Goal: Information Seeking & Learning: Learn about a topic

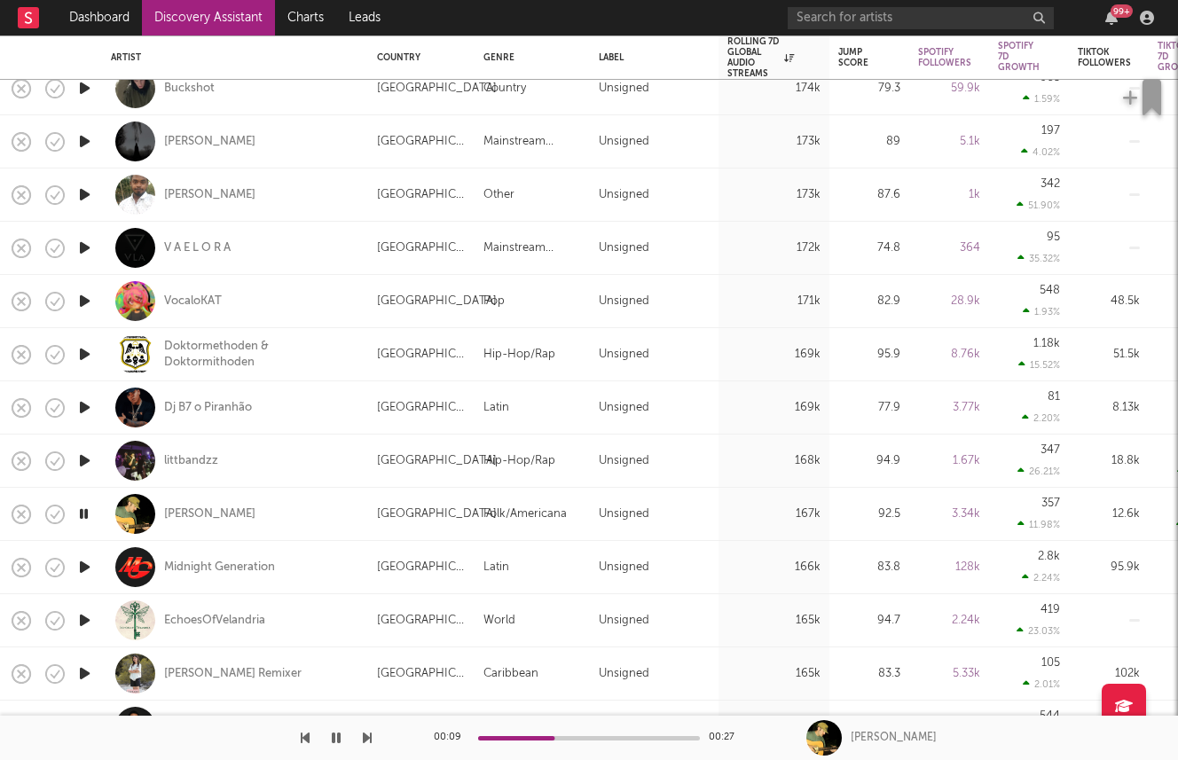
click at [188, 505] on div "[PERSON_NAME]" at bounding box center [235, 514] width 248 height 52
select select "1w"
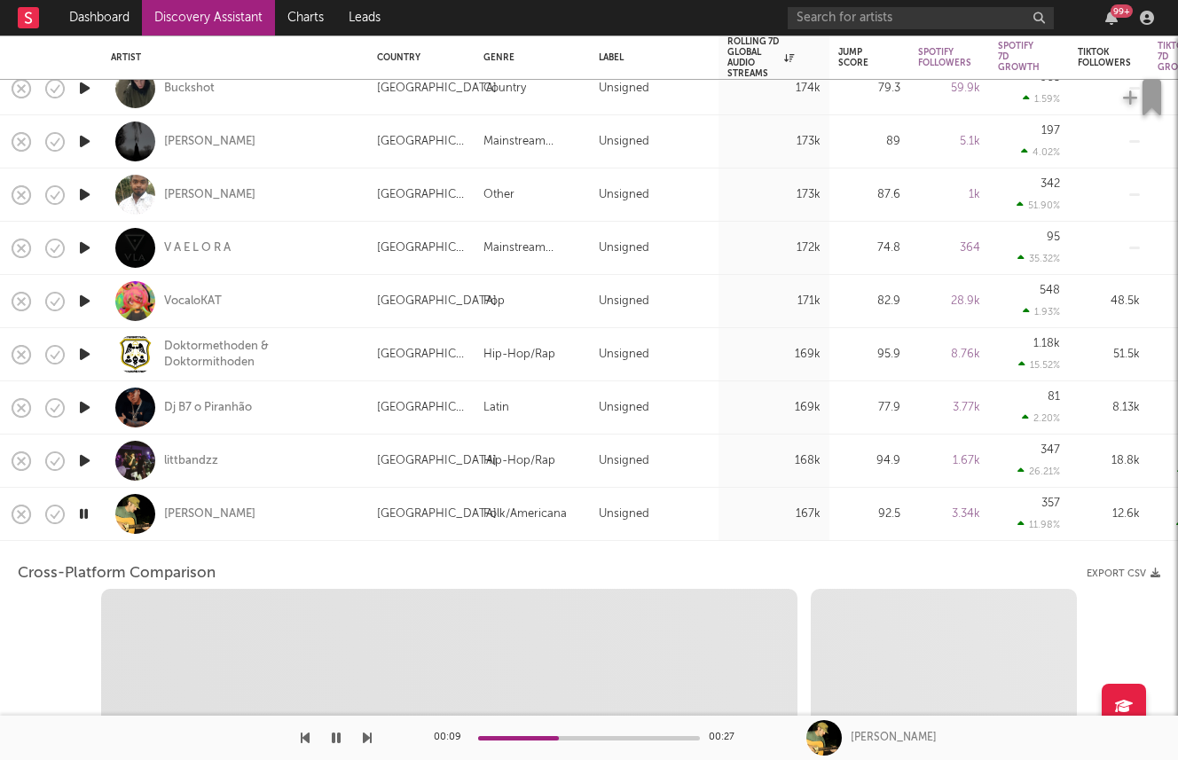
click at [262, 489] on div "[PERSON_NAME]" at bounding box center [235, 514] width 248 height 52
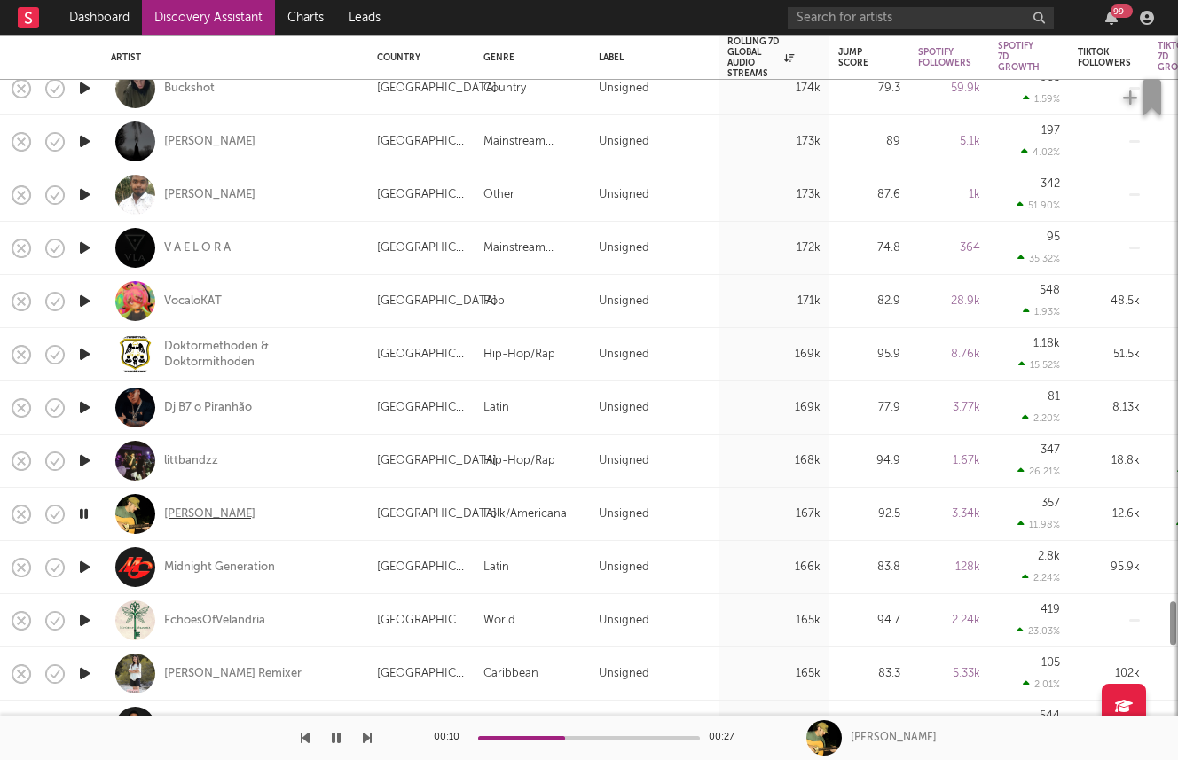
click at [179, 513] on div "[PERSON_NAME]" at bounding box center [209, 514] width 91 height 16
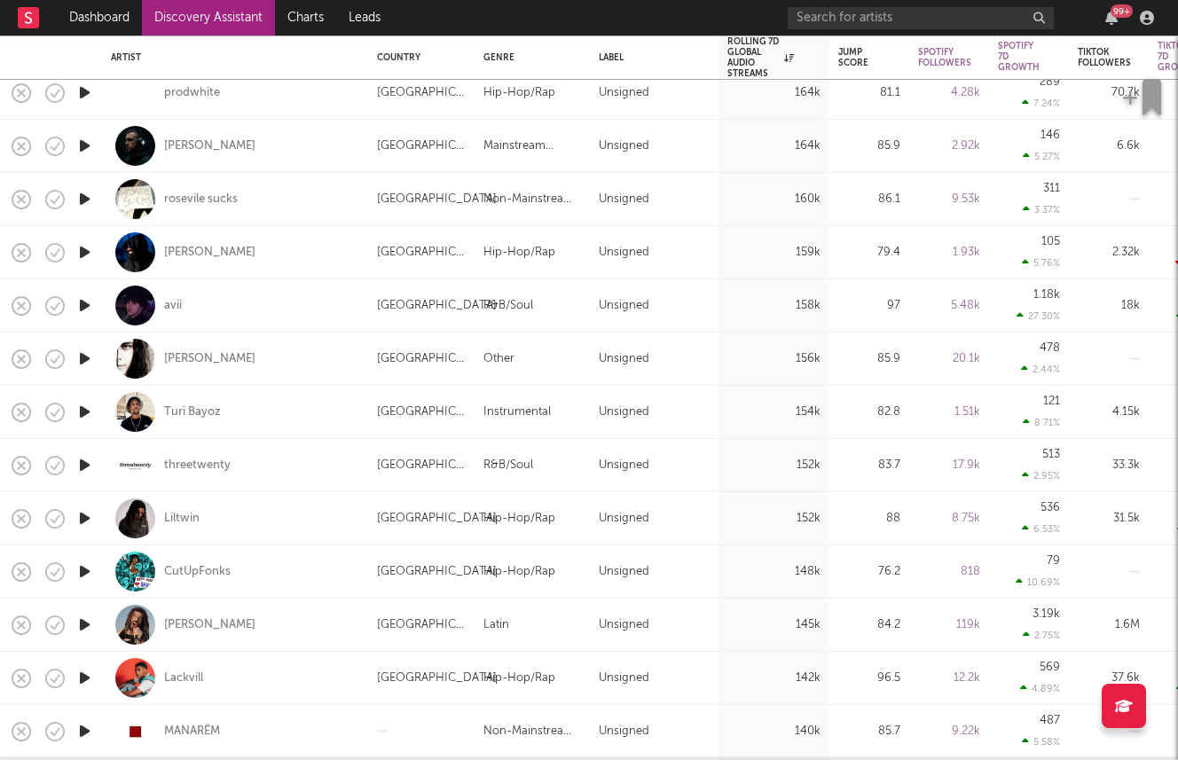
click at [82, 301] on icon "button" at bounding box center [84, 305] width 19 height 22
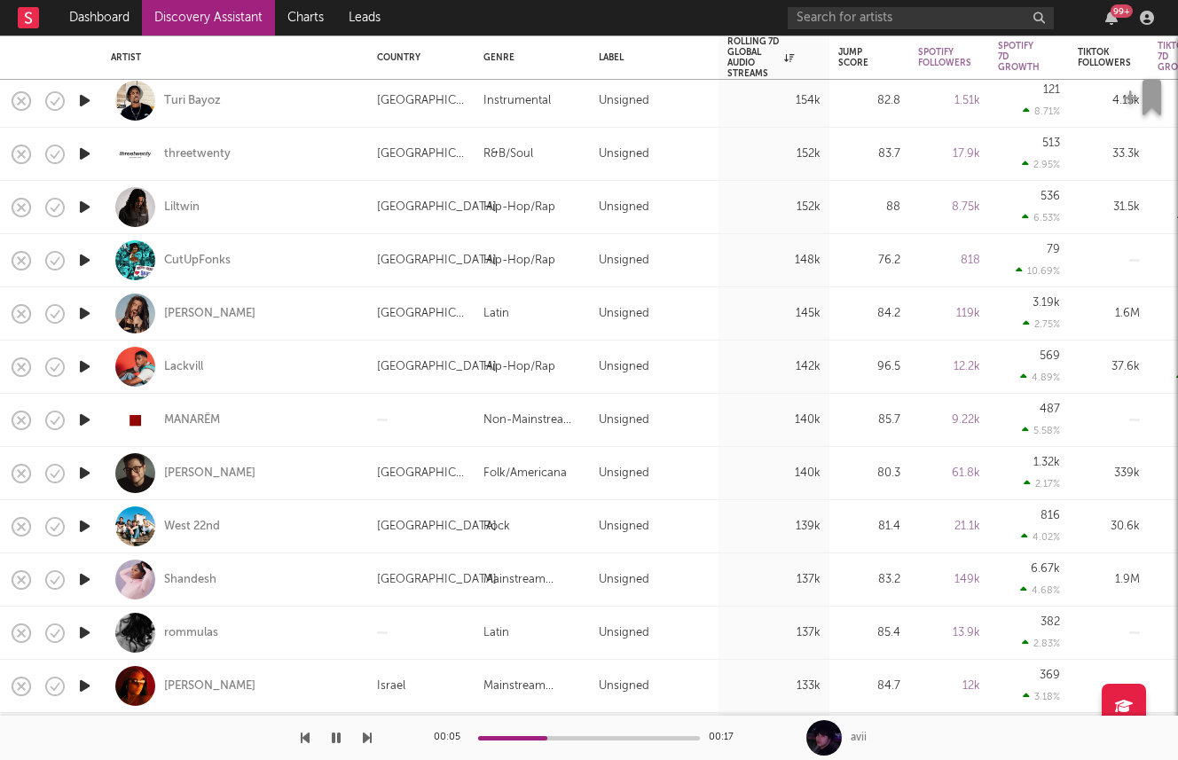
click at [78, 527] on icon "button" at bounding box center [84, 526] width 19 height 22
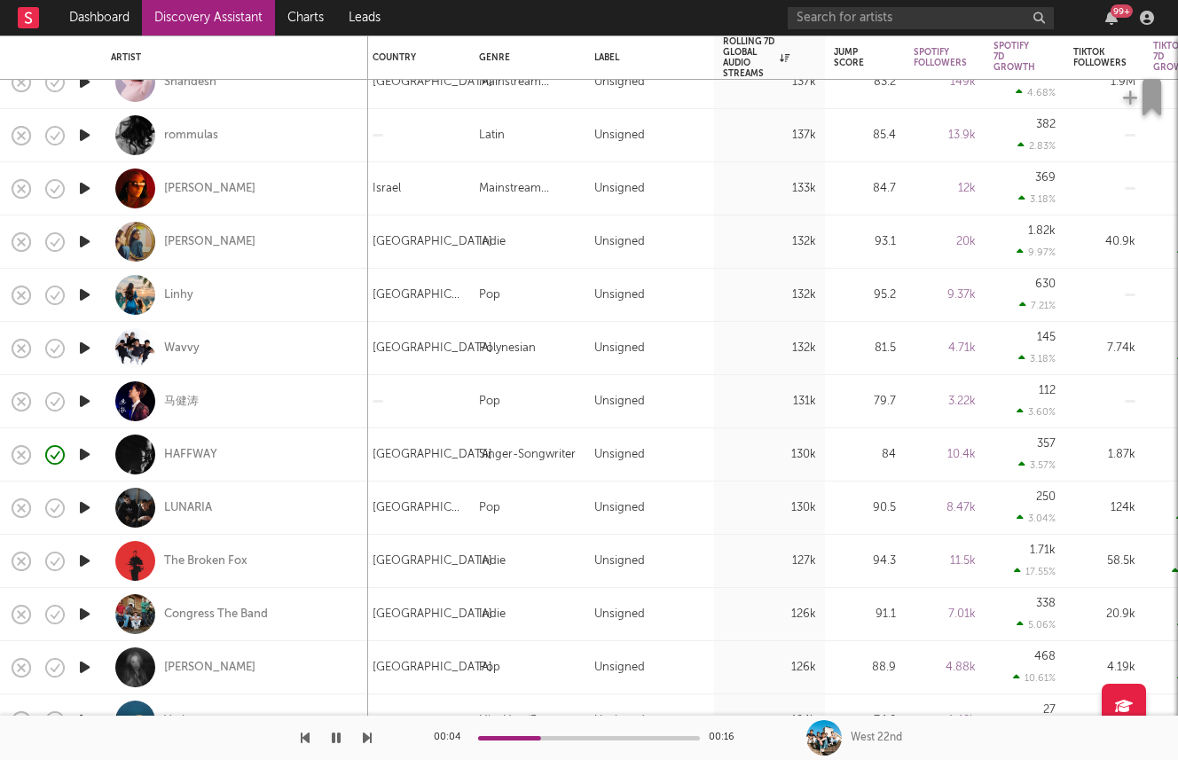
click at [86, 560] on icon "button" at bounding box center [84, 561] width 19 height 22
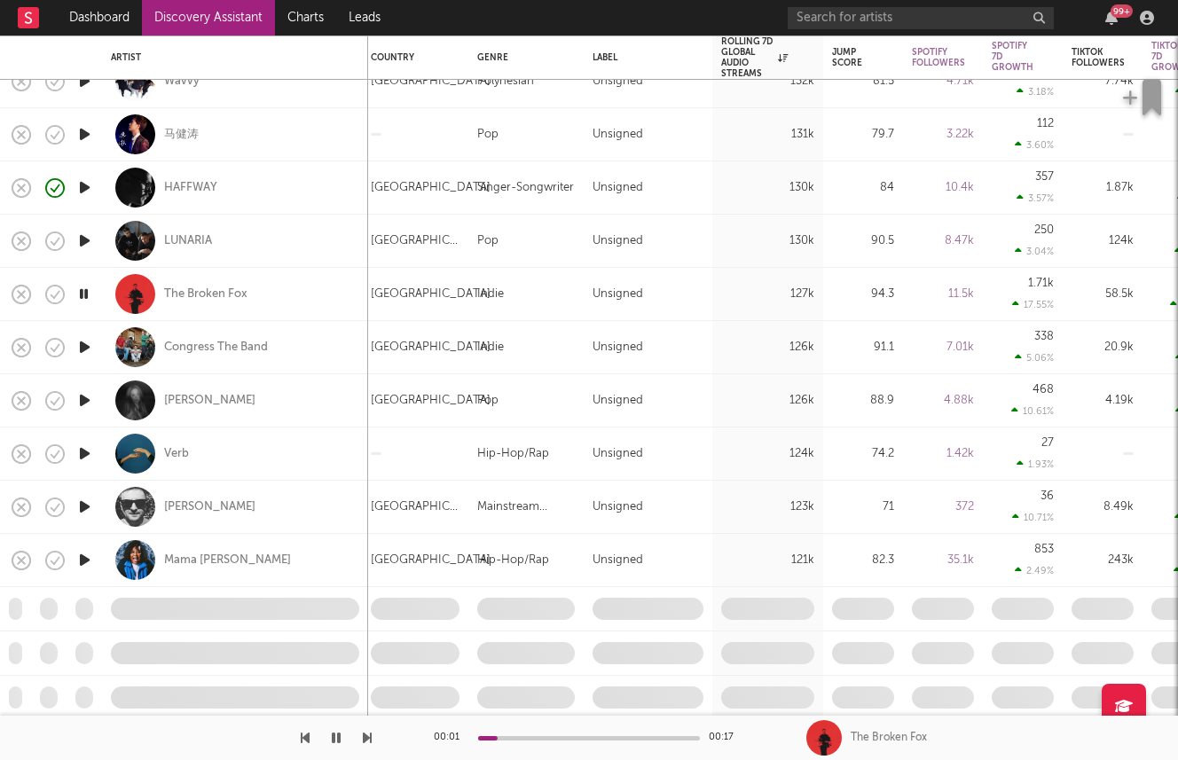
click at [79, 505] on icon "button" at bounding box center [84, 507] width 19 height 22
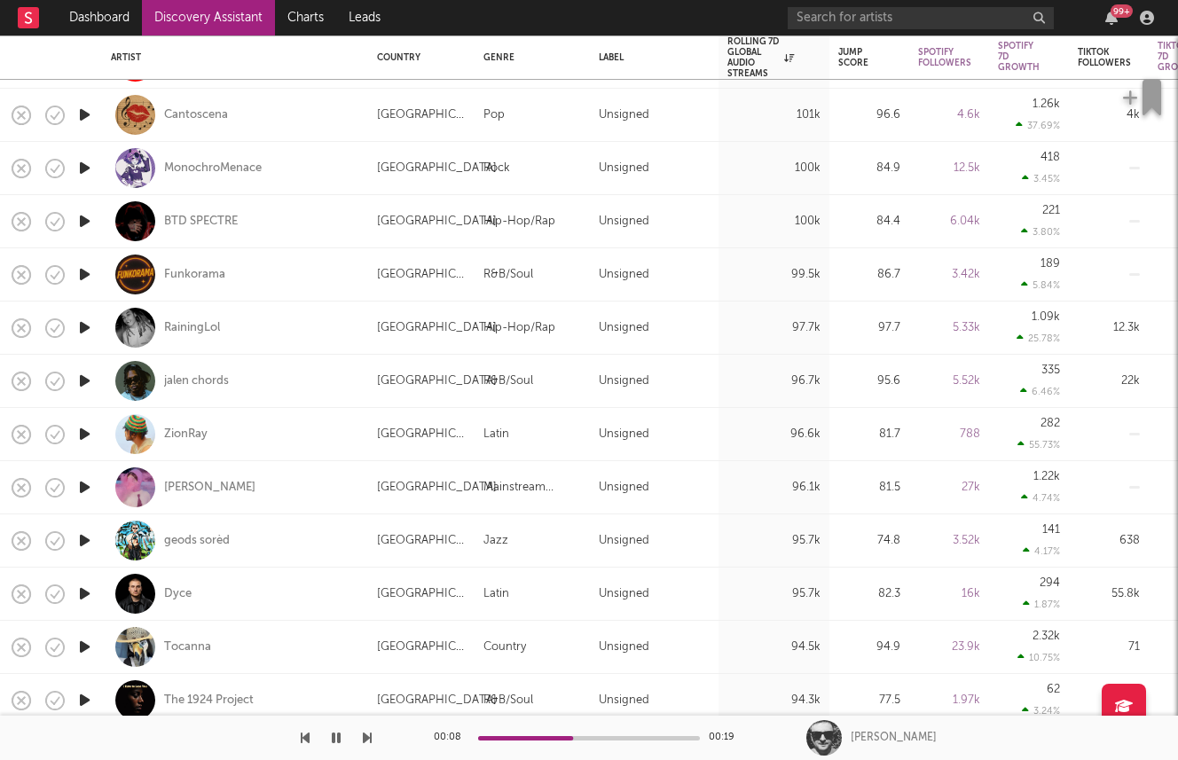
click at [93, 430] on icon "button" at bounding box center [84, 434] width 19 height 22
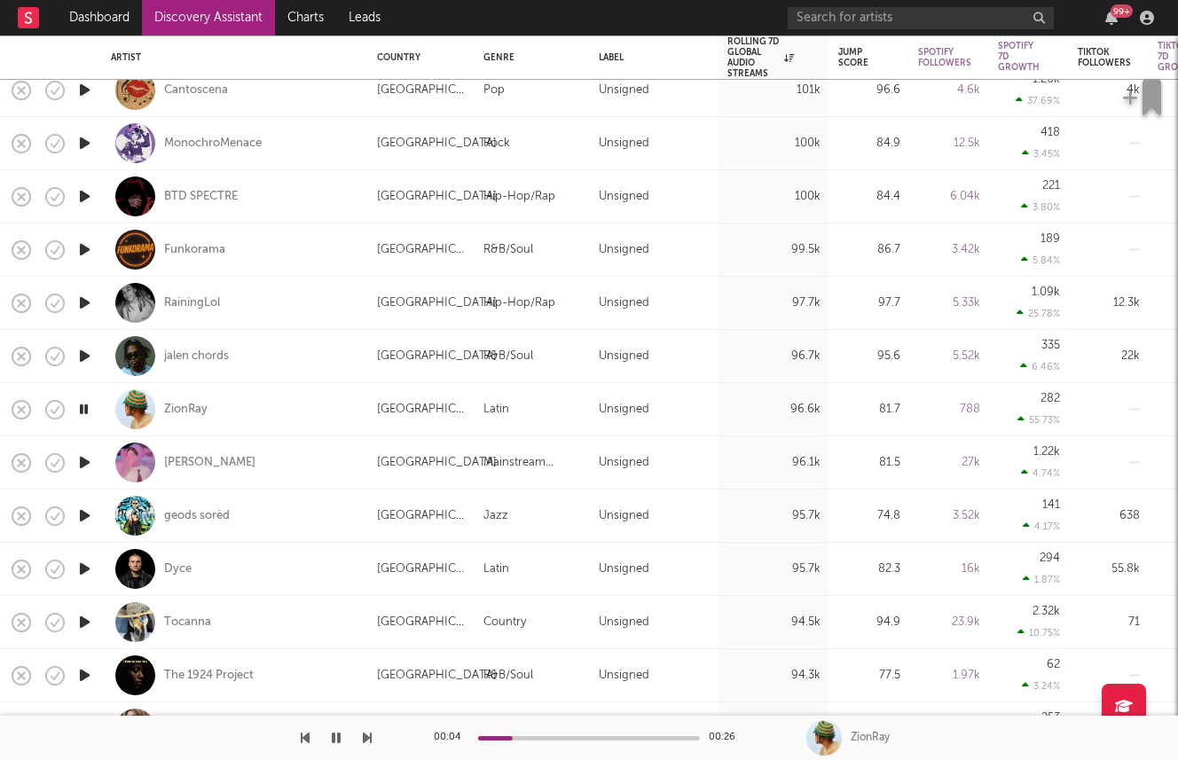
click at [77, 466] on icon "button" at bounding box center [84, 462] width 19 height 22
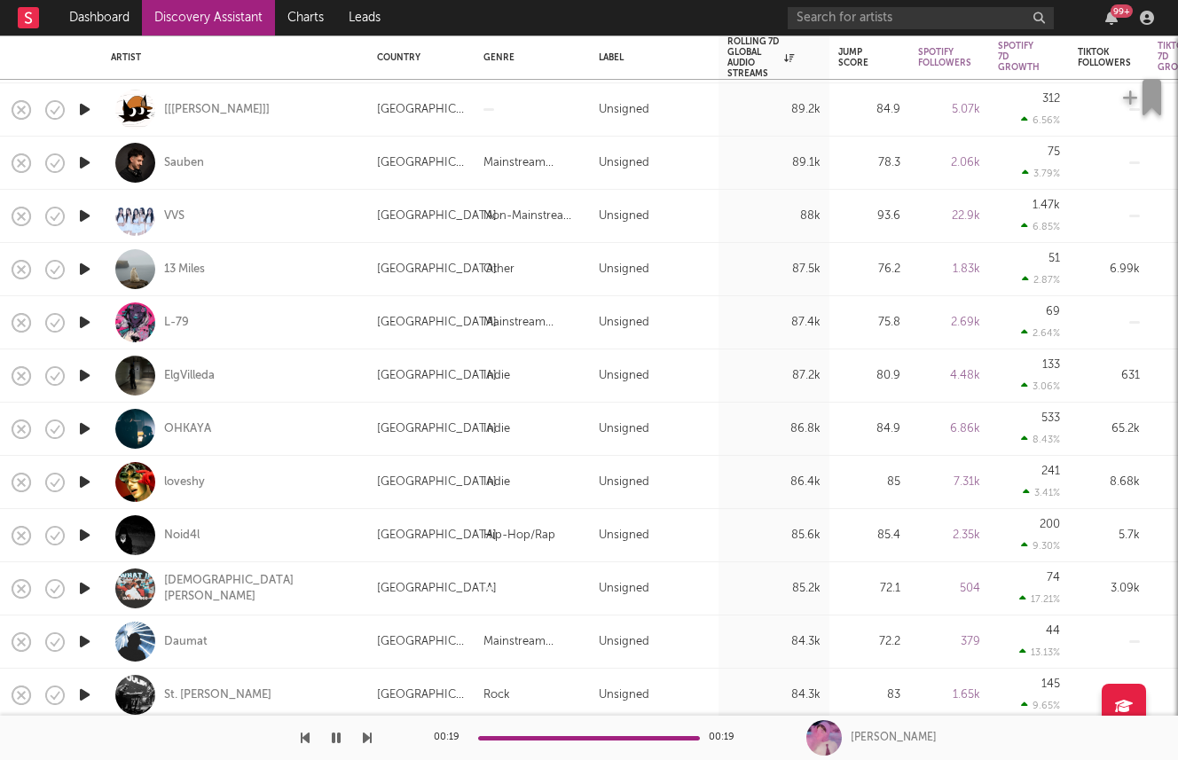
click at [89, 652] on icon "button" at bounding box center [84, 641] width 19 height 22
click at [177, 644] on div "Daumat" at bounding box center [185, 642] width 43 height 16
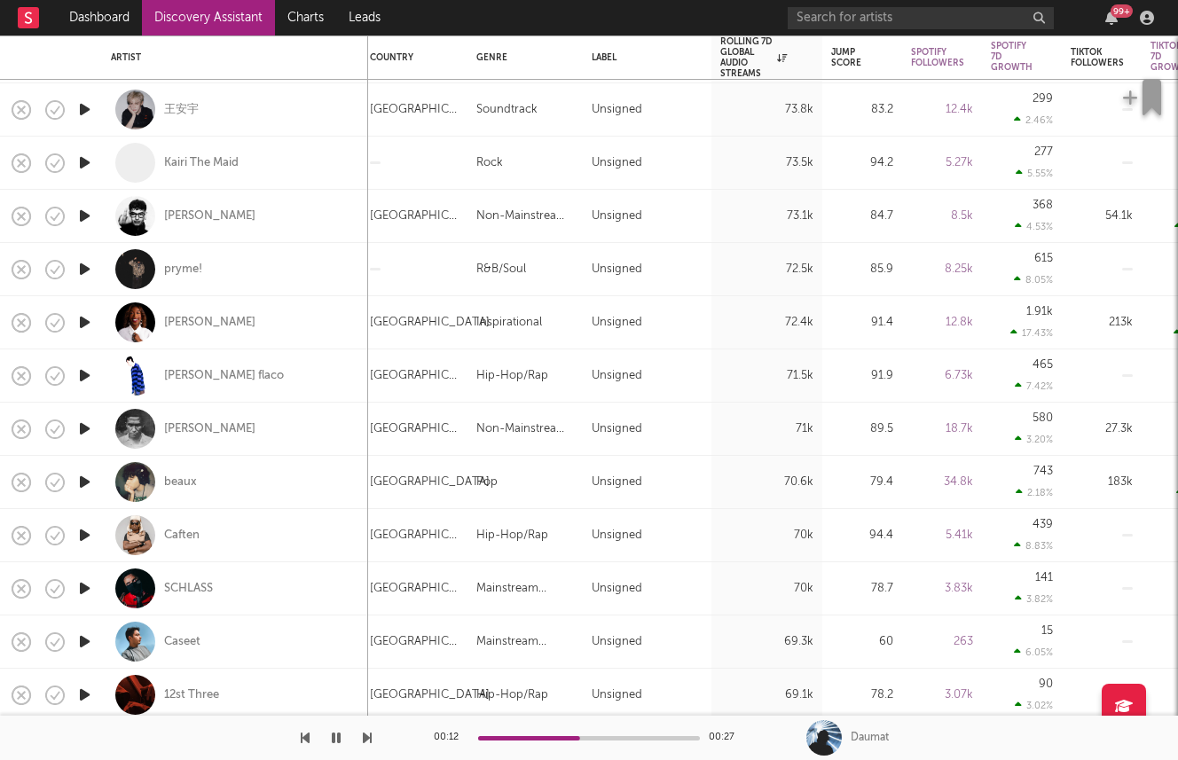
click at [81, 429] on icon "button" at bounding box center [84, 429] width 19 height 22
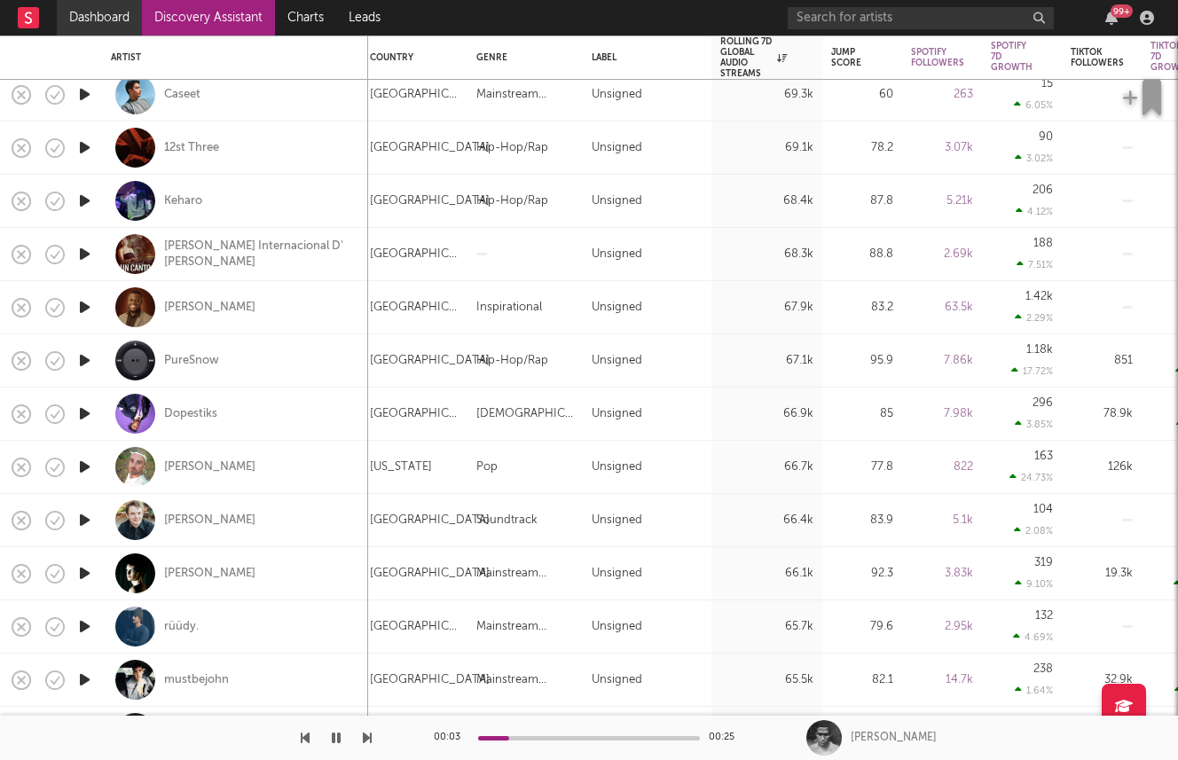
click at [114, 11] on link "Dashboard" at bounding box center [99, 17] width 85 height 35
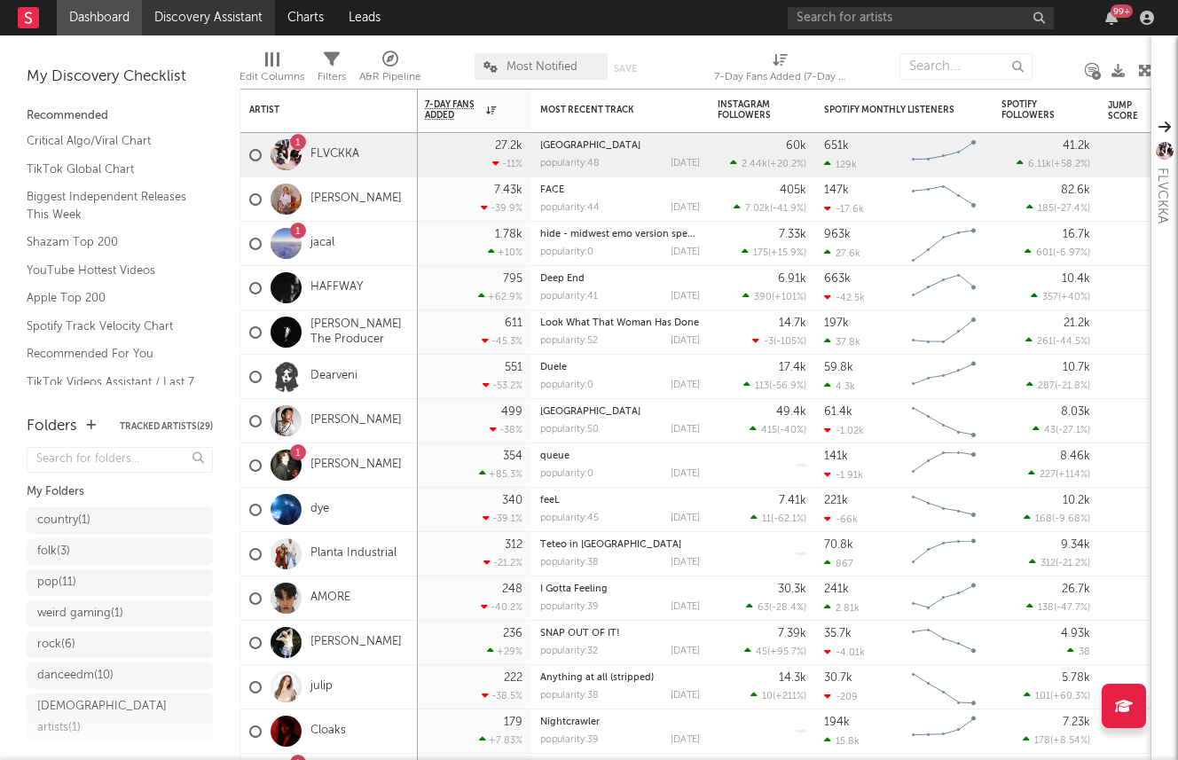
click at [251, 20] on link "Discovery Assistant" at bounding box center [208, 17] width 133 height 35
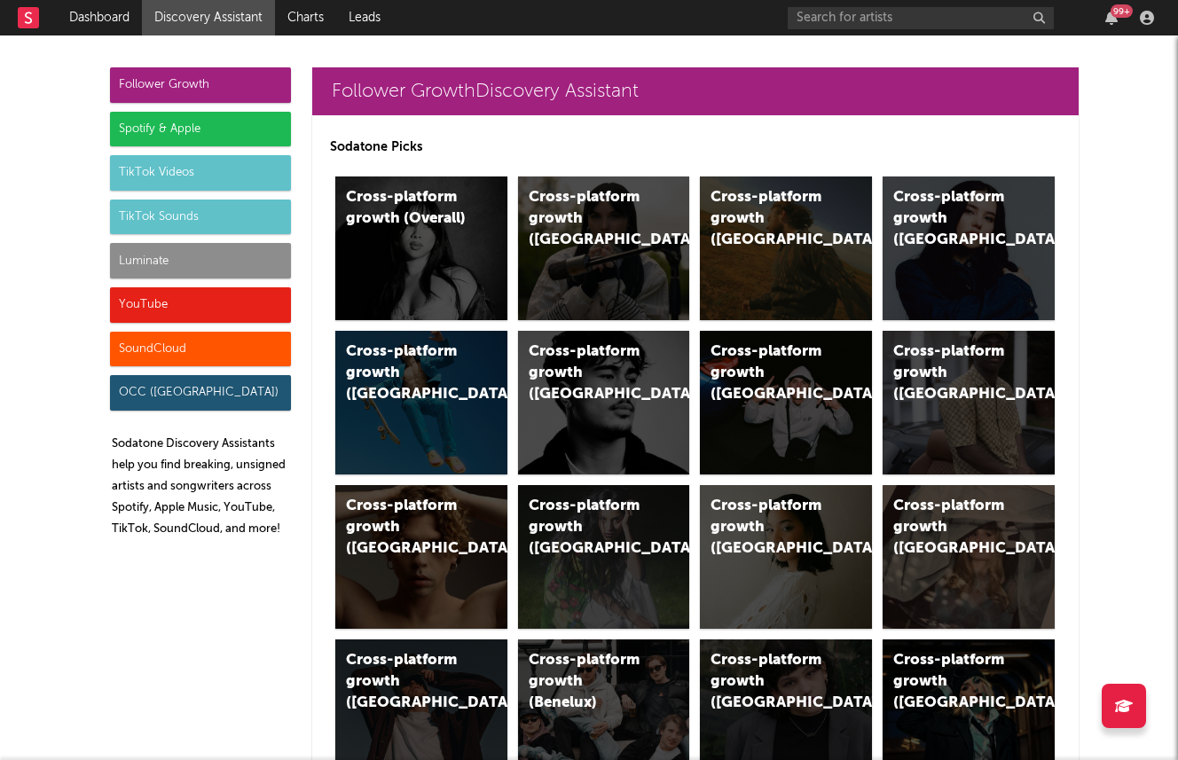
click at [225, 130] on div "Spotify & Apple" at bounding box center [200, 129] width 181 height 35
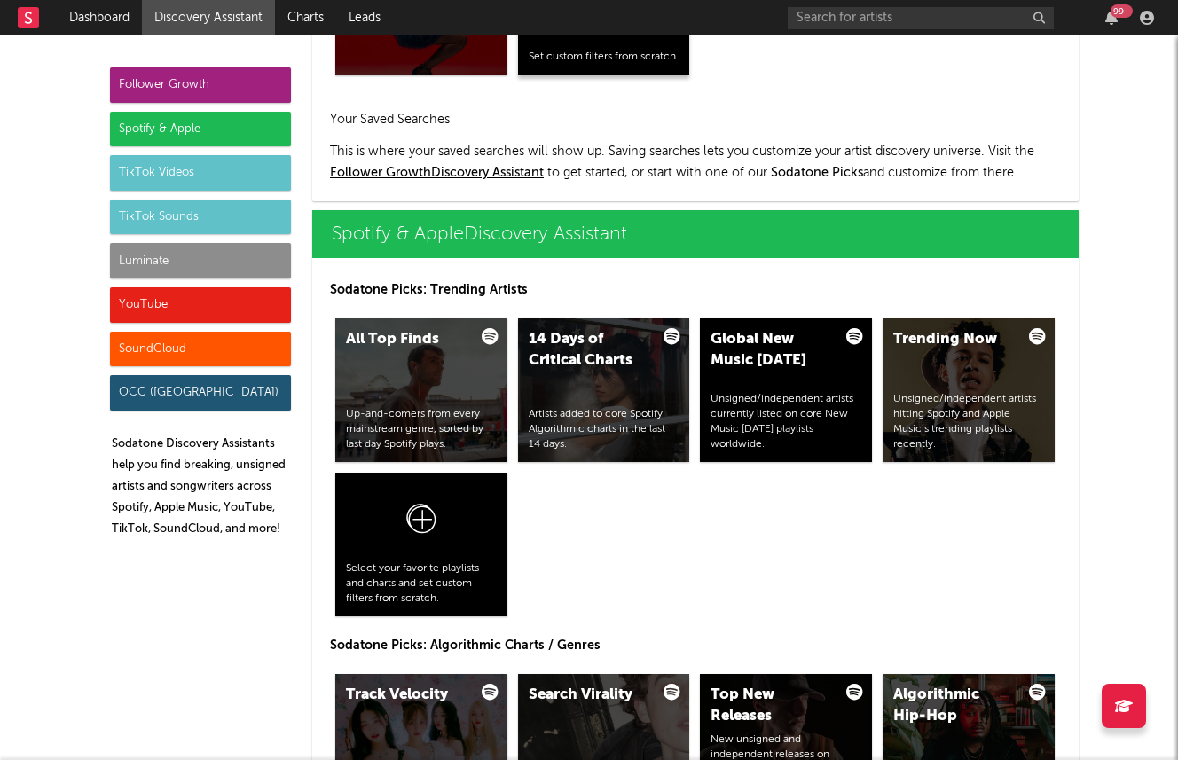
scroll to position [1773, 0]
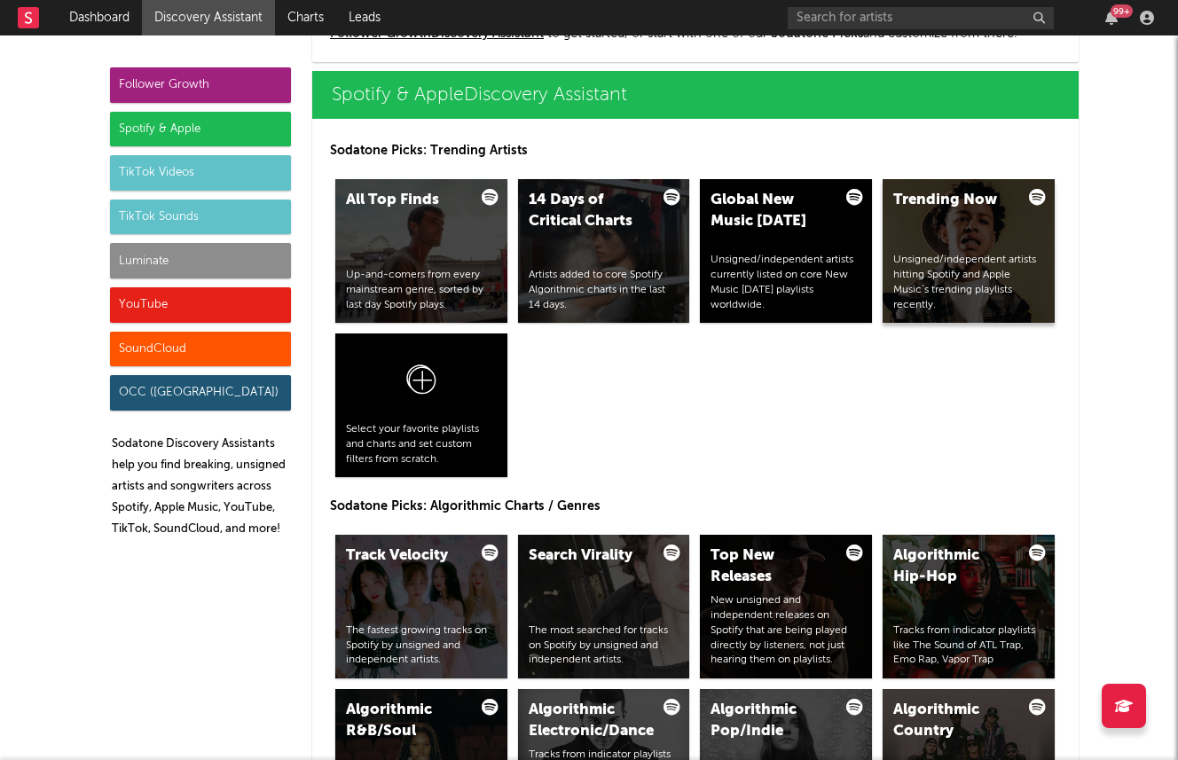
click at [961, 254] on div "Unsigned/independent artists hitting Spotify and Apple Music’s trending playlis…" at bounding box center [968, 282] width 151 height 59
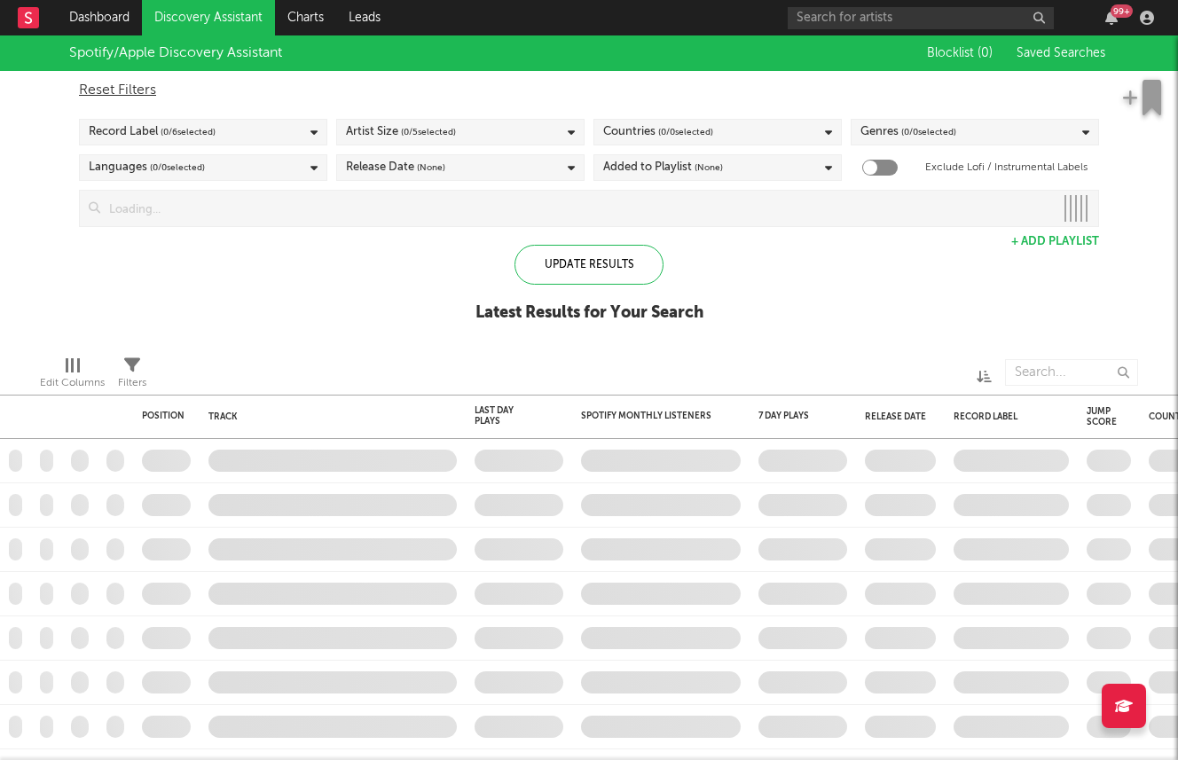
checkbox input "true"
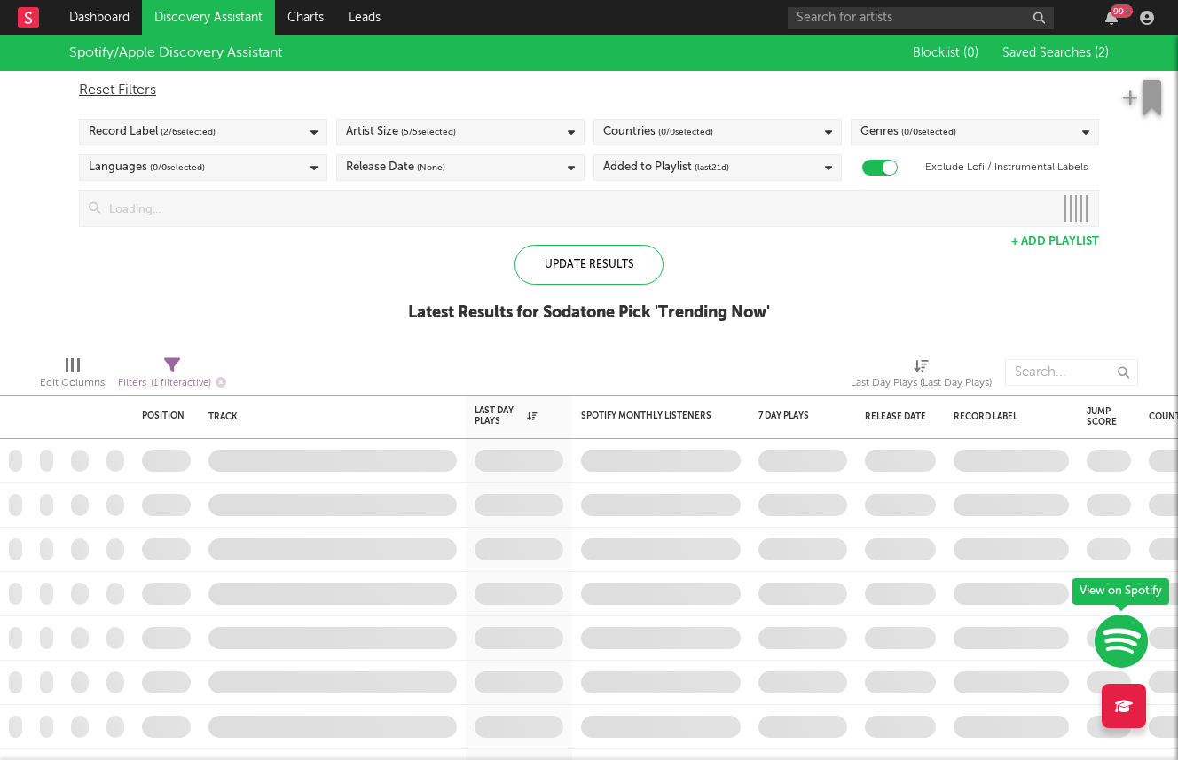
click at [238, 129] on div "Record Label ( 2 / 6 selected)" at bounding box center [203, 132] width 248 height 27
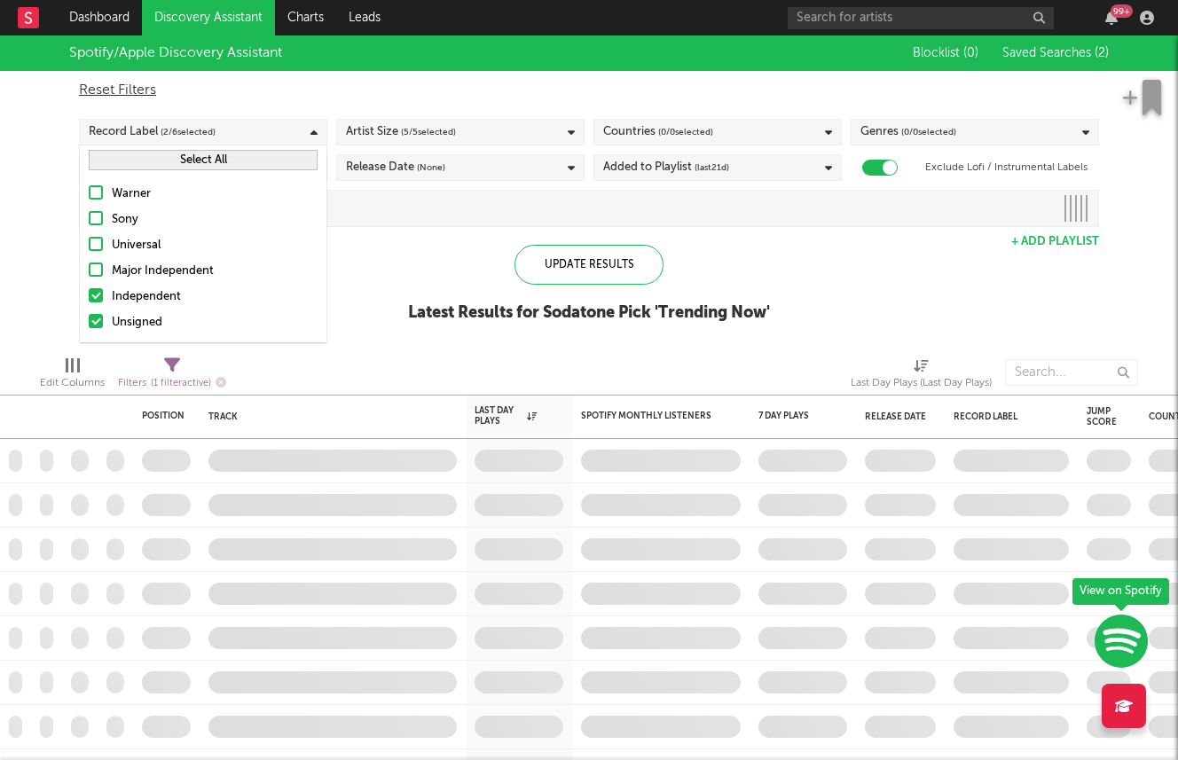
click at [173, 293] on div "Independent" at bounding box center [215, 296] width 206 height 21
click at [89, 293] on input "Independent" at bounding box center [89, 296] width 0 height 21
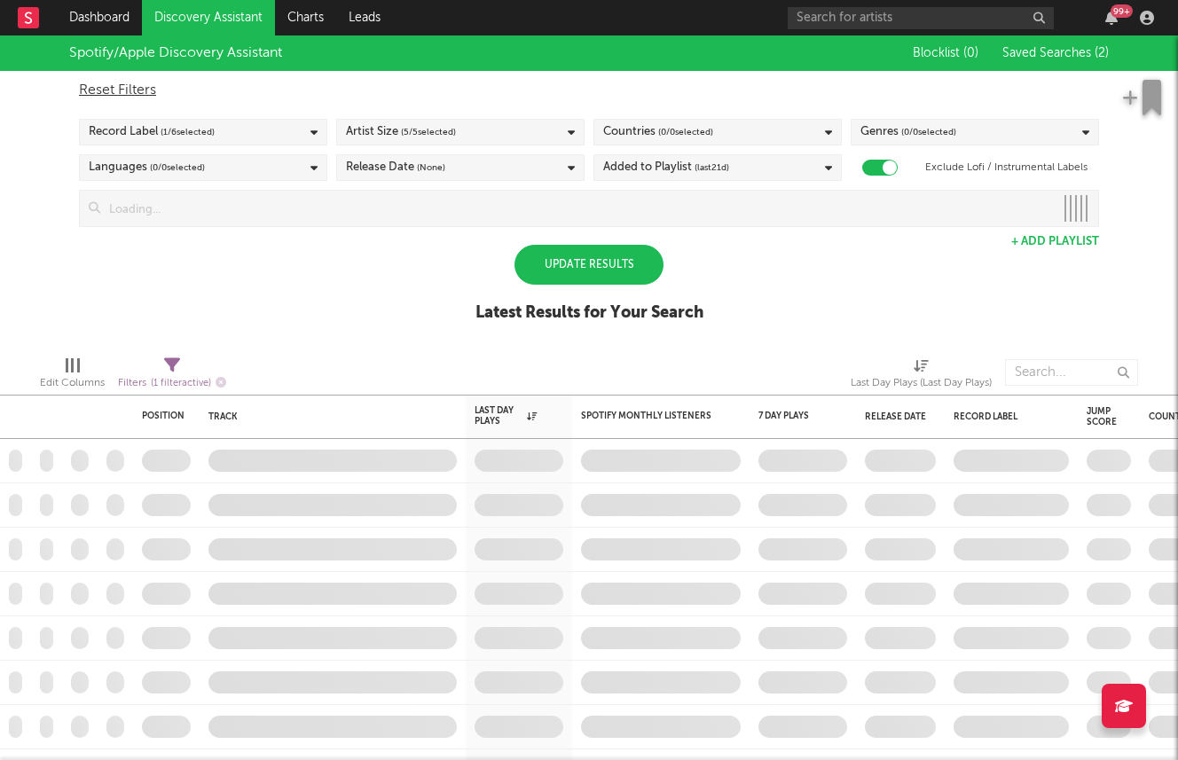
click at [340, 272] on div "Spotify/Apple Discovery Assistant Blocklist ( 0 ) Saved Searches ( 2 ) Reset Fi…" at bounding box center [589, 188] width 1178 height 306
click at [531, 265] on div "Update Results" at bounding box center [588, 265] width 149 height 40
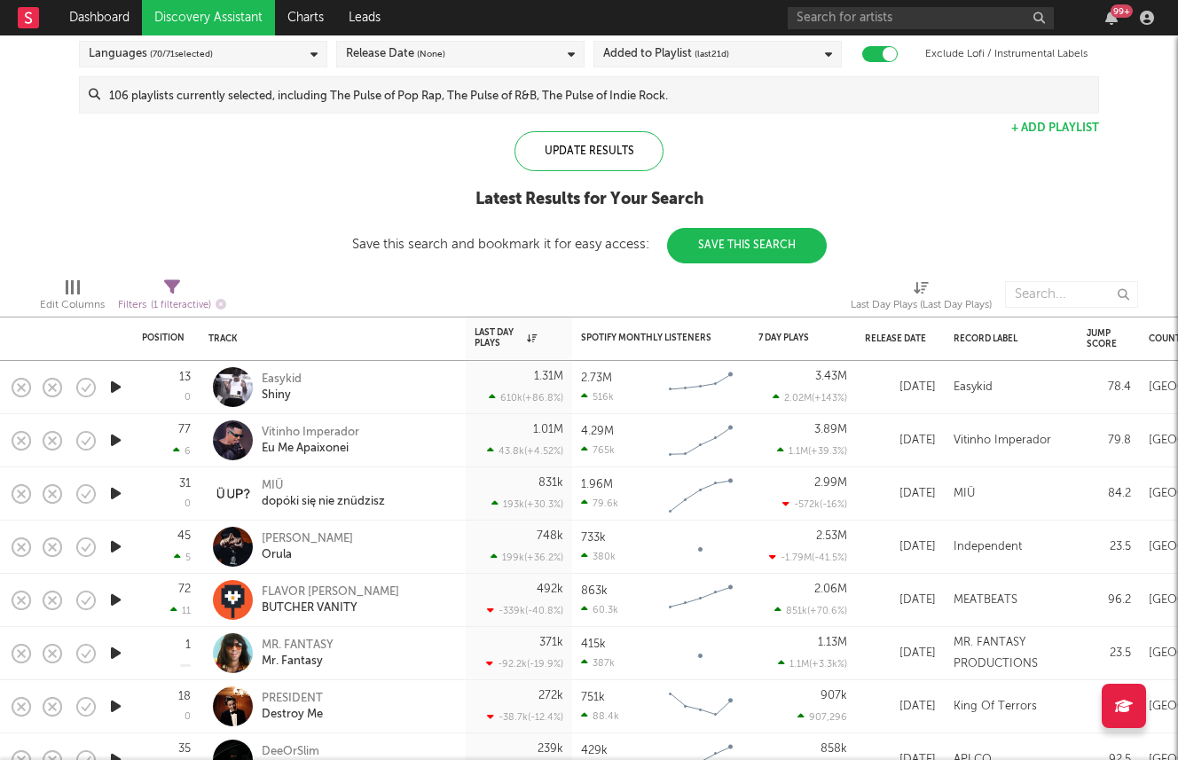
click at [115, 552] on icon "button" at bounding box center [115, 547] width 19 height 22
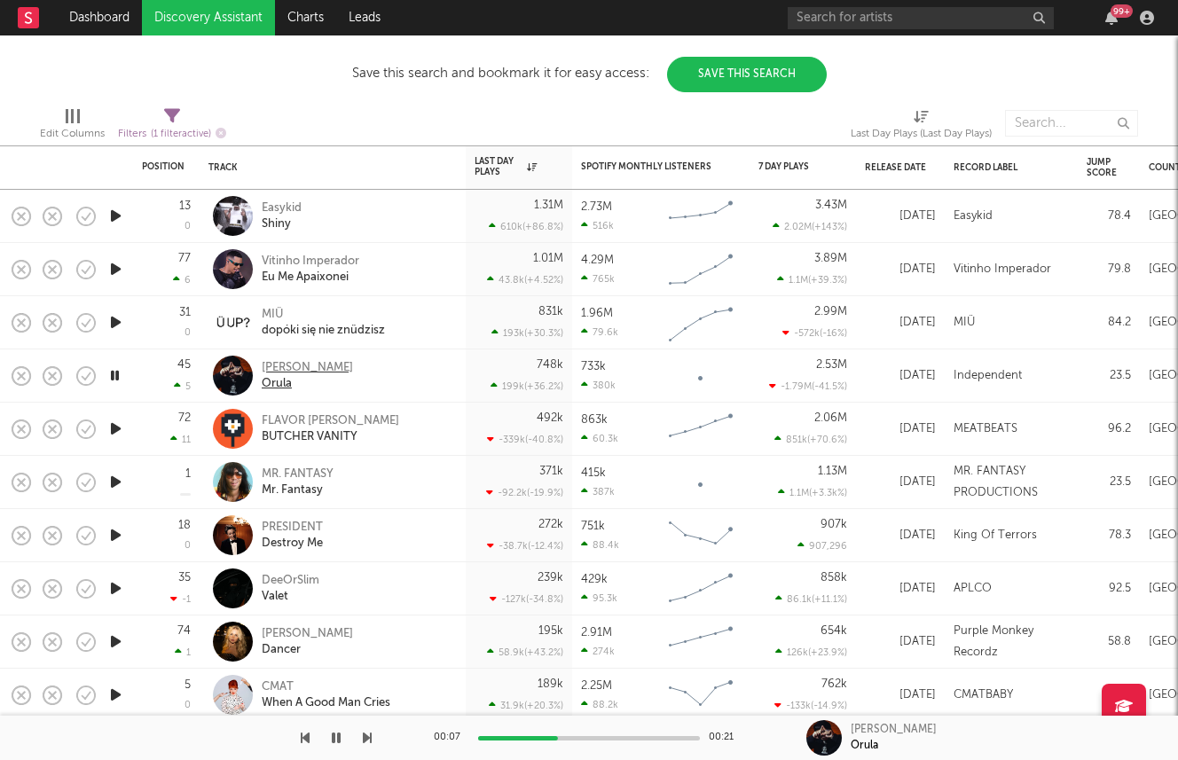
click at [278, 369] on div "BALCAZAR" at bounding box center [307, 368] width 91 height 16
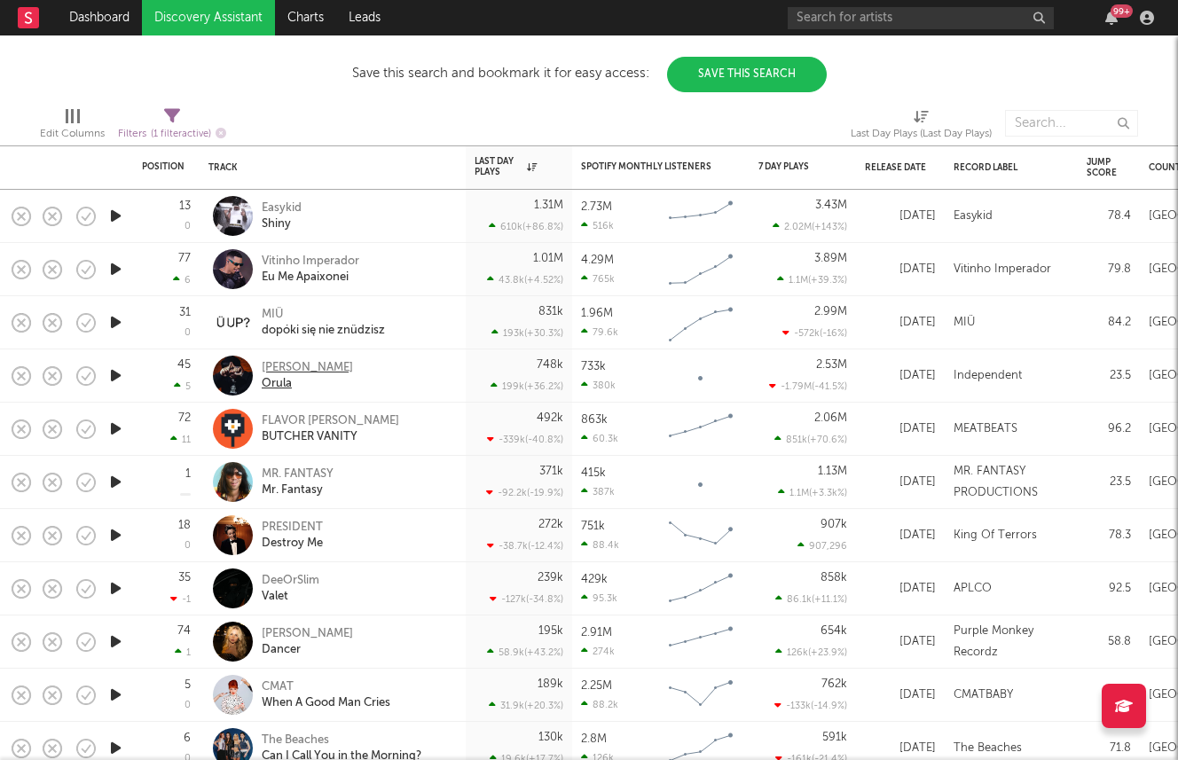
click at [281, 365] on div "BALCAZAR" at bounding box center [307, 368] width 91 height 16
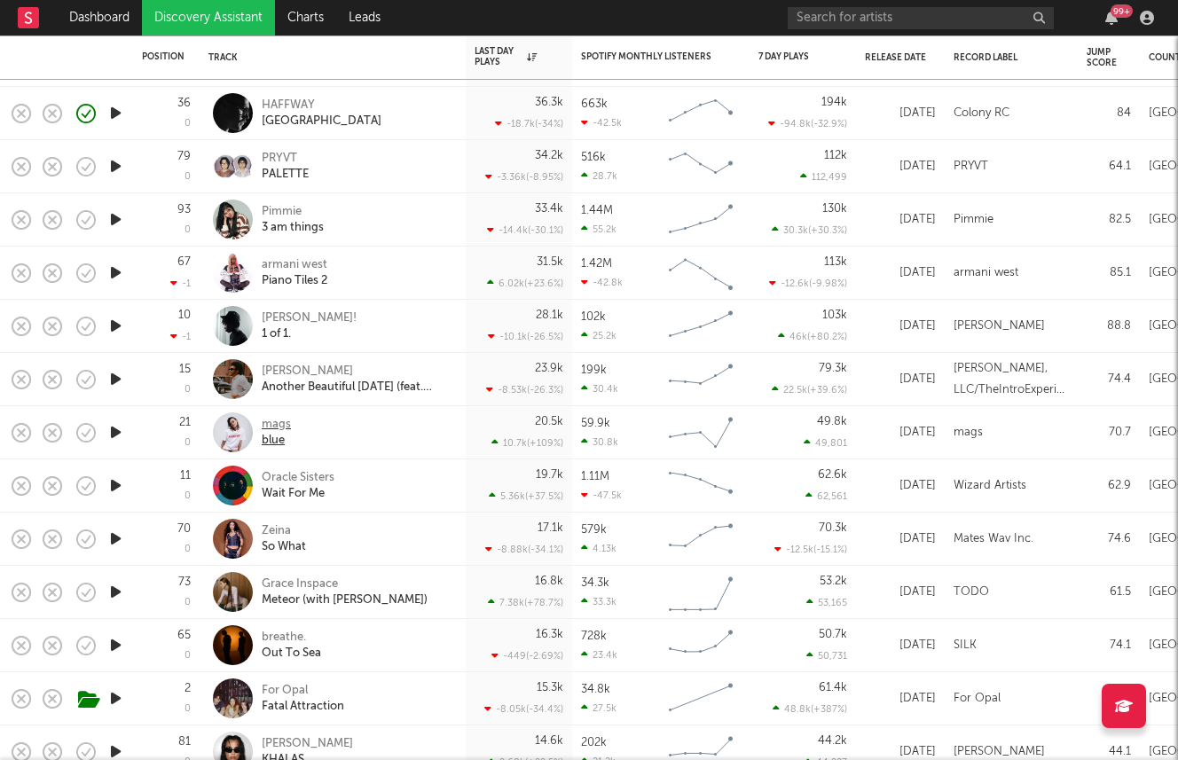
click at [269, 427] on div "mags" at bounding box center [276, 425] width 29 height 16
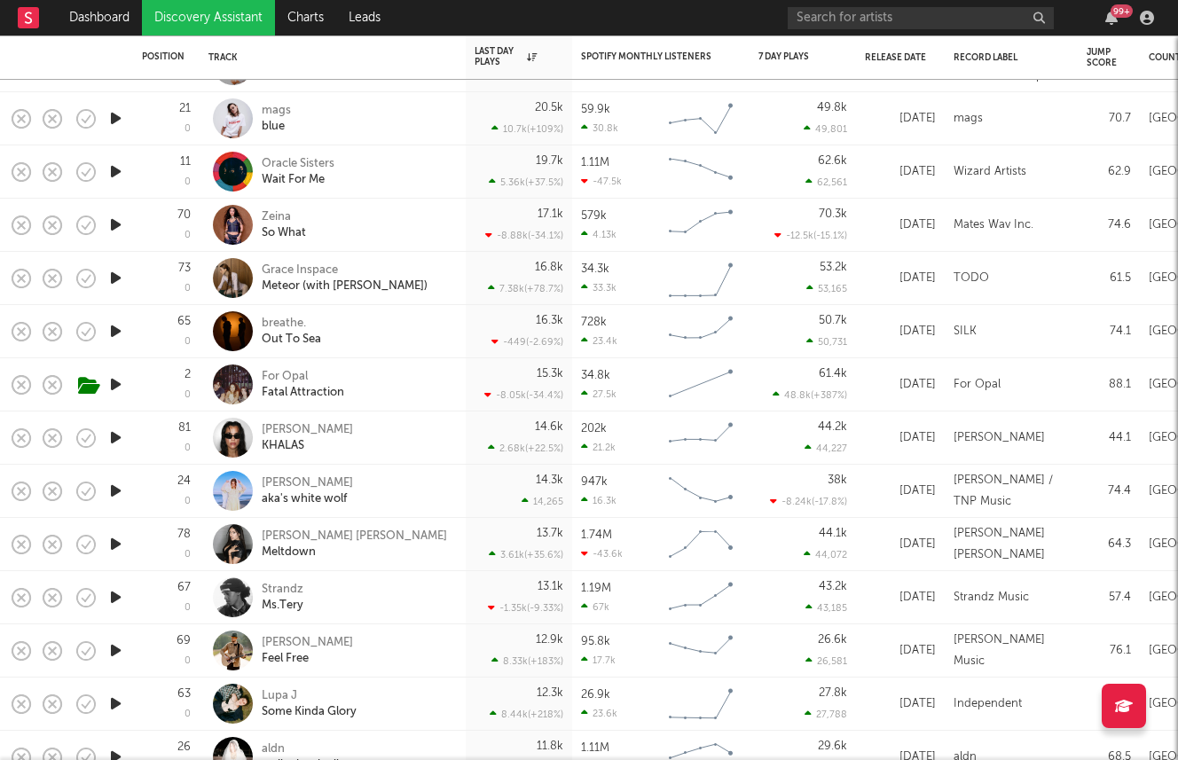
click at [114, 435] on icon "button" at bounding box center [115, 438] width 19 height 22
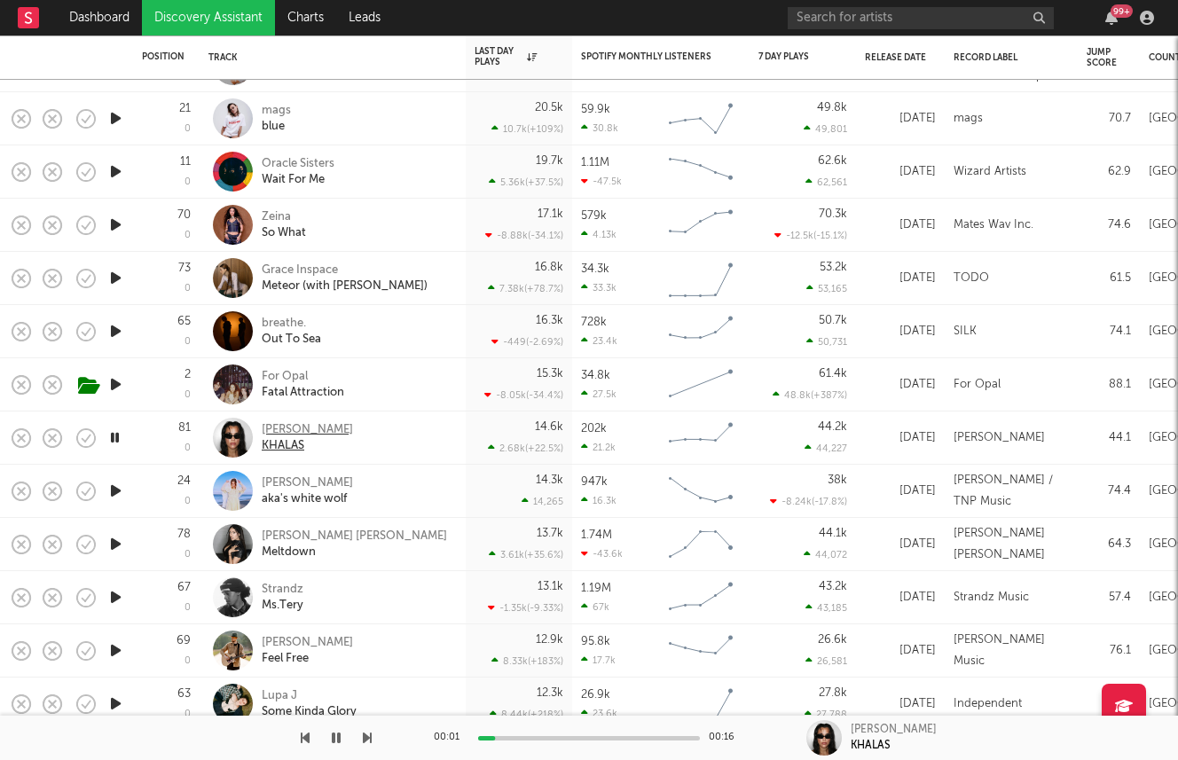
click at [289, 432] on div "Lana Lubany" at bounding box center [307, 430] width 91 height 16
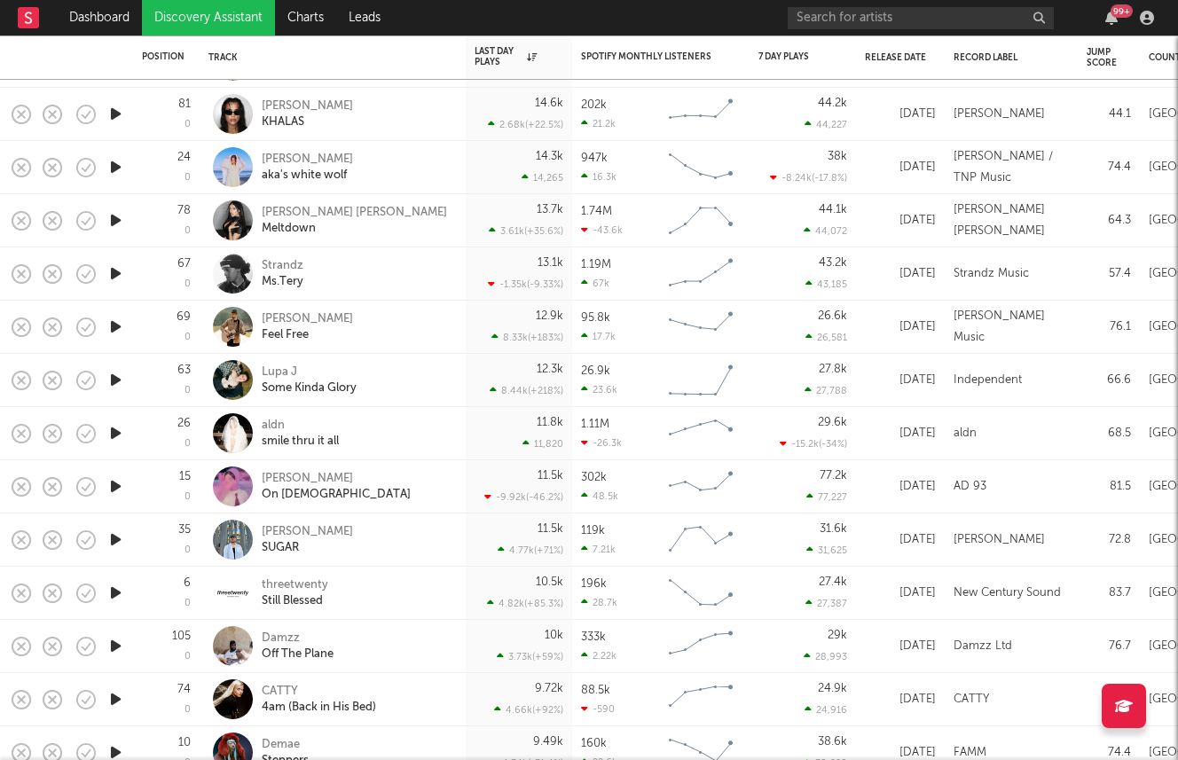
click at [115, 328] on icon "button" at bounding box center [115, 327] width 19 height 22
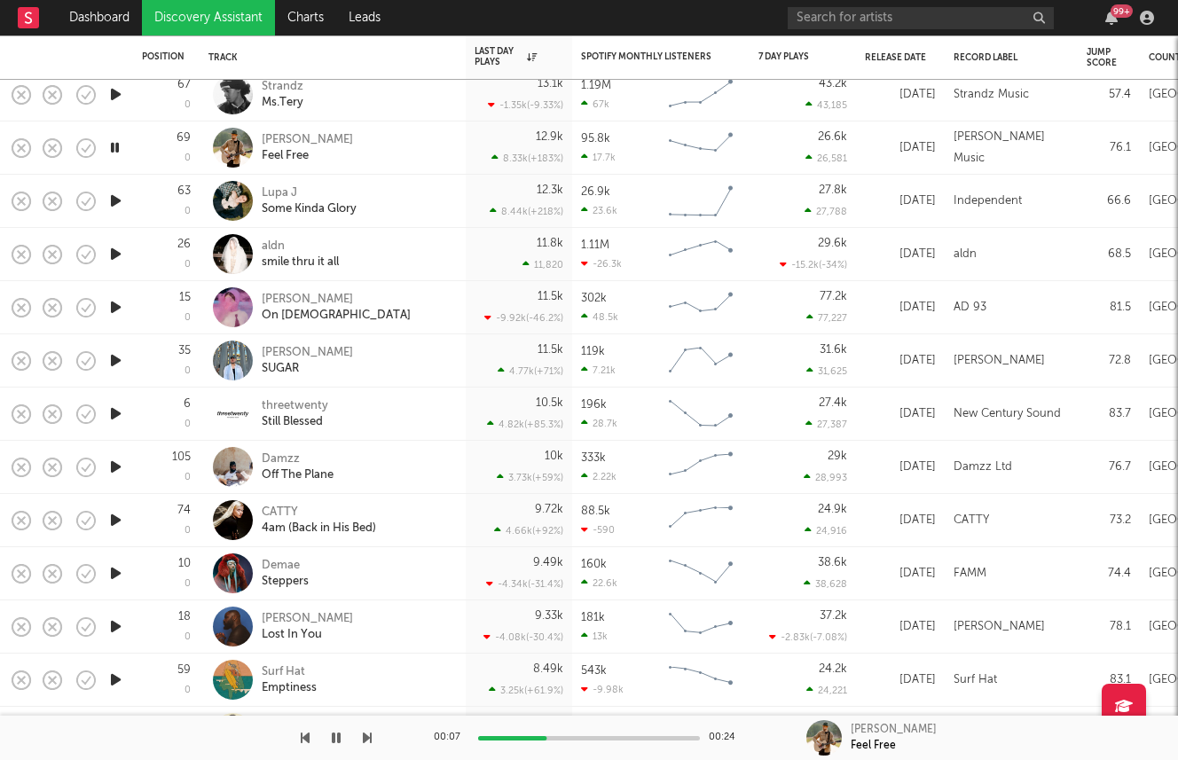
click at [109, 309] on icon "button" at bounding box center [115, 307] width 19 height 22
click at [111, 365] on icon "button" at bounding box center [115, 360] width 19 height 22
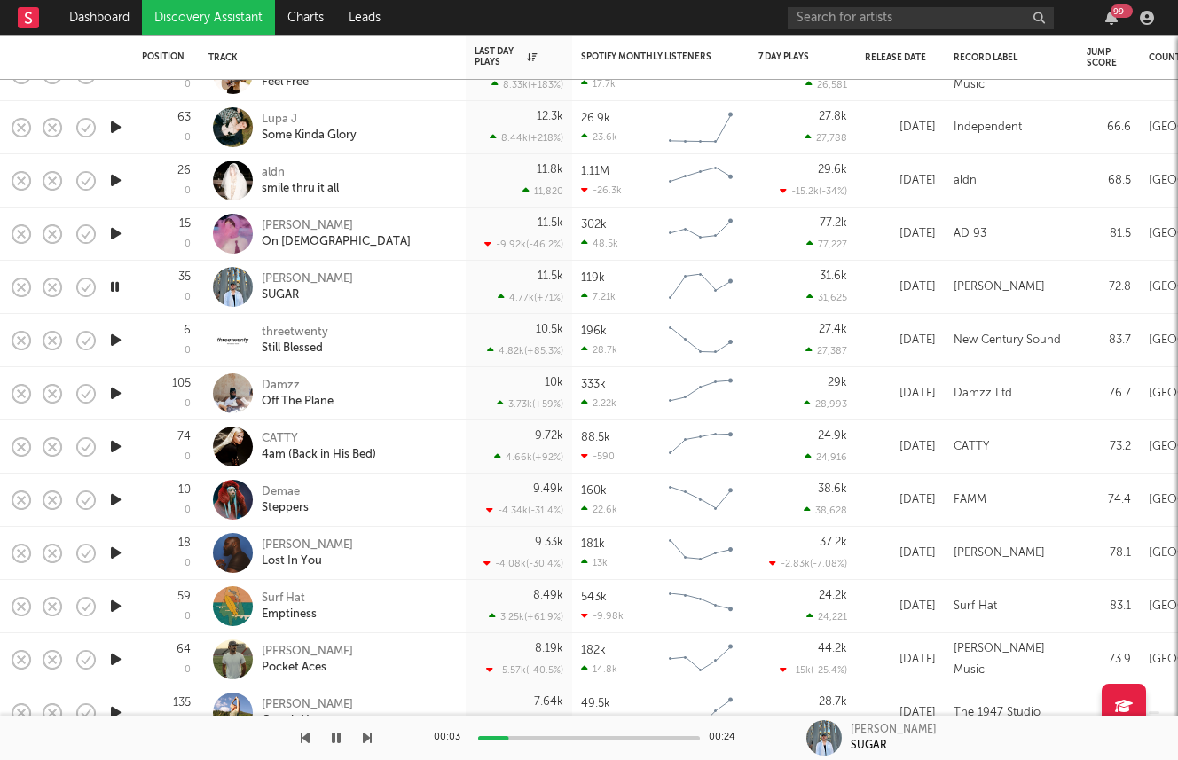
click at [114, 500] on icon "button" at bounding box center [115, 500] width 19 height 22
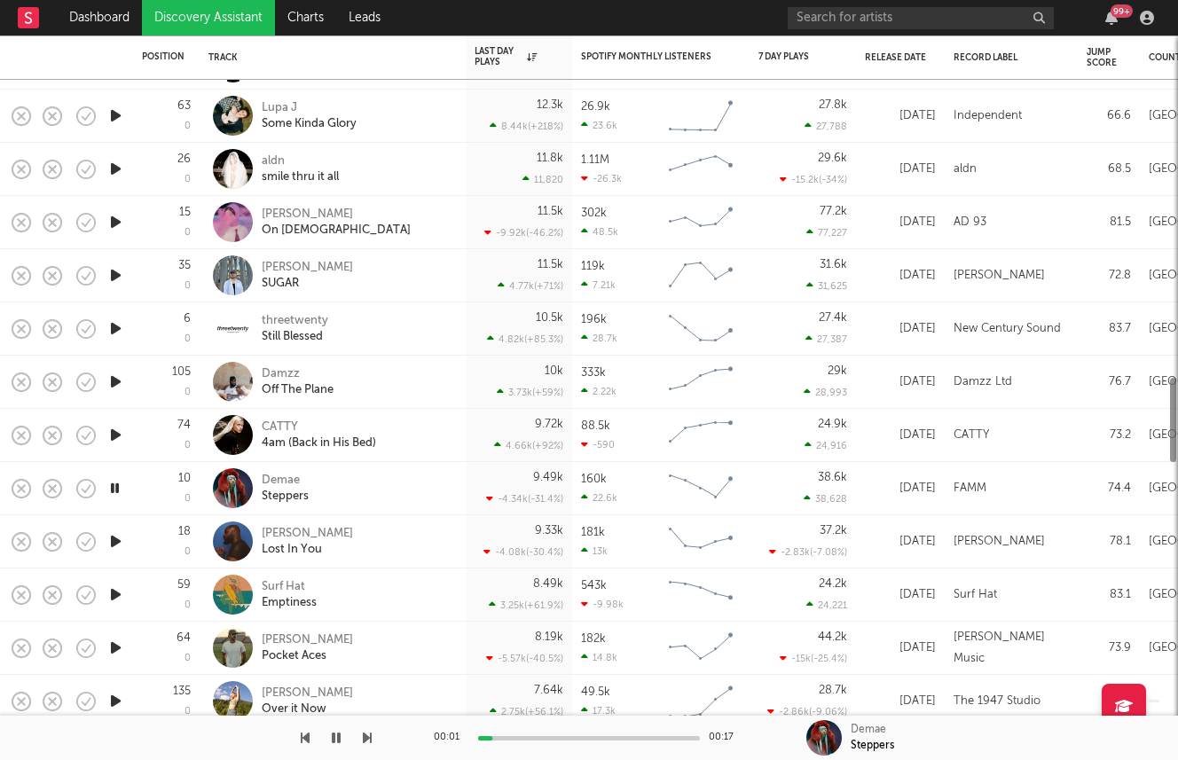
click at [113, 432] on icon "button" at bounding box center [115, 435] width 19 height 22
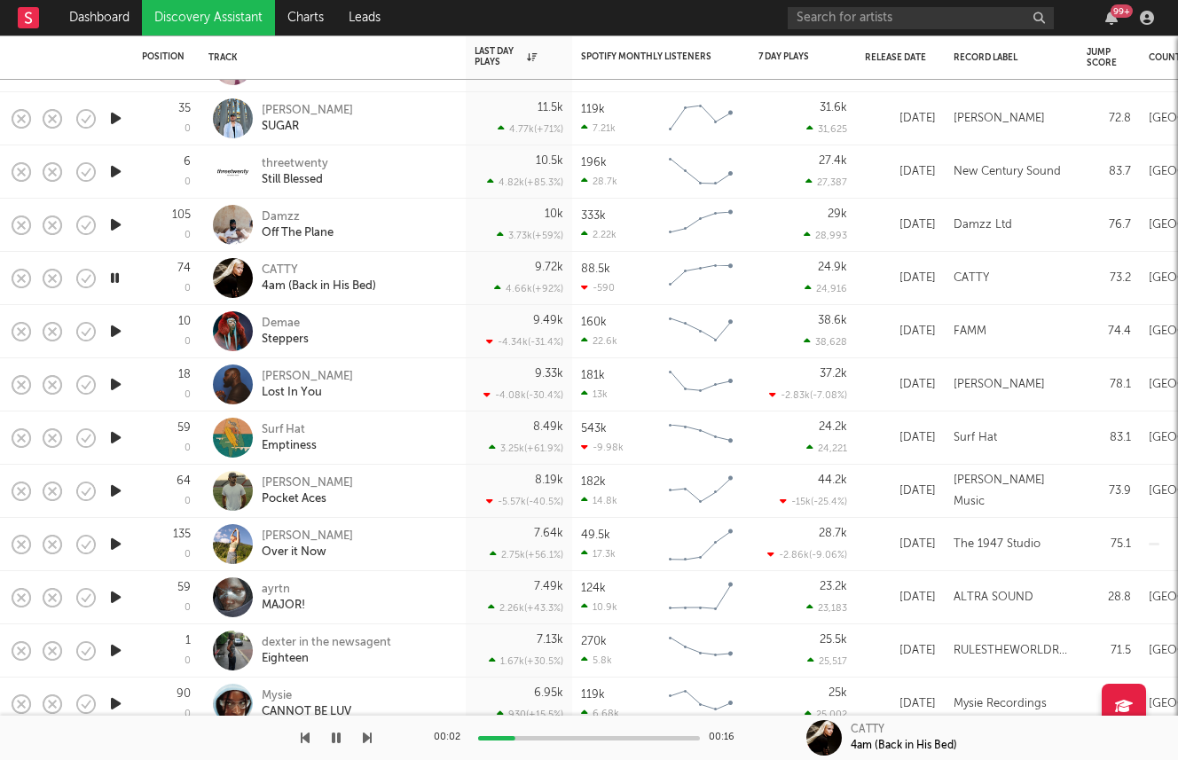
click at [118, 590] on icon "button" at bounding box center [115, 597] width 19 height 22
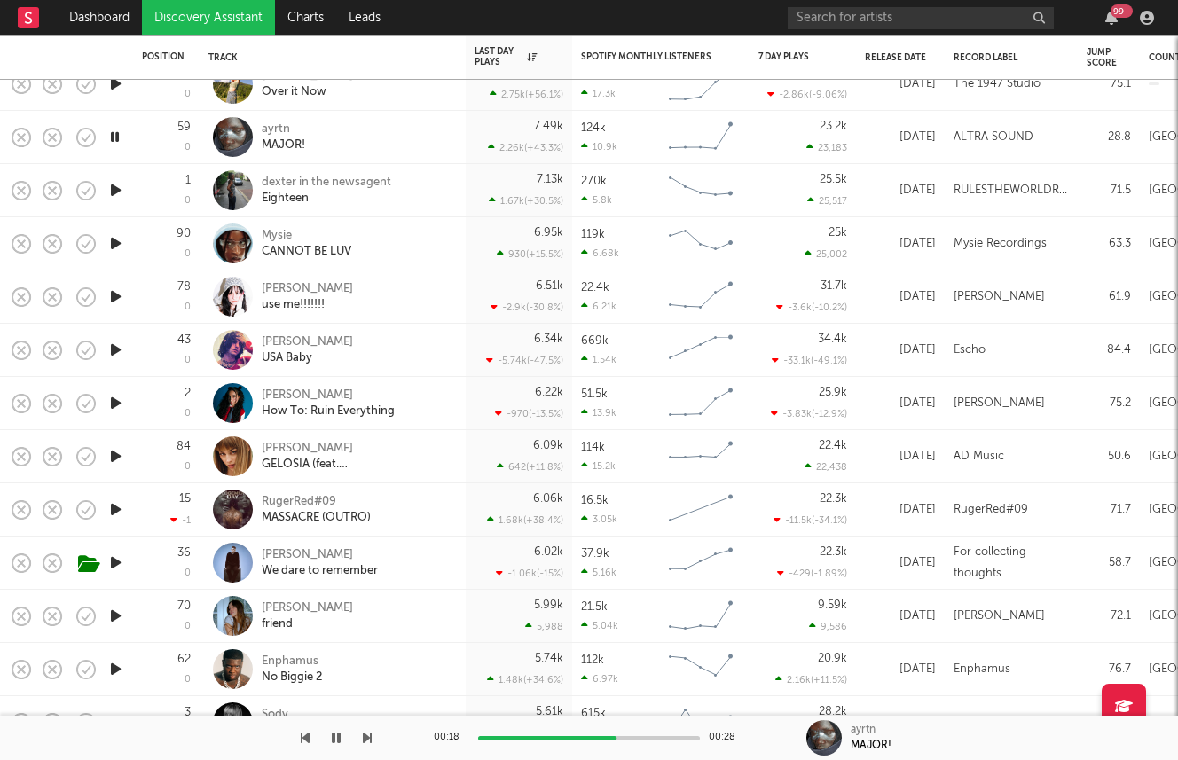
click at [114, 451] on icon "button" at bounding box center [115, 456] width 19 height 22
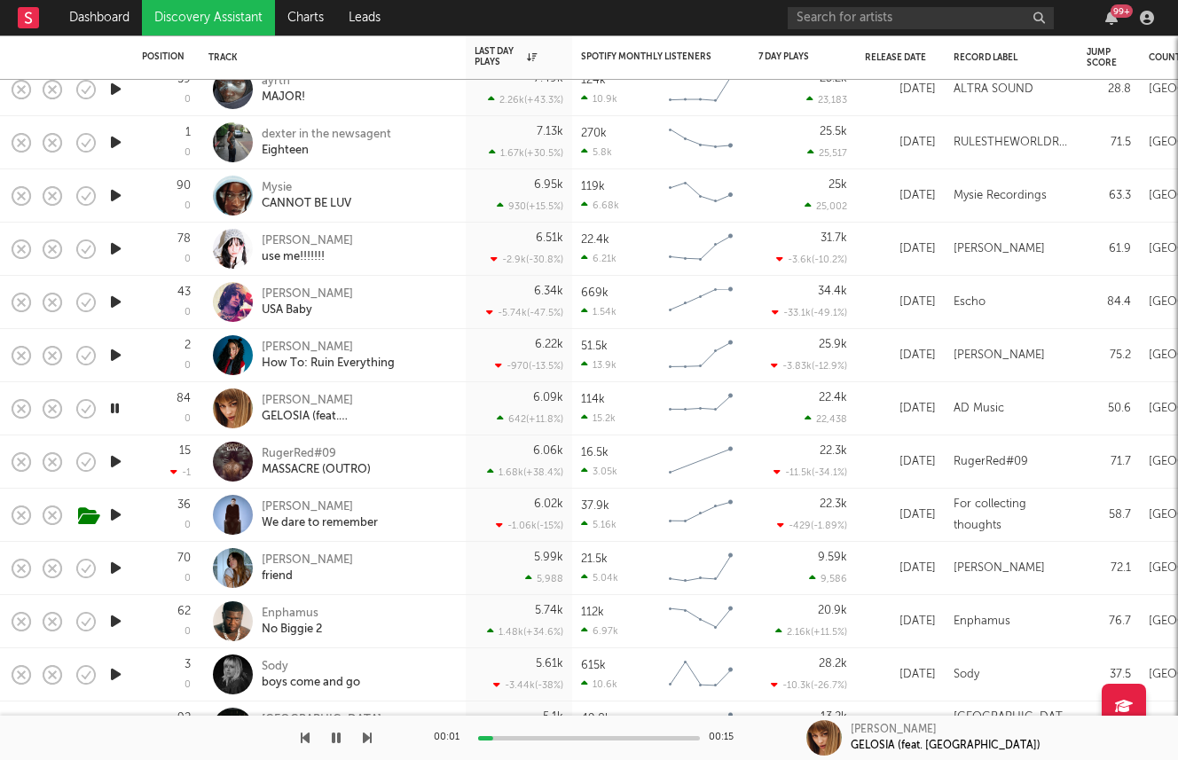
click at [117, 463] on icon "button" at bounding box center [115, 461] width 19 height 22
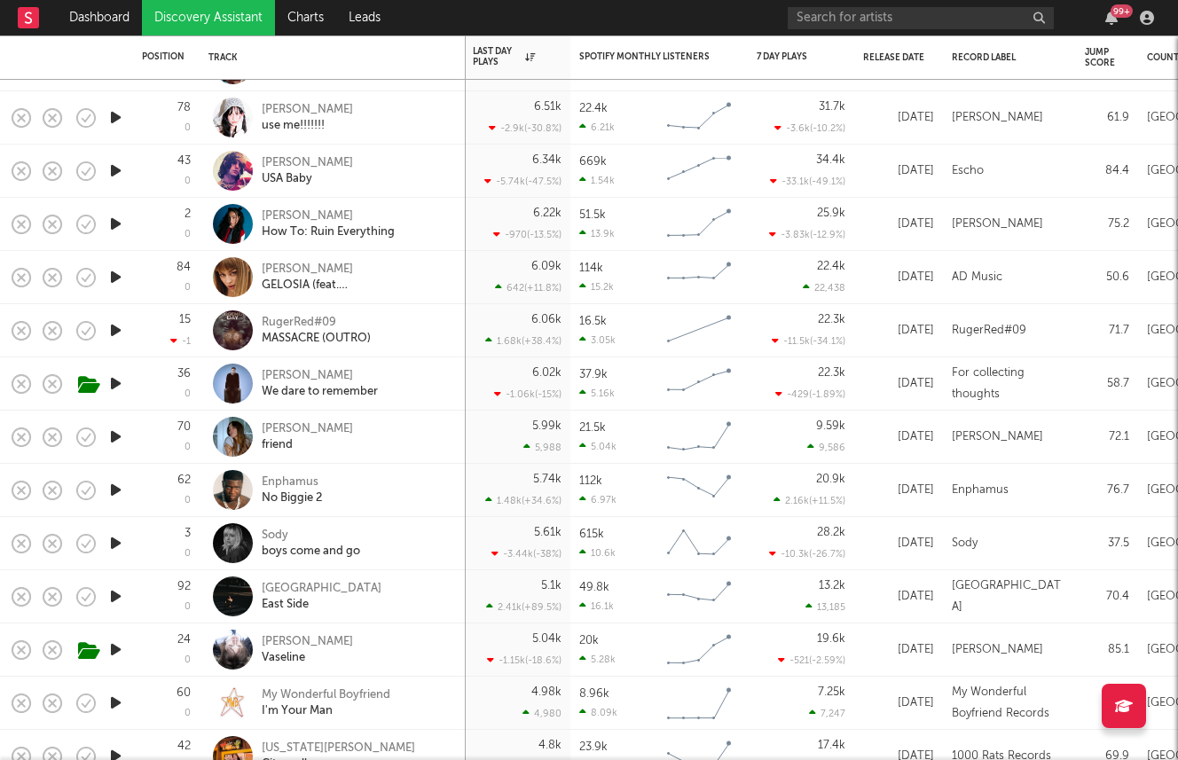
click at [112, 439] on icon "button" at bounding box center [115, 437] width 19 height 22
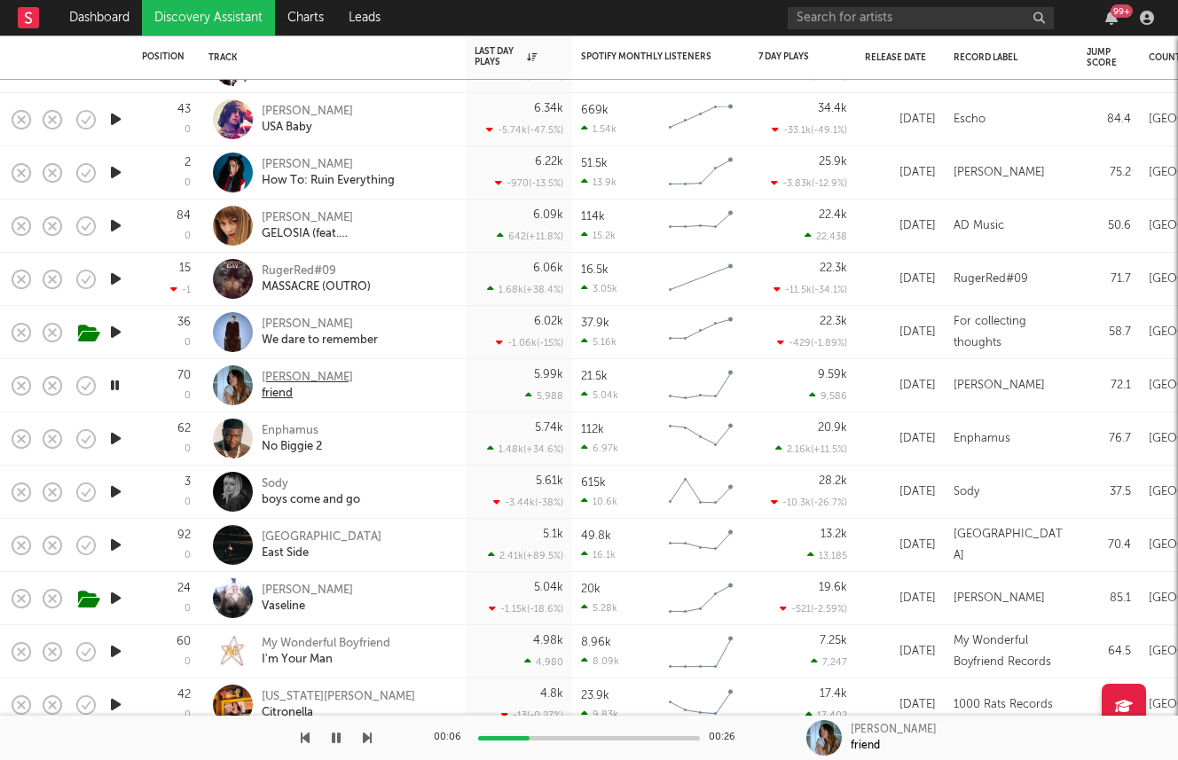
click at [294, 371] on div "Ella Gilbert" at bounding box center [307, 378] width 91 height 16
click at [109, 444] on icon "button" at bounding box center [115, 438] width 19 height 22
click at [116, 497] on icon "button" at bounding box center [115, 492] width 19 height 22
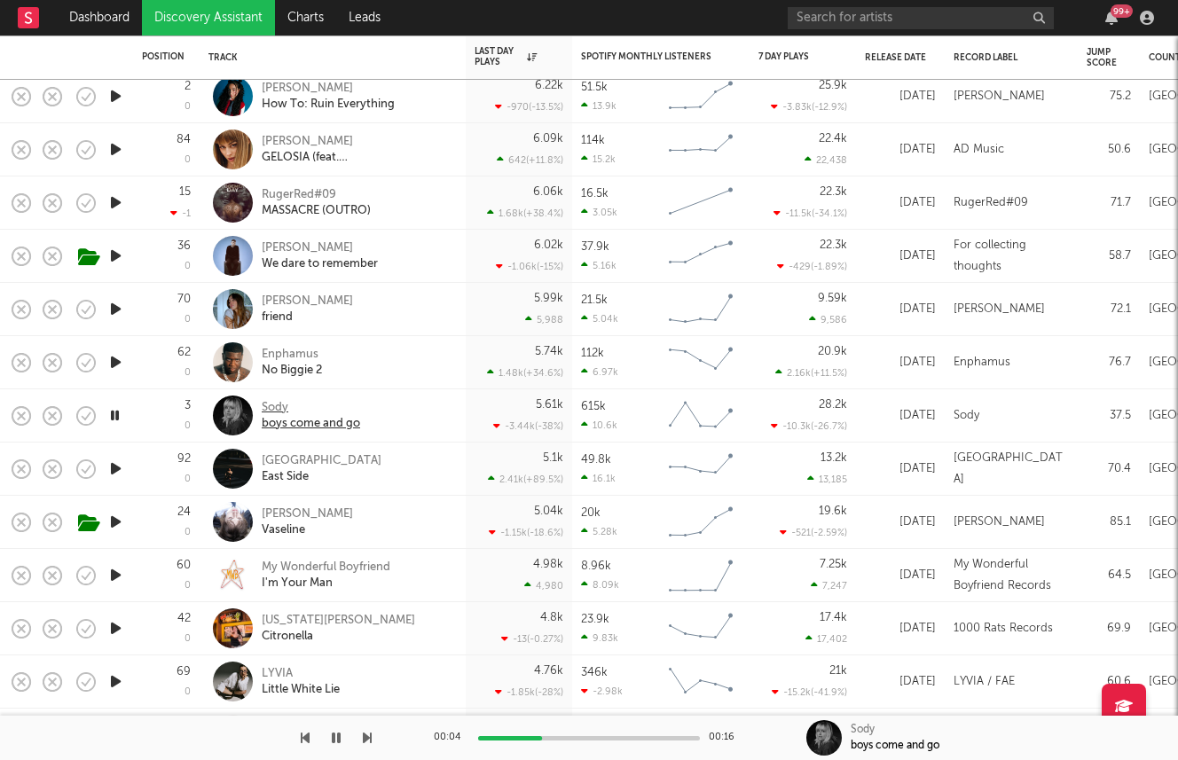
click at [270, 403] on div "Sody" at bounding box center [311, 408] width 98 height 16
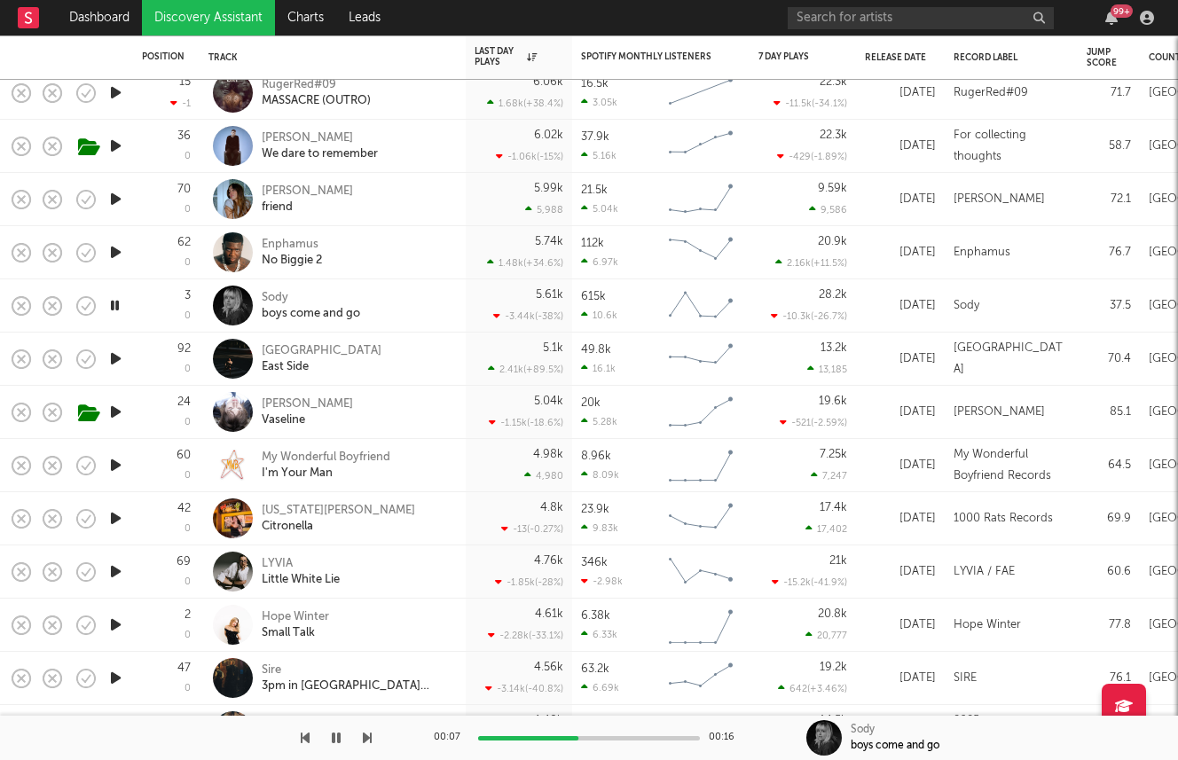
click at [114, 520] on icon "button" at bounding box center [115, 518] width 19 height 22
click at [114, 468] on icon "button" at bounding box center [115, 465] width 19 height 22
click at [335, 457] on div "My Wonderful Boyfriend" at bounding box center [326, 458] width 129 height 16
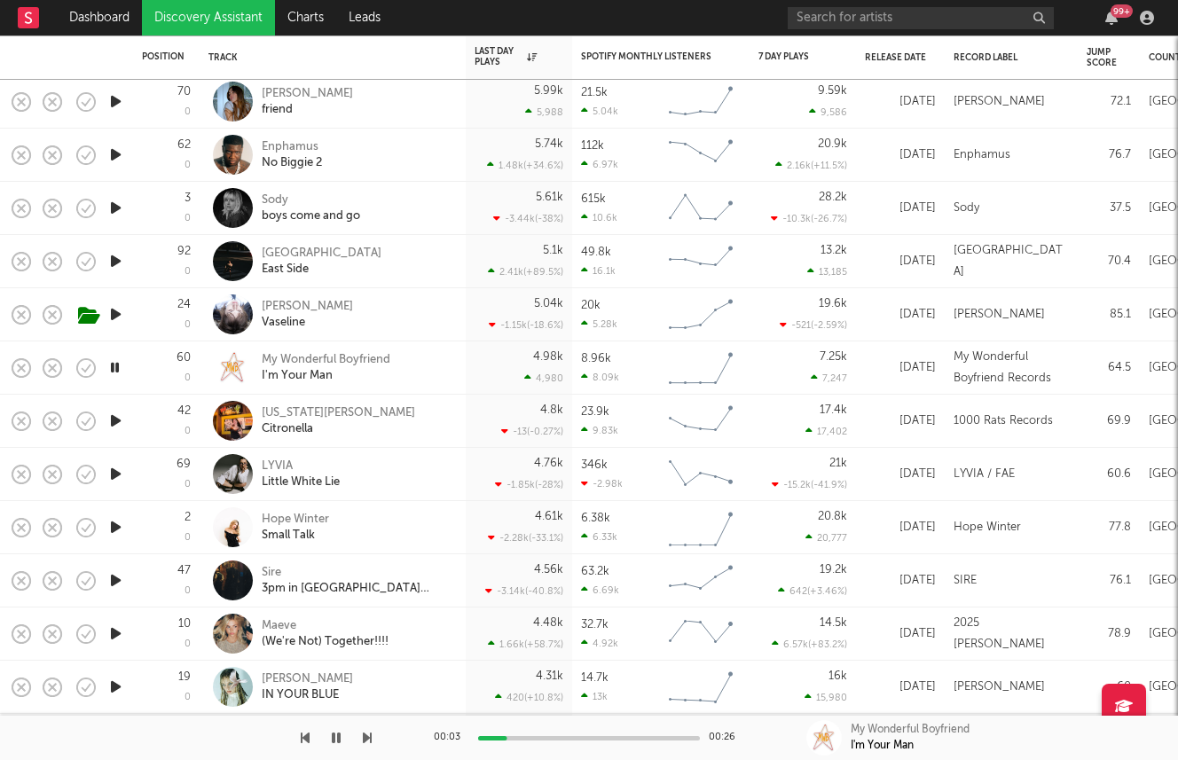
click at [118, 630] on icon "button" at bounding box center [115, 633] width 19 height 22
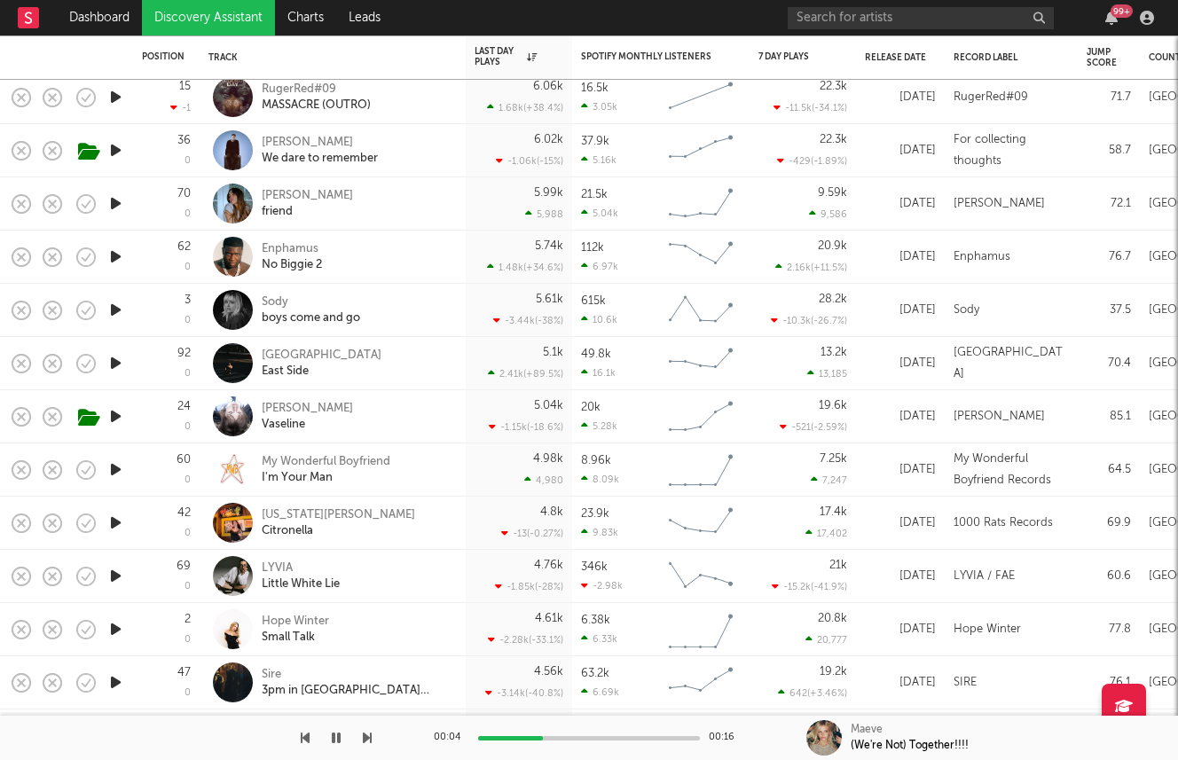
click at [108, 679] on icon "button" at bounding box center [115, 682] width 19 height 22
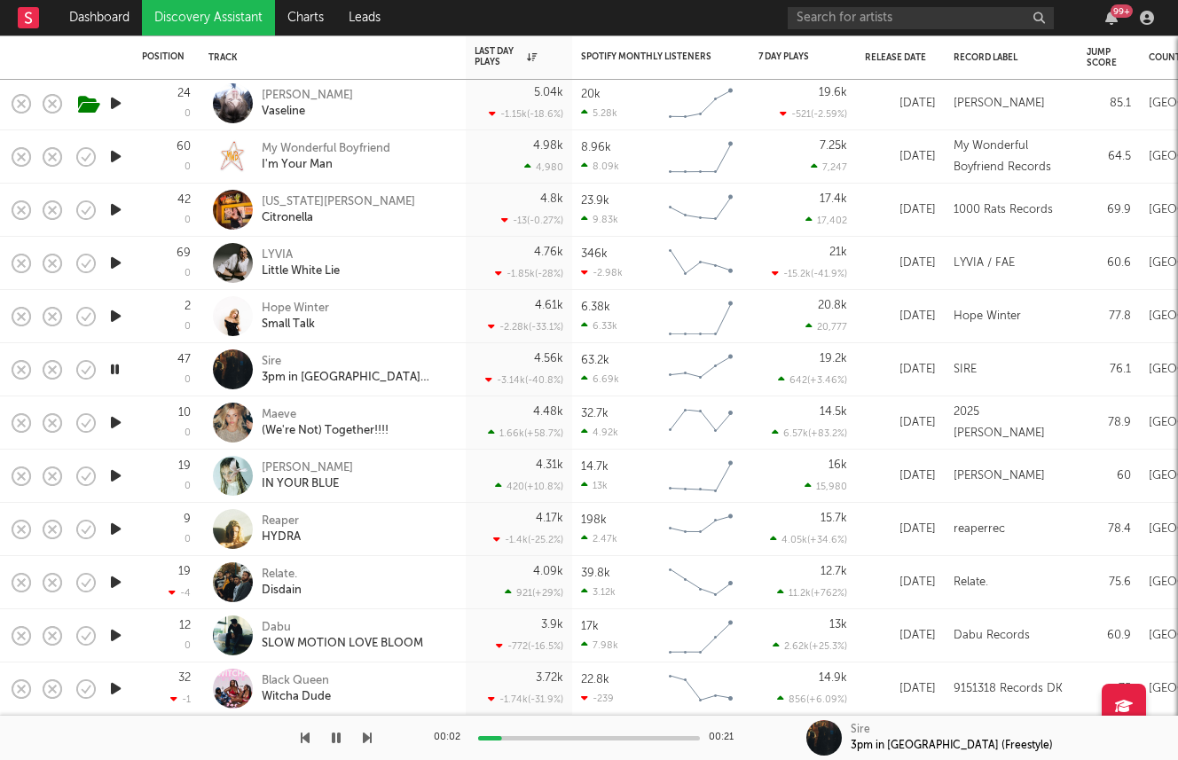
click at [117, 477] on icon "button" at bounding box center [115, 476] width 19 height 22
click at [115, 526] on icon "button" at bounding box center [115, 529] width 19 height 22
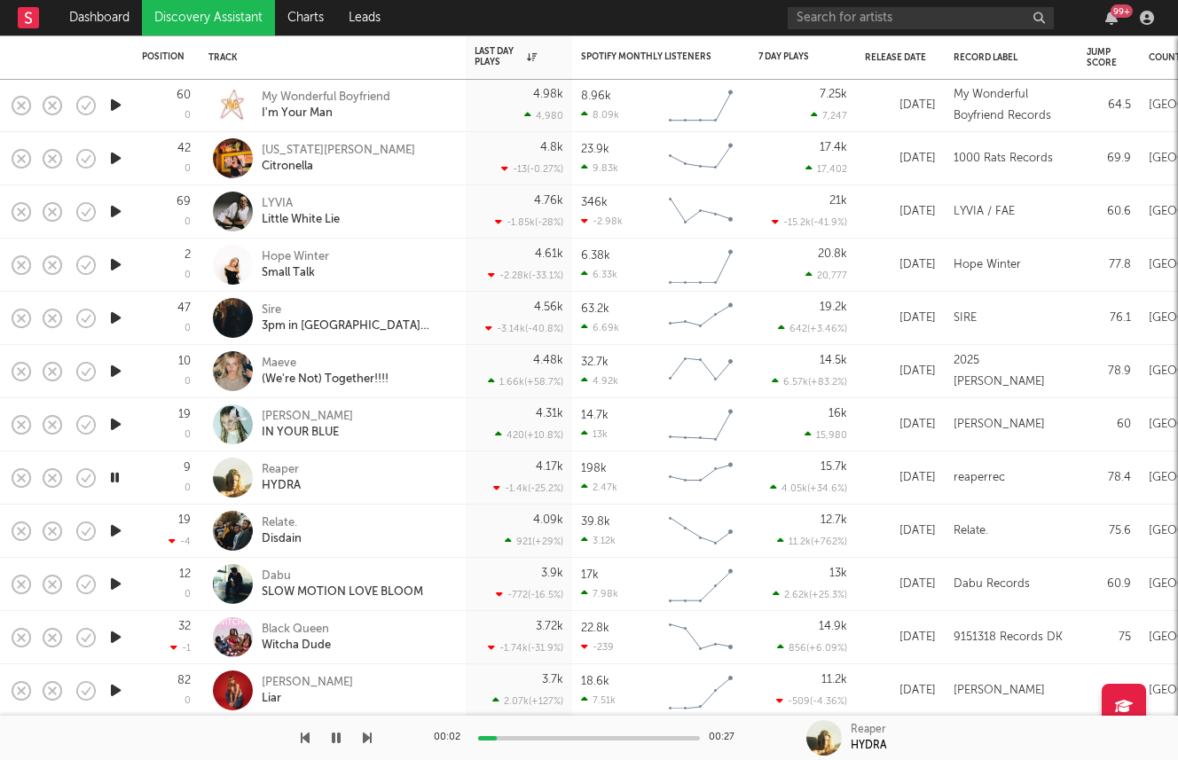
click at [110, 530] on icon "button" at bounding box center [115, 531] width 19 height 22
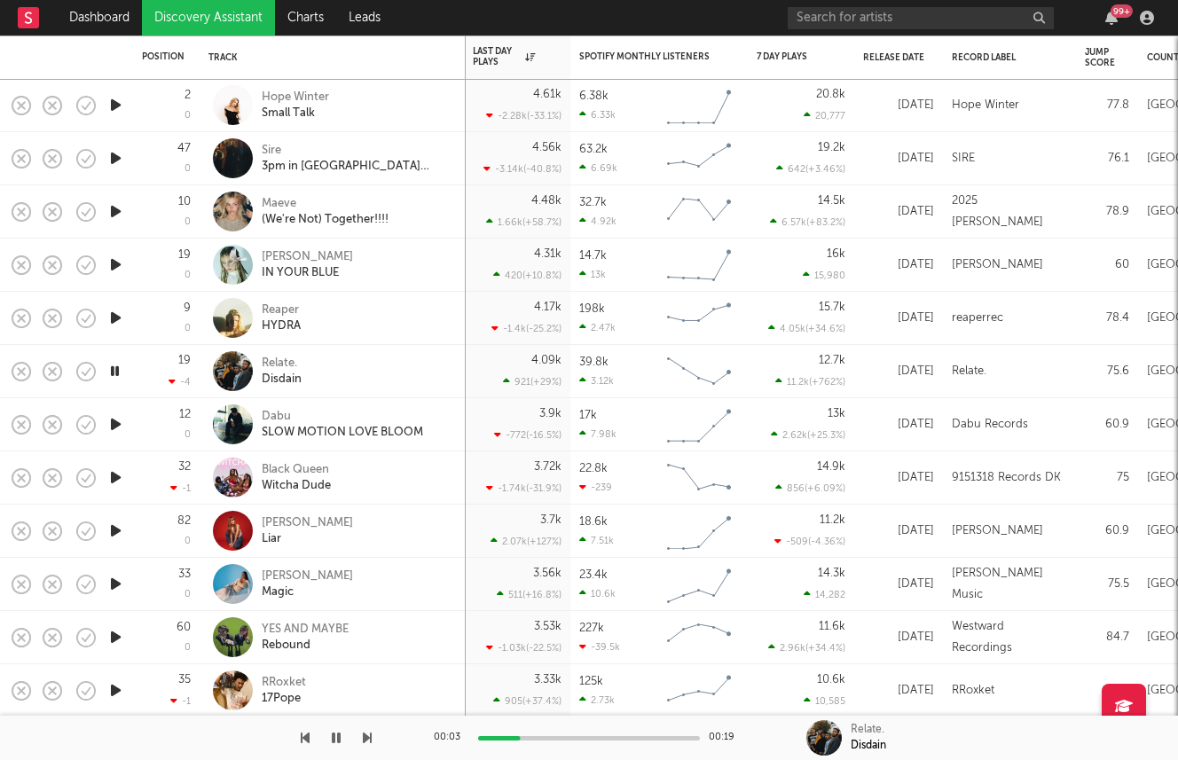
click at [115, 429] on icon "button" at bounding box center [115, 424] width 19 height 22
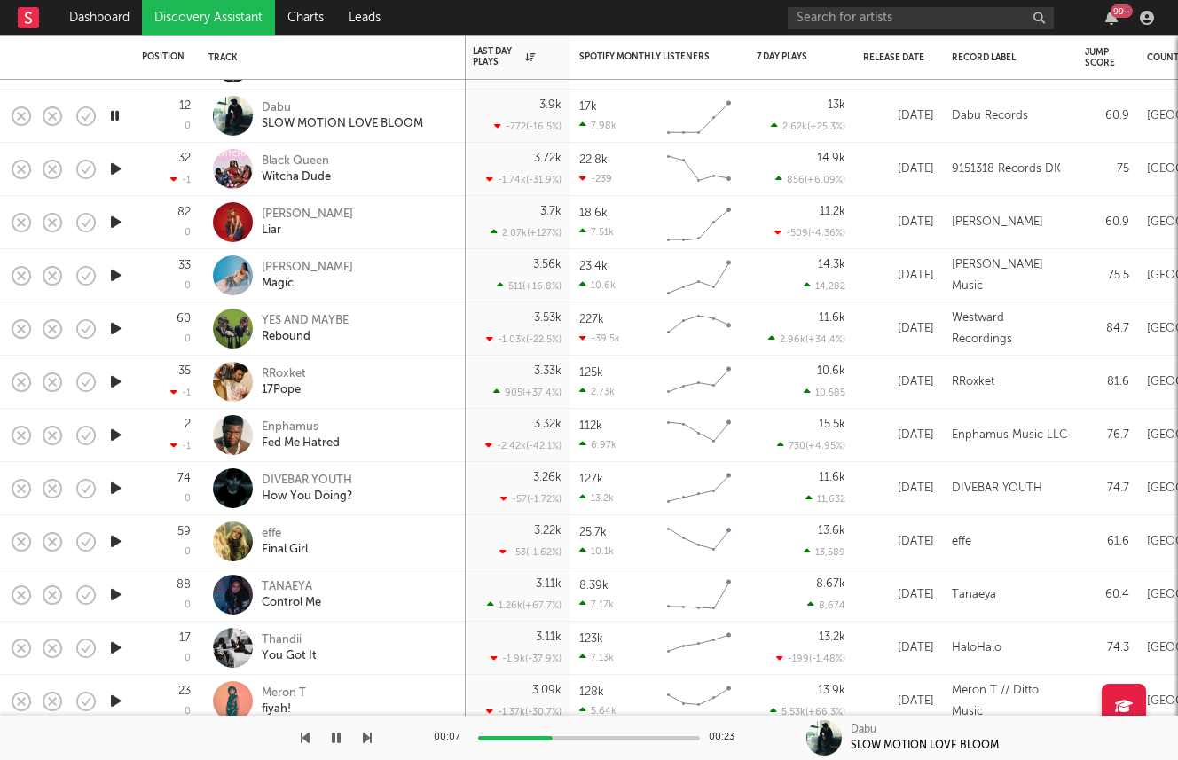
click at [116, 540] on icon "button" at bounding box center [115, 541] width 19 height 22
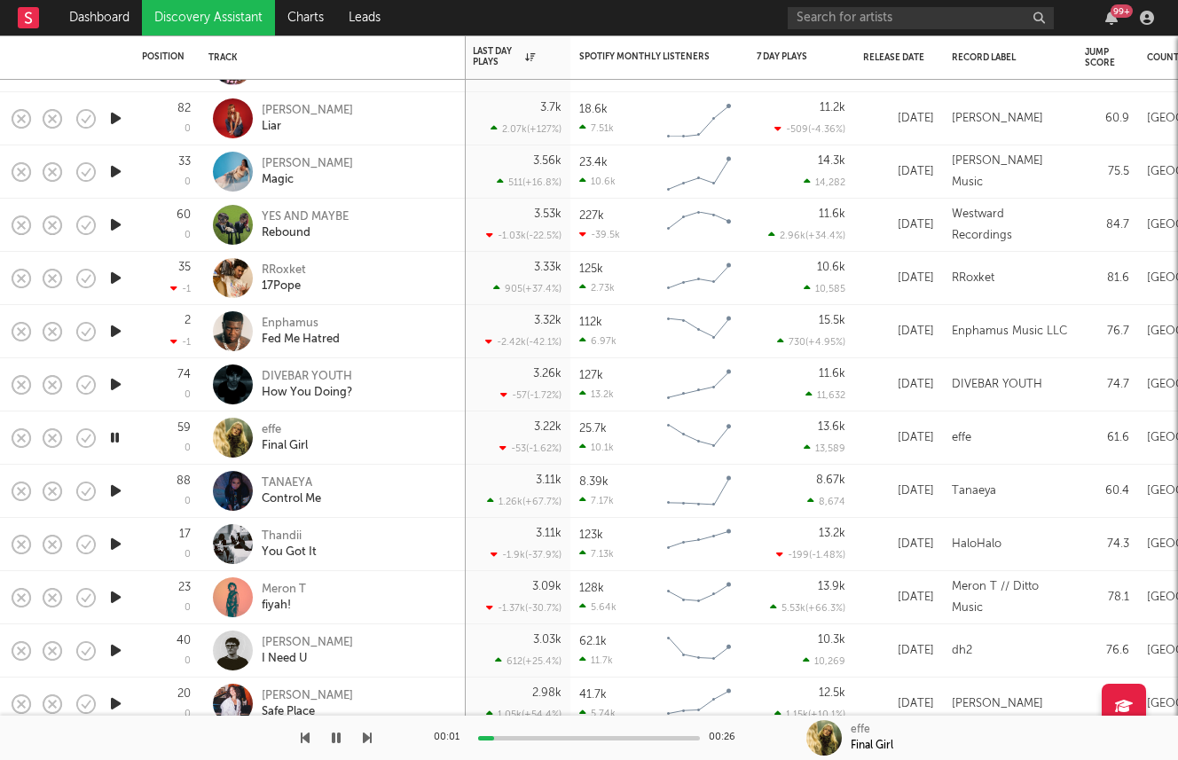
click at [106, 483] on icon "button" at bounding box center [115, 491] width 19 height 22
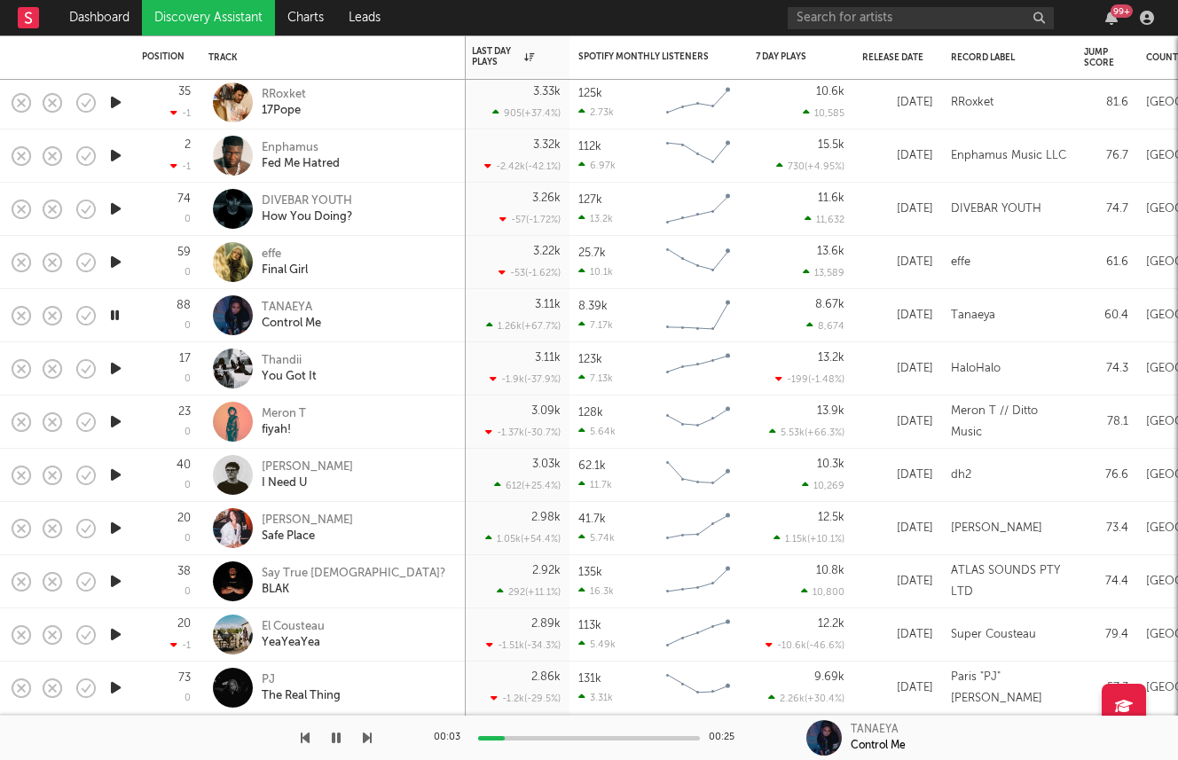
click at [113, 525] on icon "button" at bounding box center [115, 528] width 19 height 22
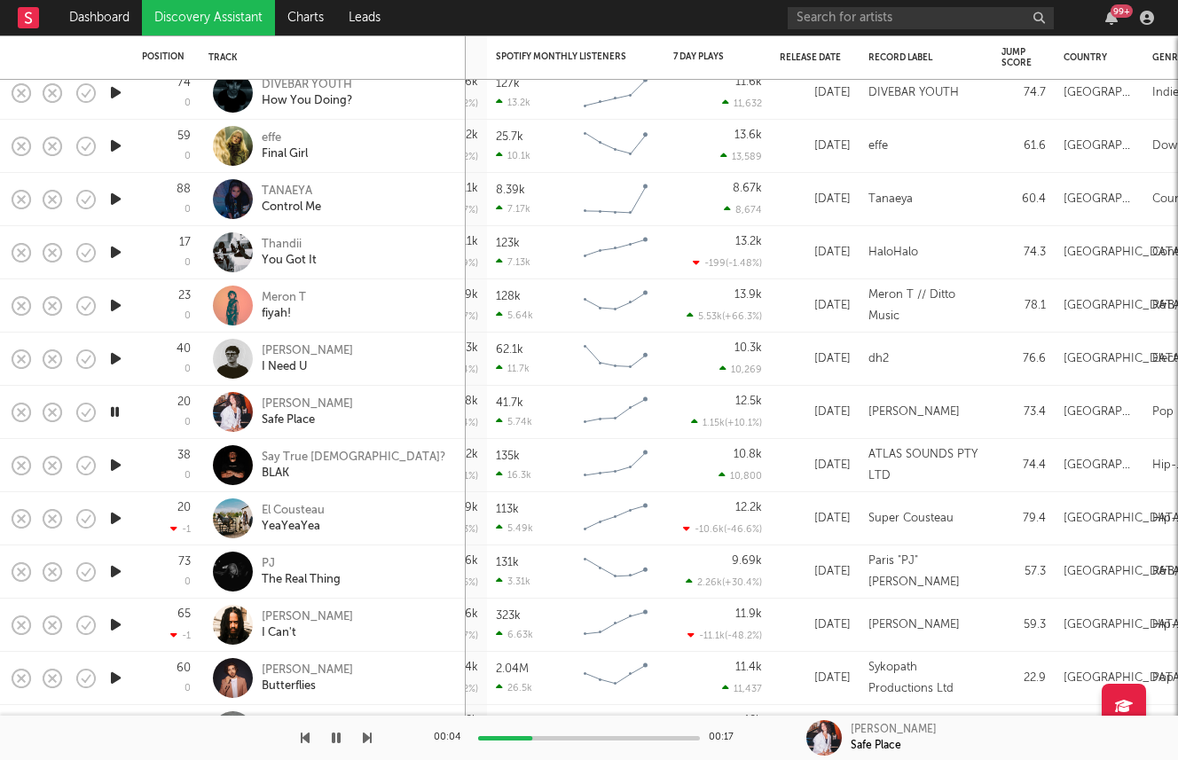
click at [120, 515] on icon "button" at bounding box center [115, 518] width 19 height 22
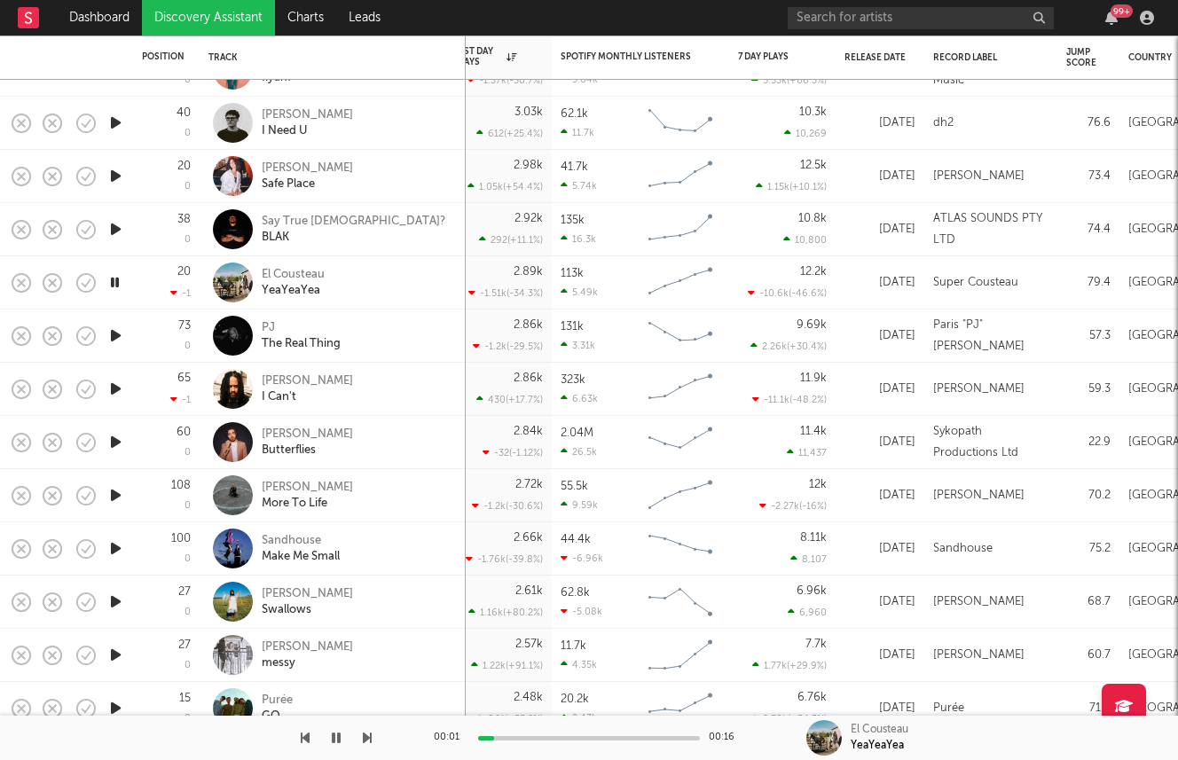
click at [115, 496] on icon "button" at bounding box center [115, 495] width 19 height 22
click at [274, 489] on div "JÁNA" at bounding box center [307, 488] width 91 height 16
click at [112, 553] on icon "button" at bounding box center [115, 548] width 19 height 22
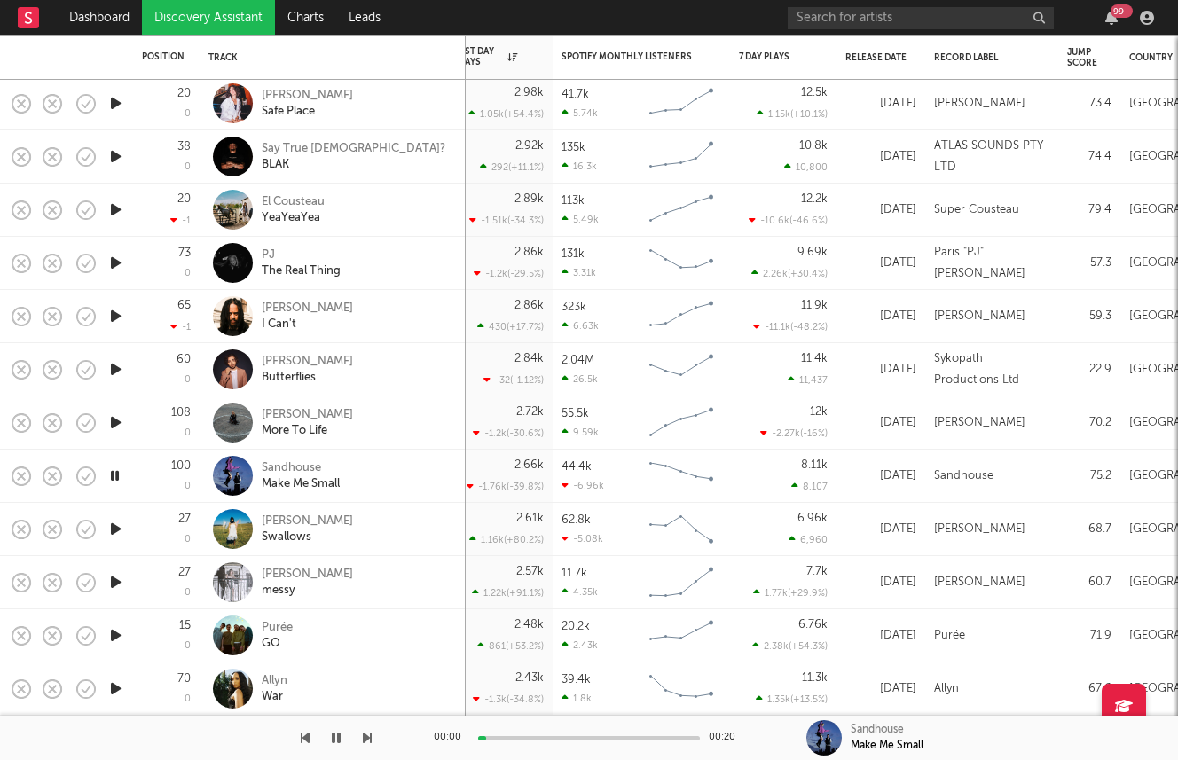
click at [116, 583] on icon "button" at bounding box center [115, 582] width 19 height 22
click at [123, 630] on icon "button" at bounding box center [115, 635] width 19 height 22
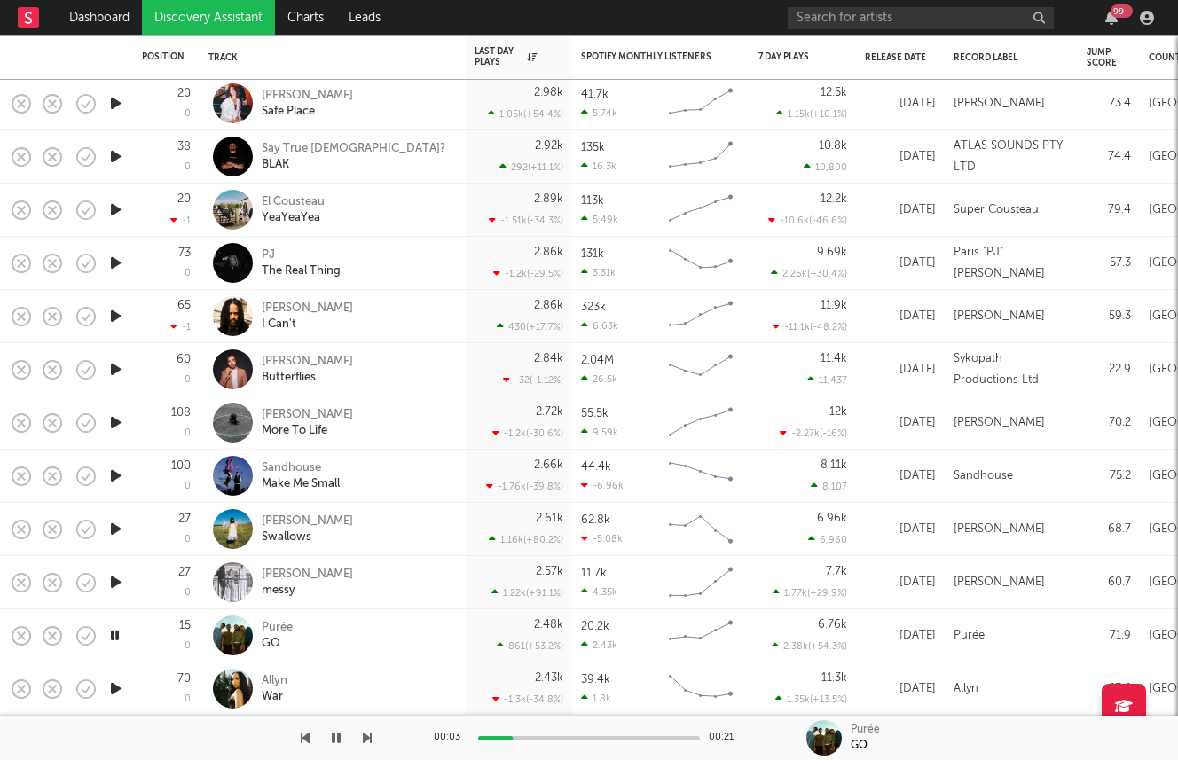
click at [182, 18] on link "Discovery Assistant" at bounding box center [208, 17] width 133 height 35
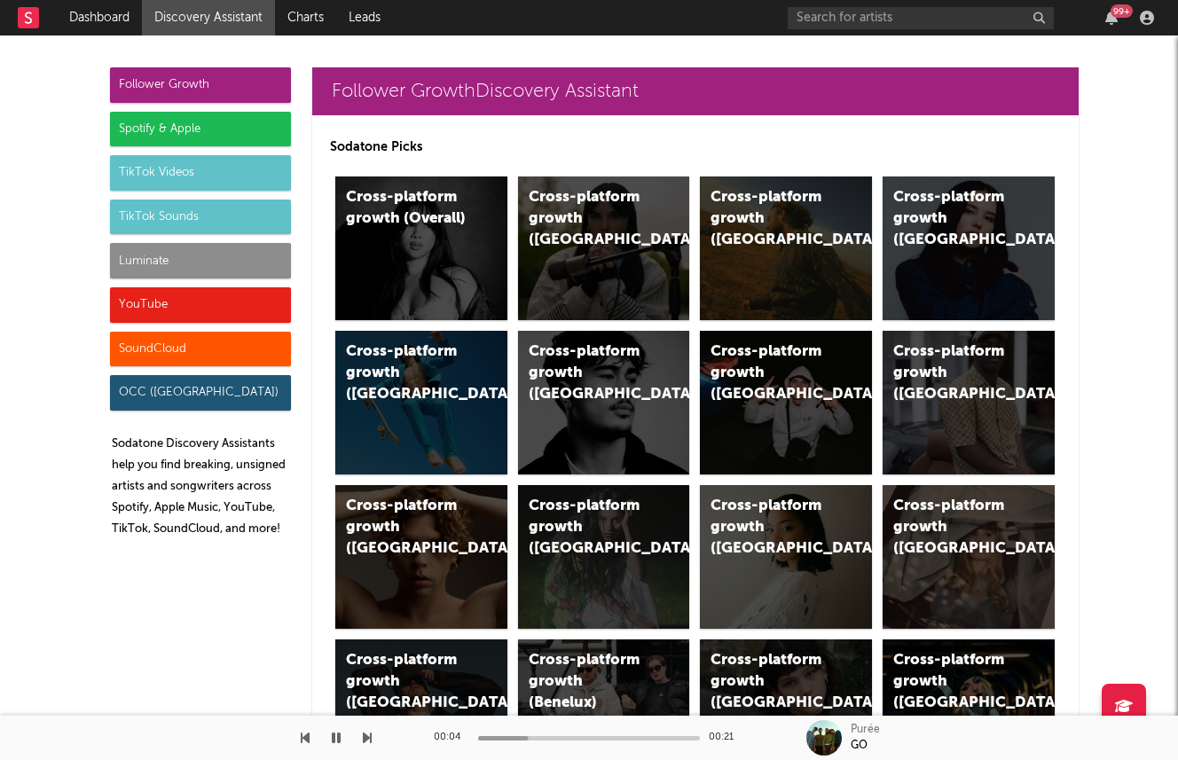
click at [169, 279] on div "Follower Growth Spotify & Apple TikTok Videos TikTok Sounds Luminate YouTube So…" at bounding box center [200, 309] width 181 height 484
click at [164, 259] on div "Luminate" at bounding box center [200, 260] width 181 height 35
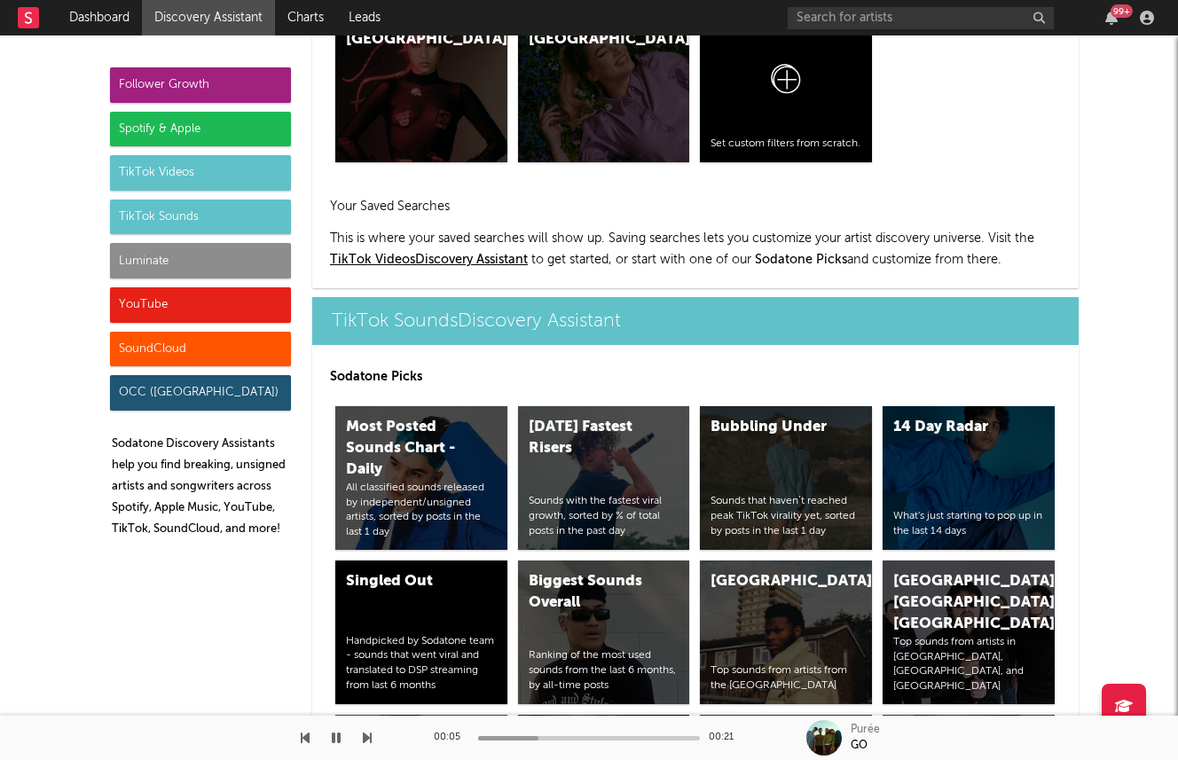
scroll to position [7724, 0]
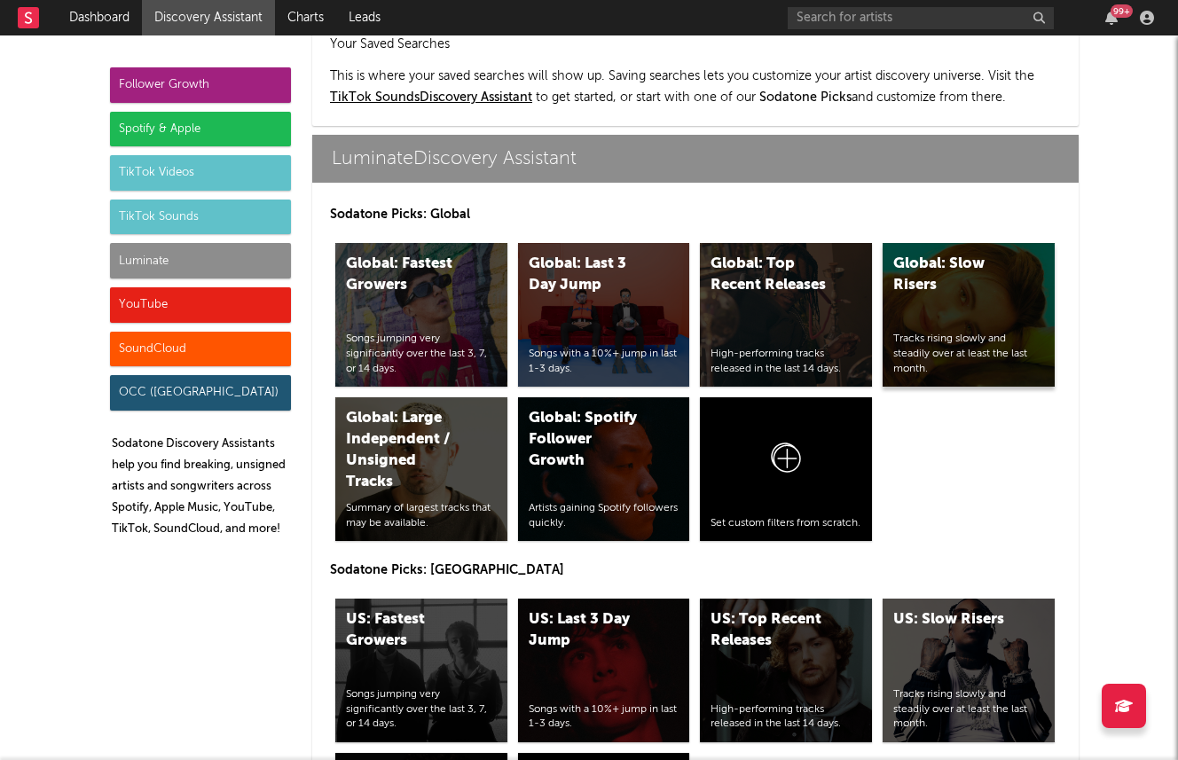
click at [955, 258] on div "Global: Slow Risers Tracks rising slowly and steadily over at least the last mo…" at bounding box center [968, 315] width 172 height 144
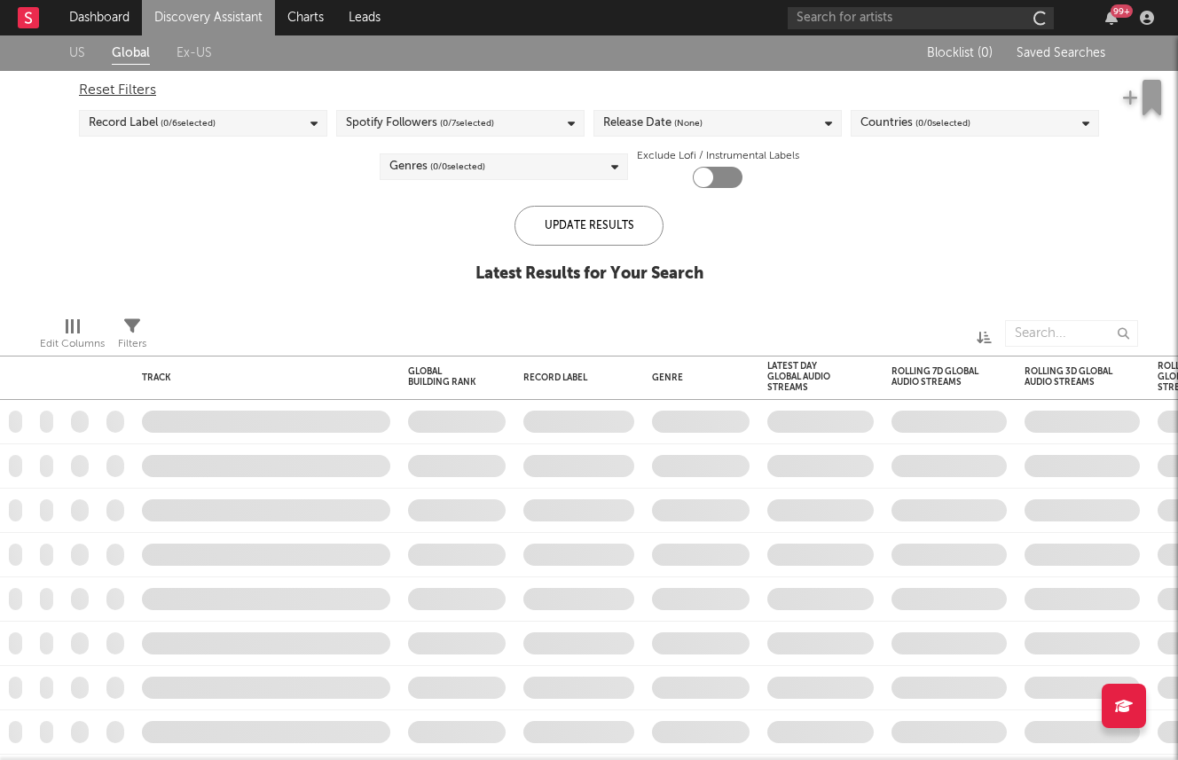
checkbox input "true"
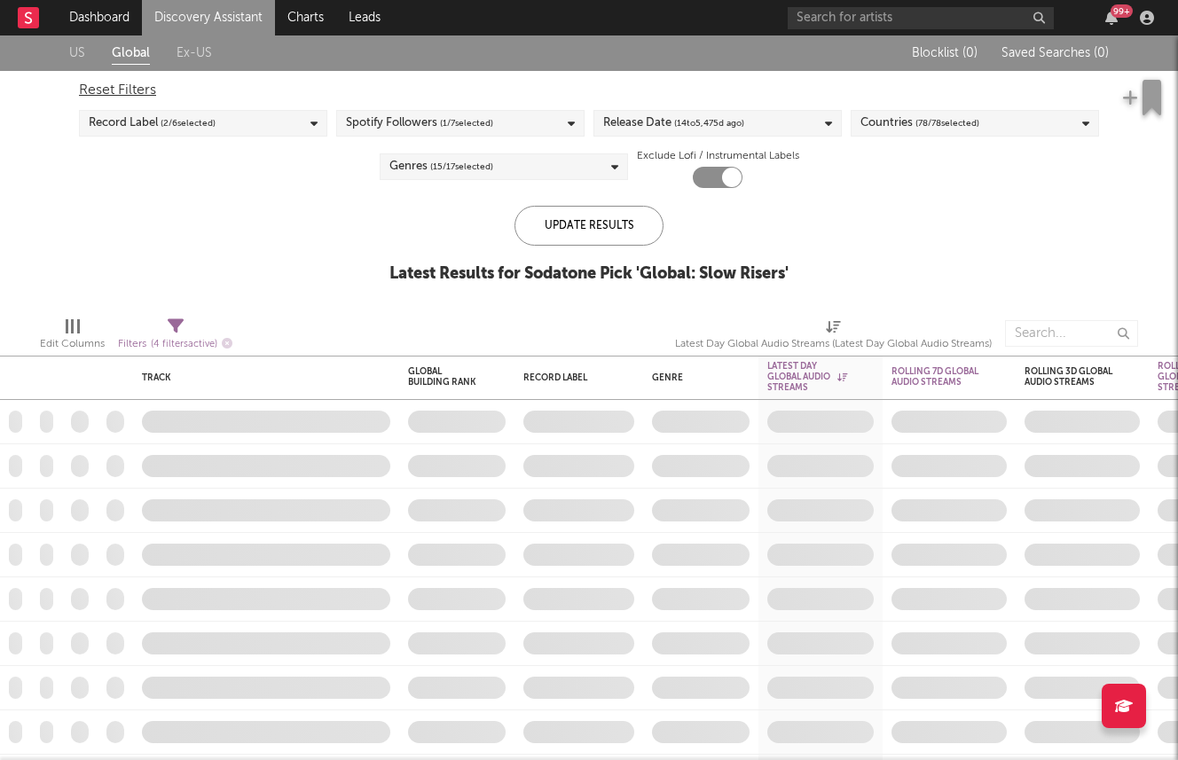
click at [211, 121] on span "( 2 / 6 selected)" at bounding box center [188, 123] width 55 height 21
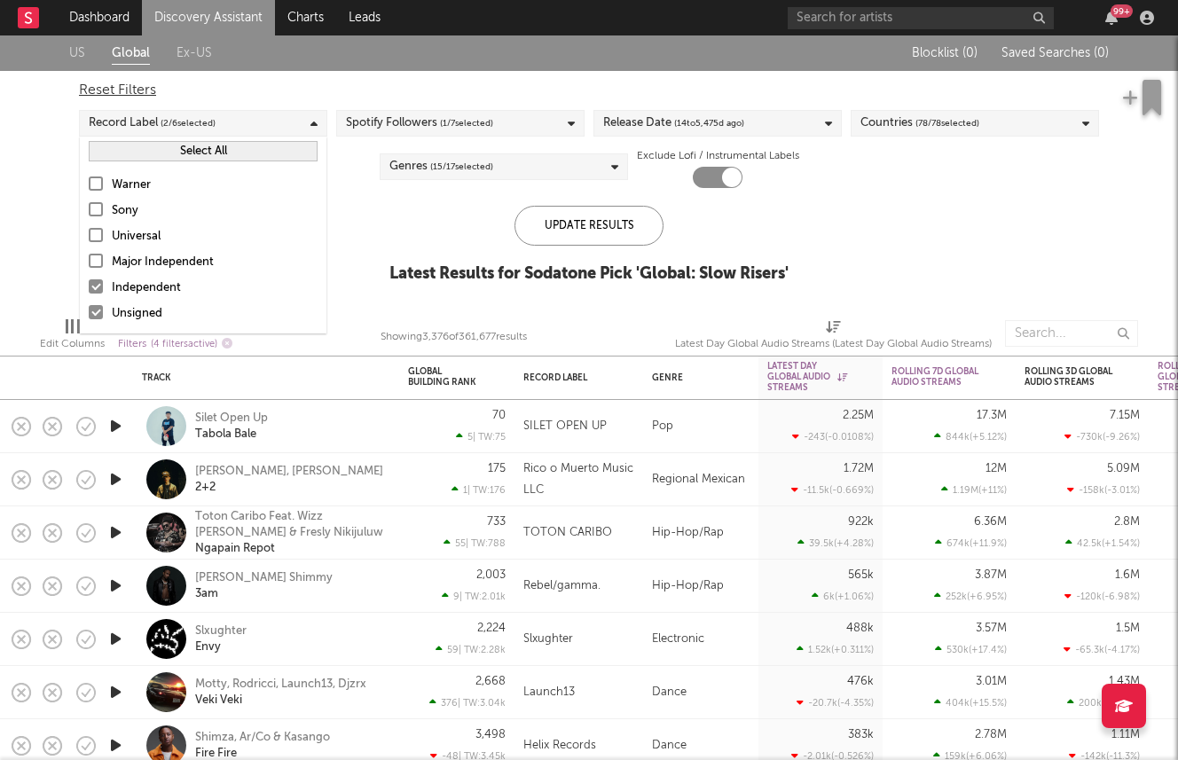
click at [158, 286] on div "Independent" at bounding box center [215, 288] width 206 height 21
click at [89, 286] on input "Independent" at bounding box center [89, 288] width 0 height 21
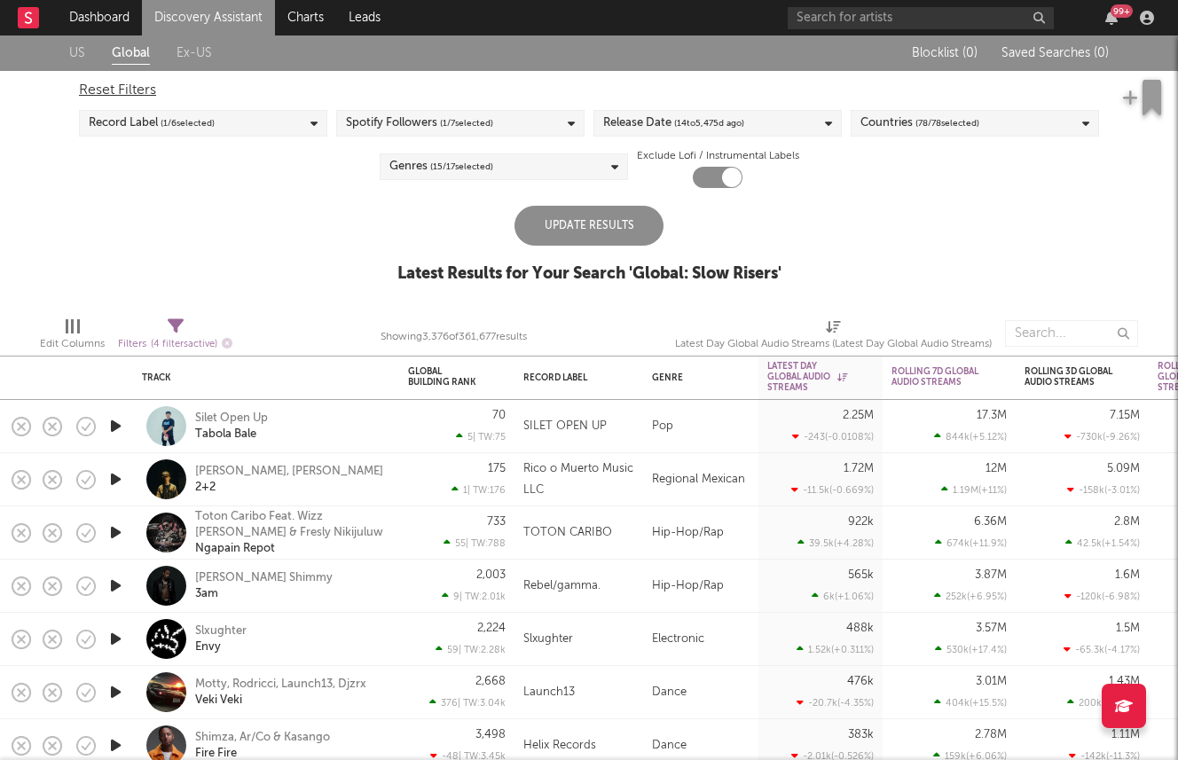
click at [429, 242] on div "Update Results Latest Results for Your Search ' Global: Slow Risers '" at bounding box center [589, 254] width 384 height 97
click at [589, 242] on div "Update Results" at bounding box center [588, 226] width 149 height 40
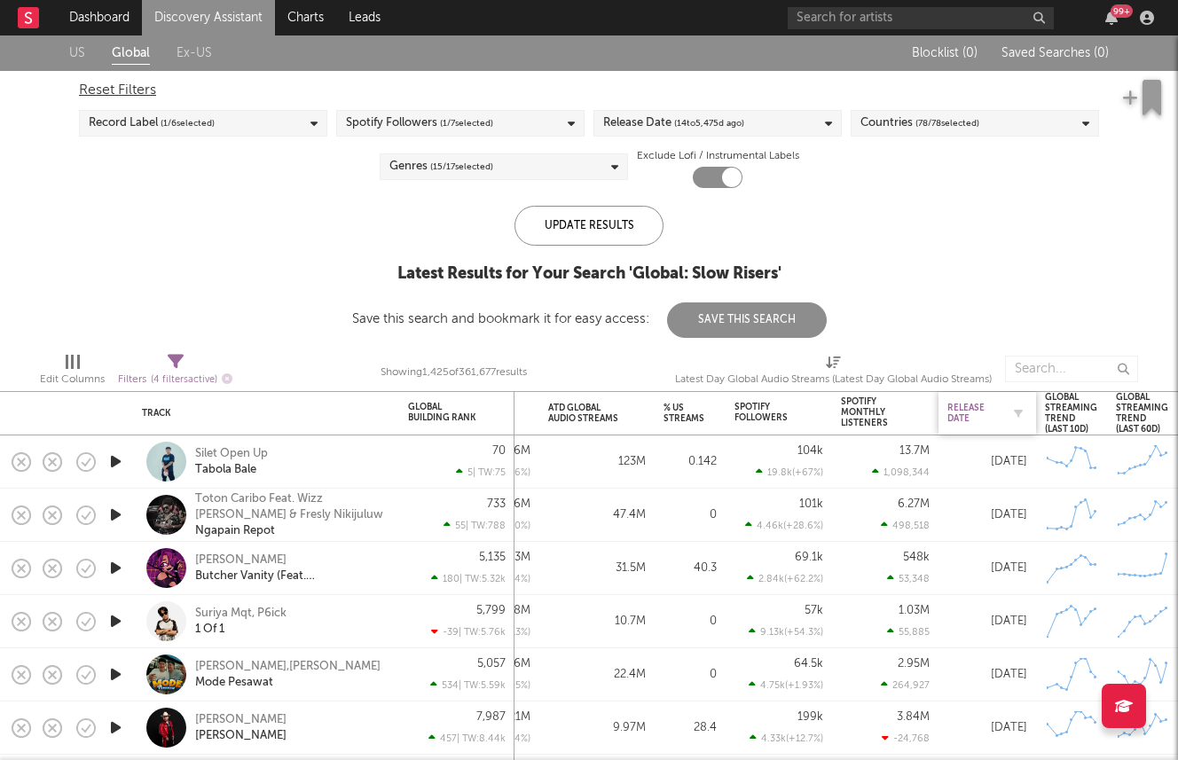
click at [979, 406] on div "Release Date" at bounding box center [973, 413] width 53 height 21
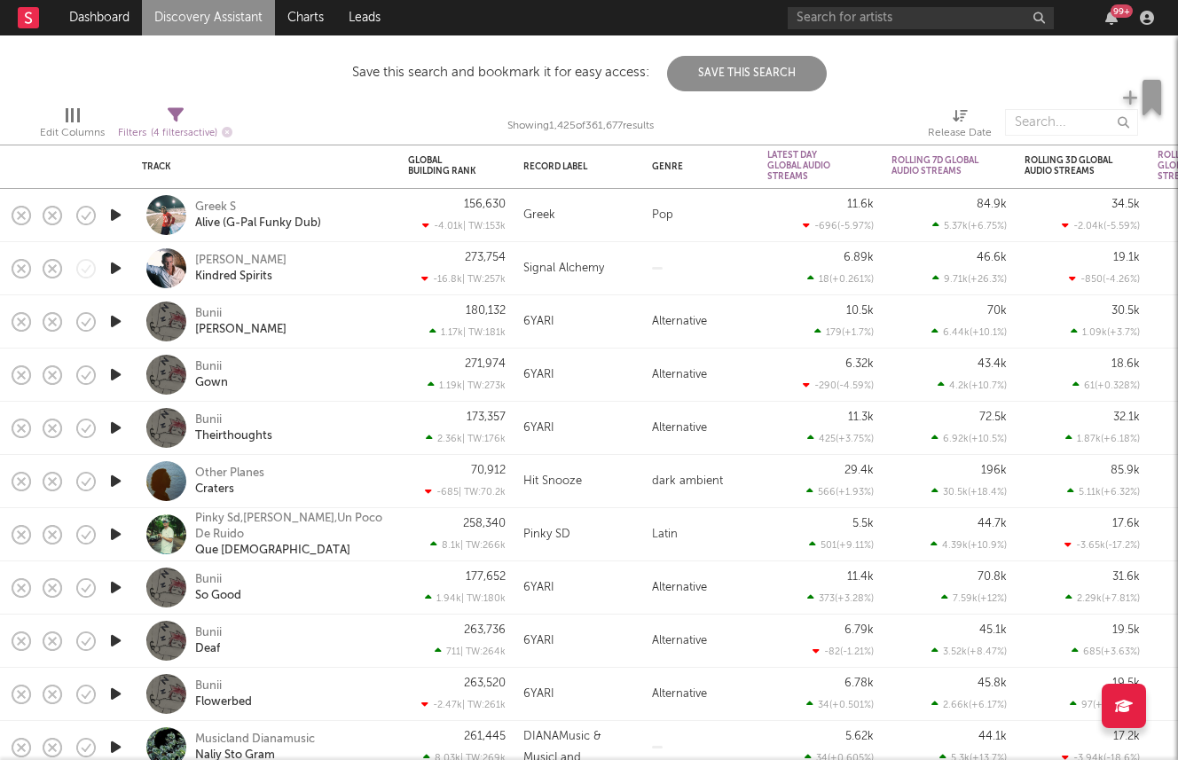
click at [118, 476] on icon "button" at bounding box center [115, 481] width 19 height 22
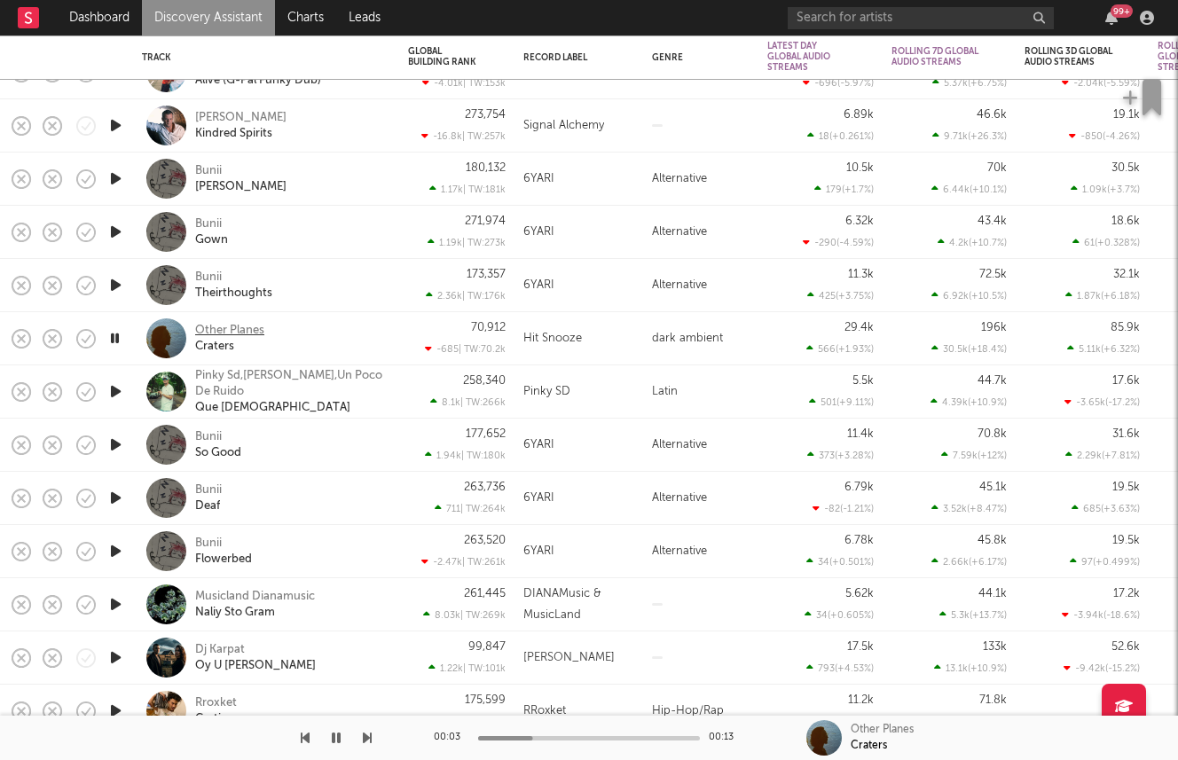
click at [221, 326] on div "Other Planes" at bounding box center [229, 331] width 69 height 16
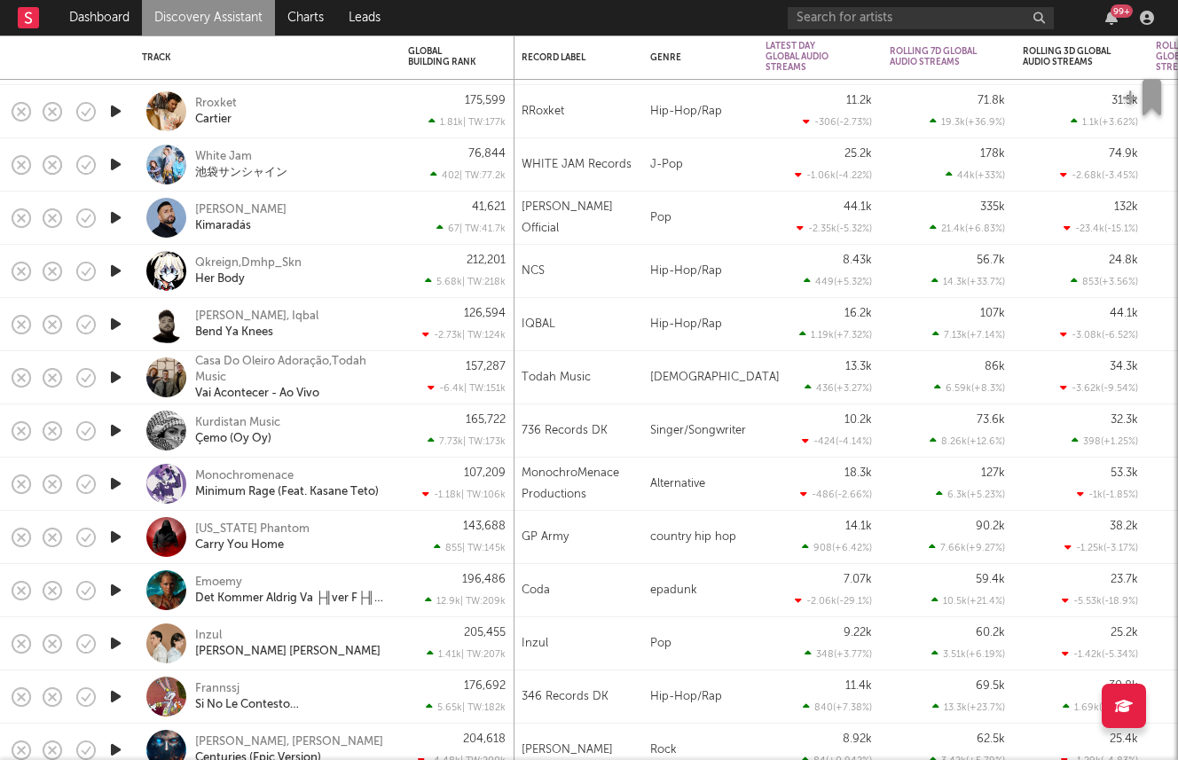
click at [124, 428] on icon "button" at bounding box center [115, 430] width 19 height 22
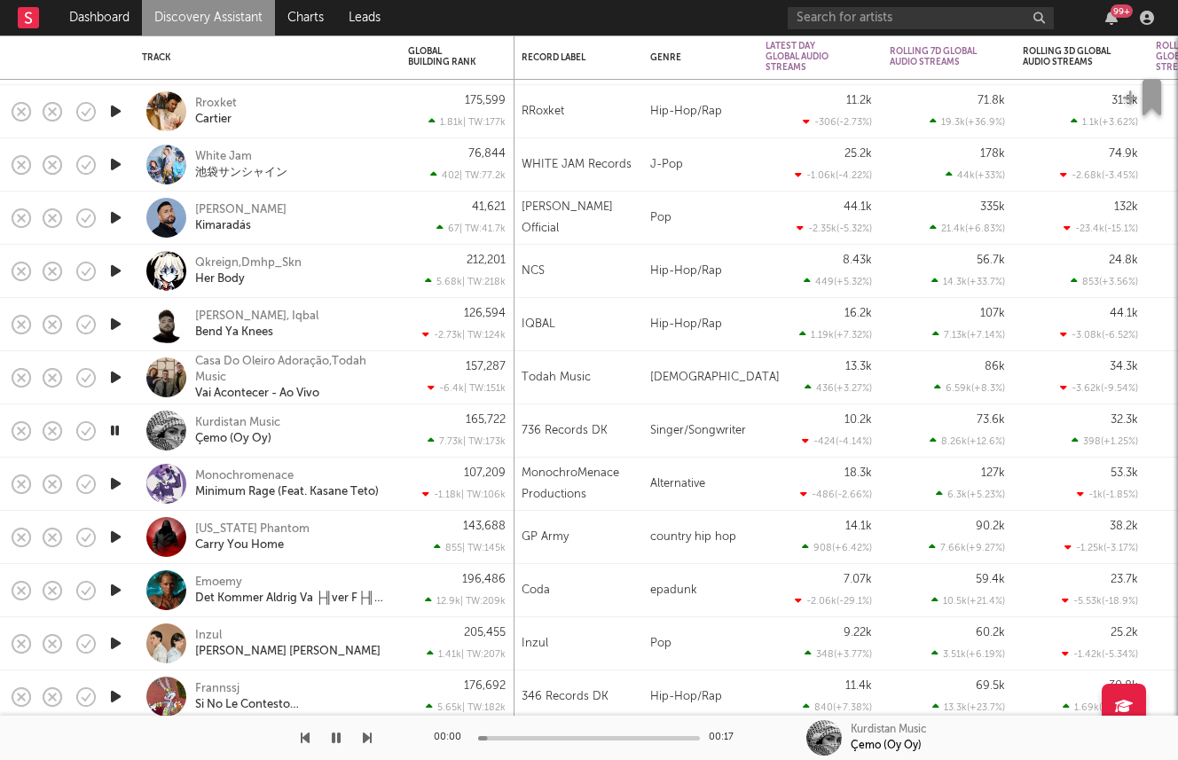
click at [124, 428] on div at bounding box center [115, 430] width 35 height 53
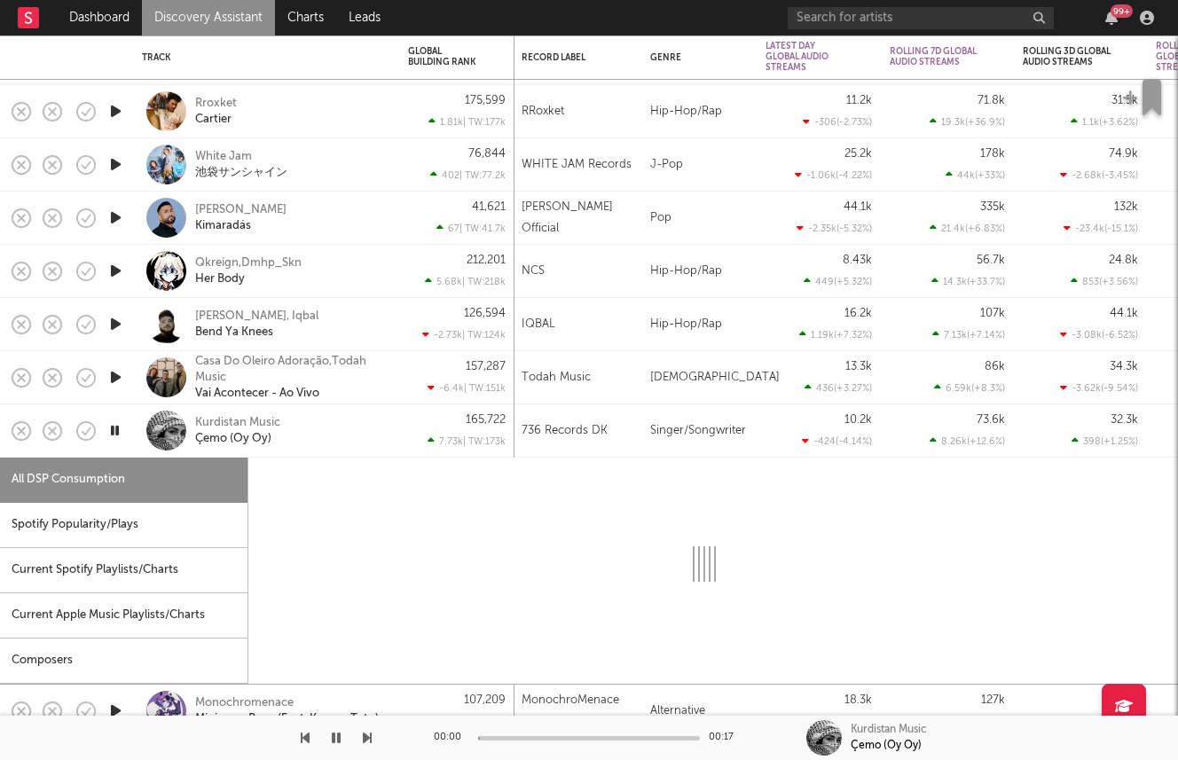
select select "1w"
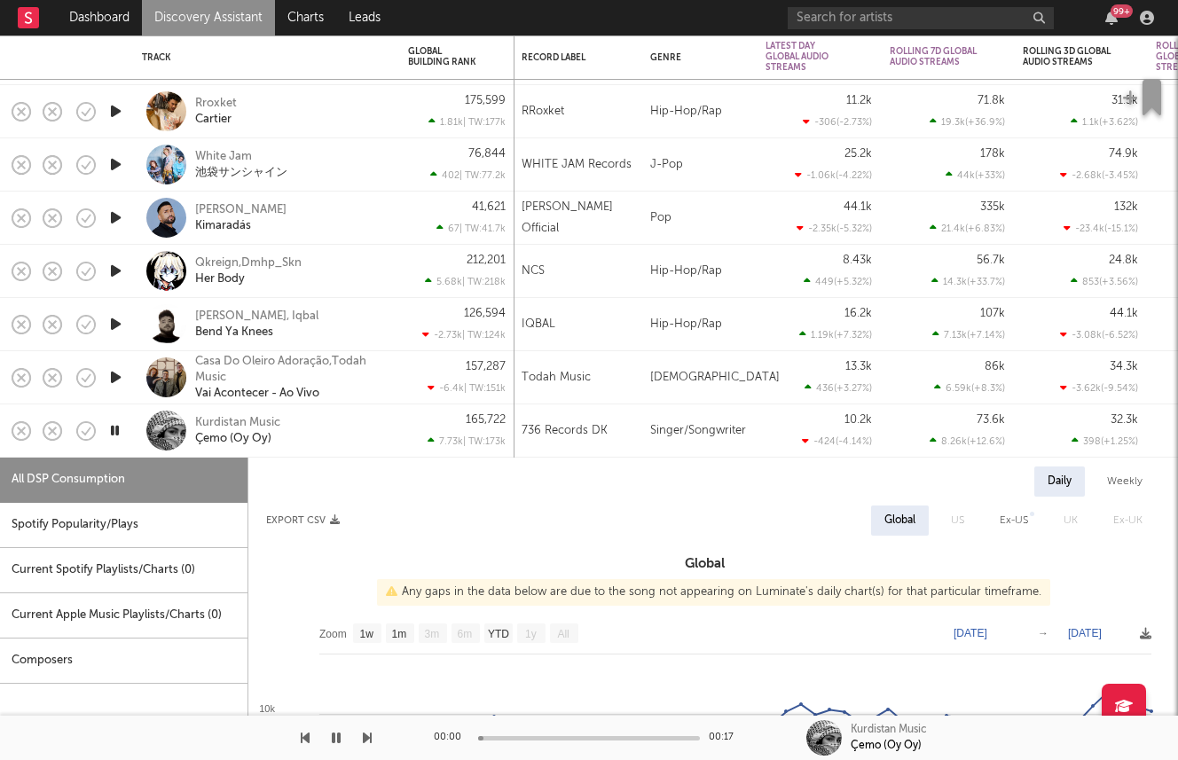
click at [359, 425] on div "Kurdistan Music Çemo (Oy Oy)" at bounding box center [290, 431] width 191 height 32
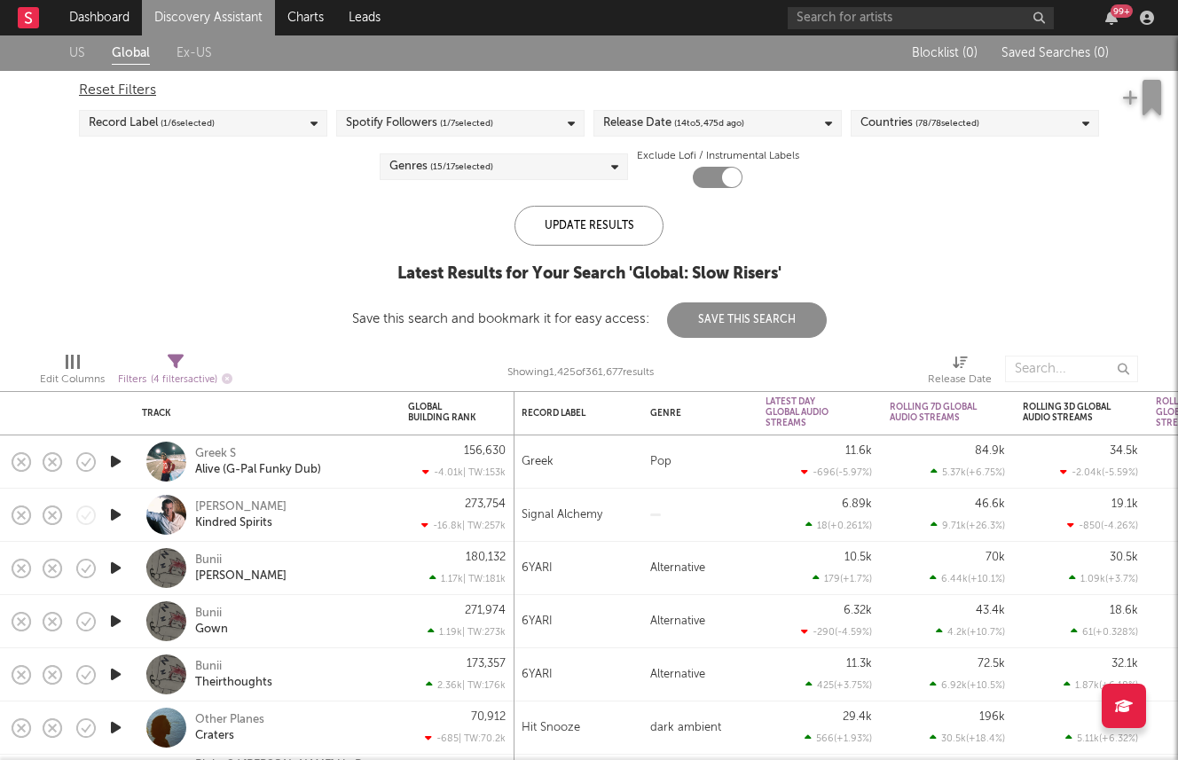
click at [931, 113] on span "( 78 / 78 selected)" at bounding box center [947, 123] width 64 height 21
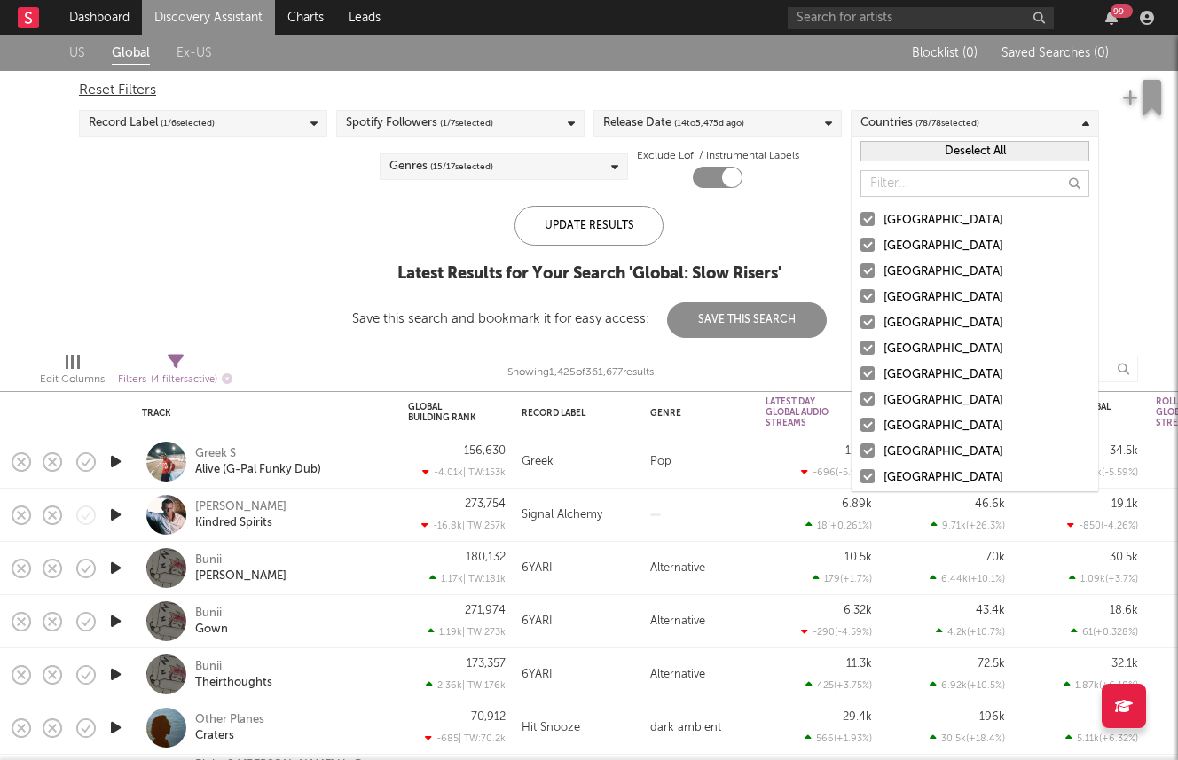
click at [904, 153] on button "Deselect All" at bounding box center [974, 151] width 229 height 20
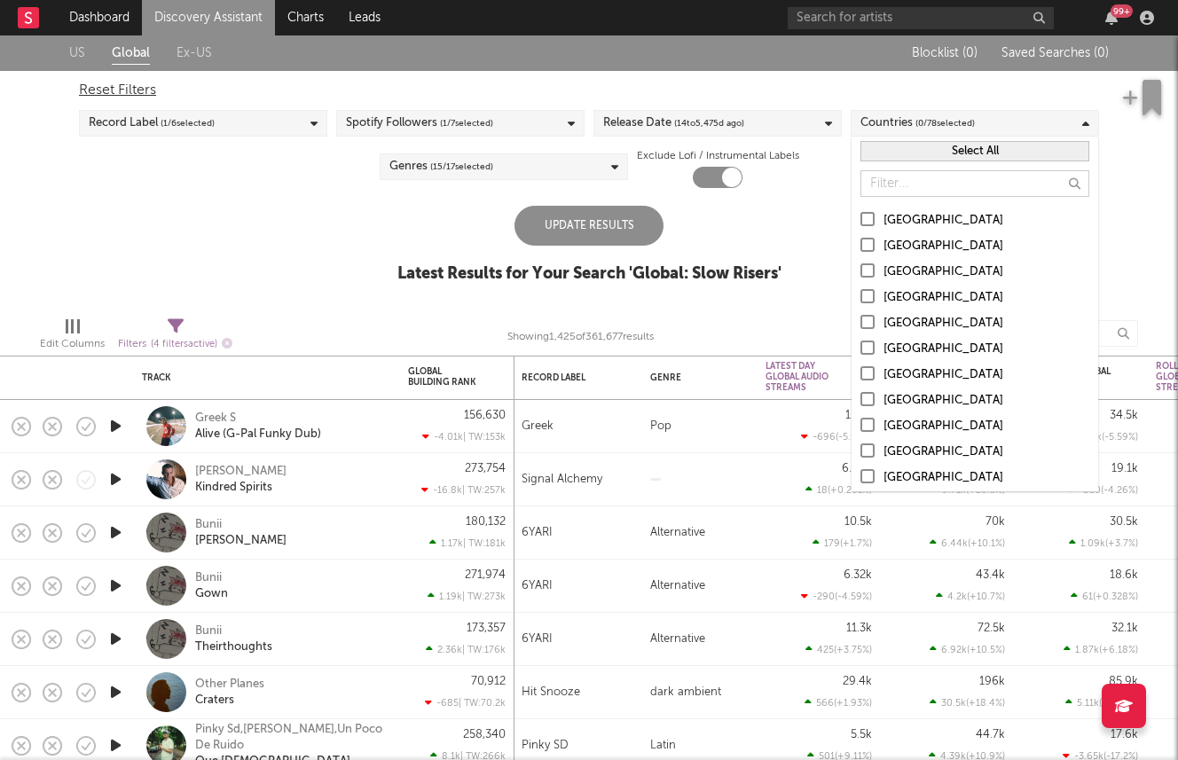
click at [904, 153] on button "Select All" at bounding box center [974, 151] width 229 height 20
click at [904, 153] on button "Deselect All" at bounding box center [974, 151] width 229 height 20
click at [892, 226] on div "United States" at bounding box center [986, 220] width 206 height 21
click at [860, 226] on input "United States" at bounding box center [860, 220] width 0 height 21
click at [892, 245] on div "Australia" at bounding box center [986, 246] width 206 height 21
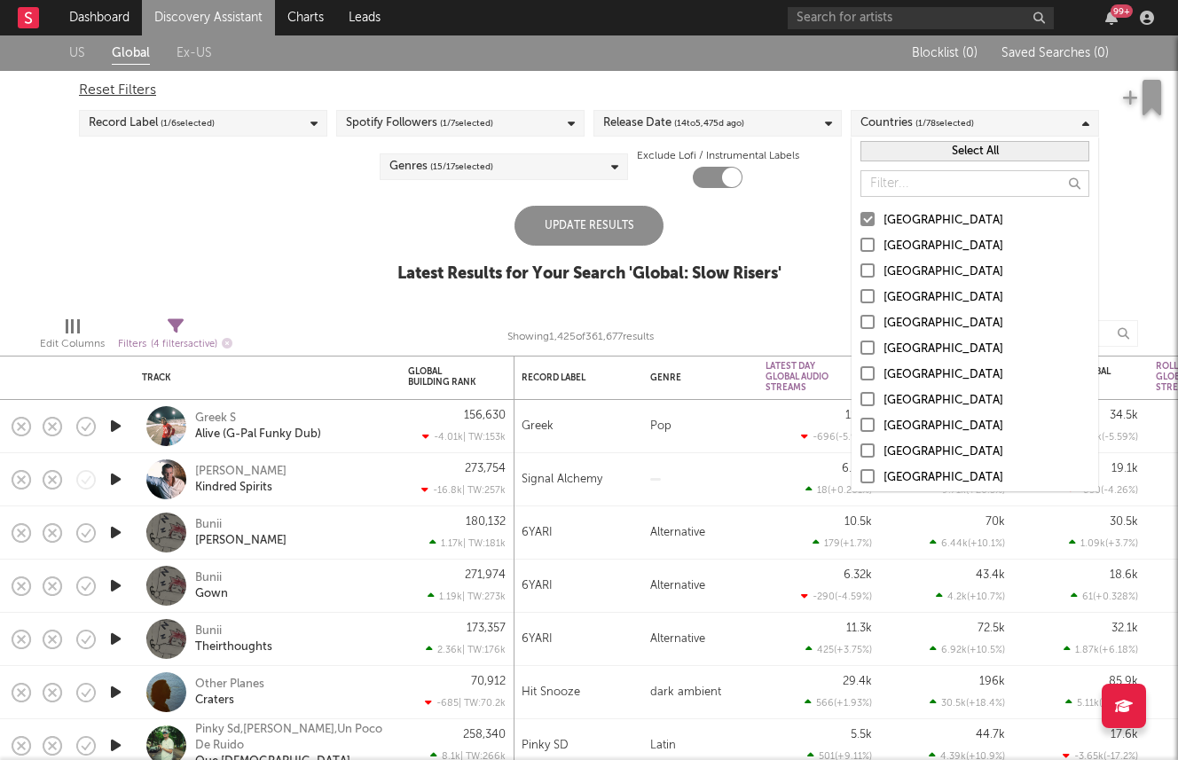
click at [860, 245] on input "Australia" at bounding box center [860, 246] width 0 height 21
click at [892, 280] on div "Canada" at bounding box center [986, 272] width 206 height 21
click at [860, 280] on input "Canada" at bounding box center [860, 272] width 0 height 21
click at [892, 289] on div "United Kingdom" at bounding box center [986, 297] width 206 height 21
click at [860, 289] on input "United Kingdom" at bounding box center [860, 297] width 0 height 21
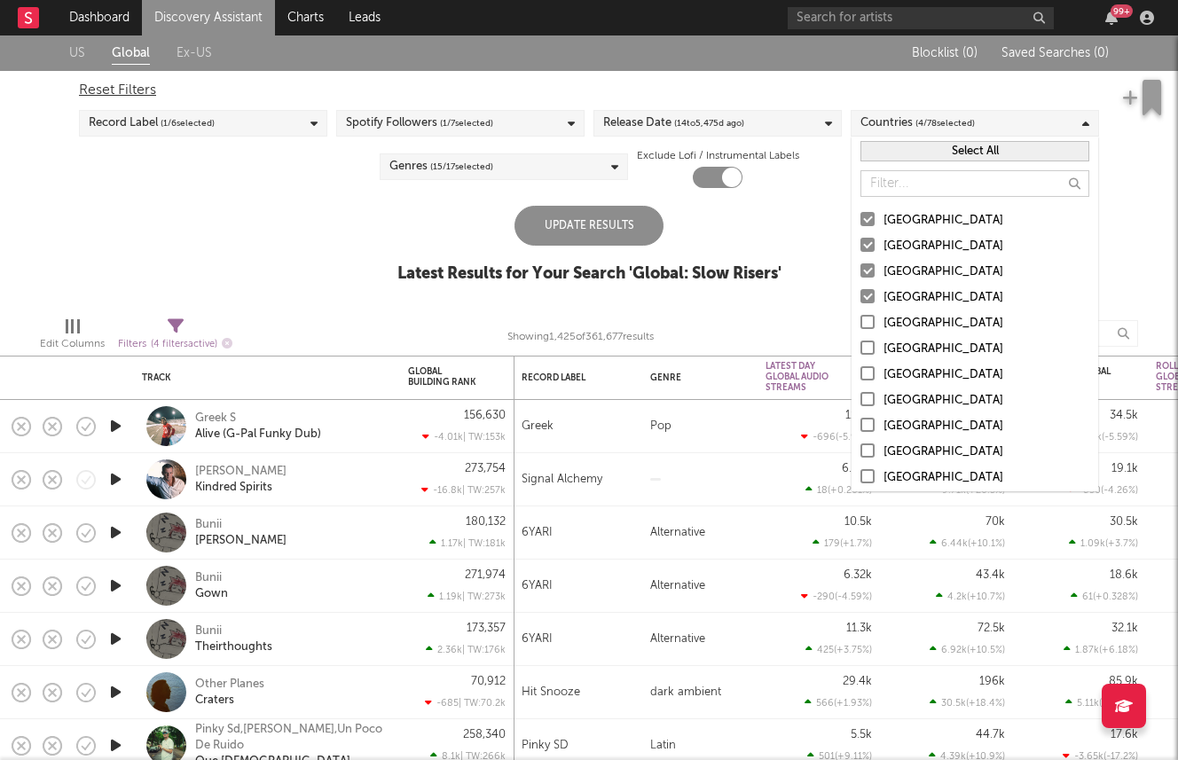
click at [607, 220] on div "Update Results" at bounding box center [588, 226] width 149 height 40
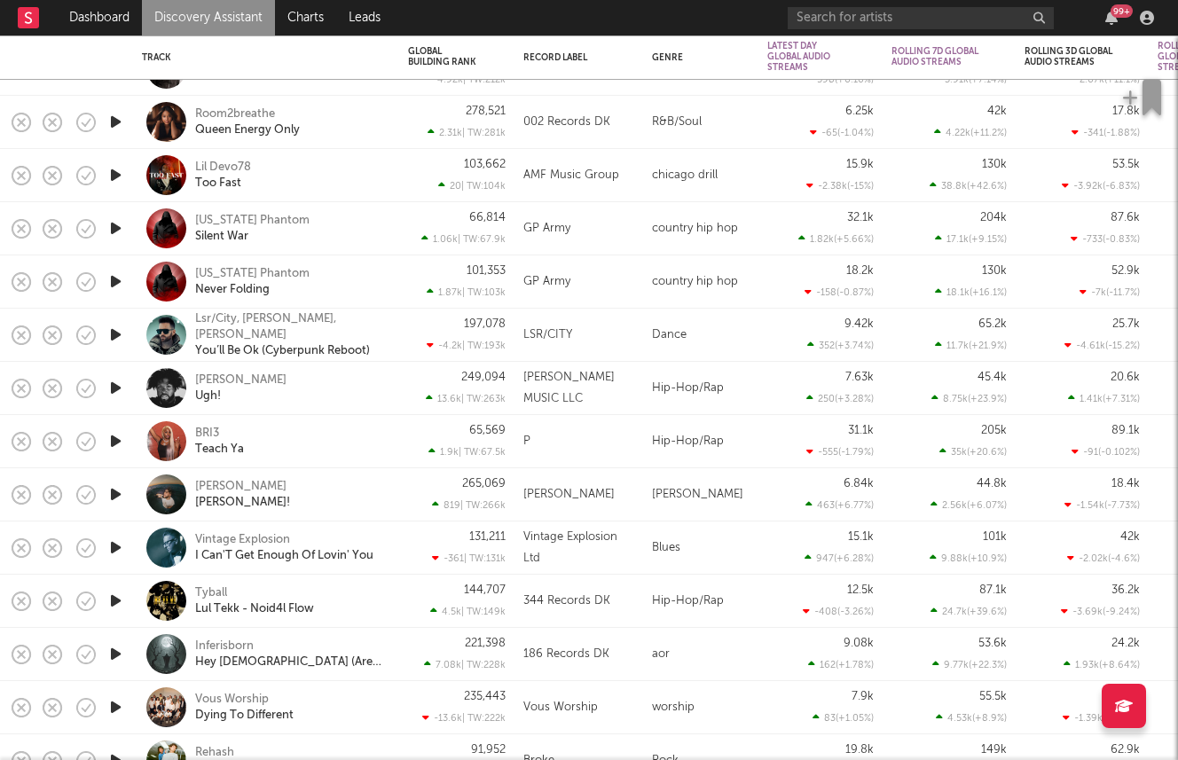
click at [114, 381] on icon "button" at bounding box center [115, 388] width 19 height 22
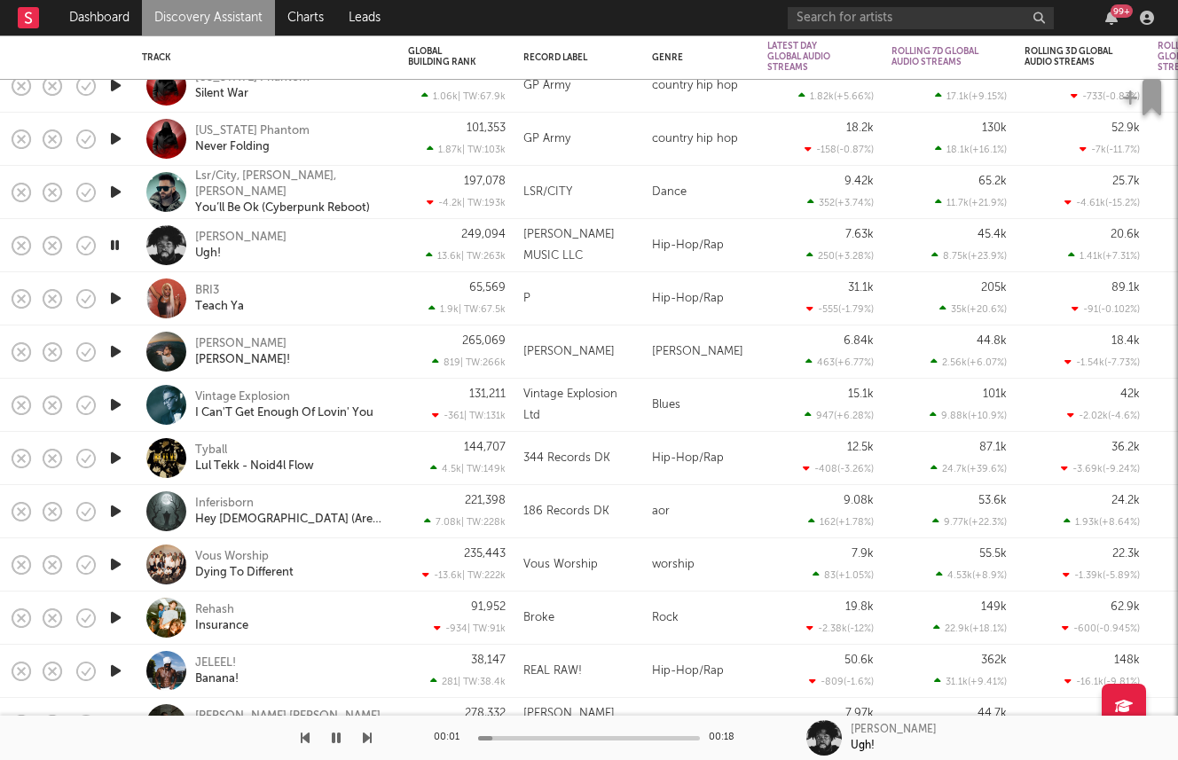
click at [118, 349] on icon "button" at bounding box center [115, 352] width 19 height 22
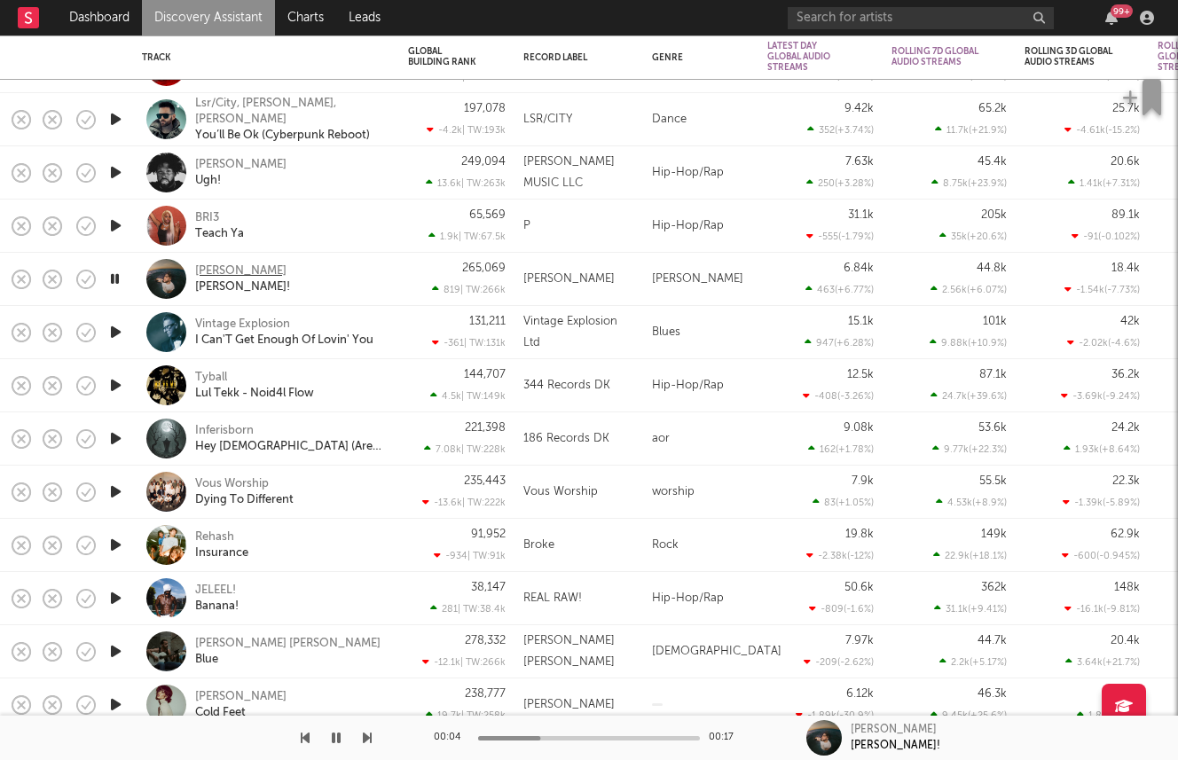
click at [246, 263] on div "Kenny Rivers" at bounding box center [240, 271] width 91 height 16
click at [121, 341] on icon "button" at bounding box center [115, 332] width 19 height 22
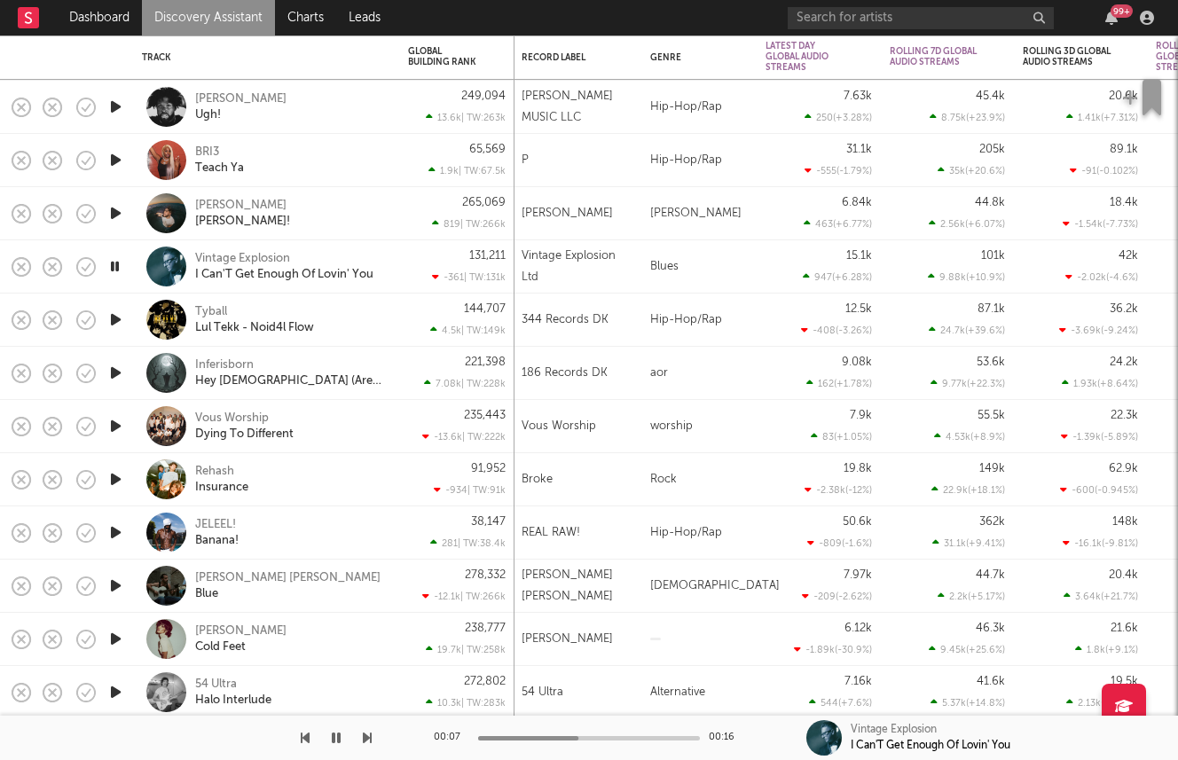
click at [118, 638] on icon "button" at bounding box center [115, 639] width 19 height 22
click at [114, 587] on icon "button" at bounding box center [115, 586] width 19 height 22
click at [251, 583] on div "Juan Gabriel Santiago" at bounding box center [287, 578] width 185 height 16
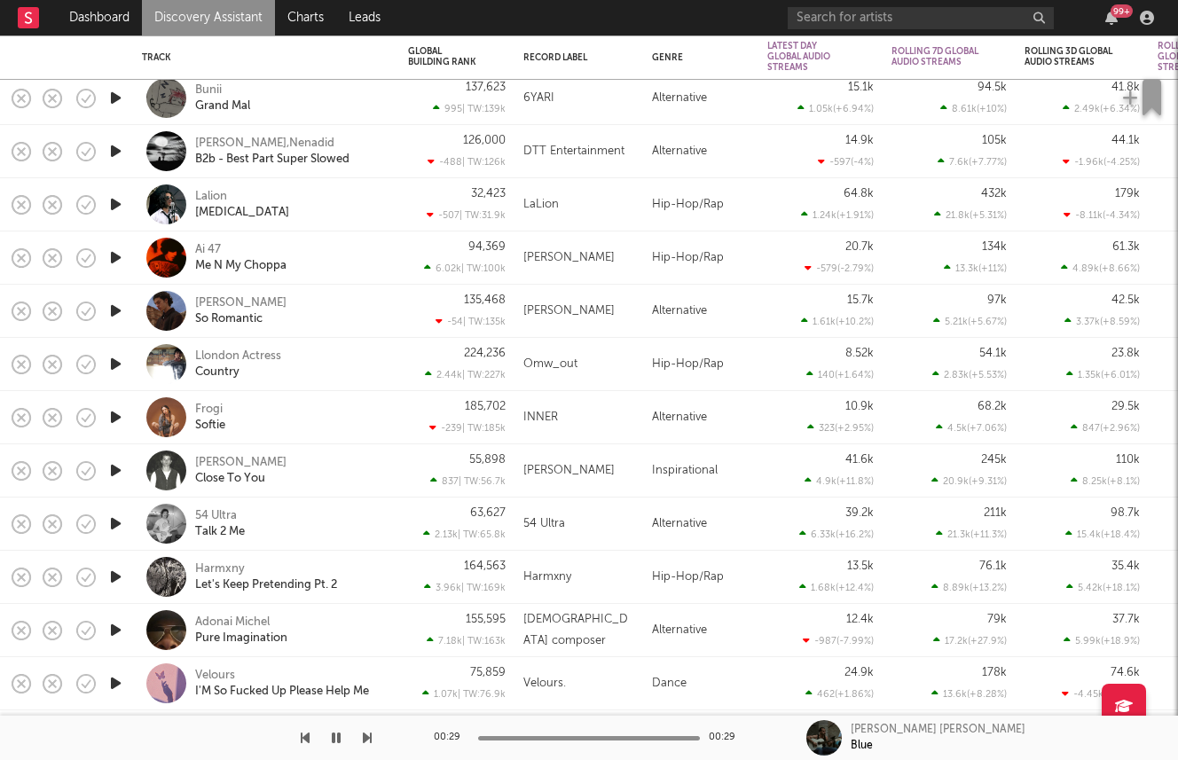
click at [114, 473] on icon "button" at bounding box center [115, 470] width 19 height 22
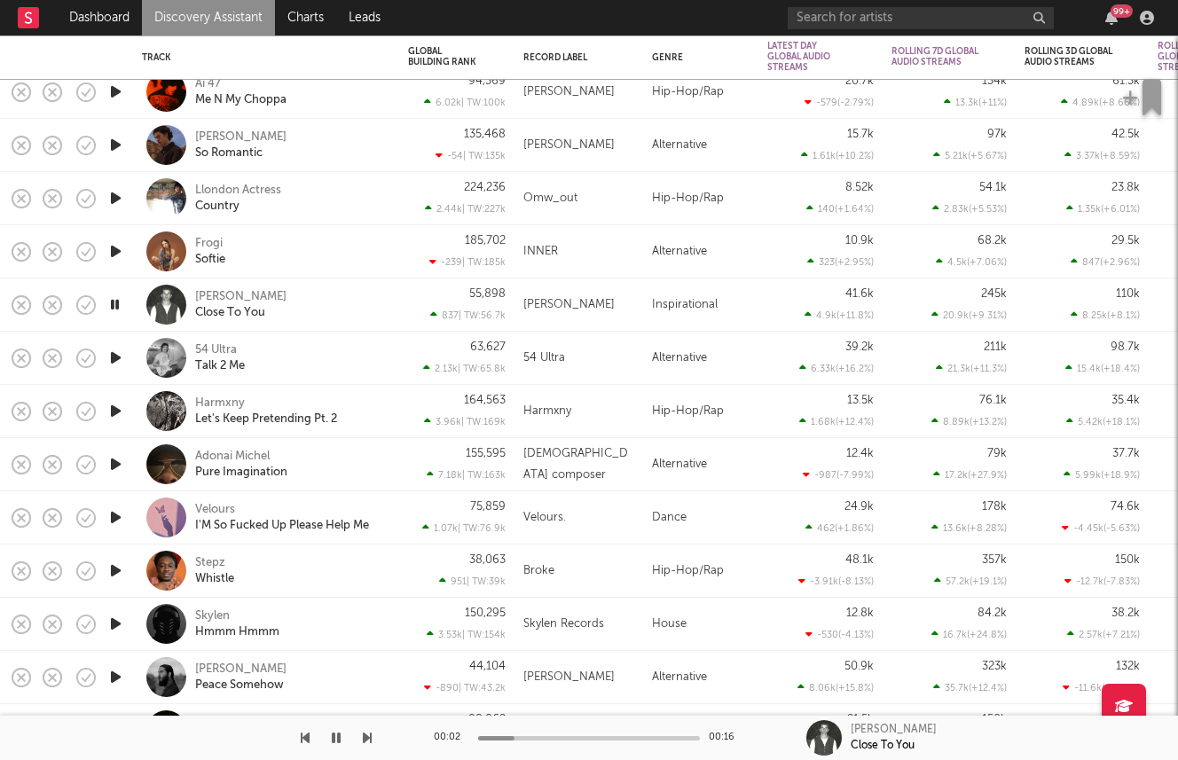
click at [110, 411] on icon "button" at bounding box center [115, 411] width 19 height 22
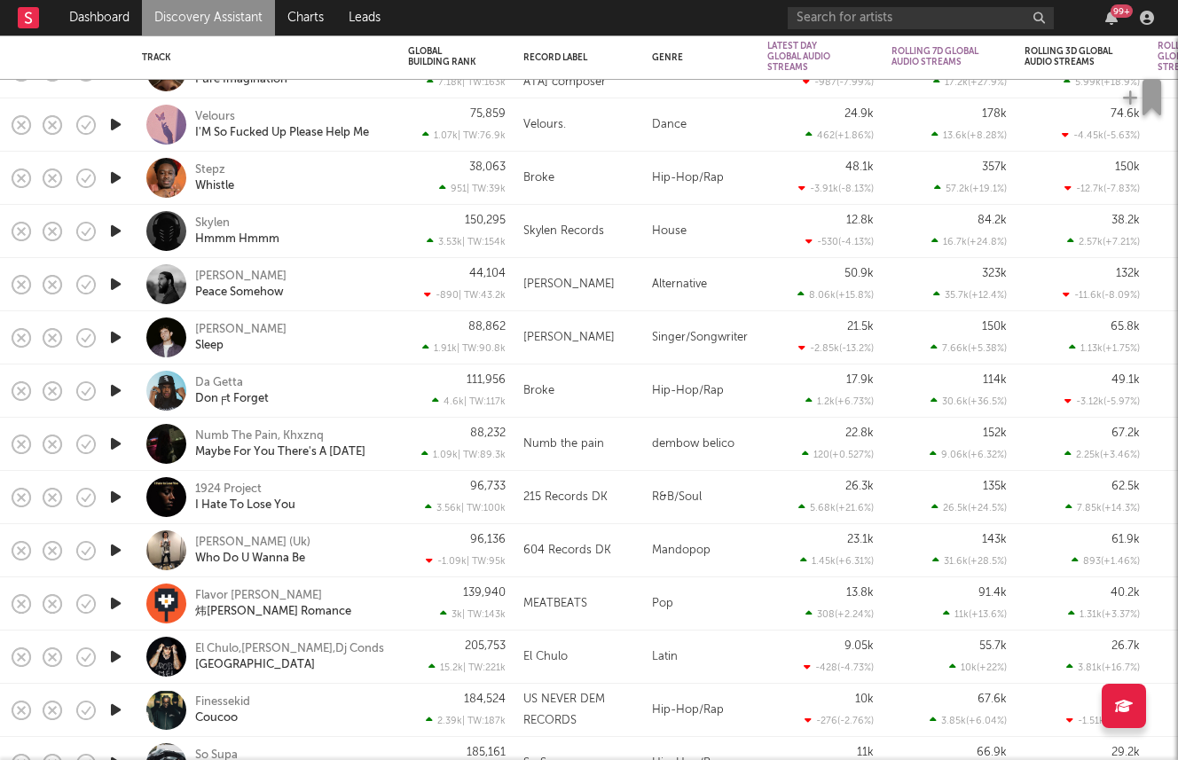
click at [117, 276] on icon "button" at bounding box center [115, 284] width 19 height 22
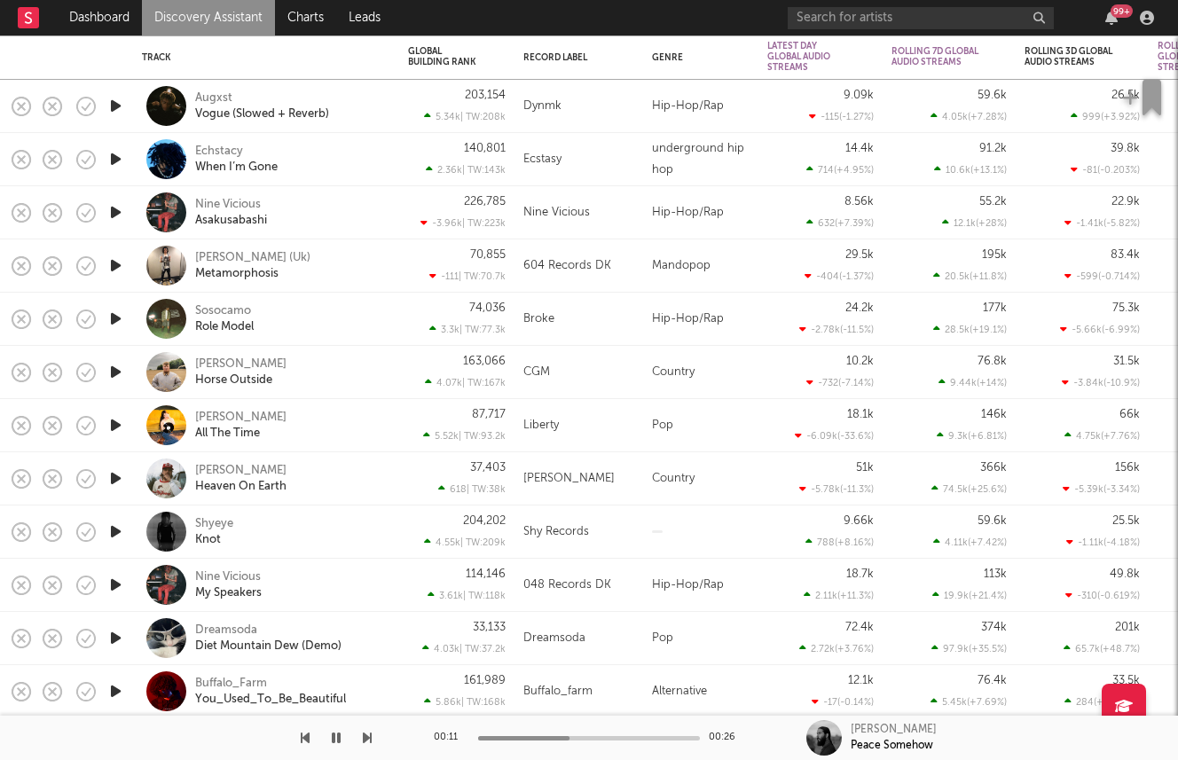
click at [119, 376] on icon "button" at bounding box center [115, 372] width 19 height 22
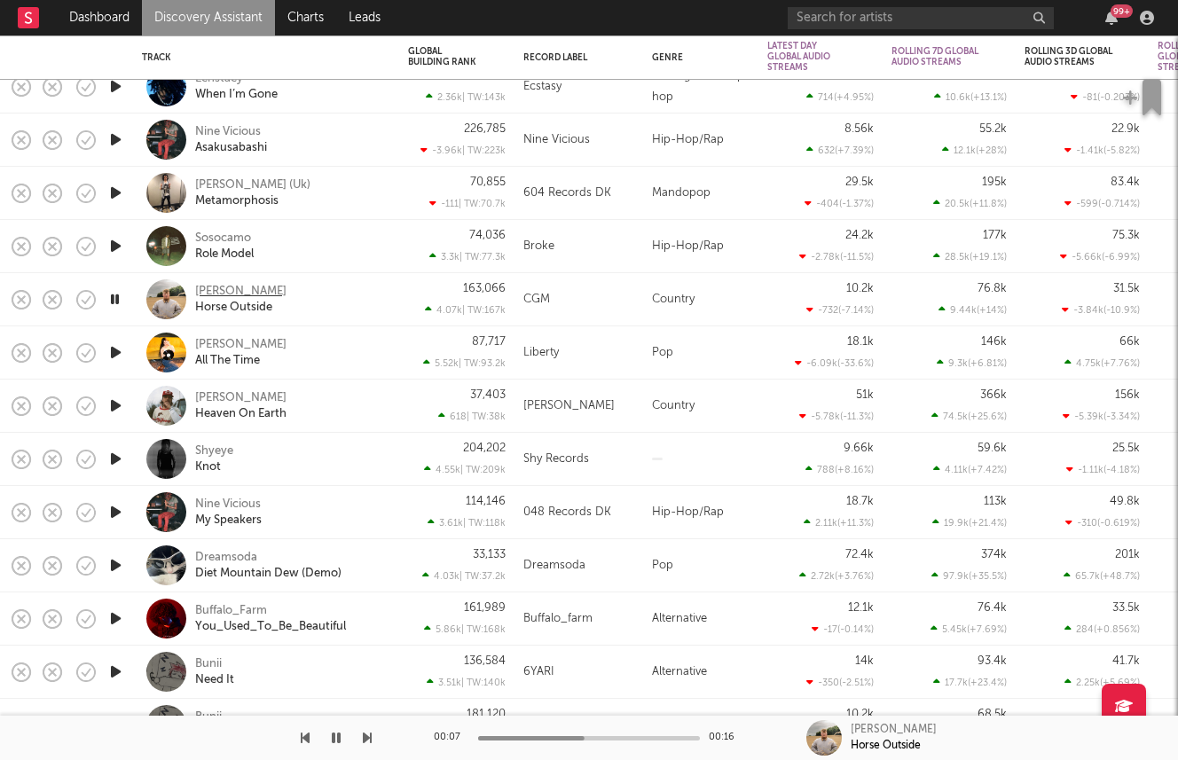
click at [212, 284] on div "Colin Graham" at bounding box center [240, 292] width 91 height 16
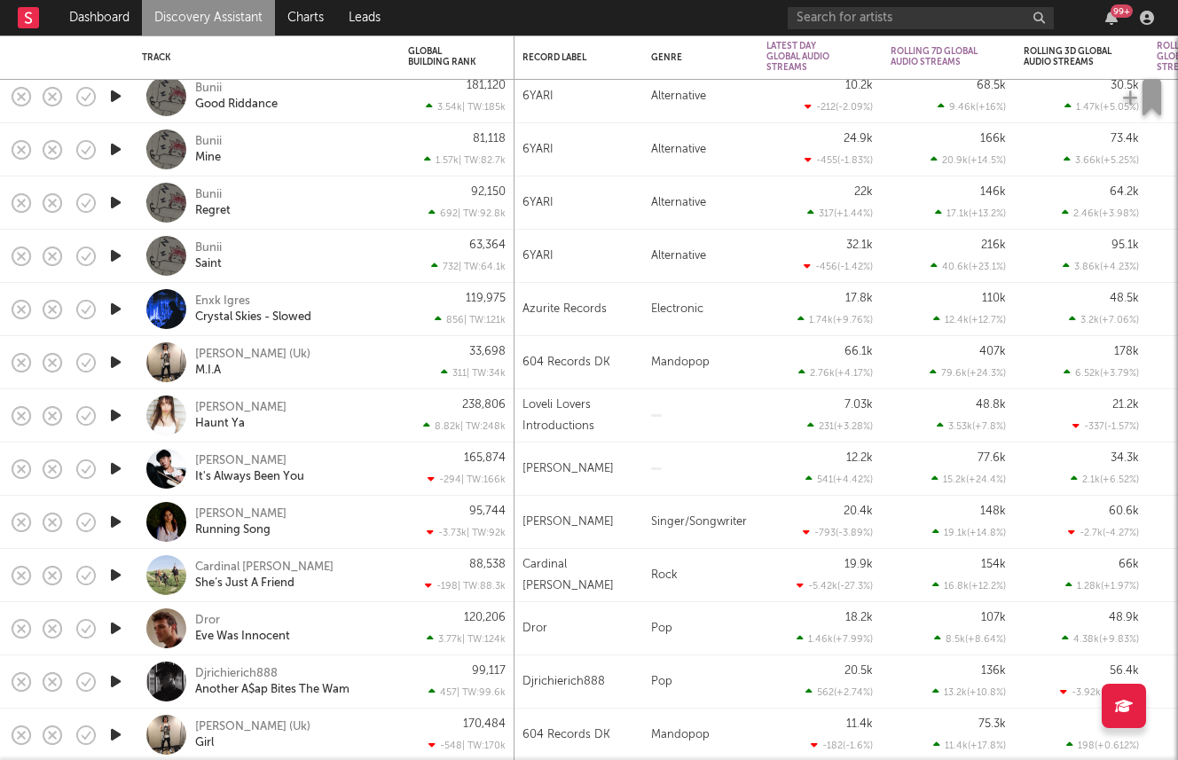
click at [115, 466] on icon "button" at bounding box center [115, 469] width 19 height 22
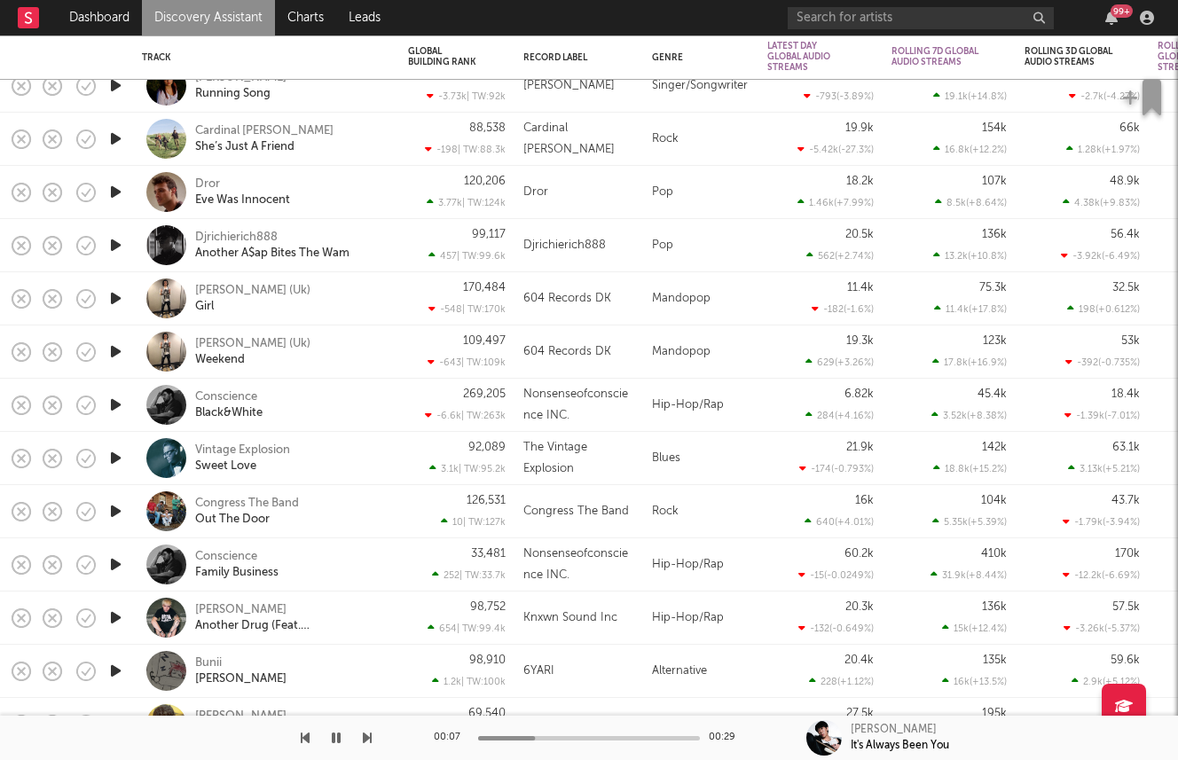
click at [115, 466] on icon "button" at bounding box center [115, 458] width 19 height 22
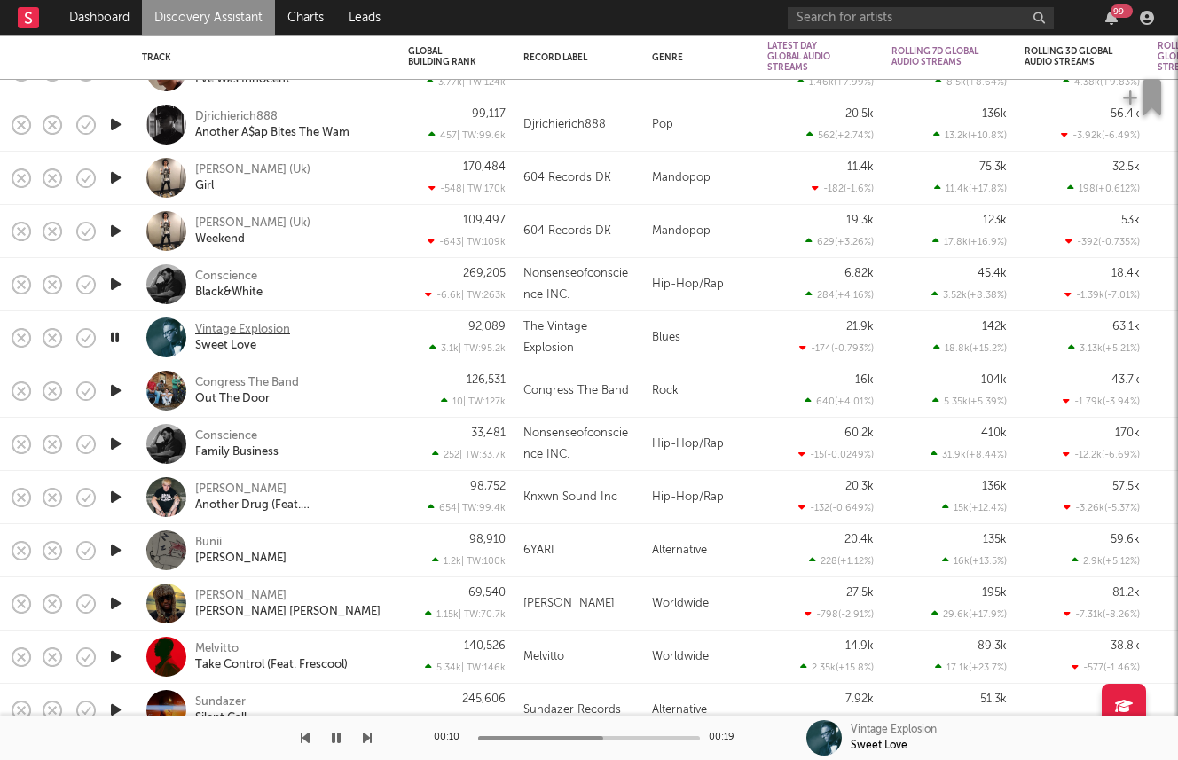
click at [247, 328] on div "Vintage Explosion" at bounding box center [242, 330] width 95 height 16
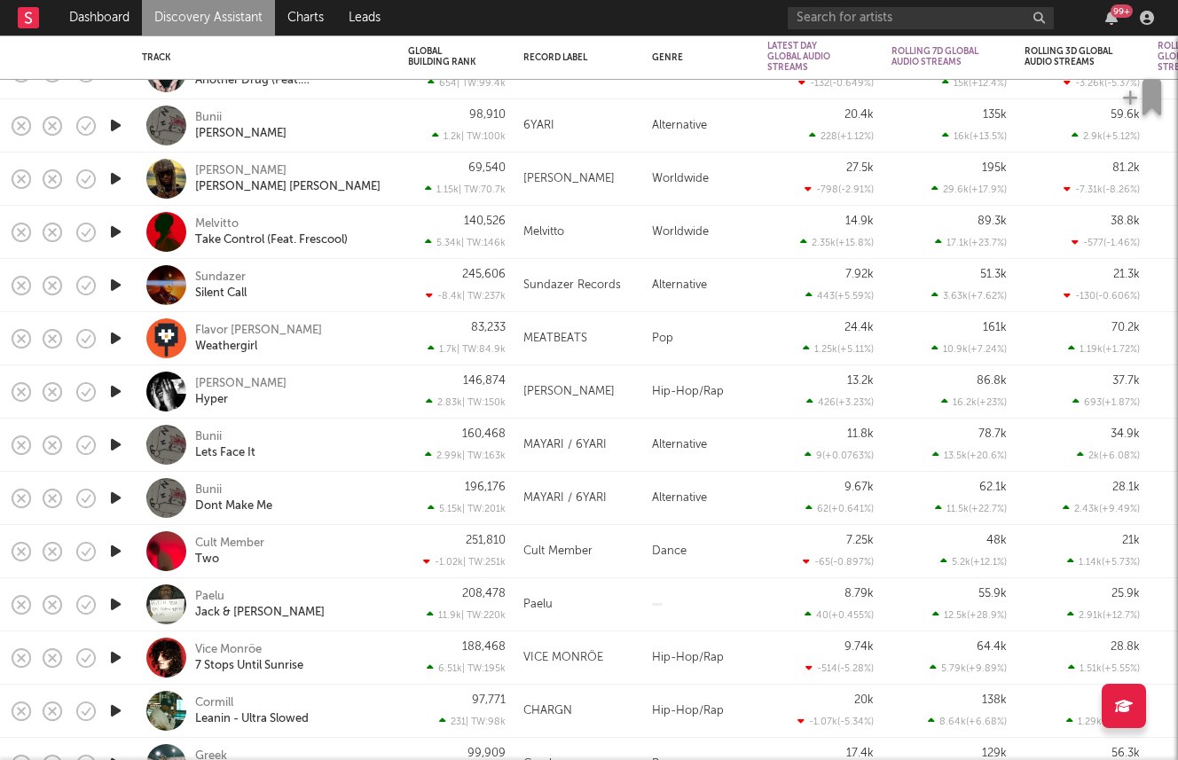
click at [121, 280] on icon "button" at bounding box center [115, 285] width 19 height 22
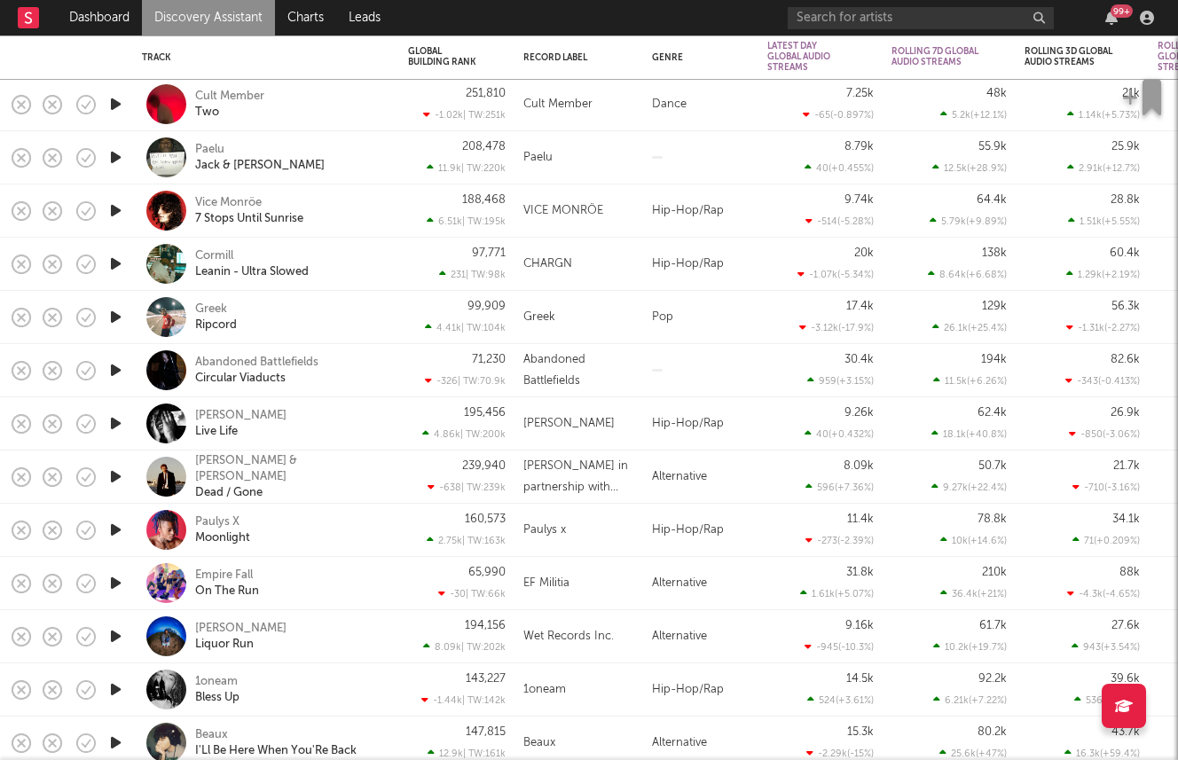
click at [114, 414] on icon "button" at bounding box center [115, 423] width 19 height 22
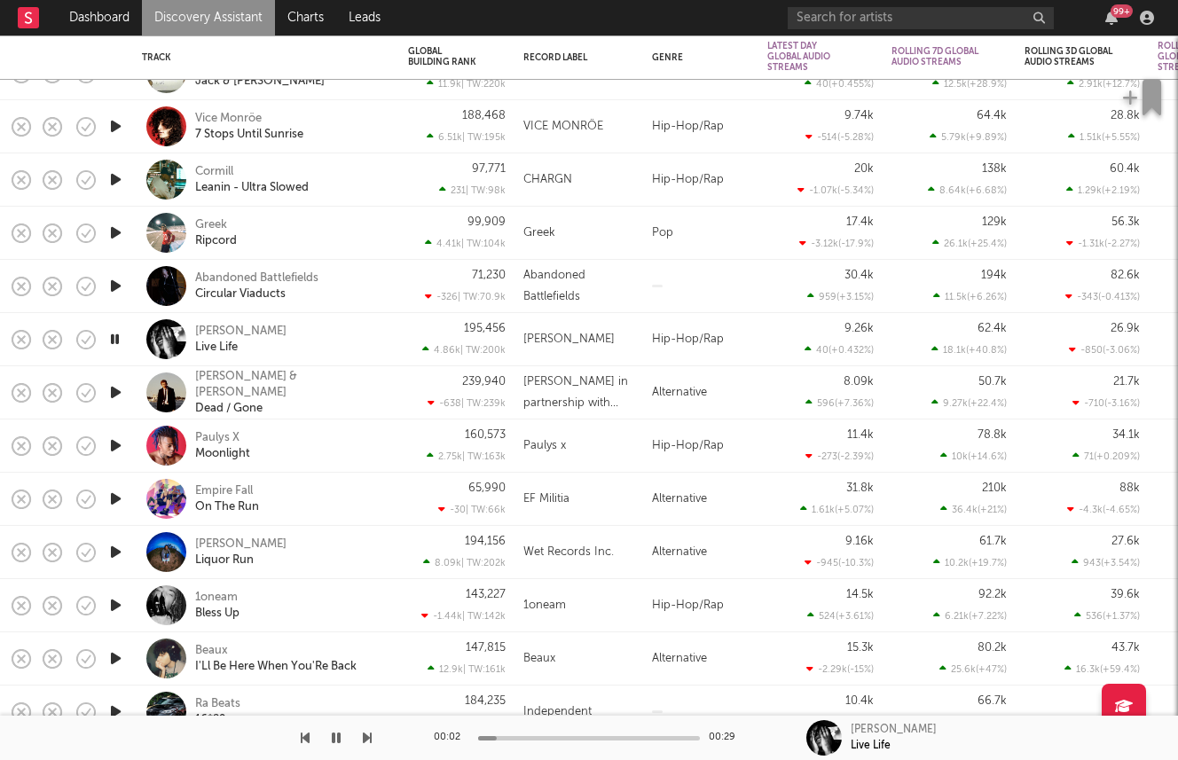
click at [115, 549] on icon "button" at bounding box center [115, 552] width 19 height 22
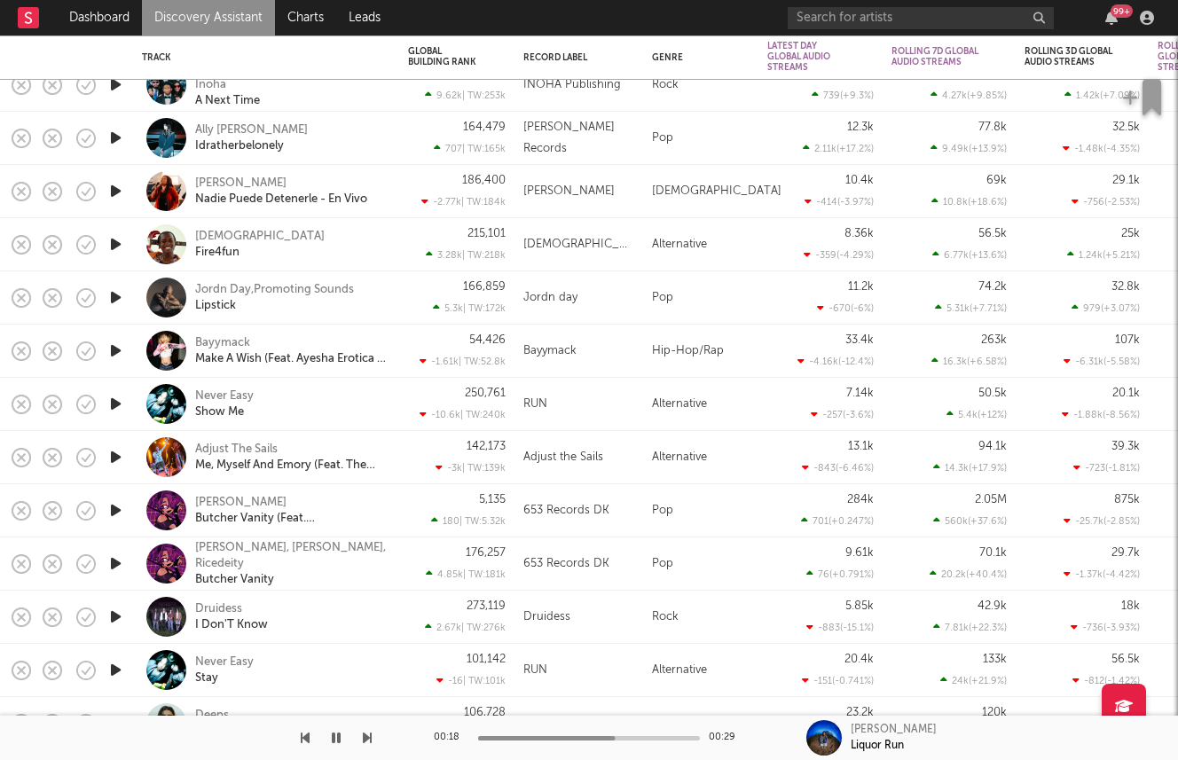
click at [114, 409] on icon "button" at bounding box center [115, 404] width 19 height 22
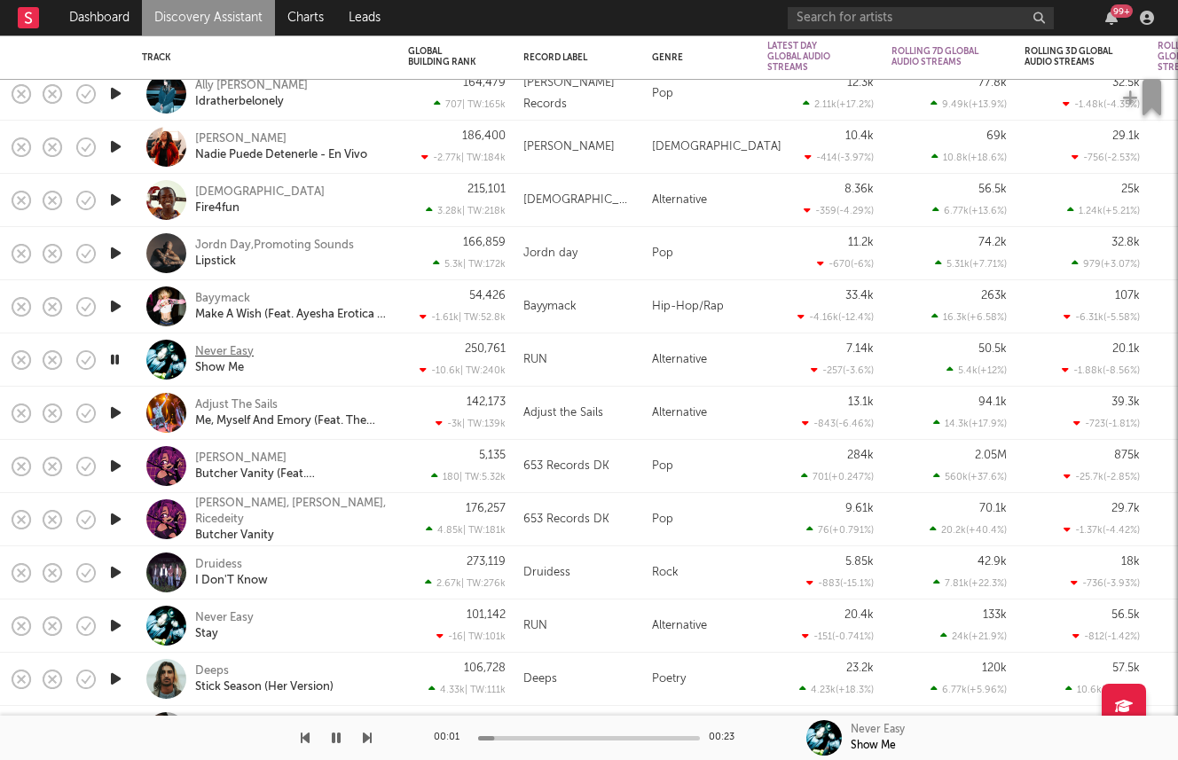
click at [223, 352] on div "Never Easy" at bounding box center [224, 352] width 59 height 16
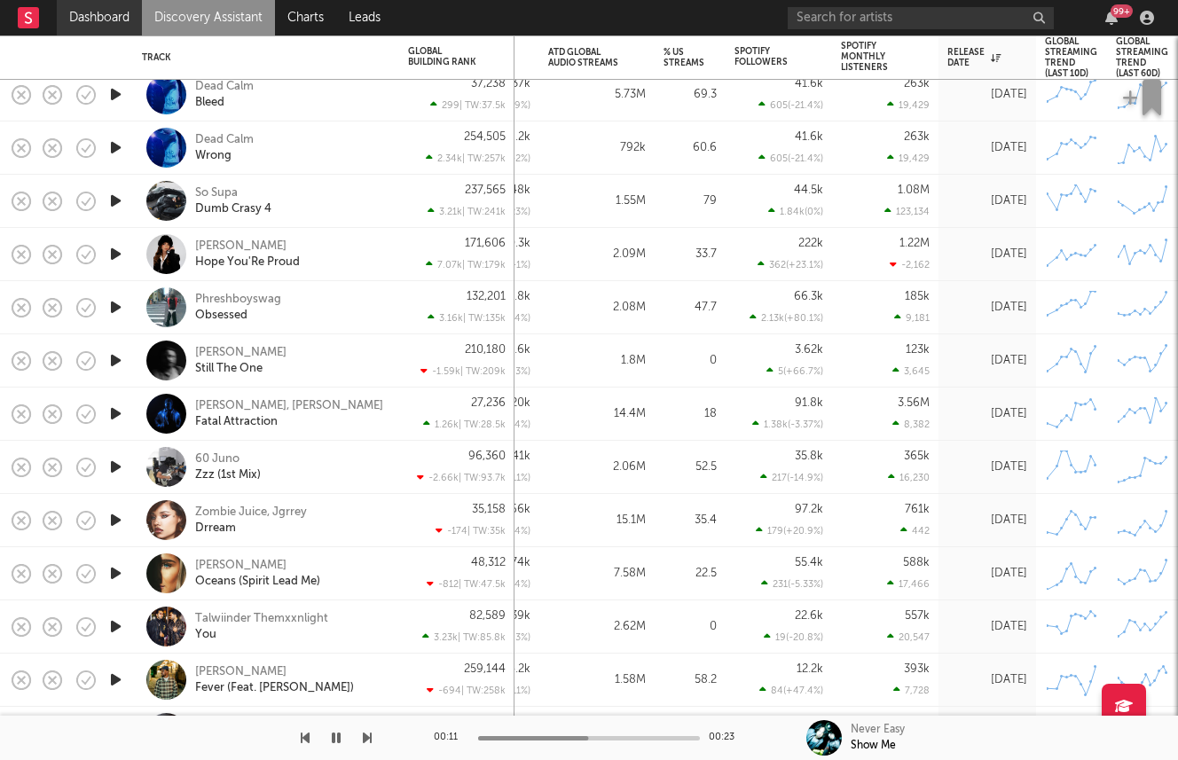
click at [95, 18] on link "Dashboard" at bounding box center [99, 17] width 85 height 35
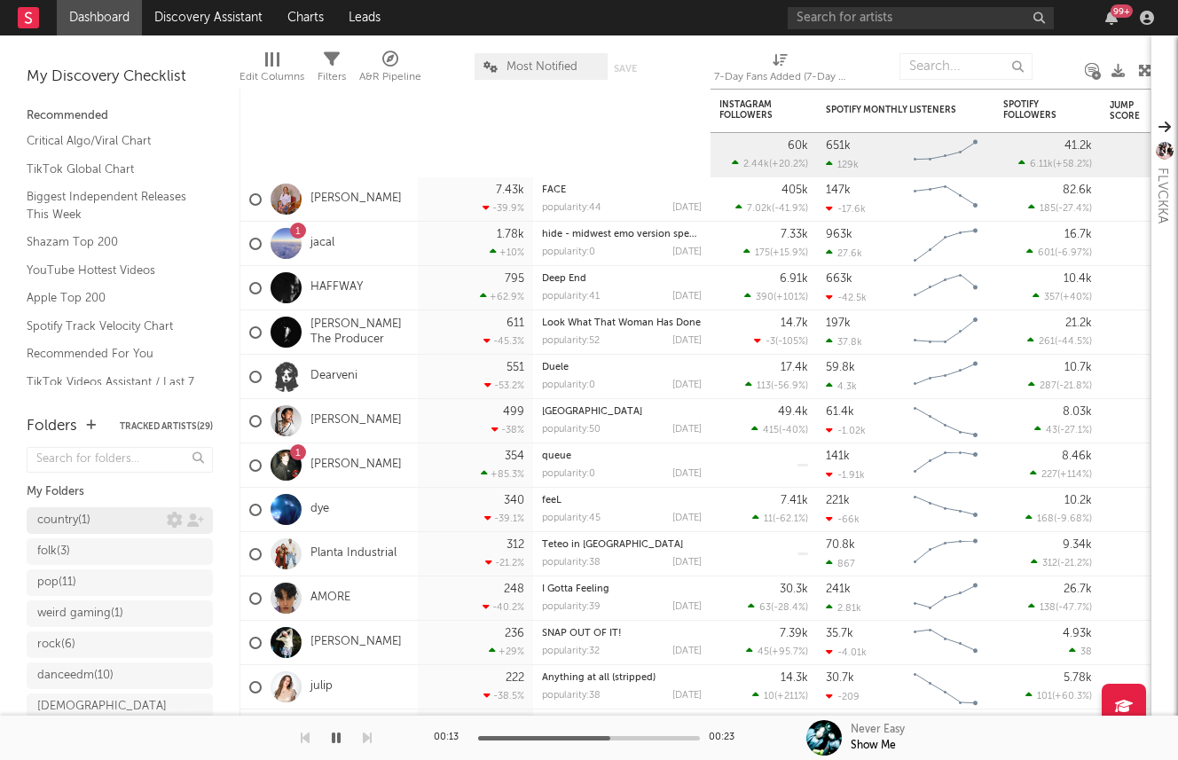
click at [148, 518] on div "country ( 1 )" at bounding box center [101, 520] width 129 height 21
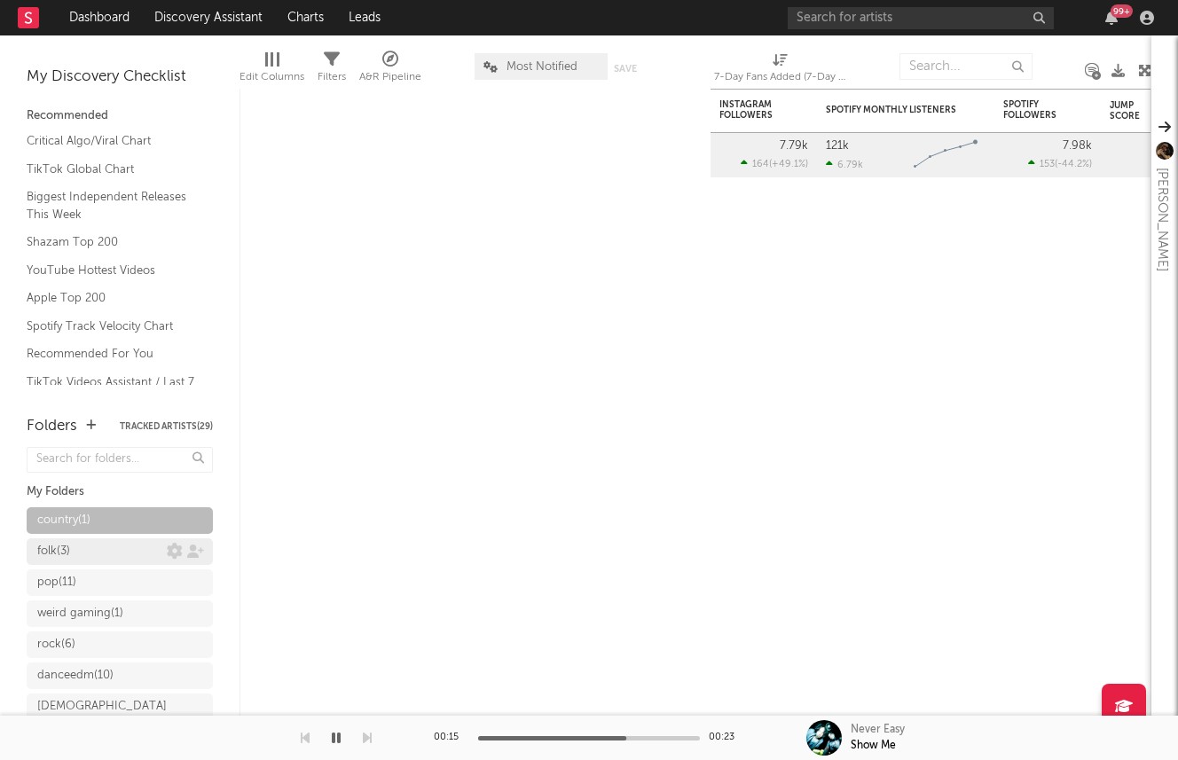
click at [122, 539] on link "folk ( 3 )" at bounding box center [120, 551] width 186 height 27
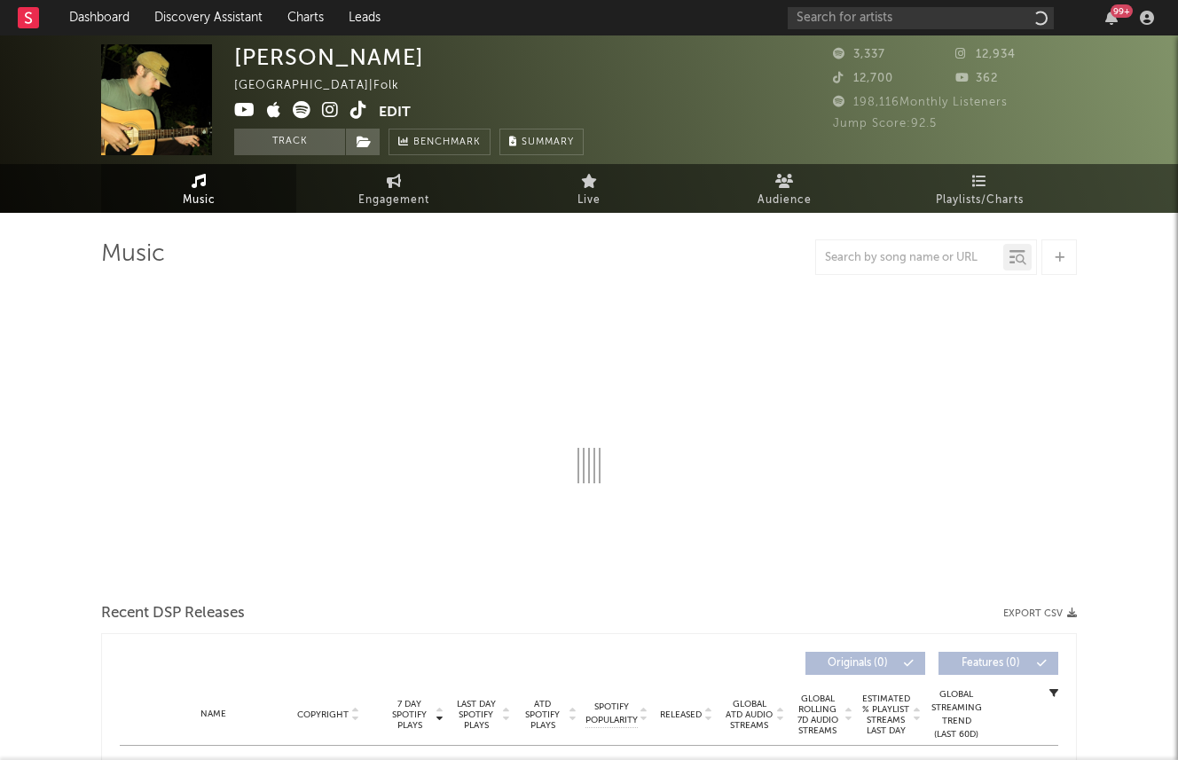
select select "6m"
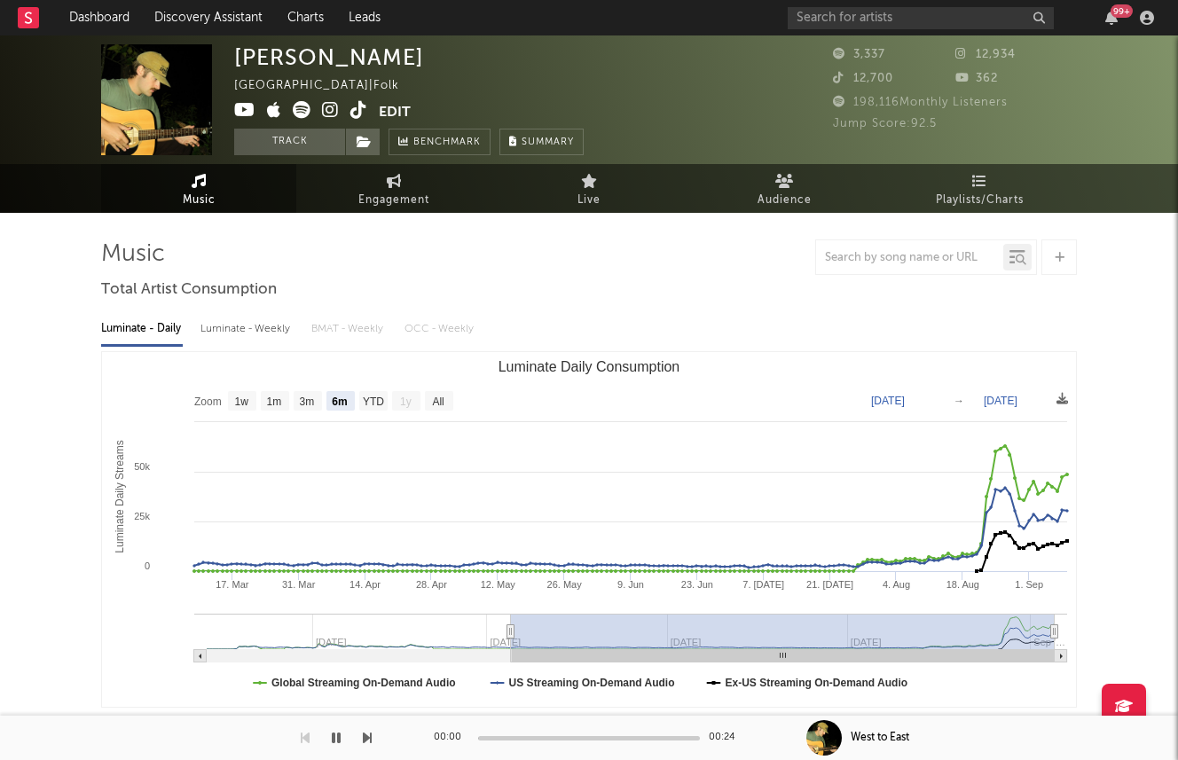
scroll to position [68, 0]
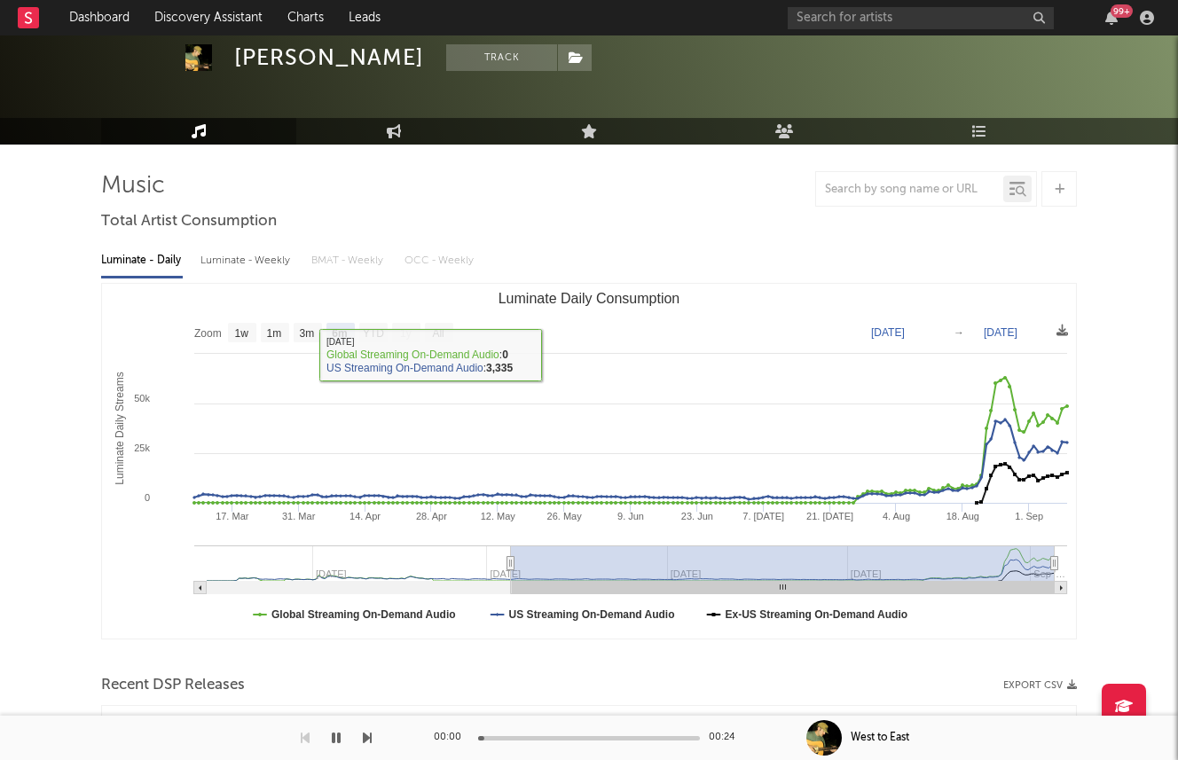
click at [265, 260] on div "Luminate - Weekly" at bounding box center [246, 261] width 93 height 30
select select "6m"
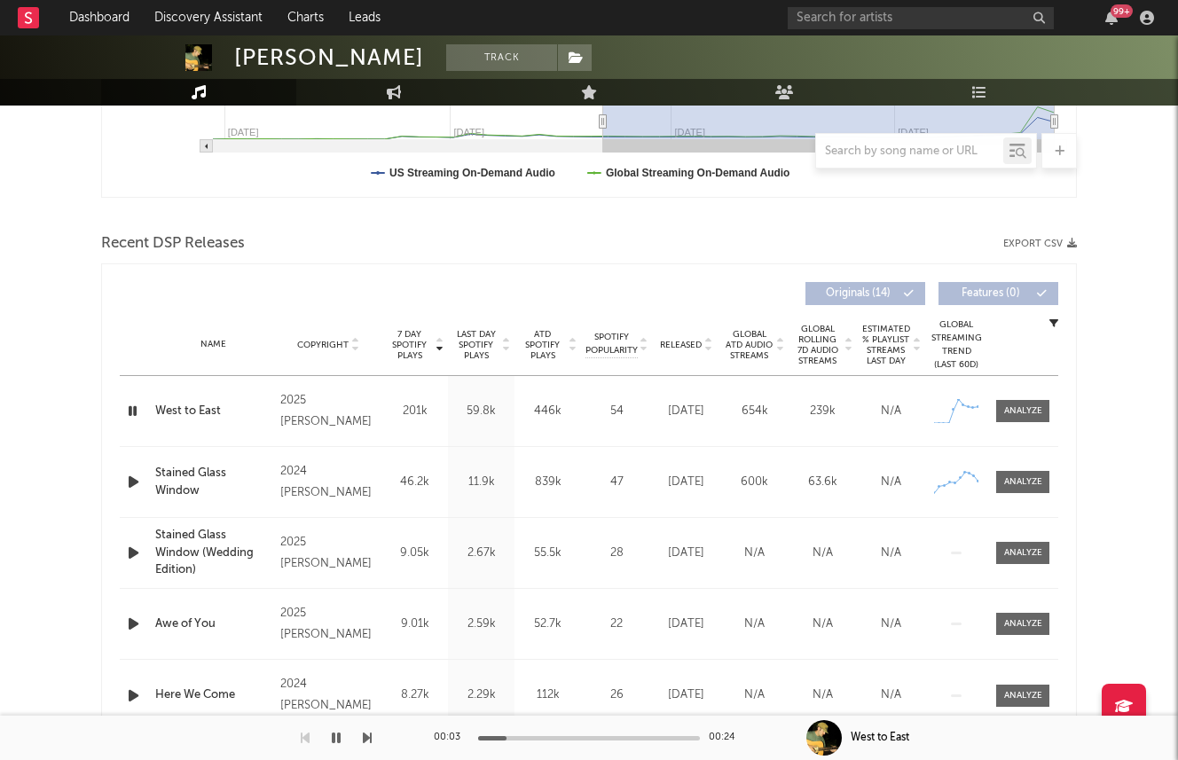
scroll to position [604, 0]
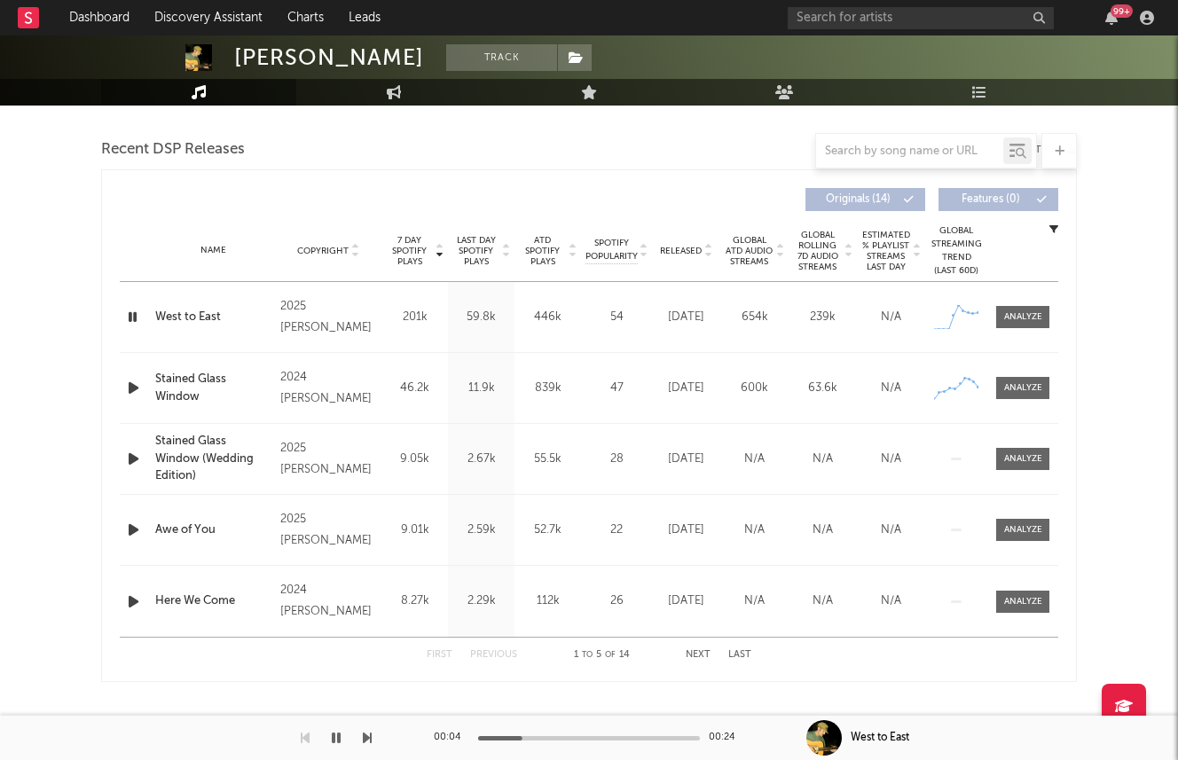
click at [671, 253] on span "Released" at bounding box center [681, 251] width 42 height 11
click at [411, 254] on span "7 Day Spotify Plays" at bounding box center [409, 251] width 47 height 32
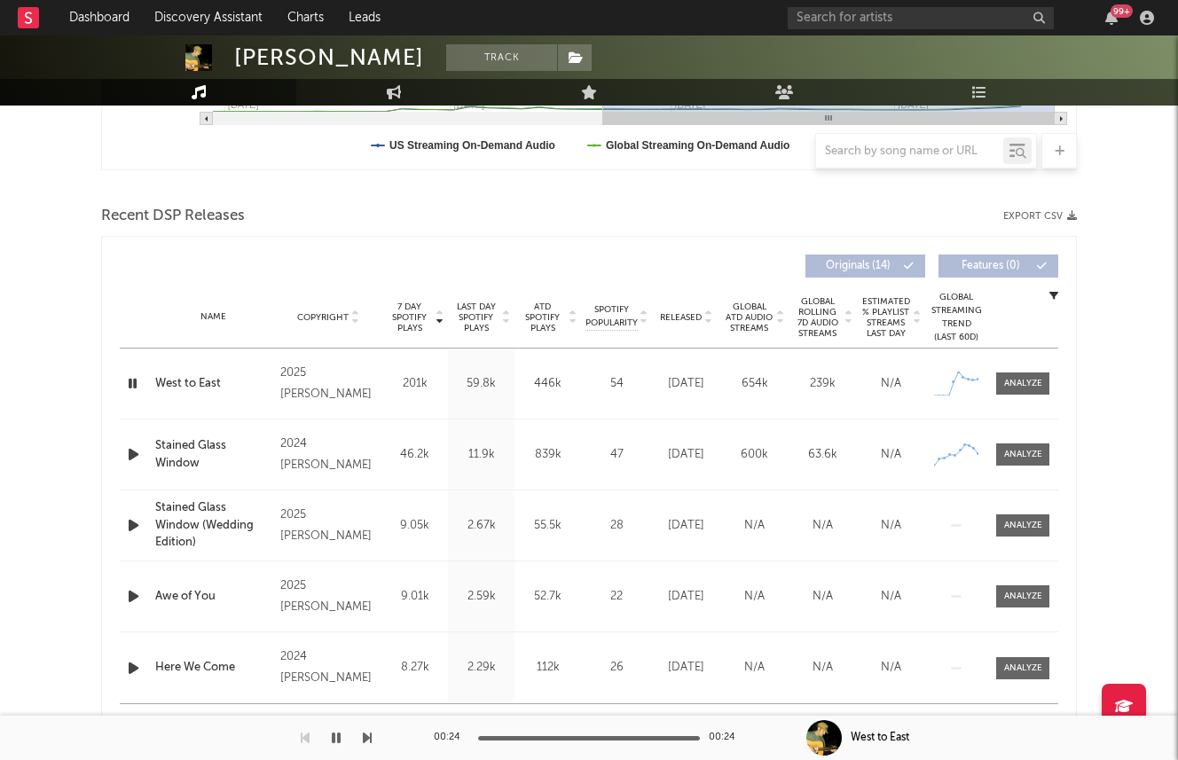
scroll to position [554, 0]
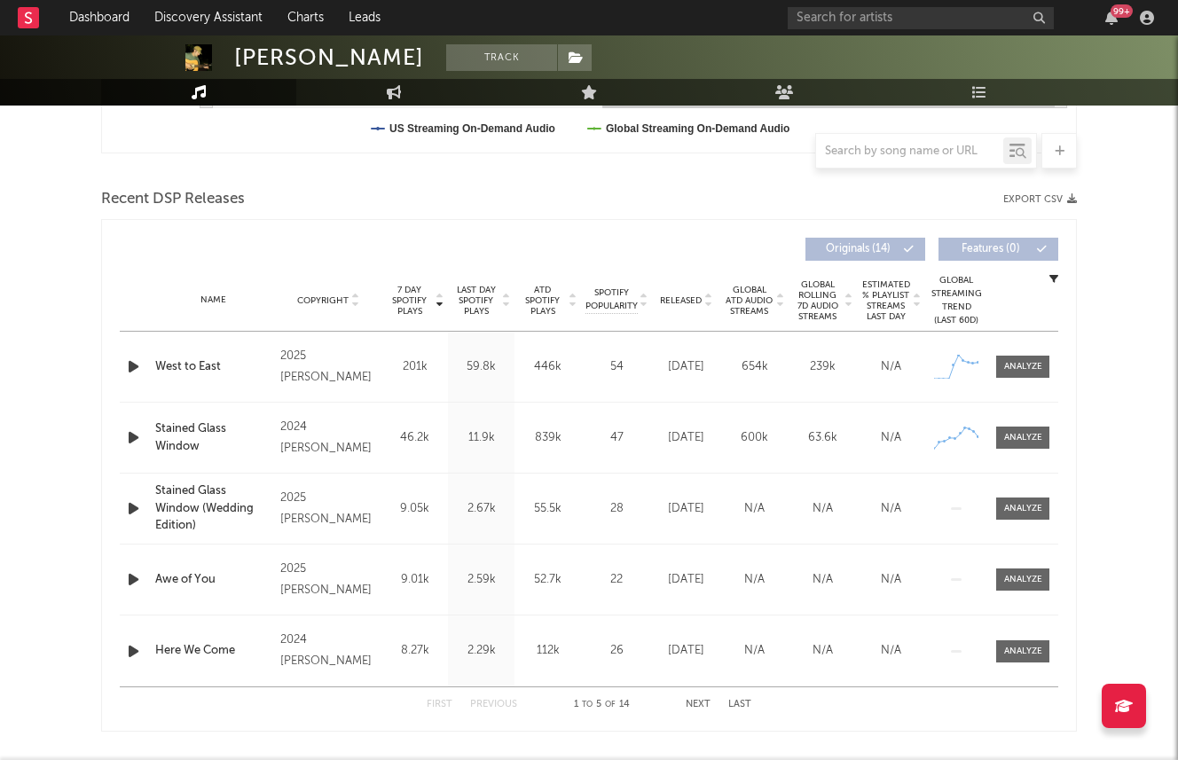
click at [135, 366] on icon "button" at bounding box center [133, 367] width 19 height 22
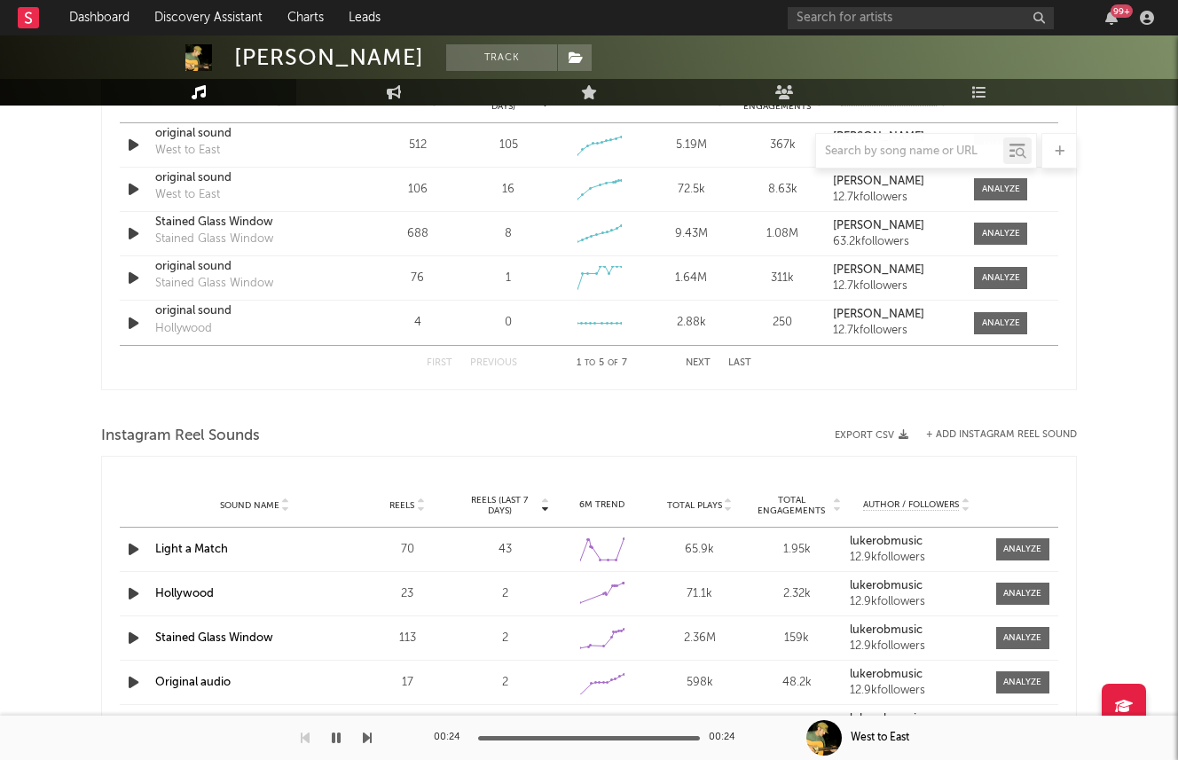
scroll to position [1308, 0]
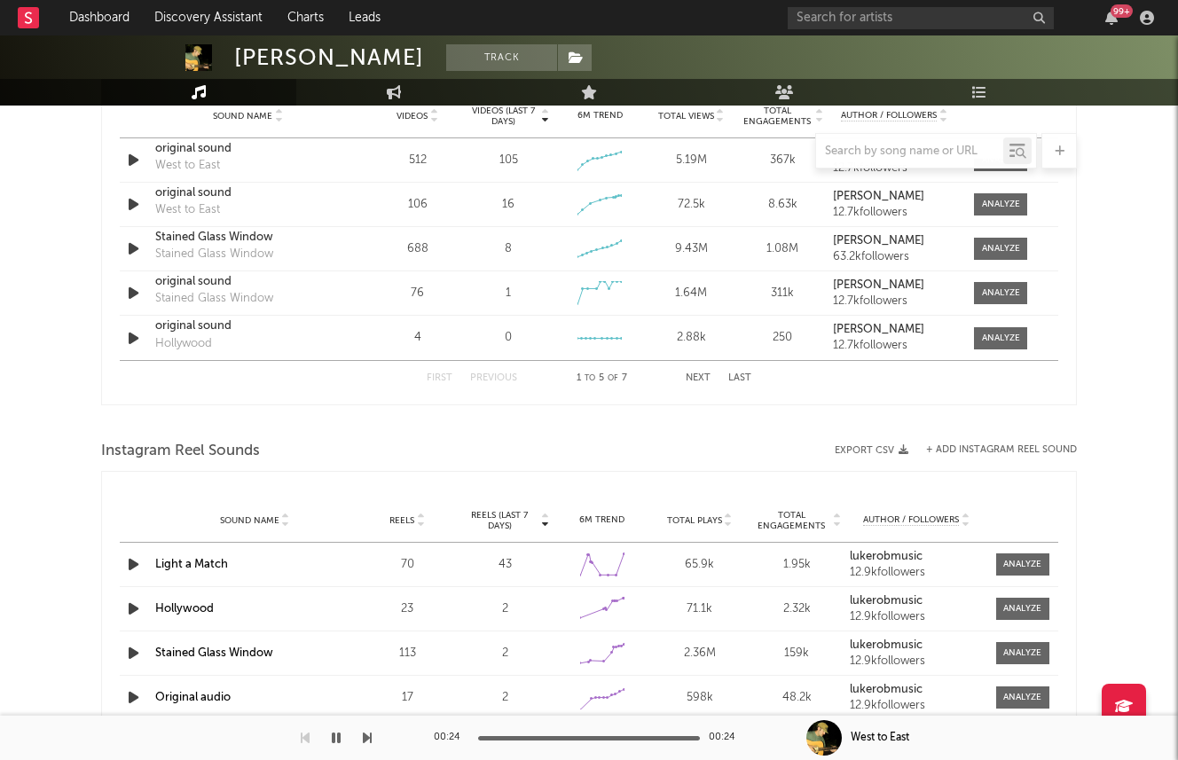
click at [180, 159] on div at bounding box center [588, 150] width 975 height 35
click at [190, 156] on div at bounding box center [588, 150] width 975 height 35
click at [190, 153] on div at bounding box center [588, 150] width 975 height 35
click at [190, 146] on div at bounding box center [588, 150] width 975 height 35
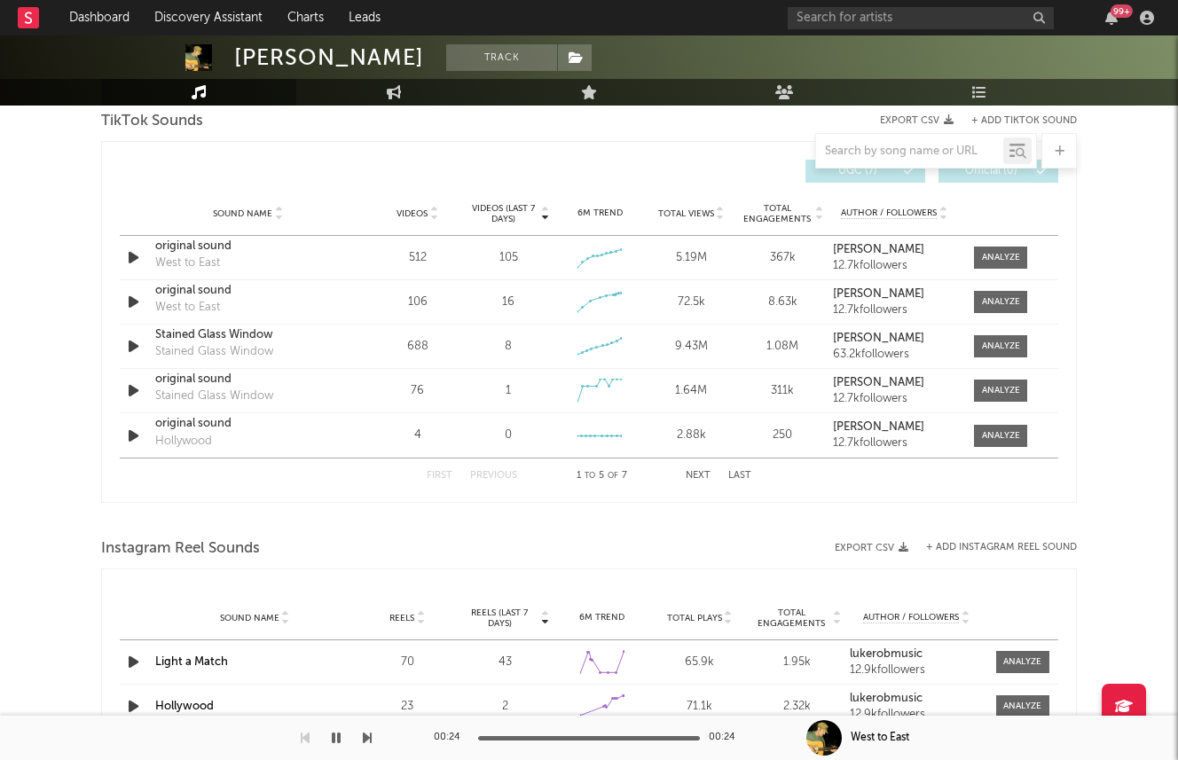
scroll to position [1152, 0]
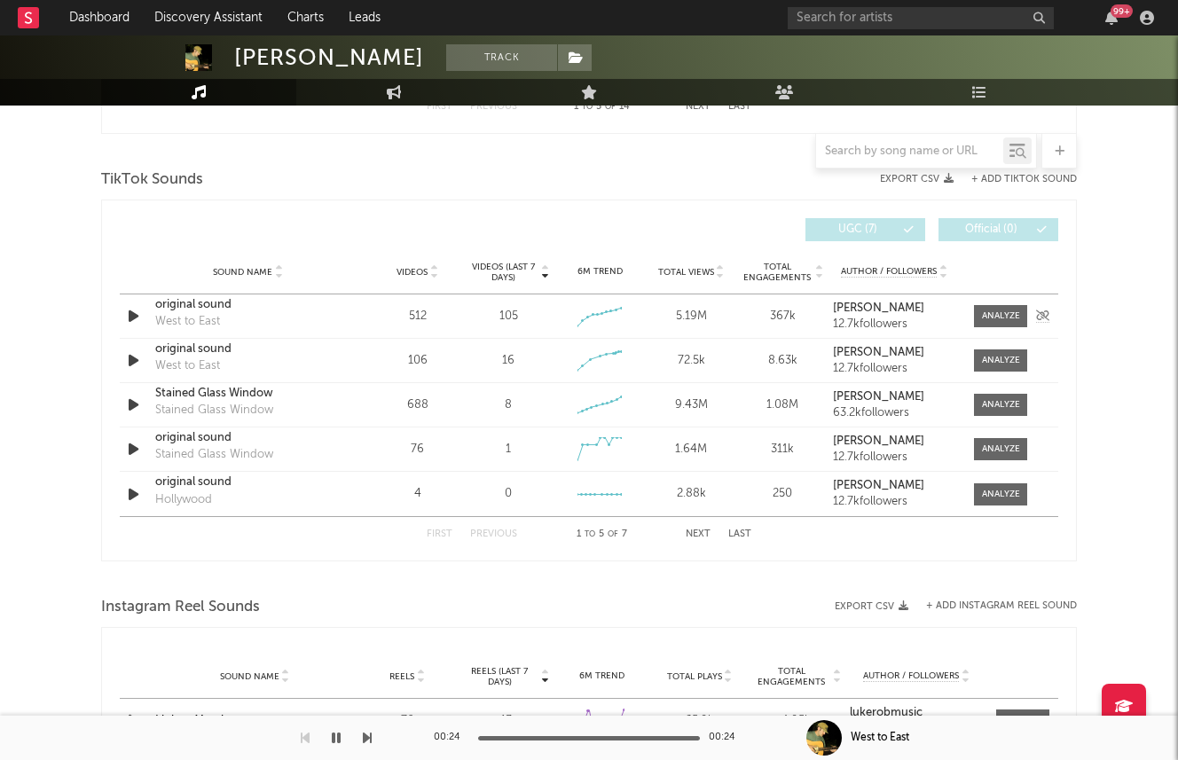
click at [206, 306] on div "original sound" at bounding box center [247, 305] width 185 height 18
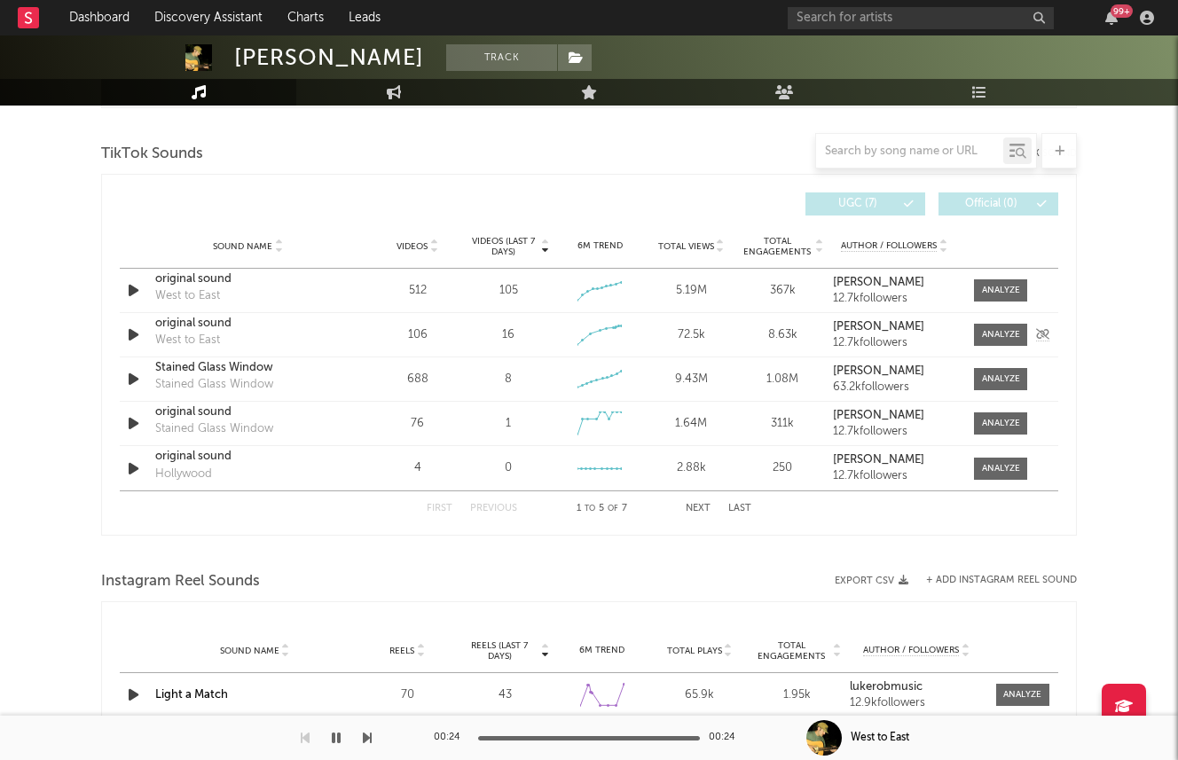
scroll to position [1178, 0]
click at [988, 288] on div at bounding box center [1001, 289] width 38 height 13
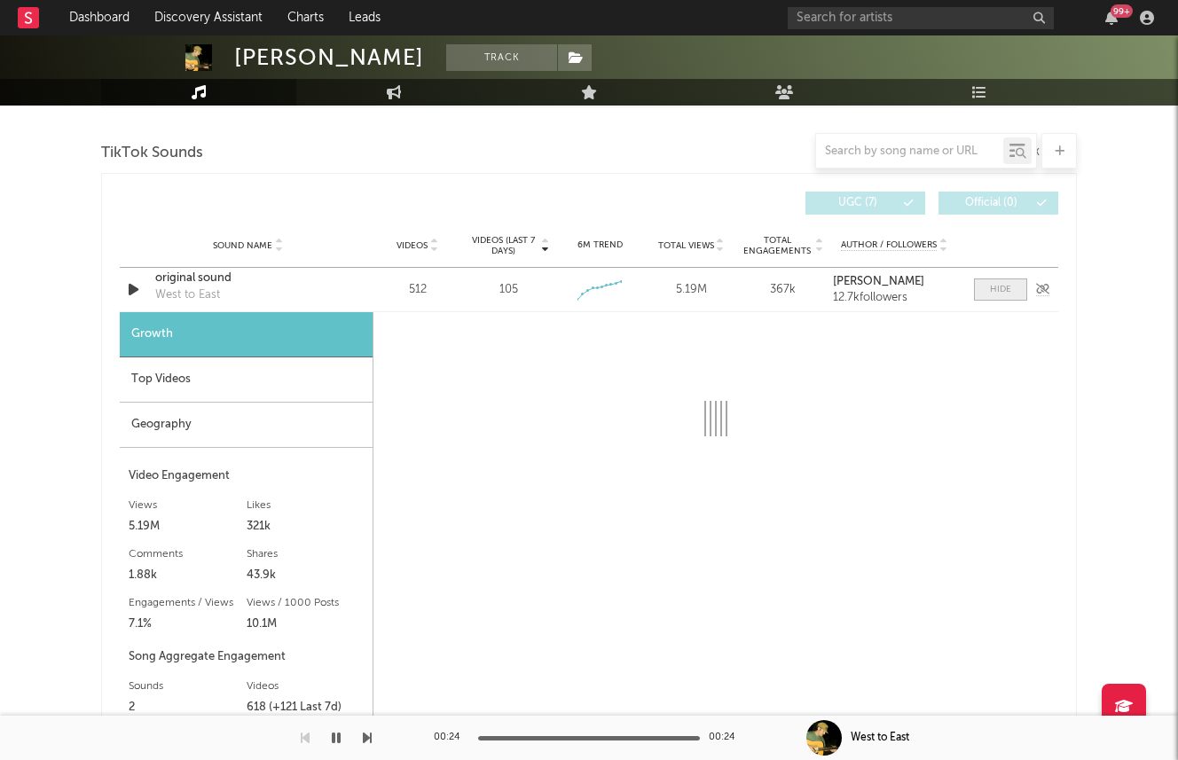
select select "1w"
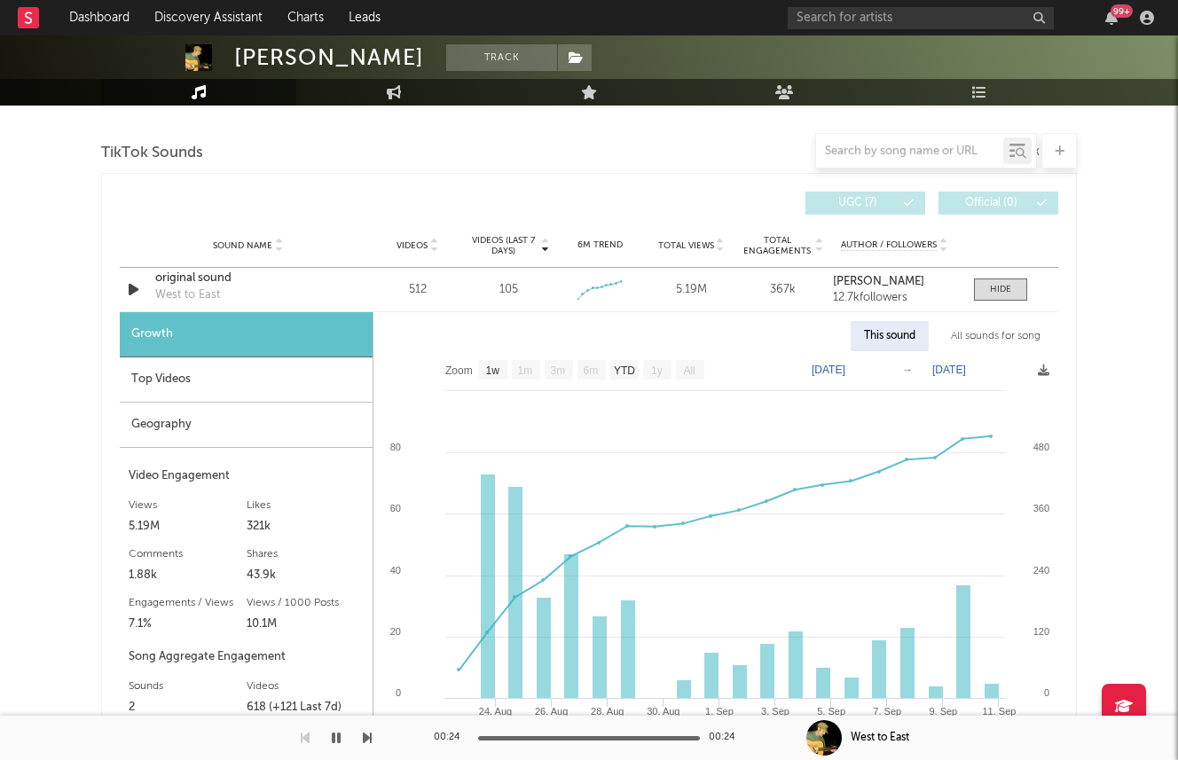
click at [238, 377] on div "Top Videos" at bounding box center [246, 379] width 253 height 45
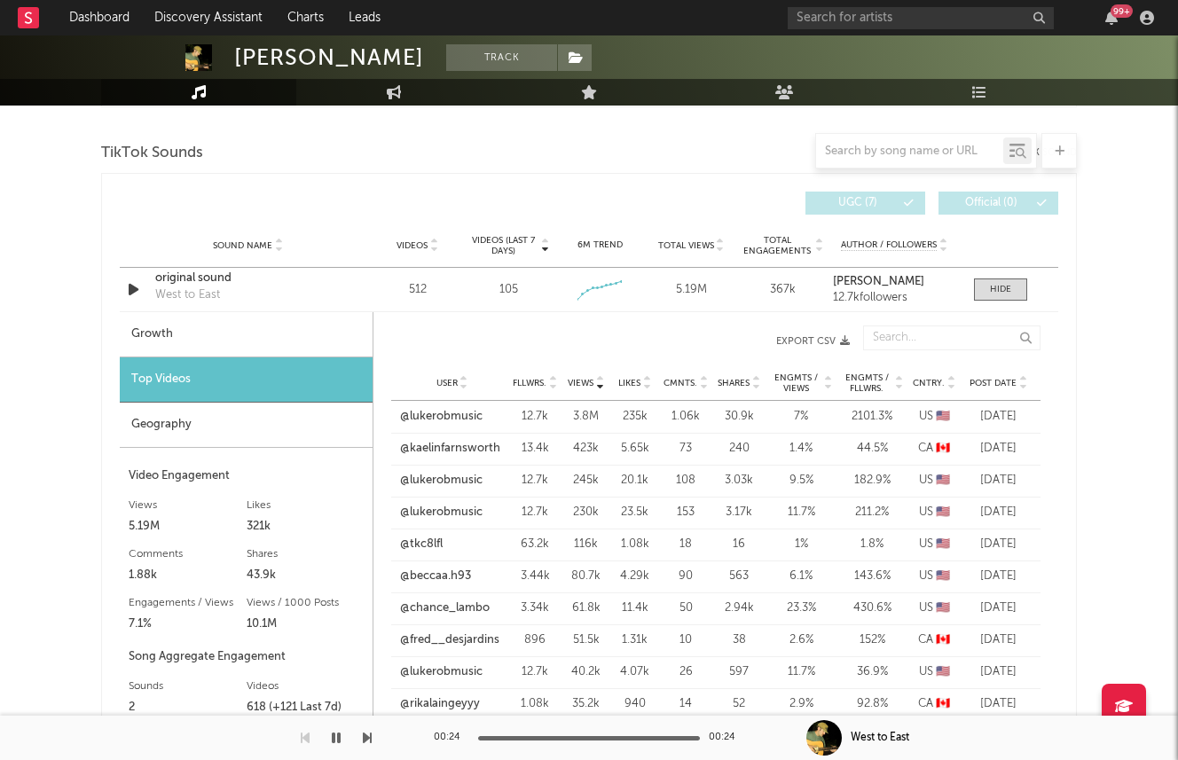
click at [991, 381] on span "Post Date" at bounding box center [992, 383] width 47 height 11
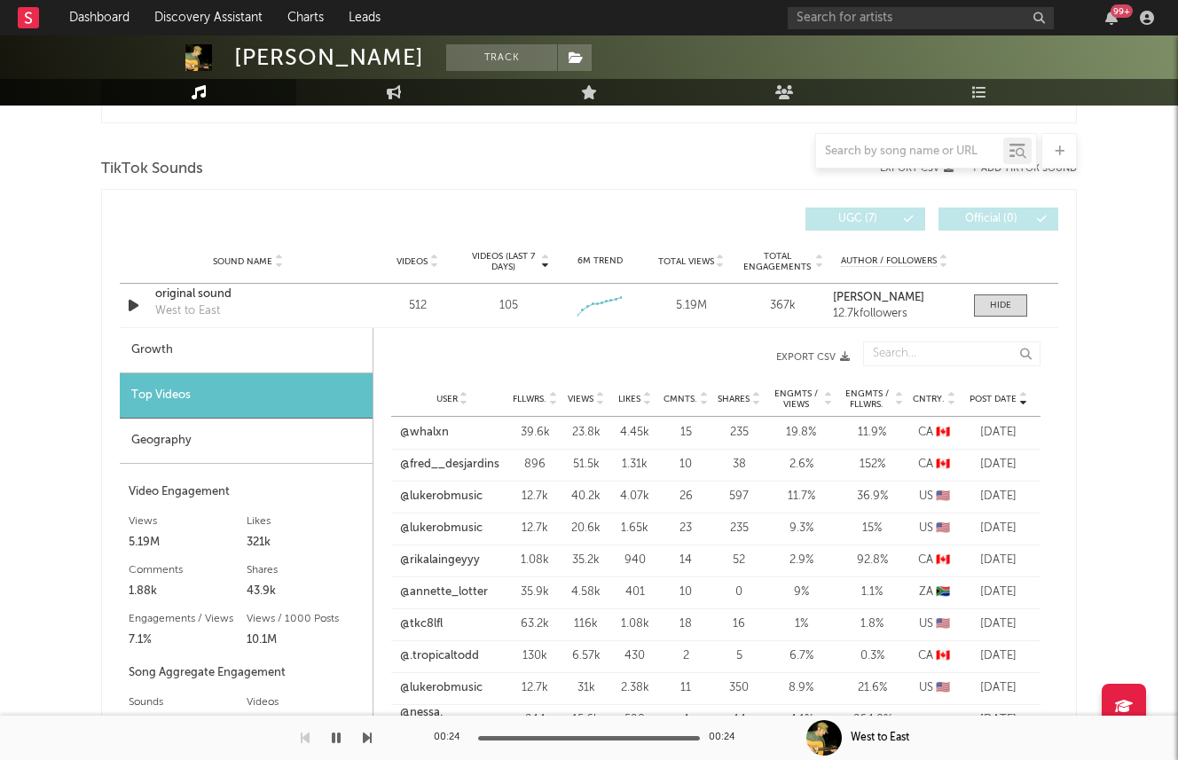
scroll to position [1155, 0]
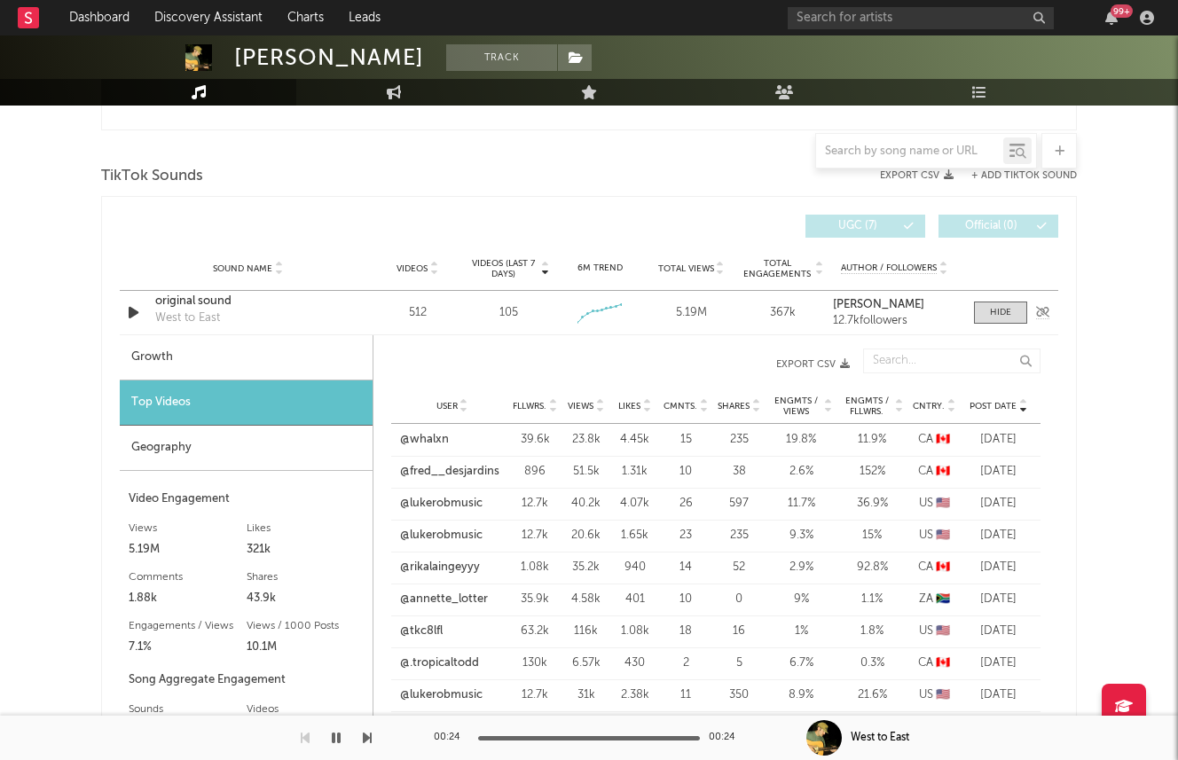
click at [319, 296] on div "original sound" at bounding box center [247, 302] width 185 height 18
click at [992, 301] on span at bounding box center [1000, 312] width 53 height 22
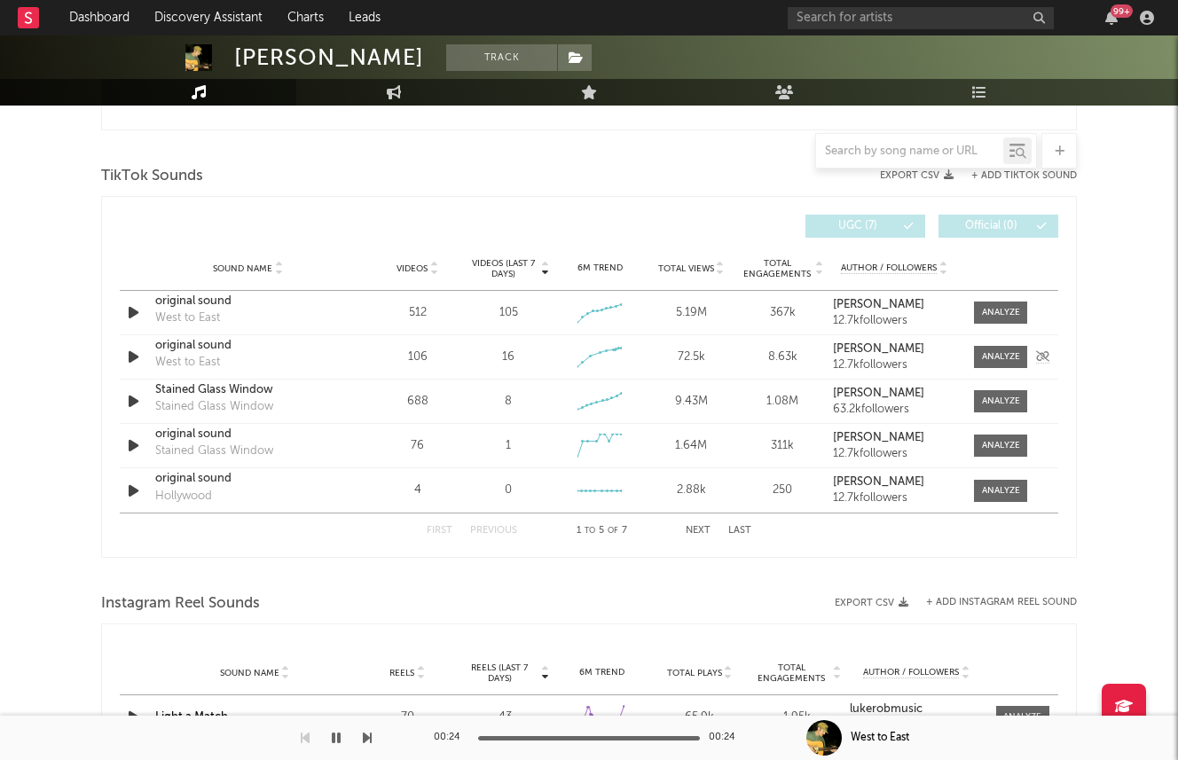
click at [128, 359] on icon "button" at bounding box center [133, 357] width 19 height 22
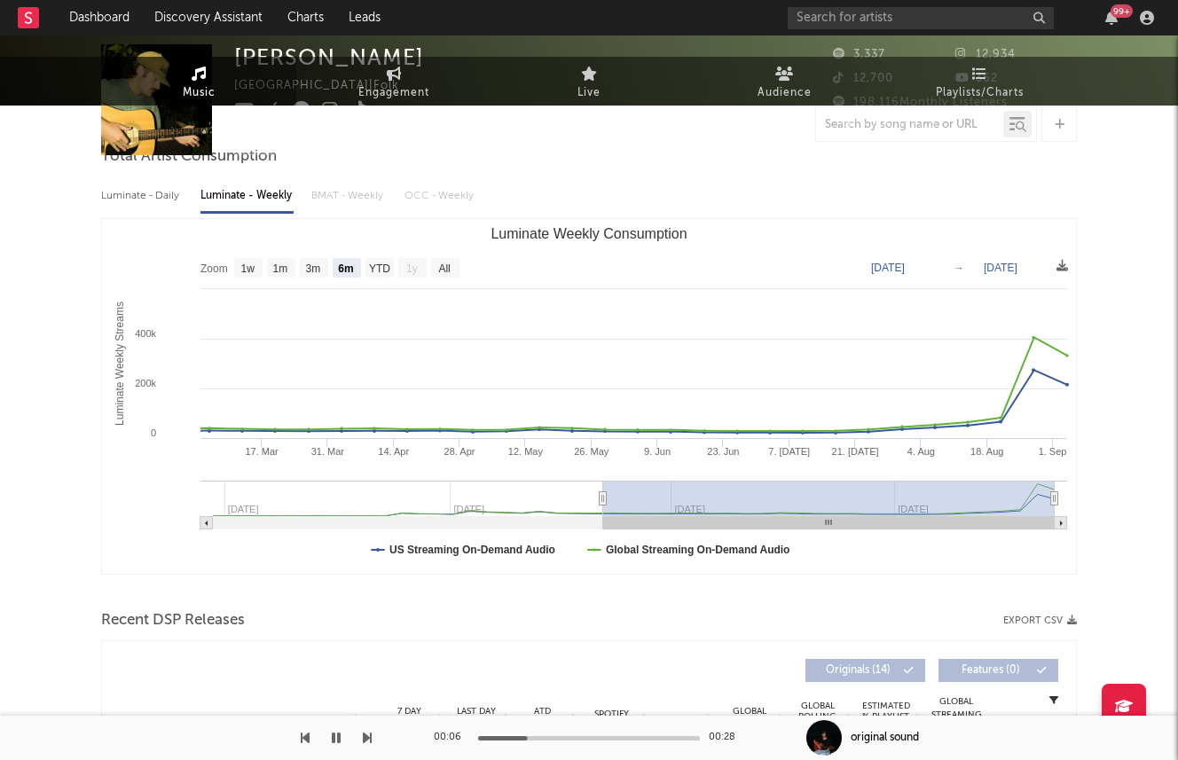
scroll to position [0, 0]
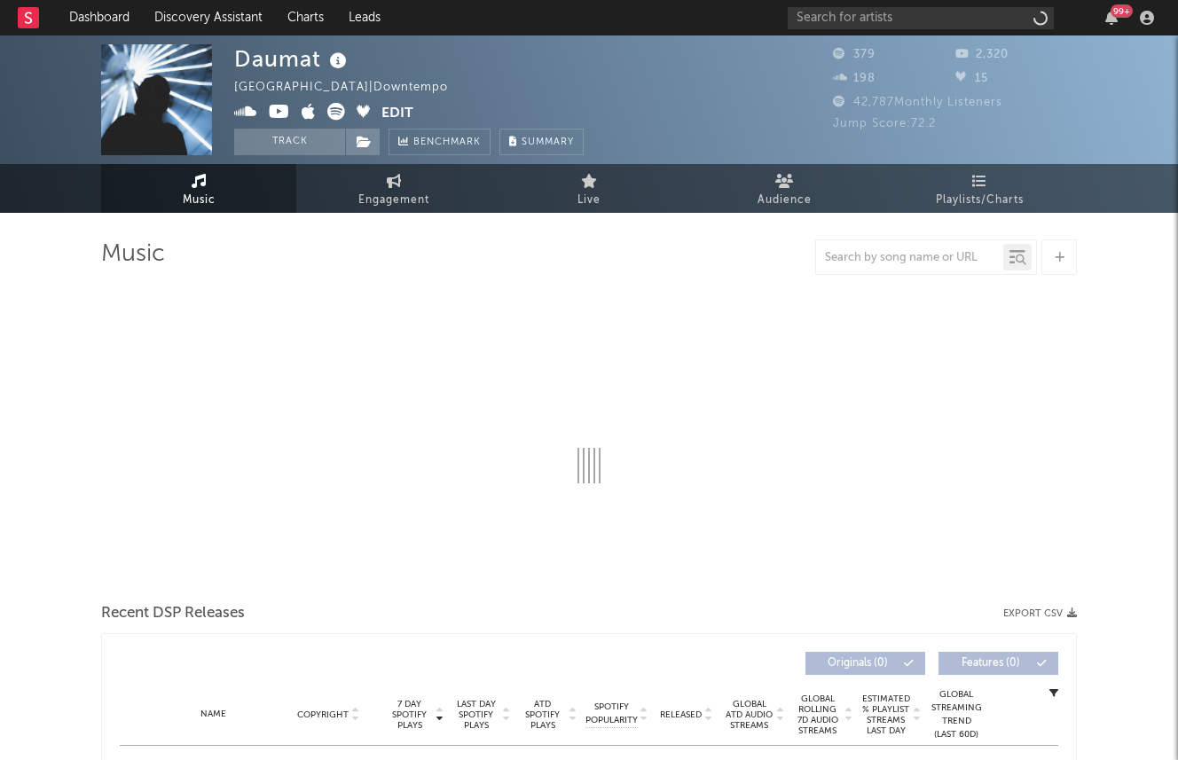
select select "1w"
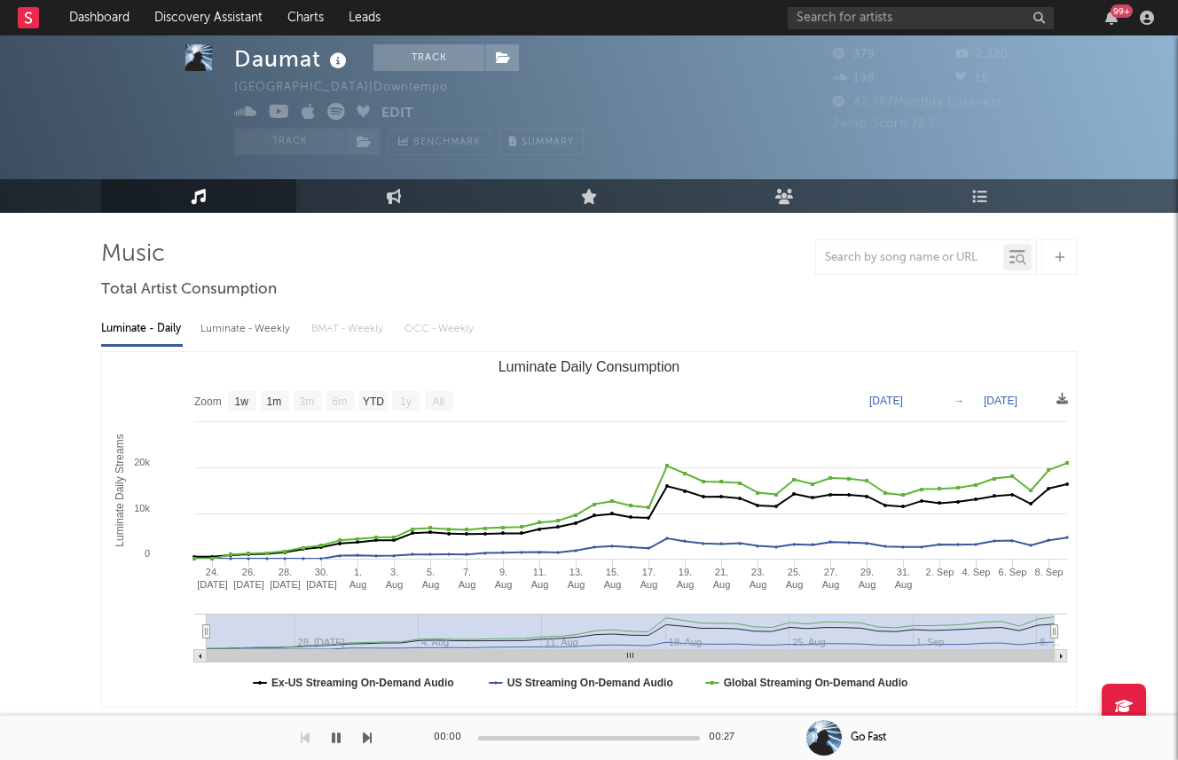
scroll to position [55, 0]
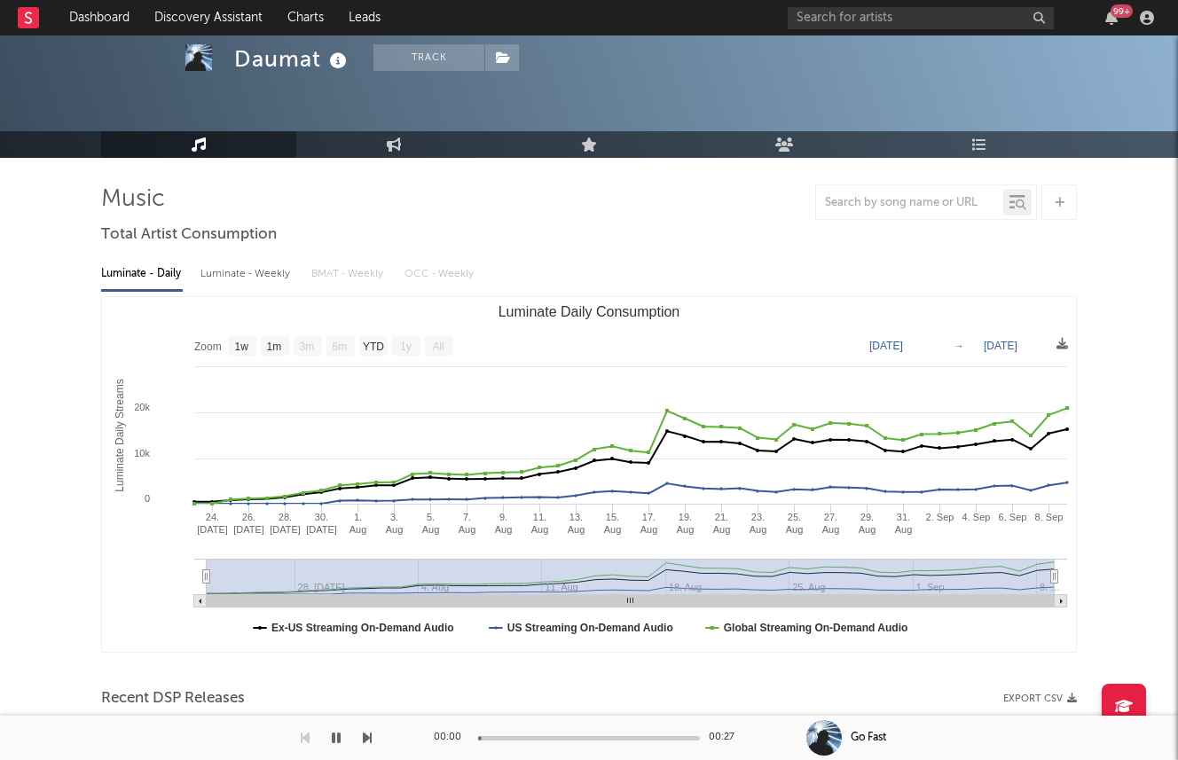
click at [254, 273] on div "Luminate - Weekly" at bounding box center [246, 274] width 93 height 30
select select "1w"
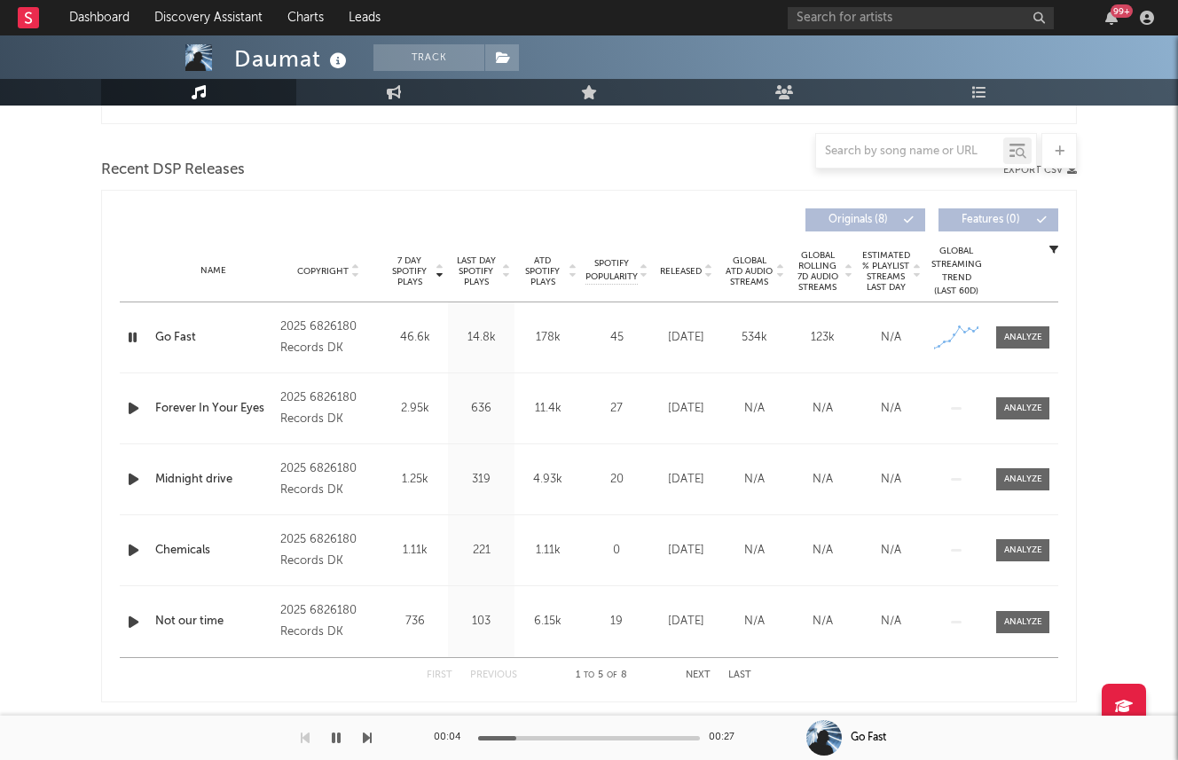
scroll to position [0, 0]
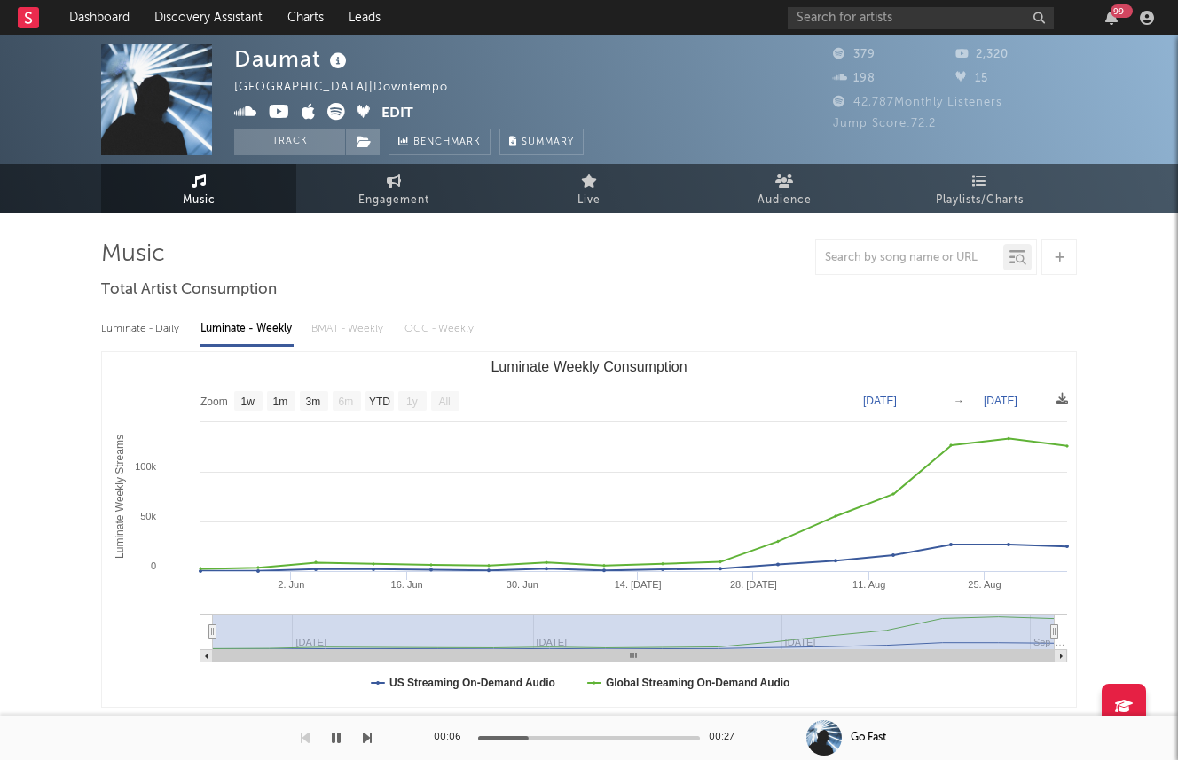
click at [336, 112] on icon at bounding box center [336, 112] width 18 height 18
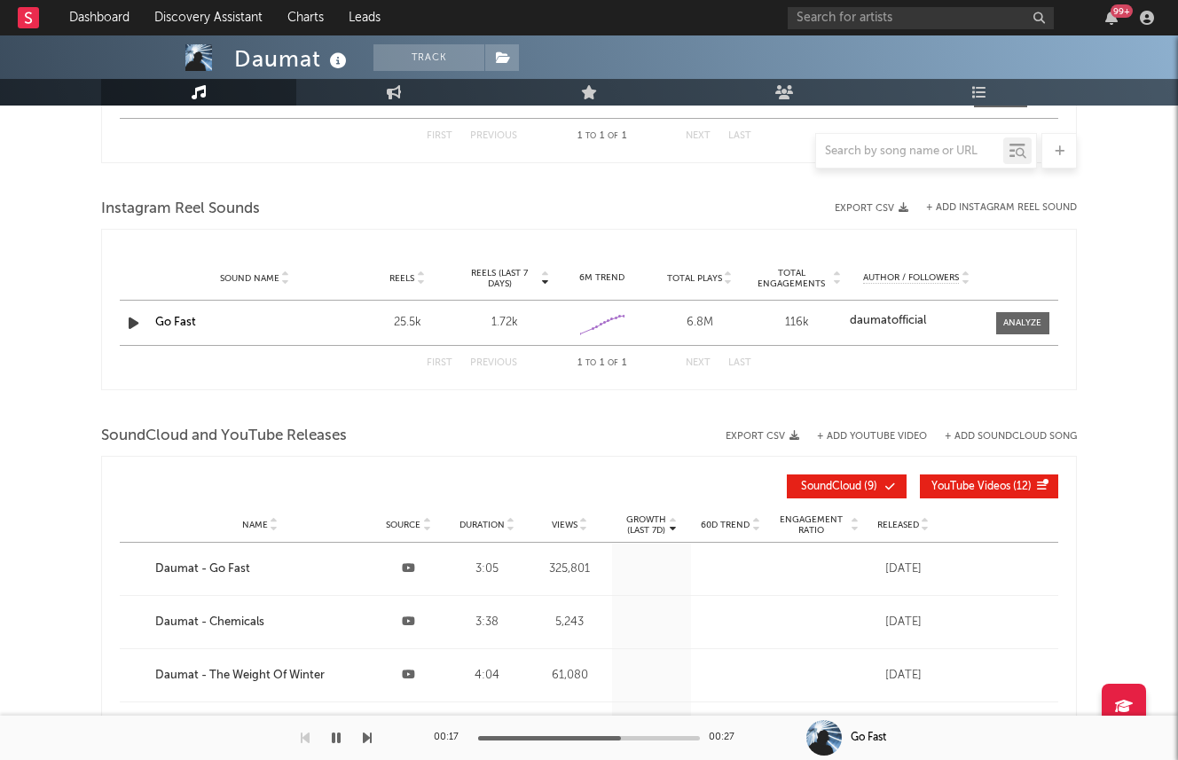
scroll to position [1364, 0]
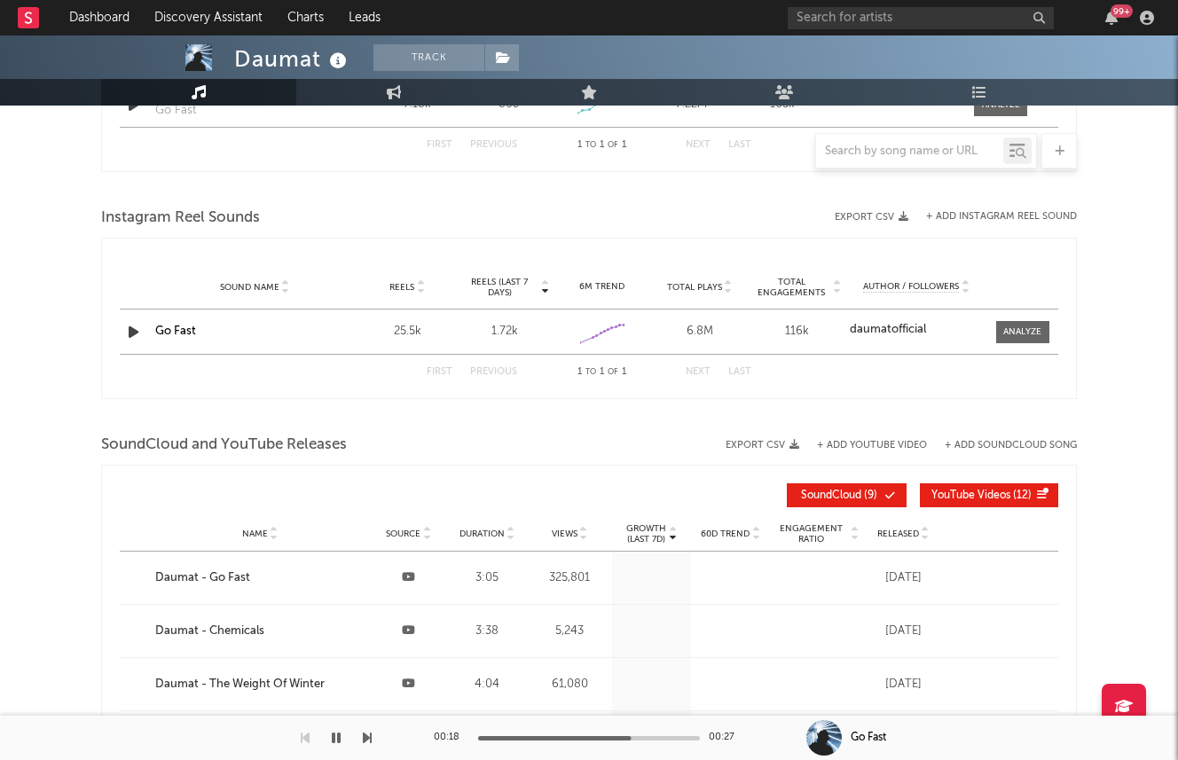
click at [865, 330] on strong "daumatofficial" at bounding box center [888, 330] width 76 height 12
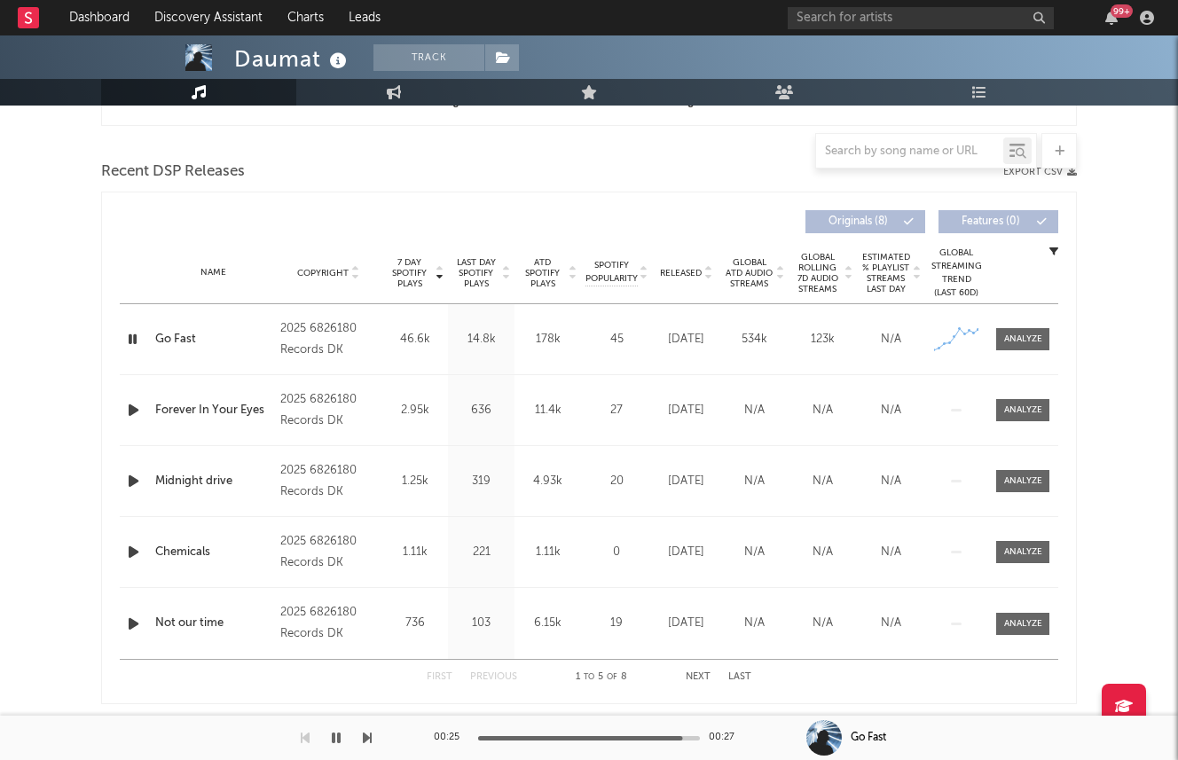
scroll to position [576, 0]
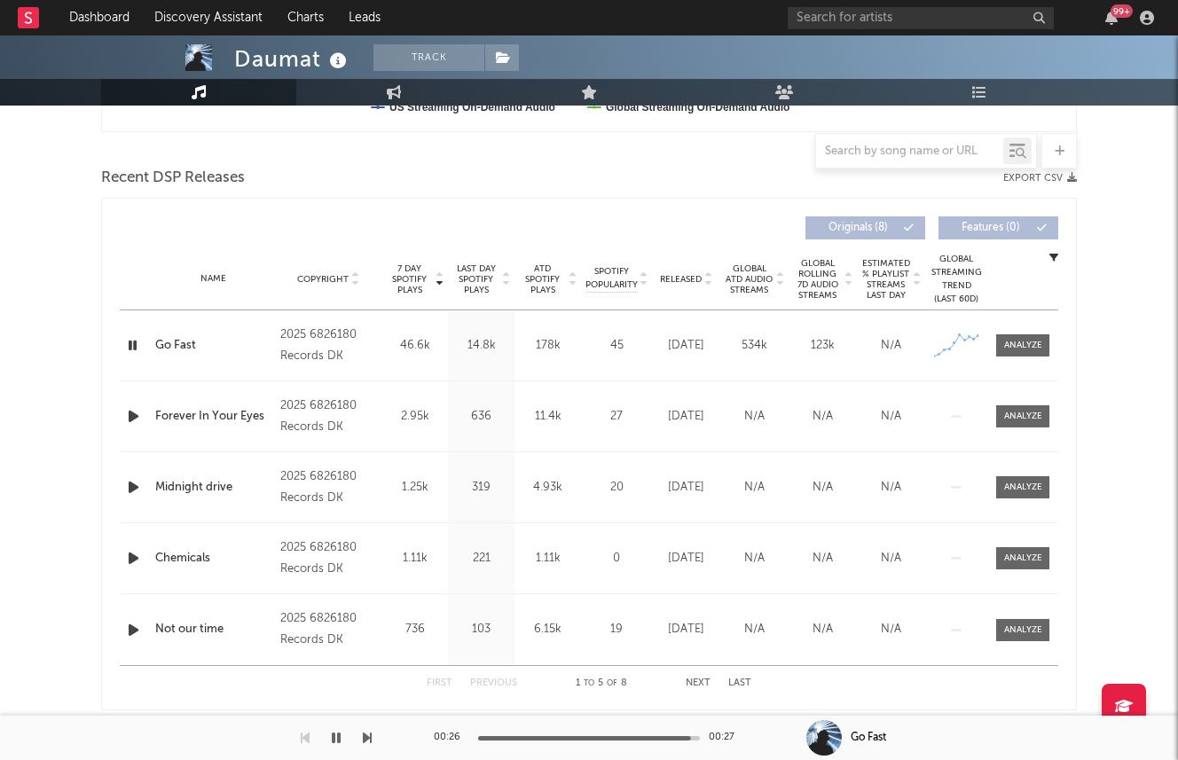
click at [131, 418] on icon "button" at bounding box center [133, 416] width 19 height 22
click at [685, 272] on div "Released" at bounding box center [685, 278] width 59 height 13
click at [495, 272] on span "Last Day Spotify Plays" at bounding box center [475, 279] width 47 height 32
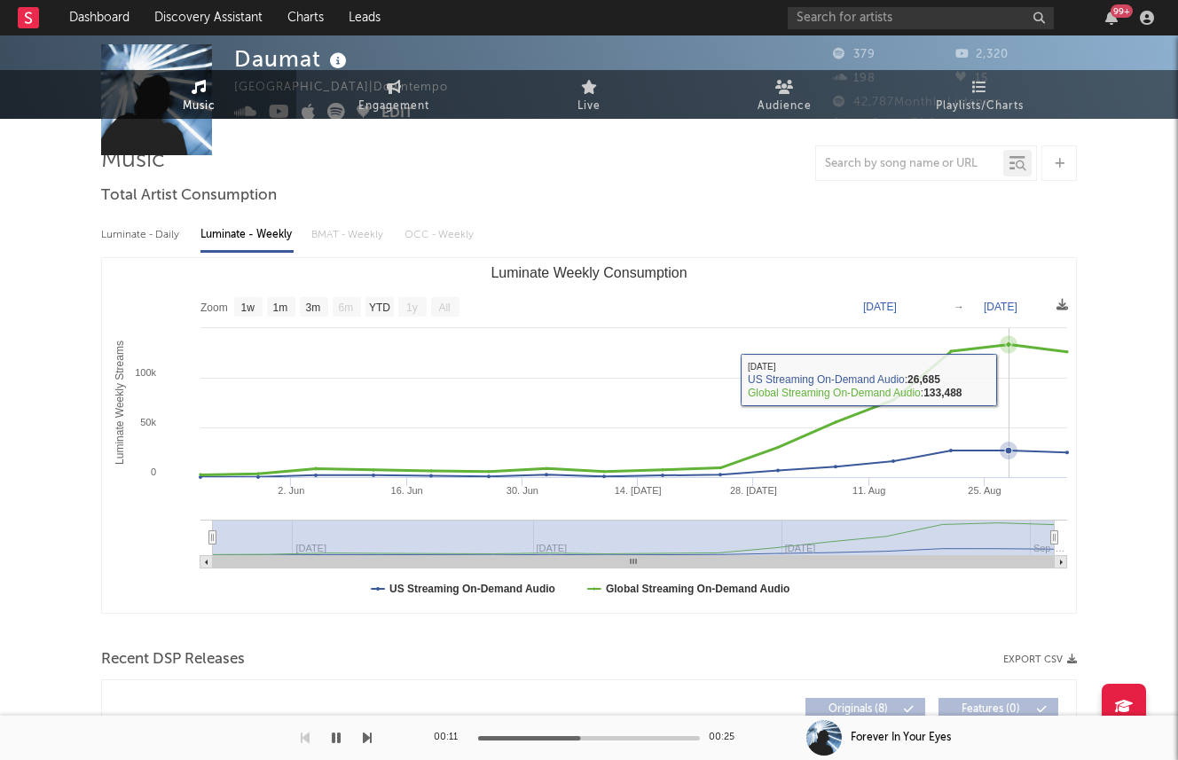
scroll to position [0, 0]
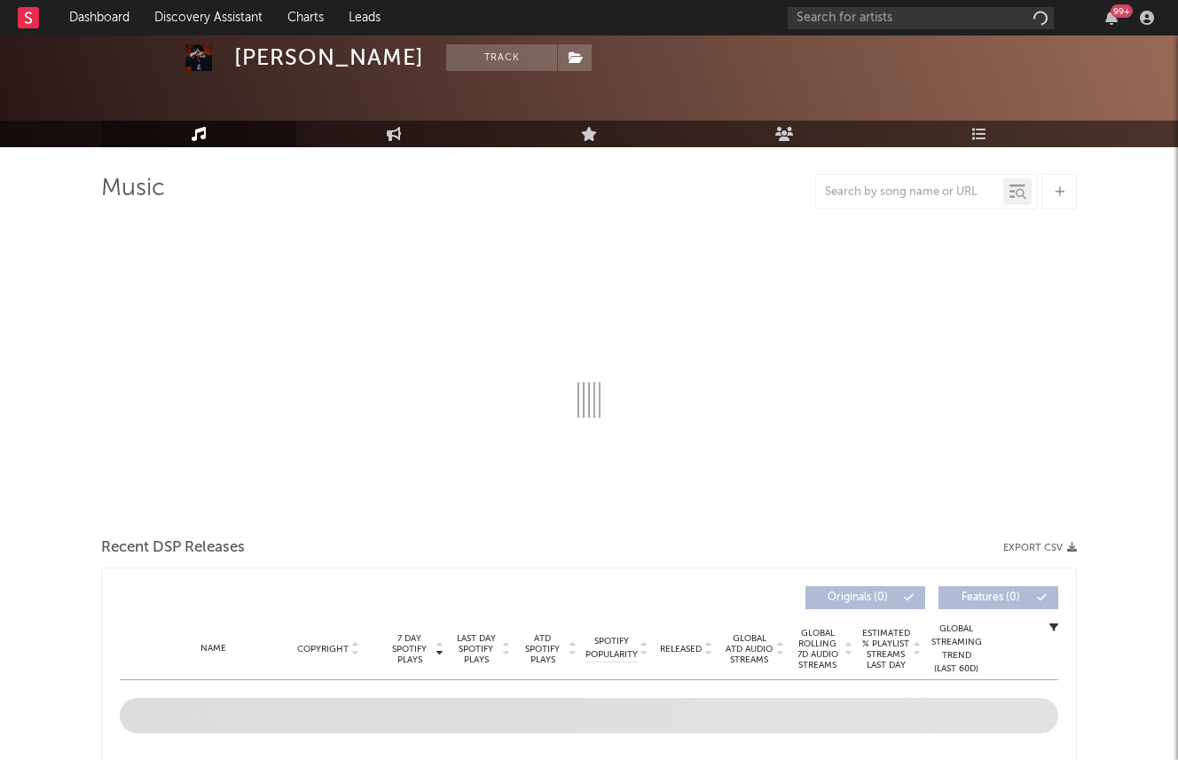
select select "1w"
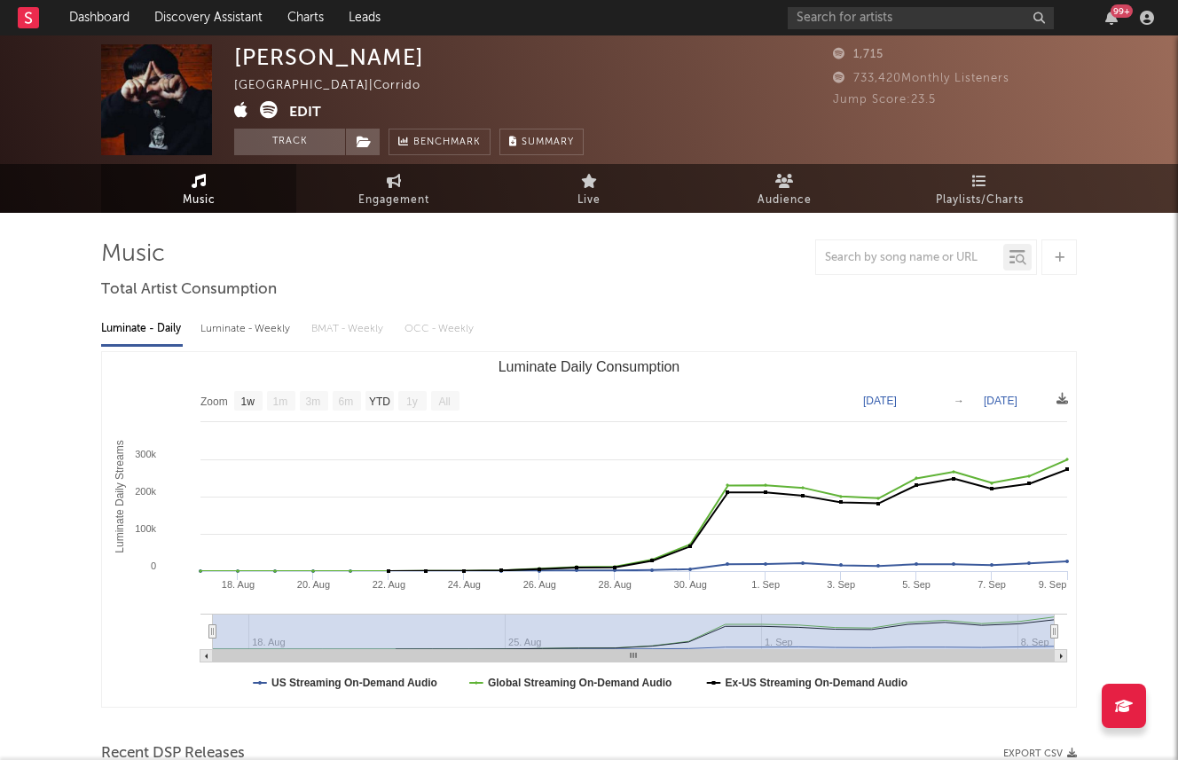
click at [270, 98] on div "BALCAZAR Mexico | Corrido Edit Track Benchmark Summary" at bounding box center [408, 99] width 349 height 111
click at [270, 101] on icon at bounding box center [269, 110] width 18 height 18
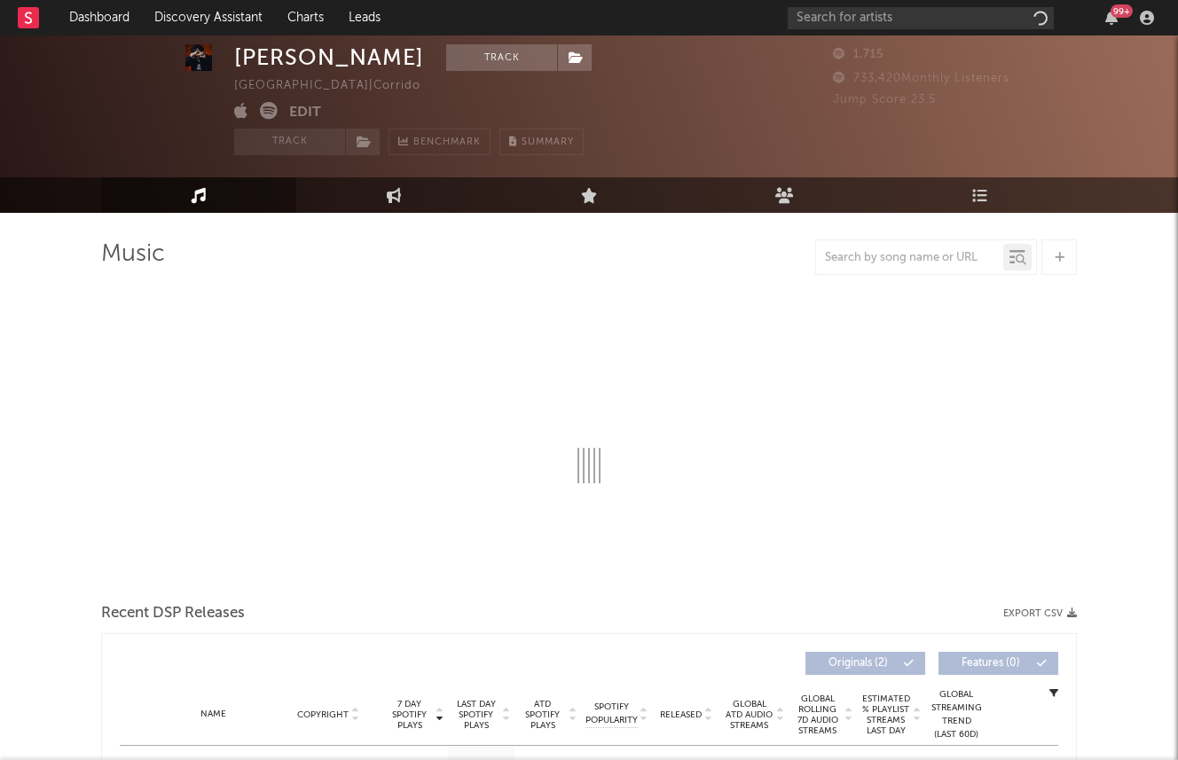
select select "1w"
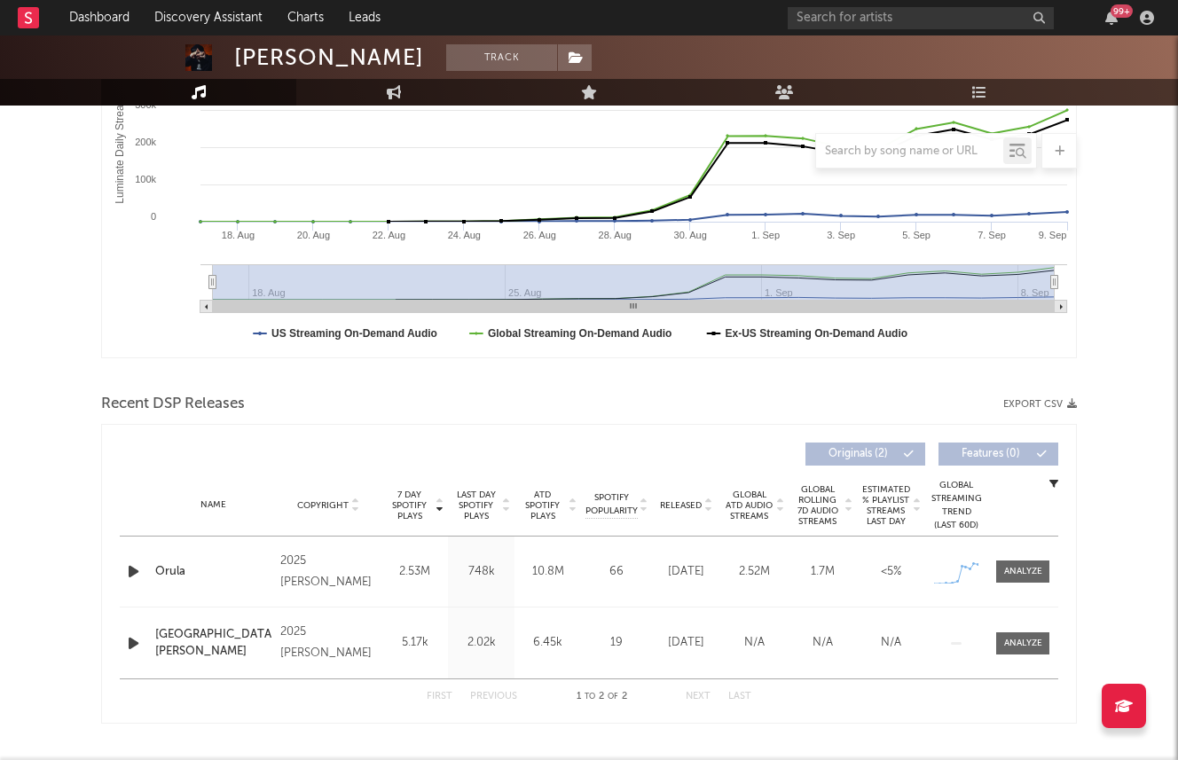
scroll to position [397, 0]
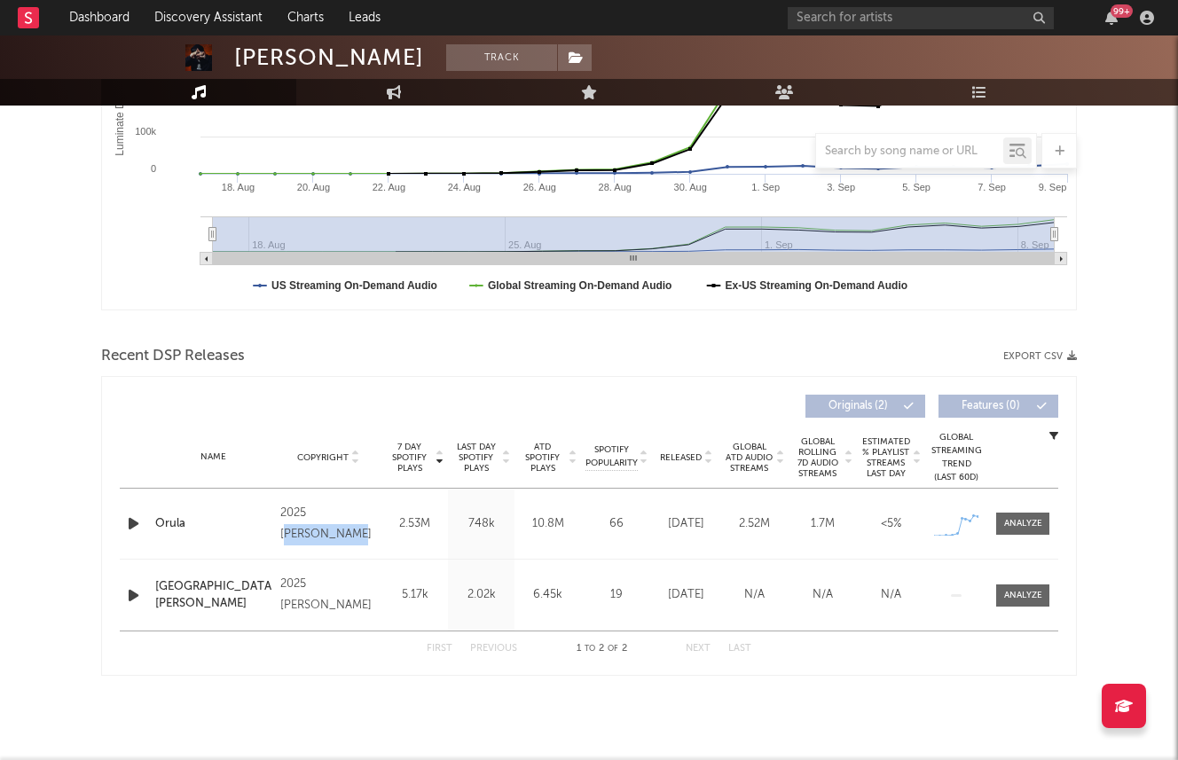
drag, startPoint x: 313, startPoint y: 521, endPoint x: 374, endPoint y: 521, distance: 61.2
click at [374, 521] on div "2025 Antonio Vals" at bounding box center [328, 524] width 97 height 43
click at [374, 529] on div "2025 Antonio Vals" at bounding box center [328, 524] width 97 height 43
drag, startPoint x: 374, startPoint y: 528, endPoint x: 323, endPoint y: 528, distance: 51.4
click at [323, 528] on div "2025 Antonio Vals" at bounding box center [328, 524] width 97 height 43
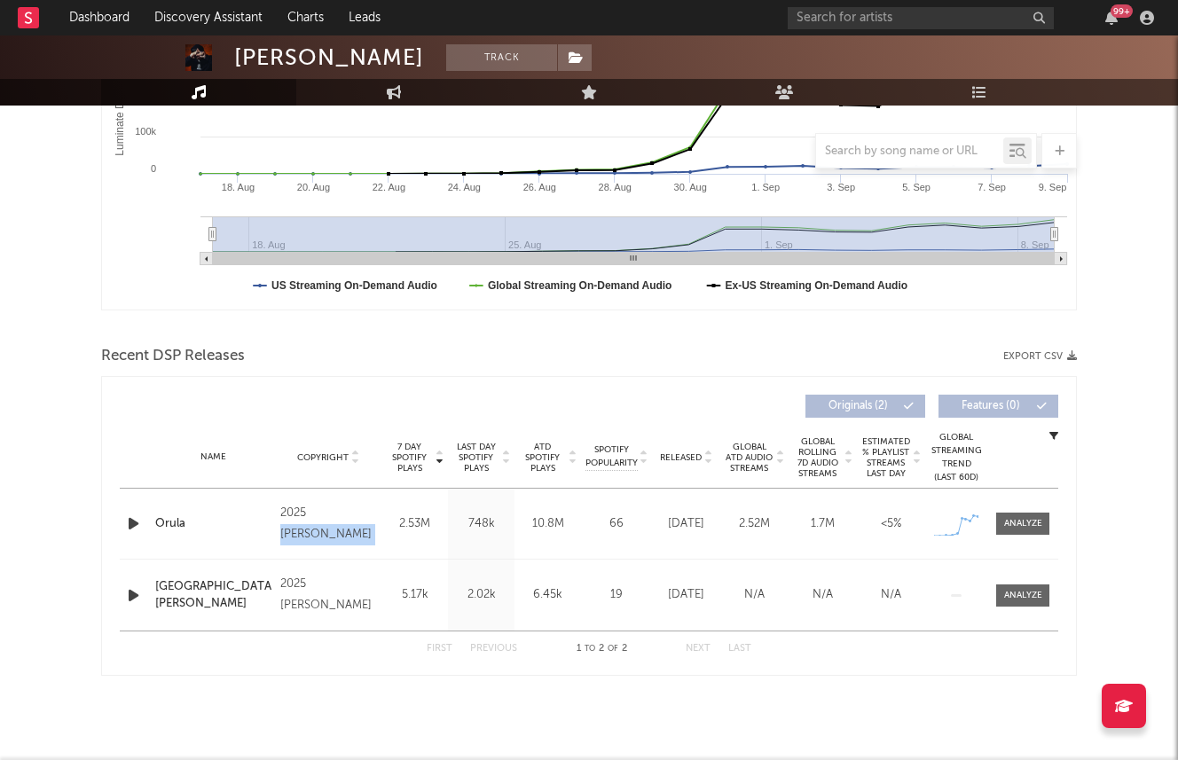
copy div "Antonio Vals Label Independent Album Names Orula Composer Names Antonio Vals 7 …"
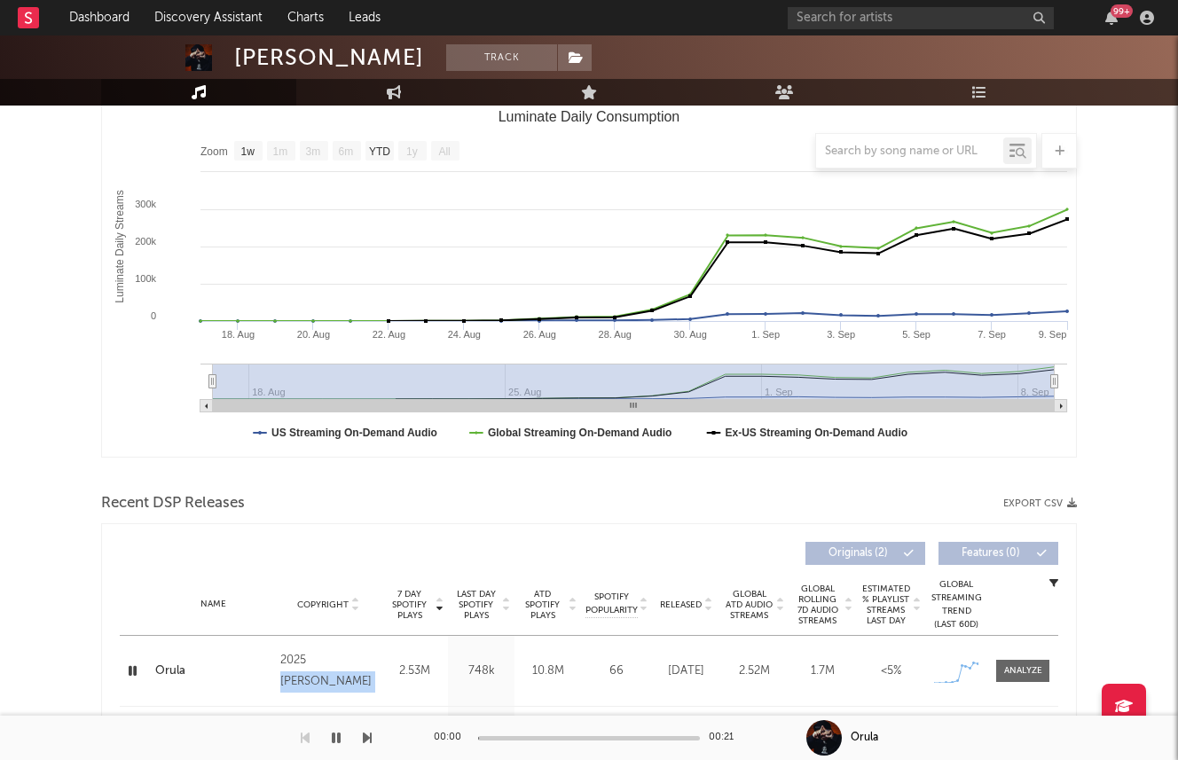
scroll to position [122, 0]
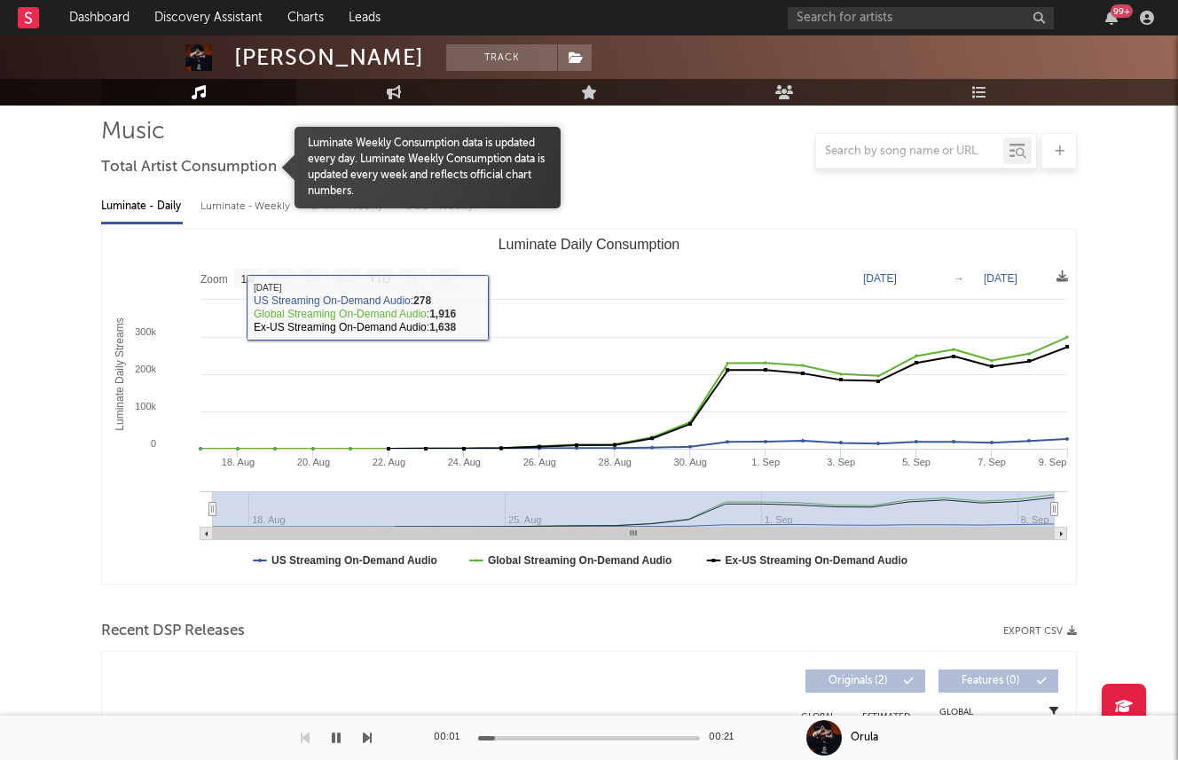
click at [198, 198] on div "Luminate - Daily Luminate - Weekly BMAT - Weekly OCC - Weekly" at bounding box center [588, 207] width 975 height 30
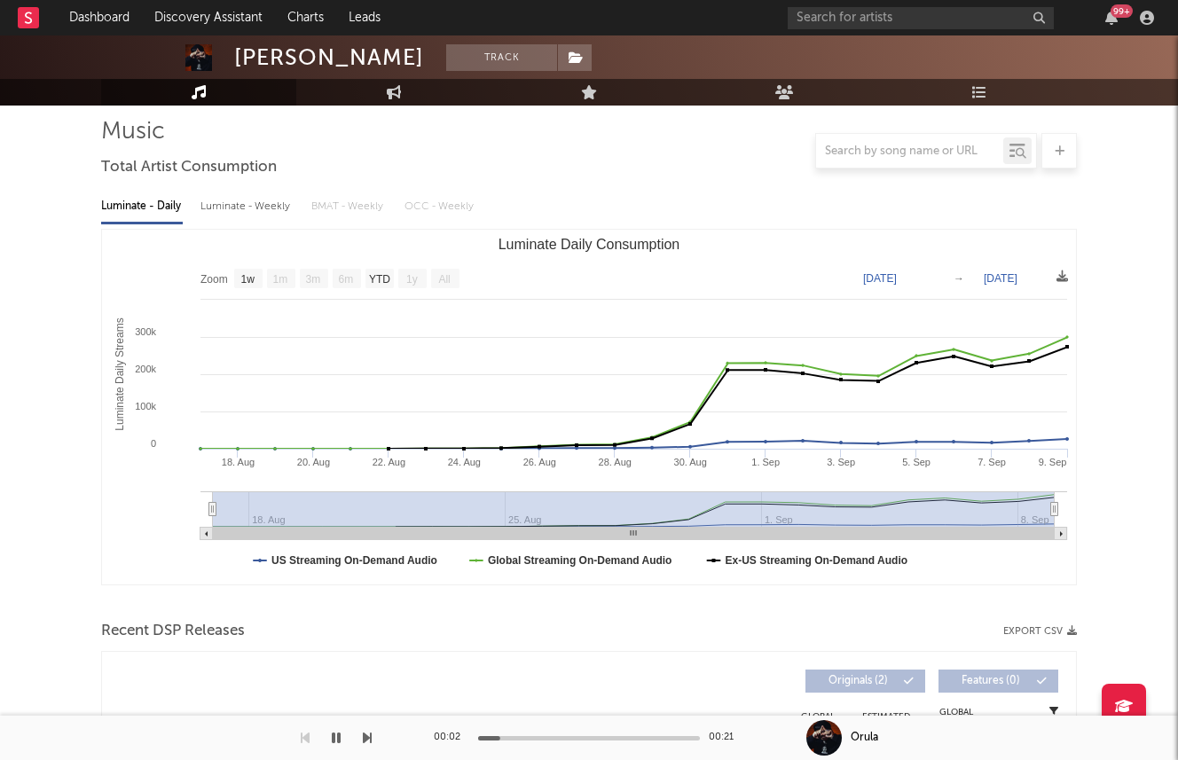
click at [212, 207] on div "Luminate - Weekly" at bounding box center [246, 207] width 93 height 30
select select "1w"
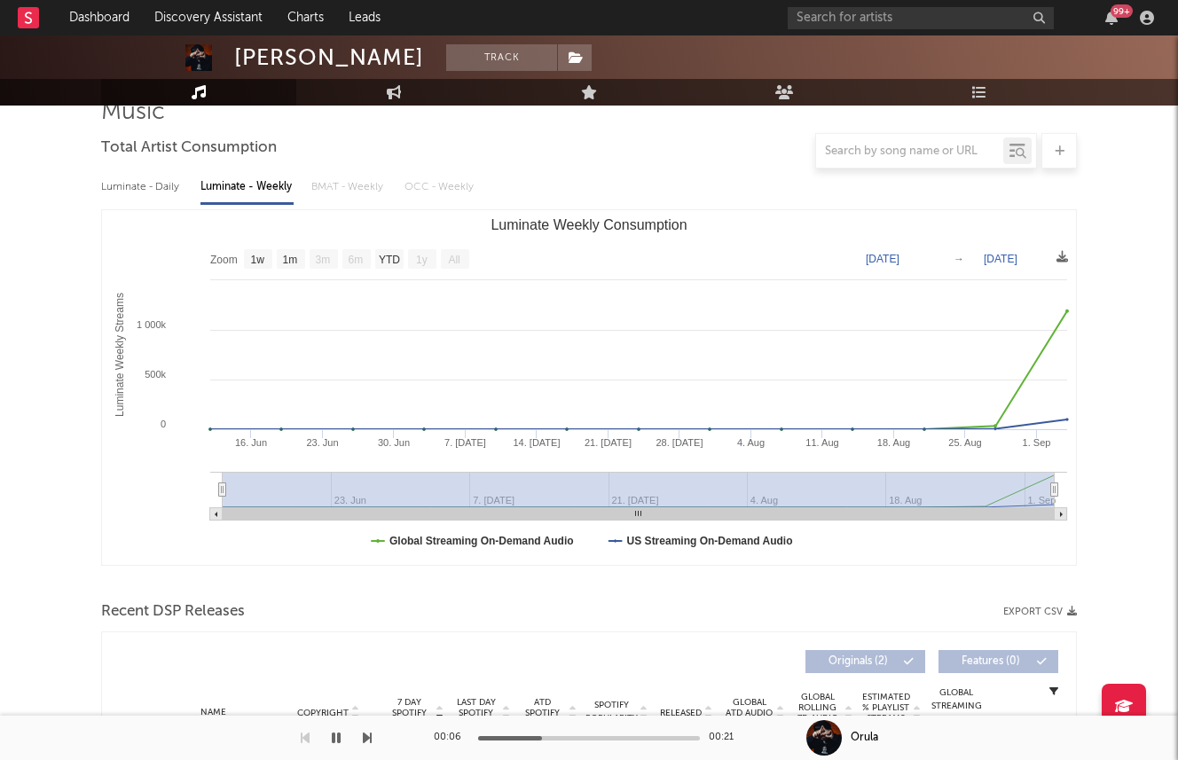
scroll to position [0, 0]
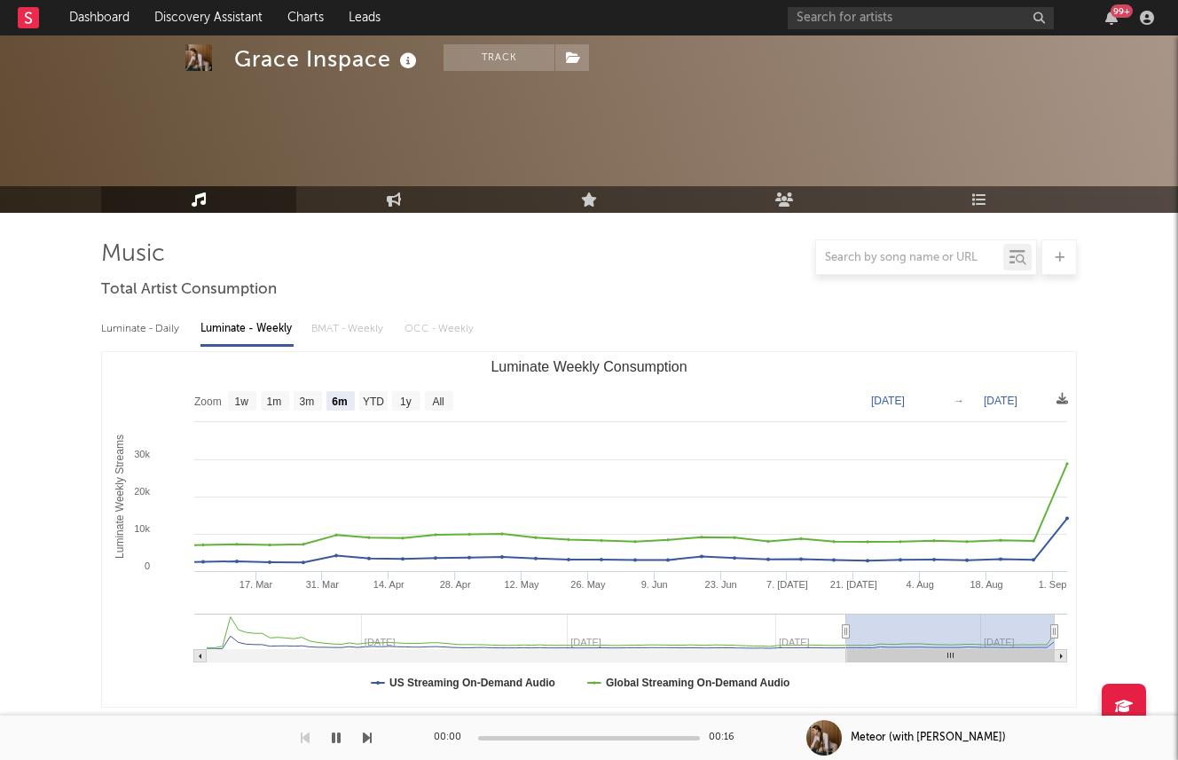
select select "6m"
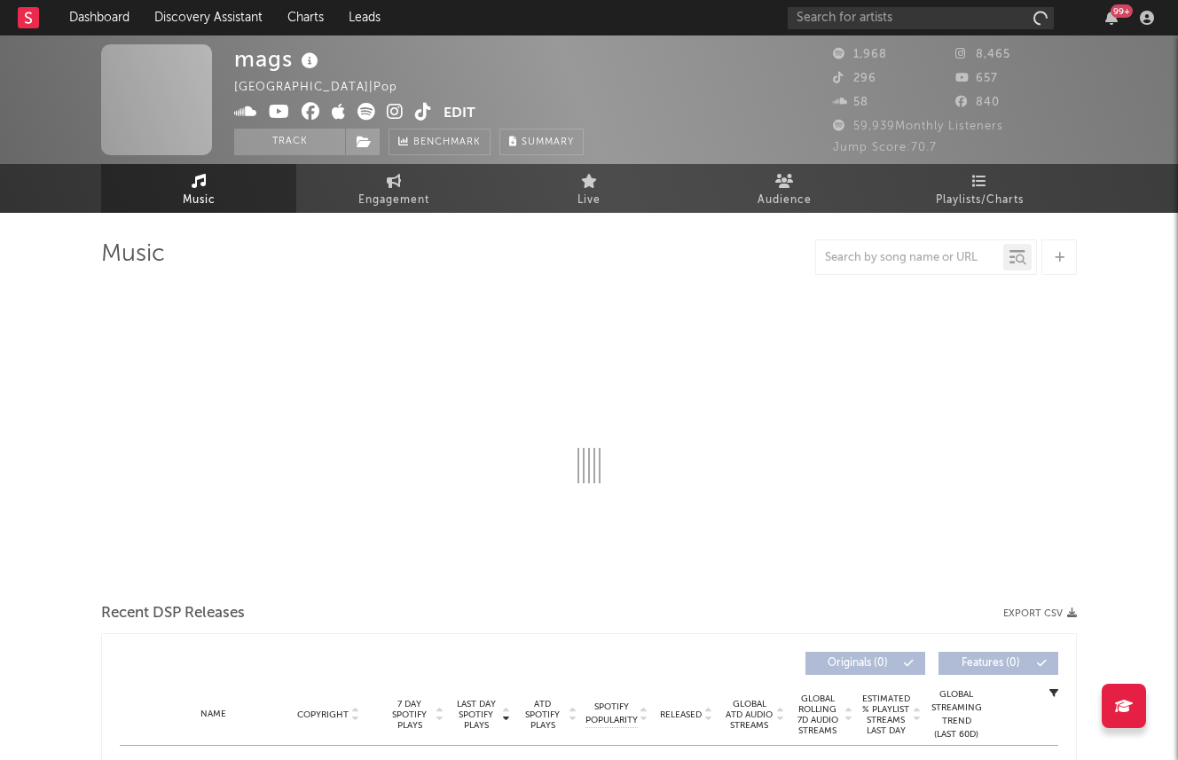
select select "6m"
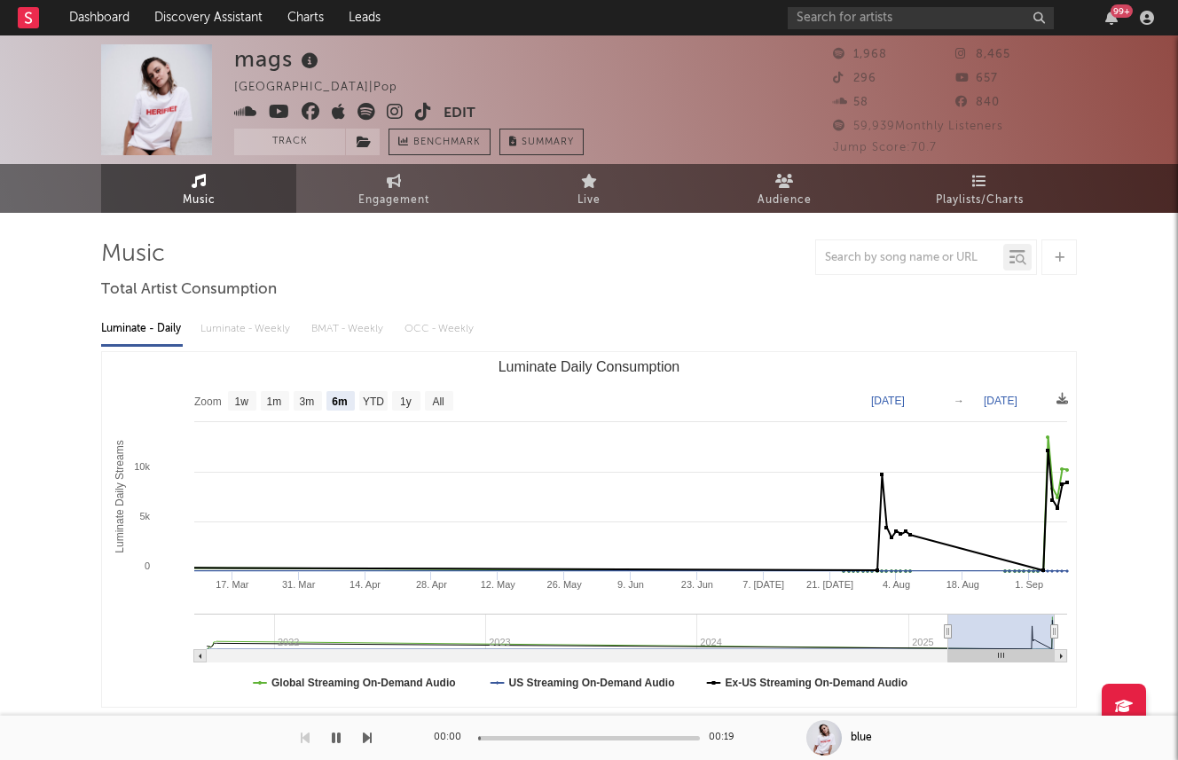
click at [257, 342] on div "Luminate - Daily Luminate - Weekly BMAT - Weekly OCC - Weekly" at bounding box center [588, 329] width 975 height 30
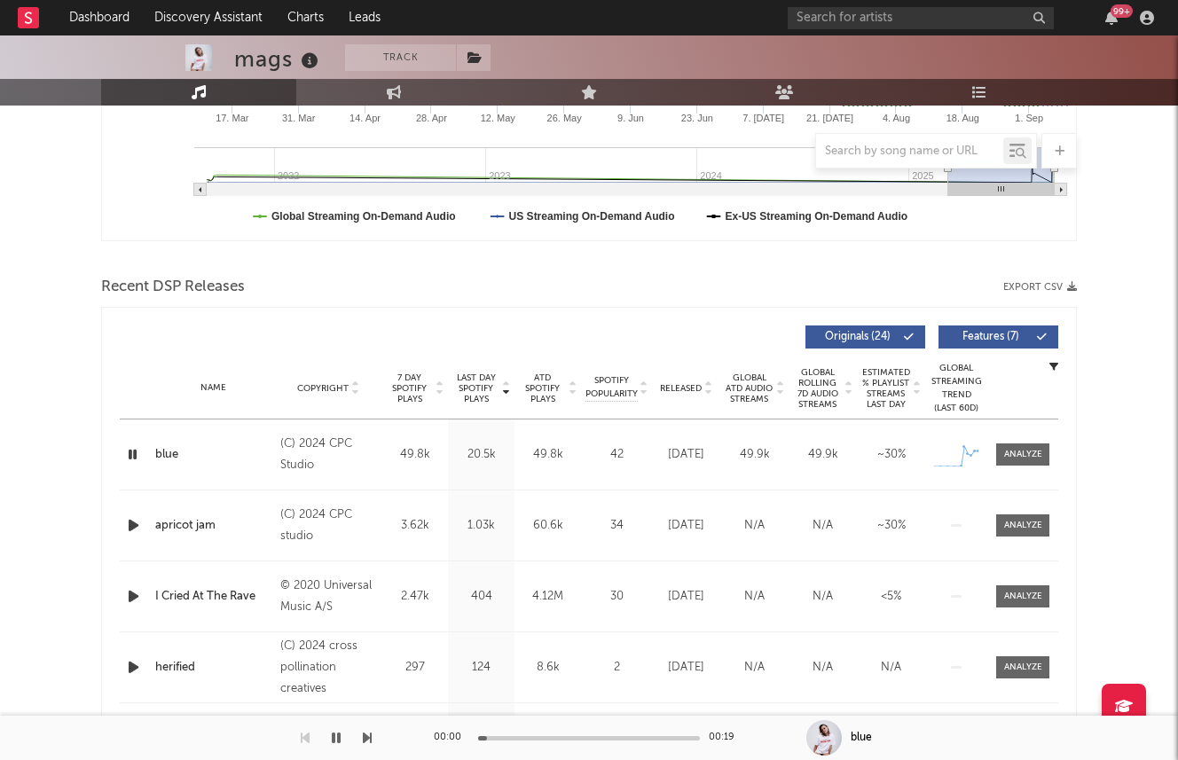
scroll to position [727, 0]
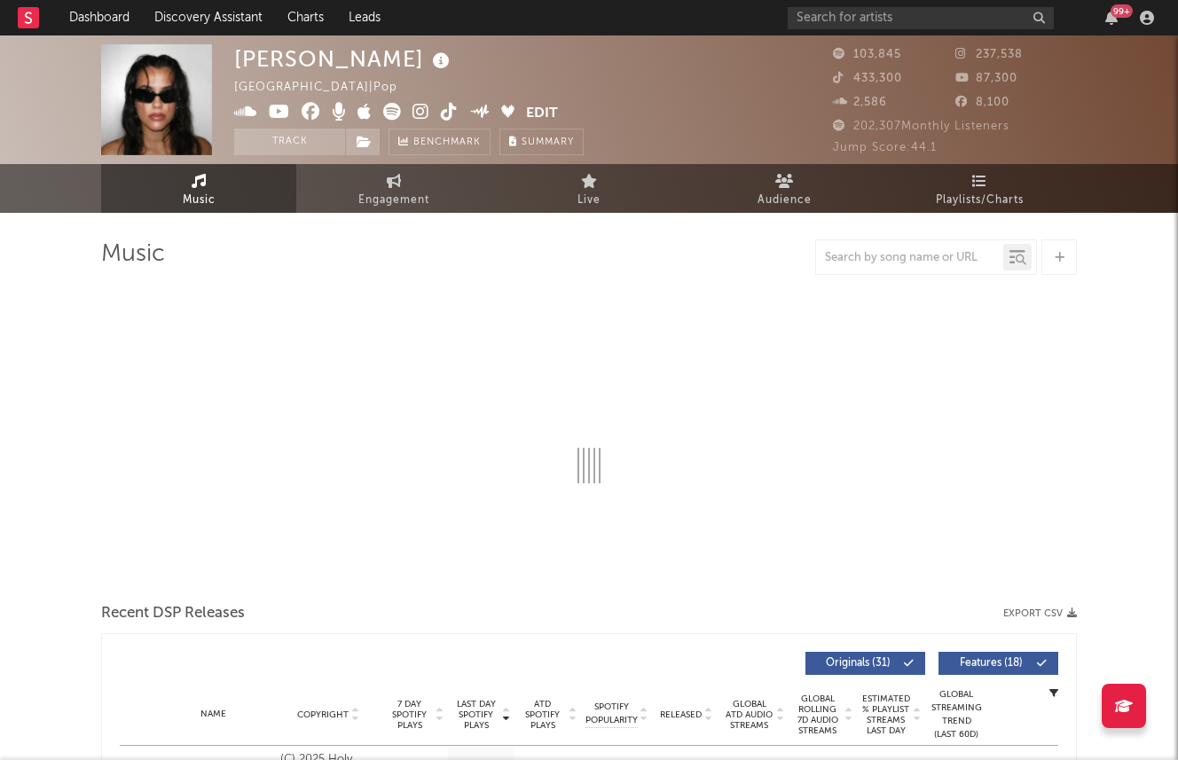
select select "6m"
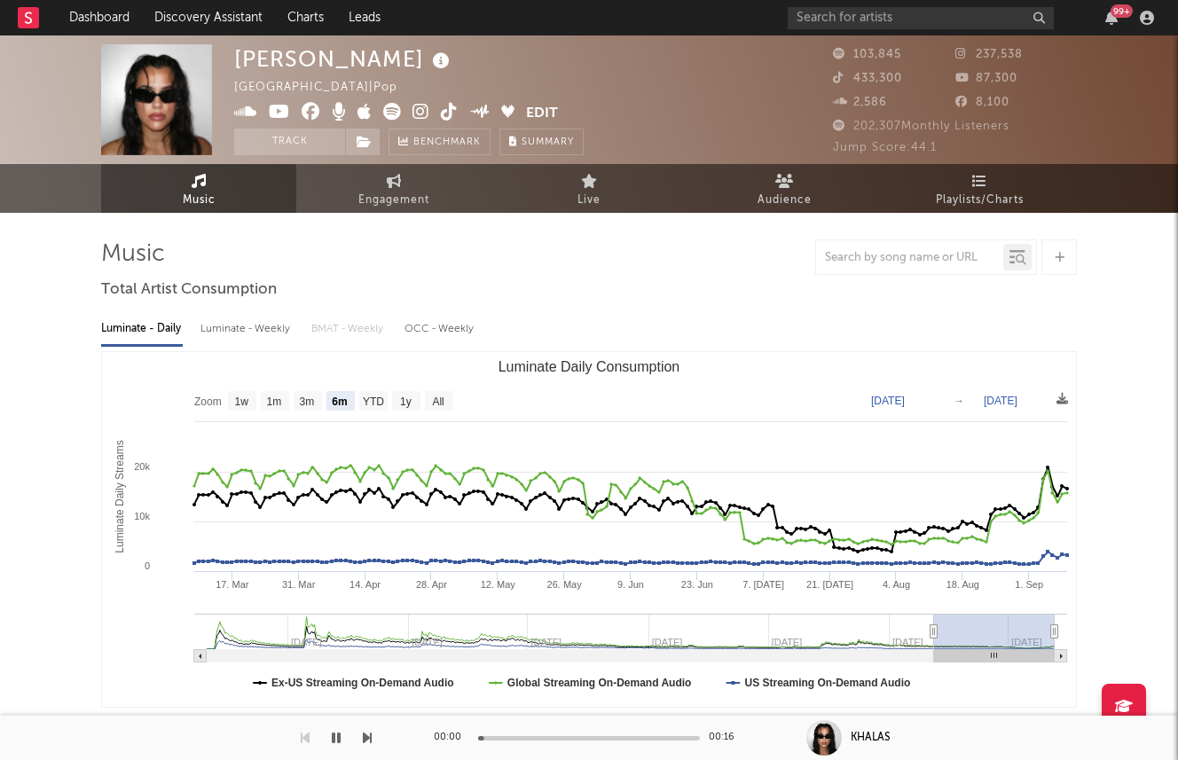
click at [198, 331] on div "Luminate - Daily Luminate - Weekly BMAT - Weekly OCC - Weekly" at bounding box center [588, 329] width 975 height 30
click at [228, 331] on div "Luminate - Weekly" at bounding box center [246, 329] width 93 height 30
select select "6m"
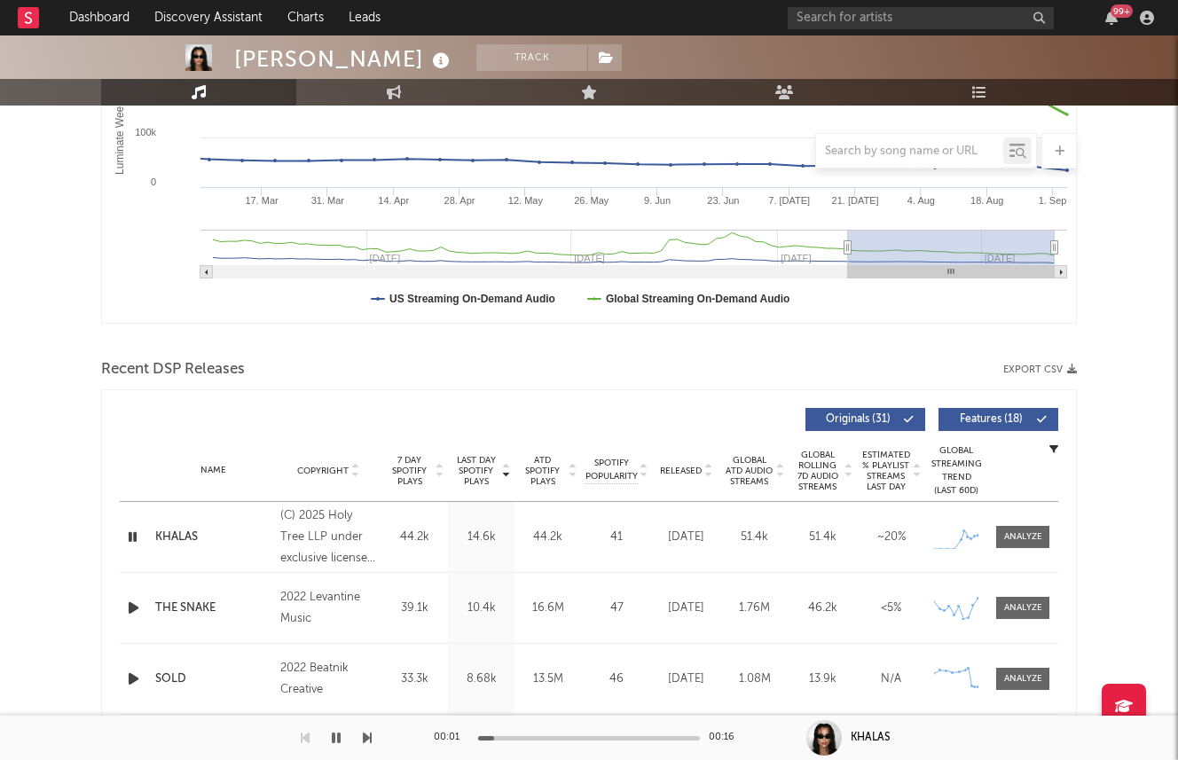
scroll to position [514, 0]
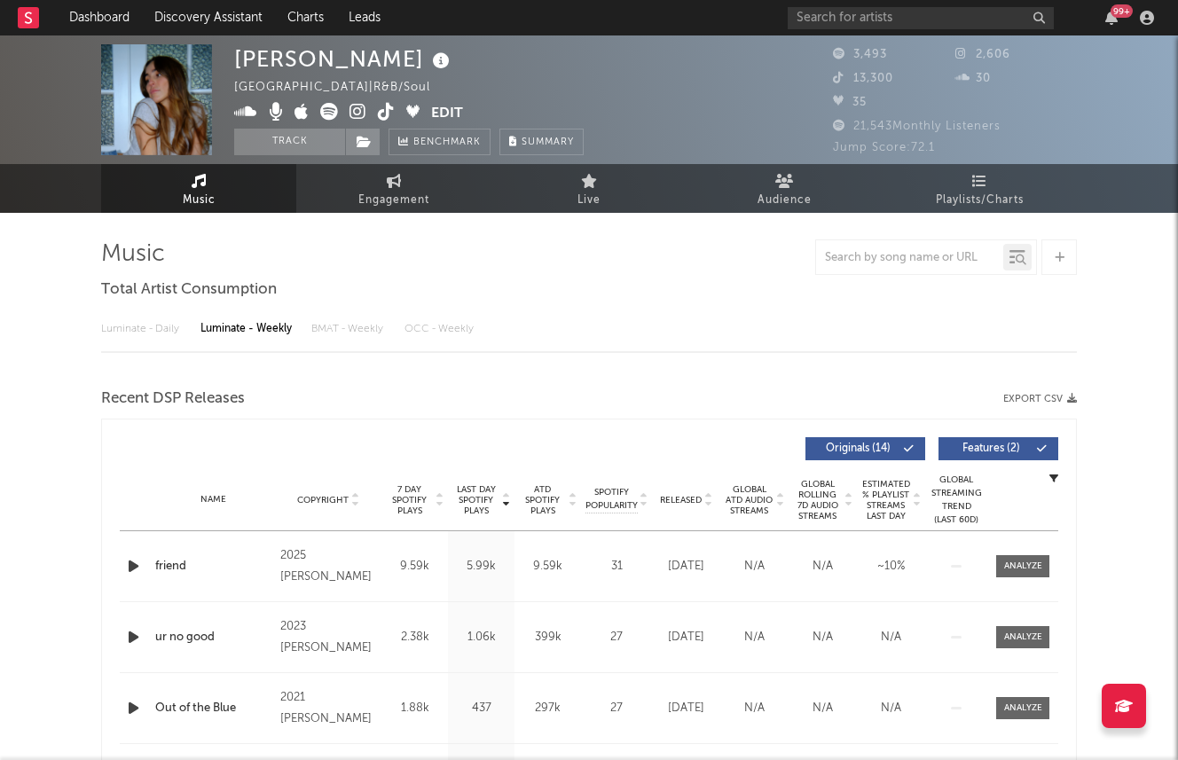
select select "6m"
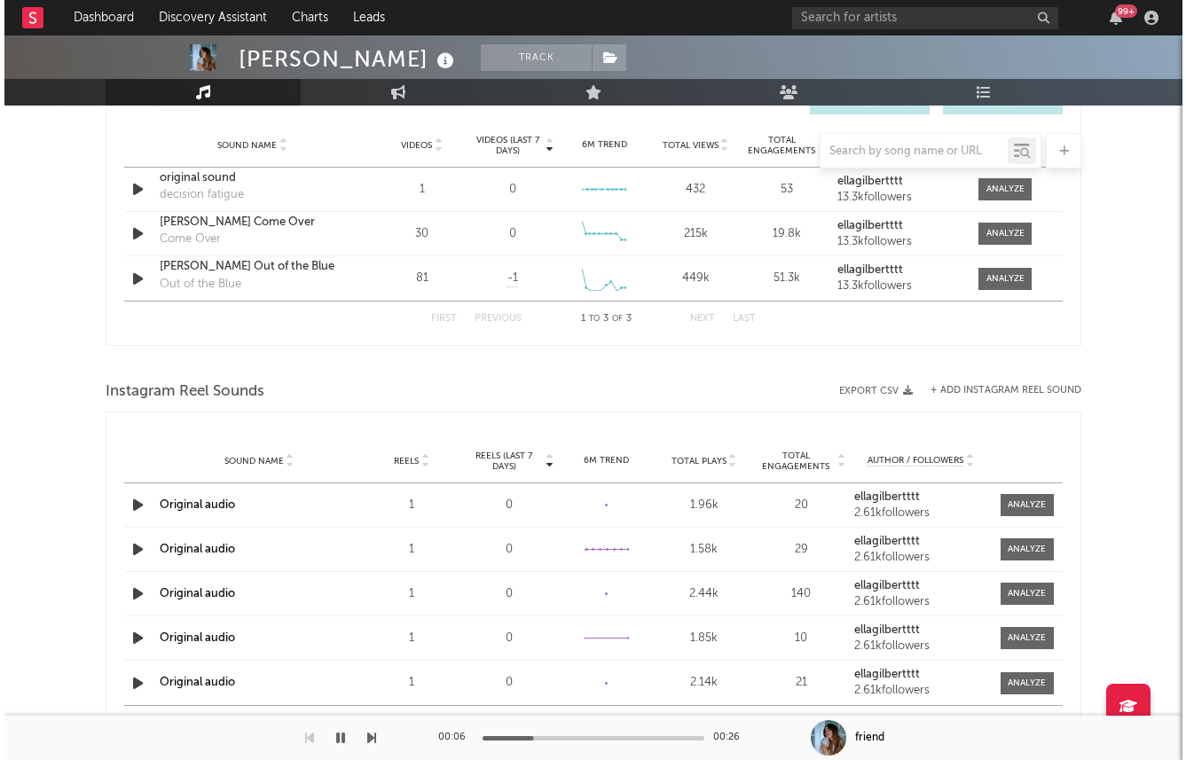
scroll to position [1264, 0]
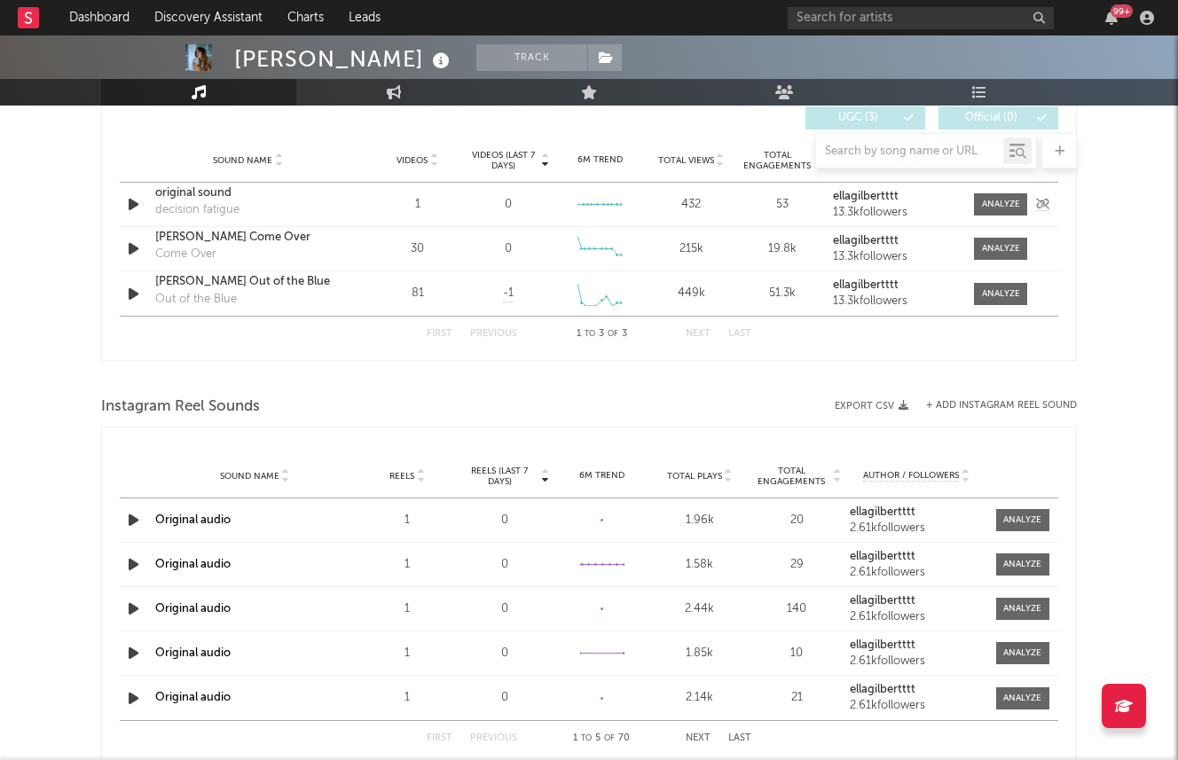
click at [188, 193] on div "original sound" at bounding box center [247, 193] width 185 height 18
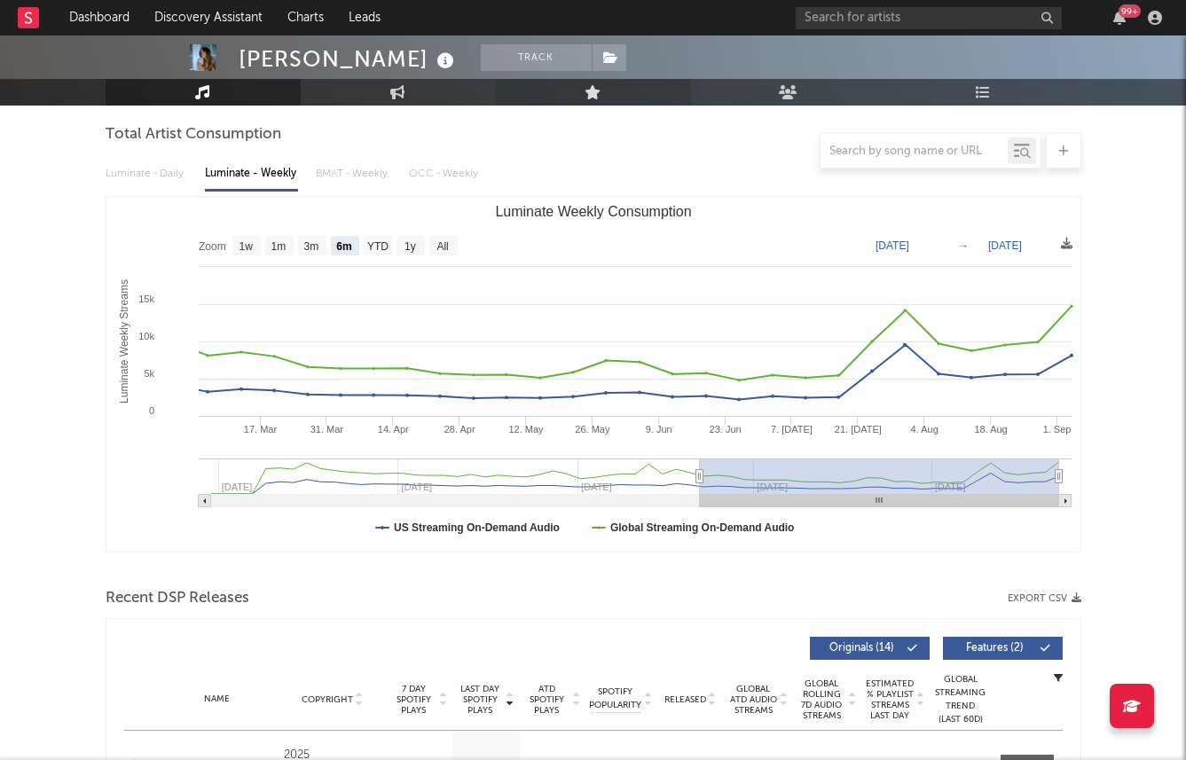
scroll to position [144, 0]
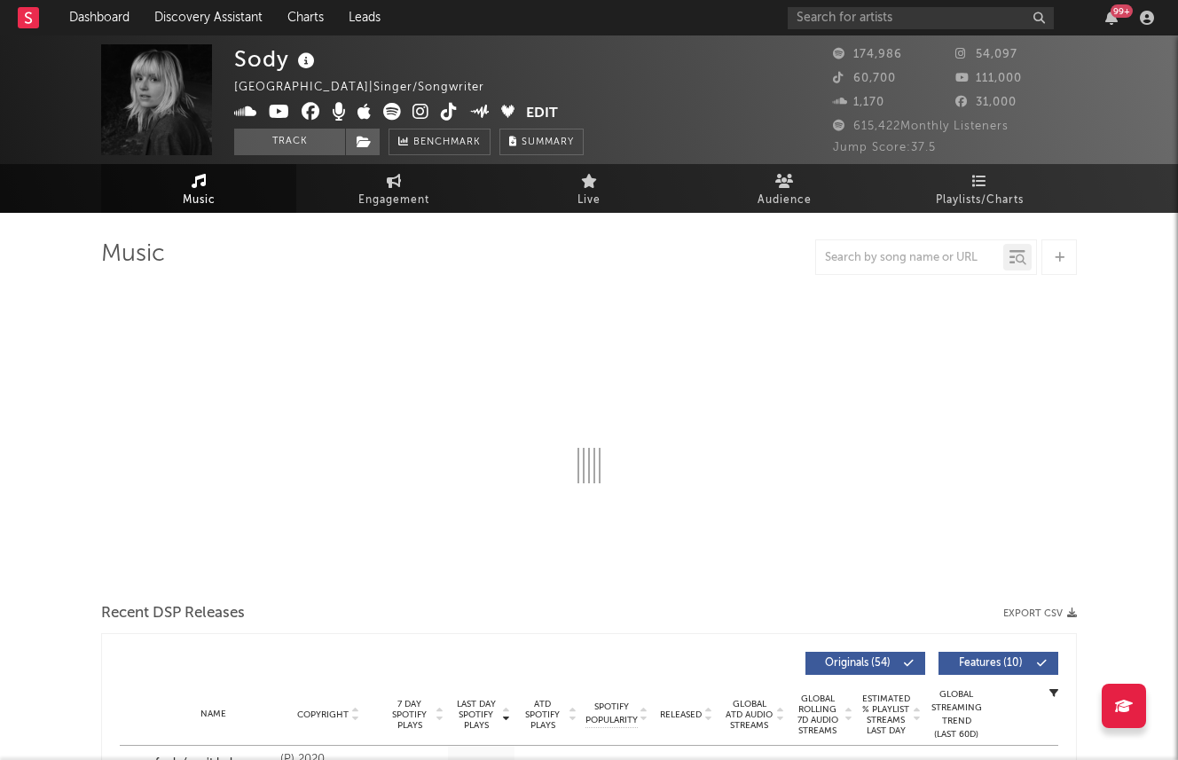
select select "6m"
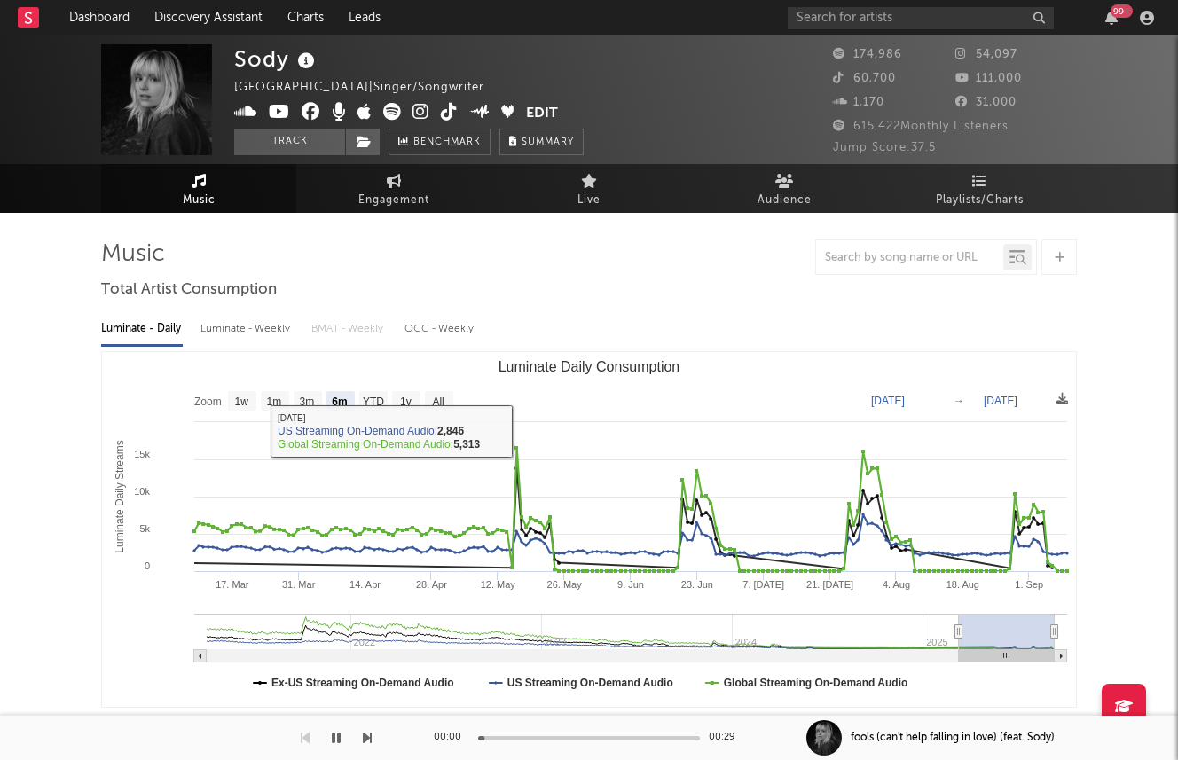
click at [238, 329] on div "Luminate - Weekly" at bounding box center [246, 329] width 93 height 30
select select "6m"
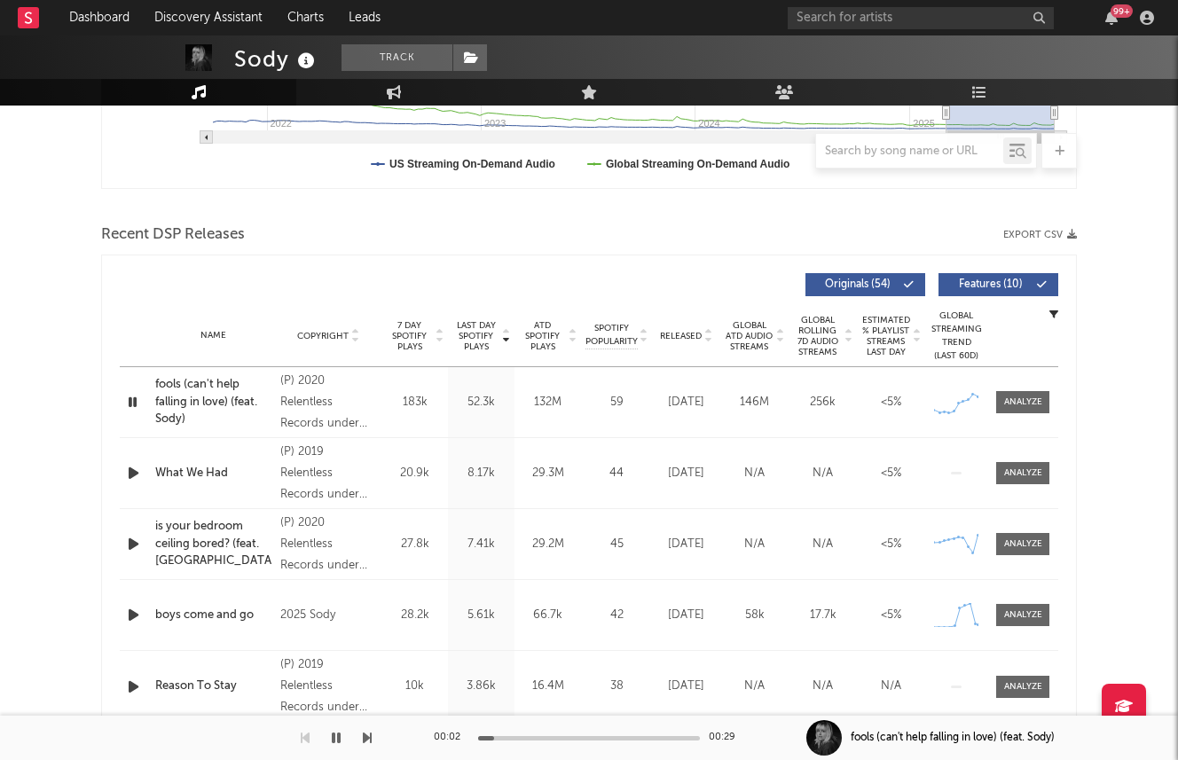
scroll to position [696, 0]
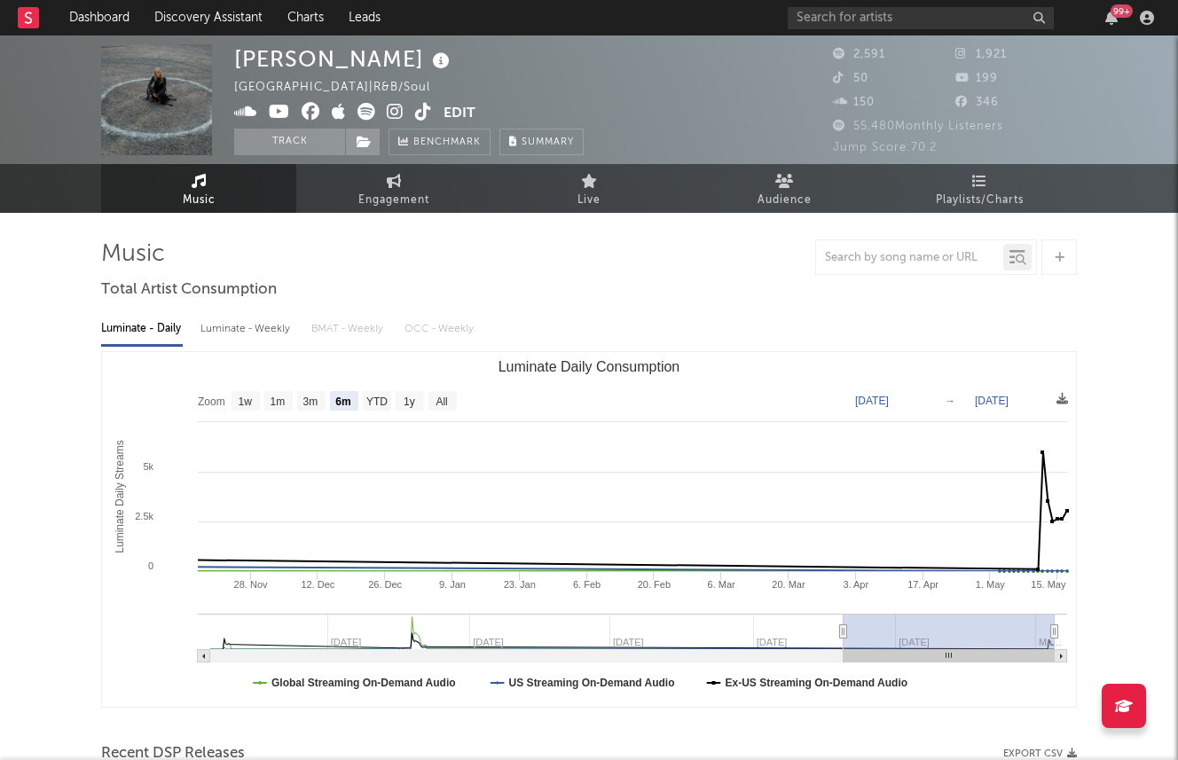
select select "6m"
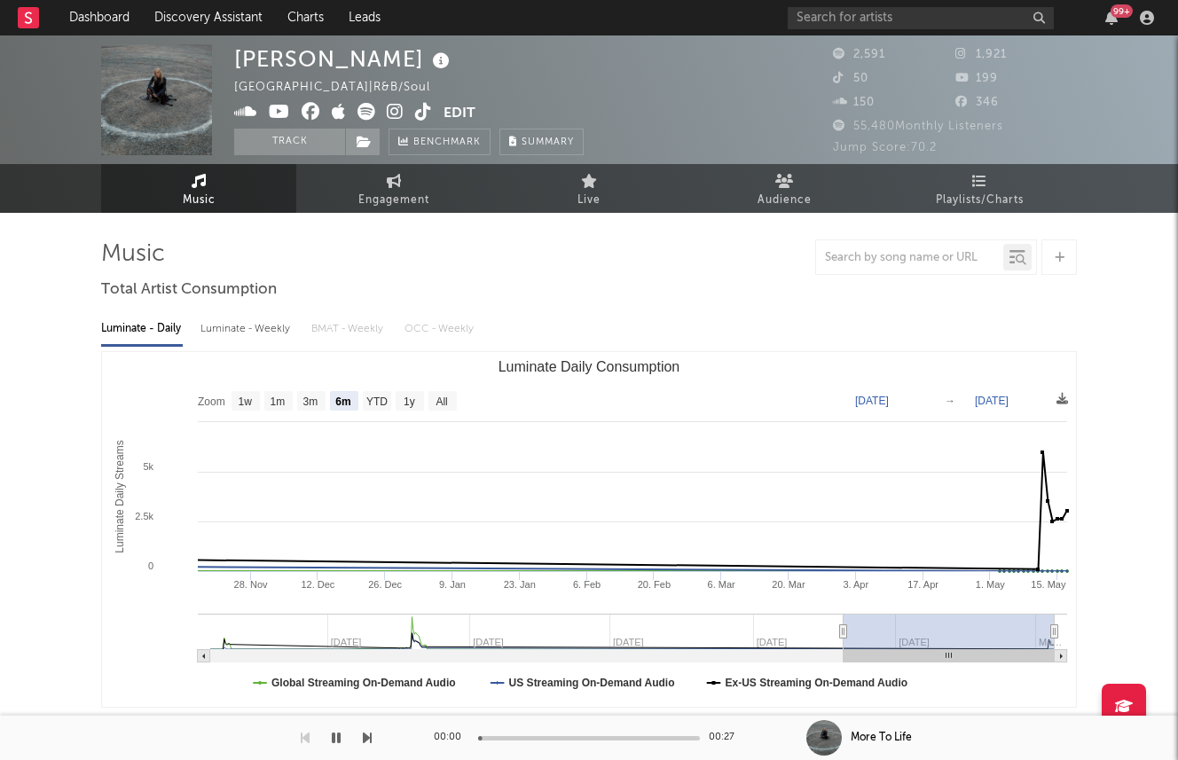
click at [243, 317] on div "Luminate - Weekly" at bounding box center [246, 329] width 93 height 30
select select "6m"
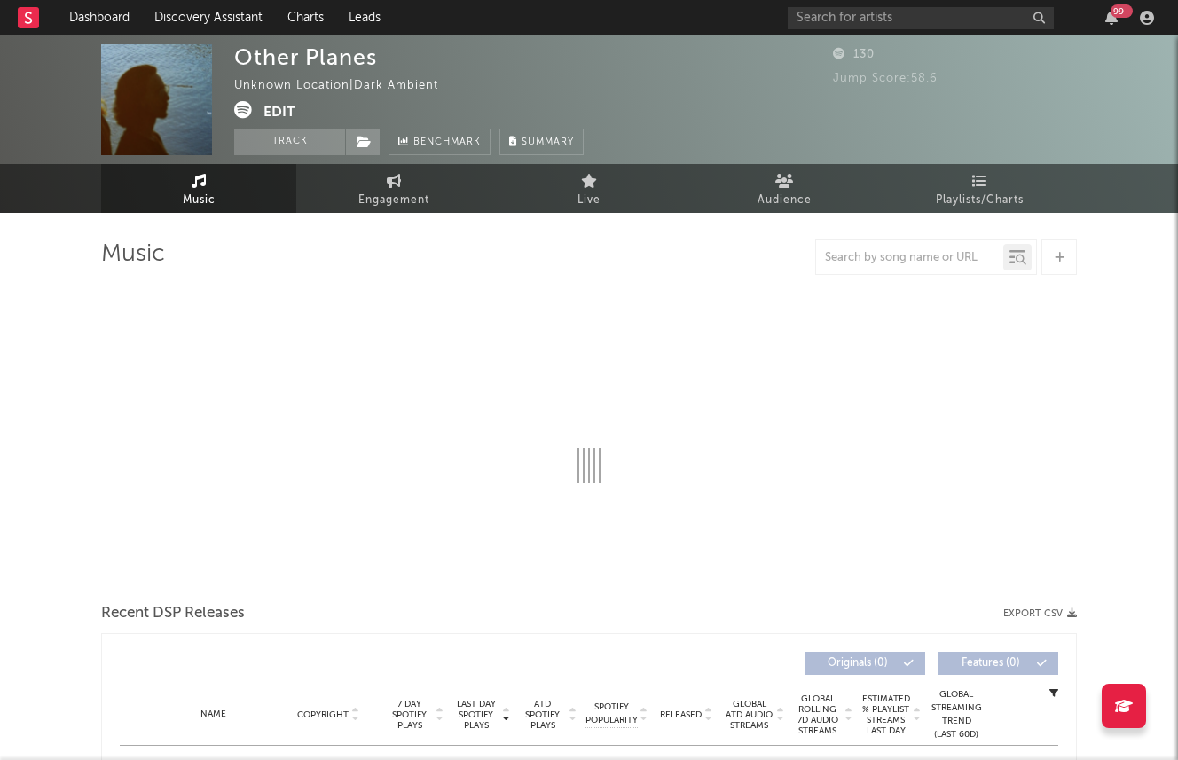
select select "6m"
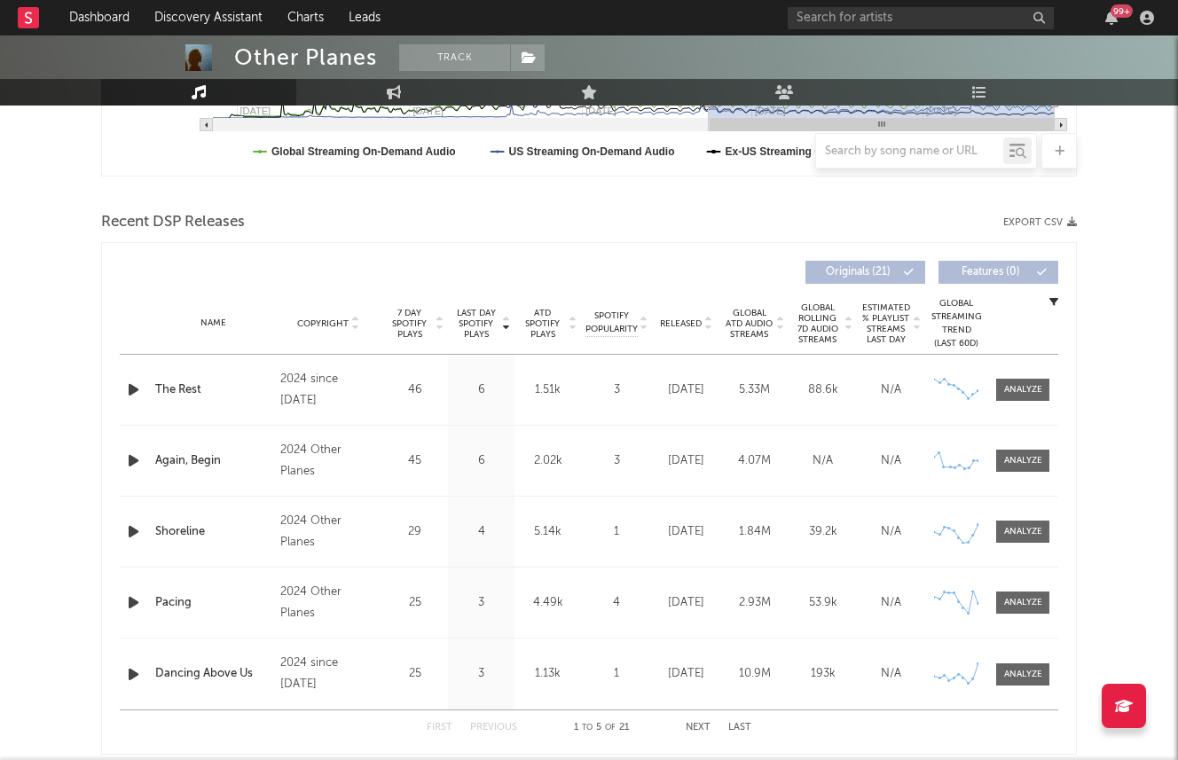
scroll to position [629, 0]
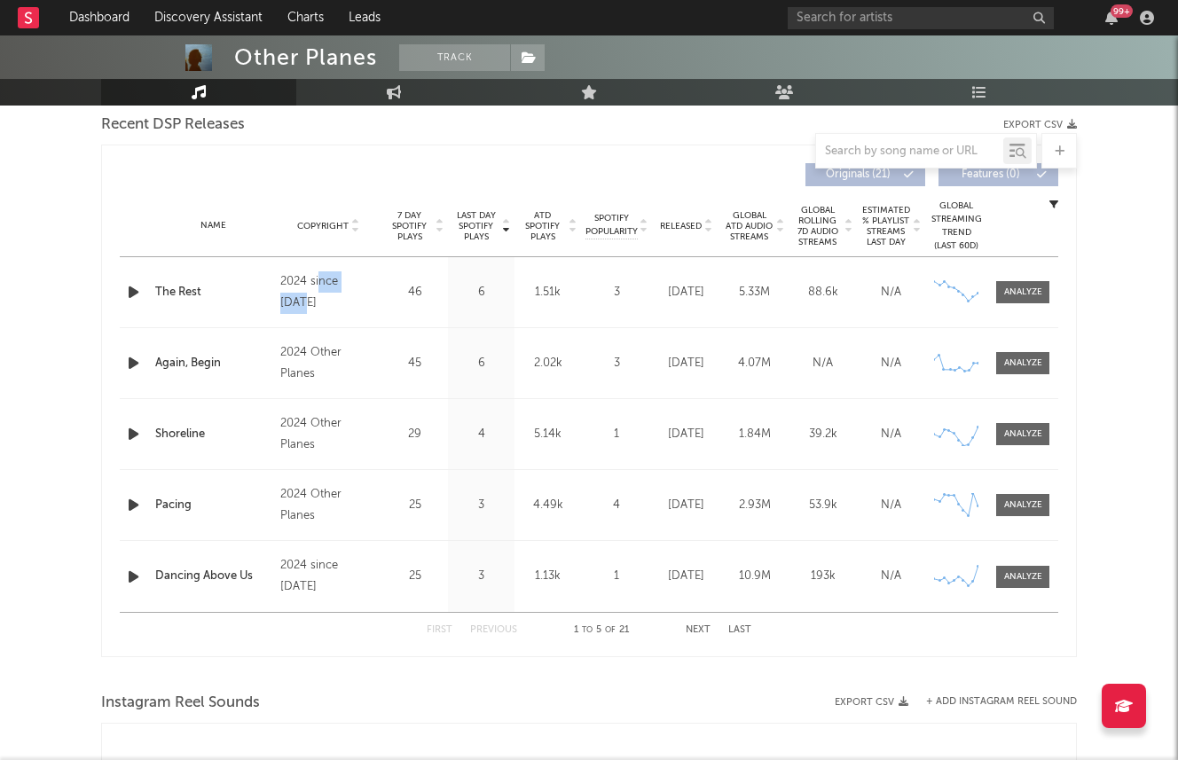
drag, startPoint x: 317, startPoint y: 294, endPoint x: 369, endPoint y: 292, distance: 52.3
click at [369, 292] on div "2024 since [DATE]" at bounding box center [328, 292] width 97 height 43
drag, startPoint x: 361, startPoint y: 576, endPoint x: 311, endPoint y: 576, distance: 49.7
click at [311, 576] on div "2024 since [DATE]" at bounding box center [328, 576] width 97 height 43
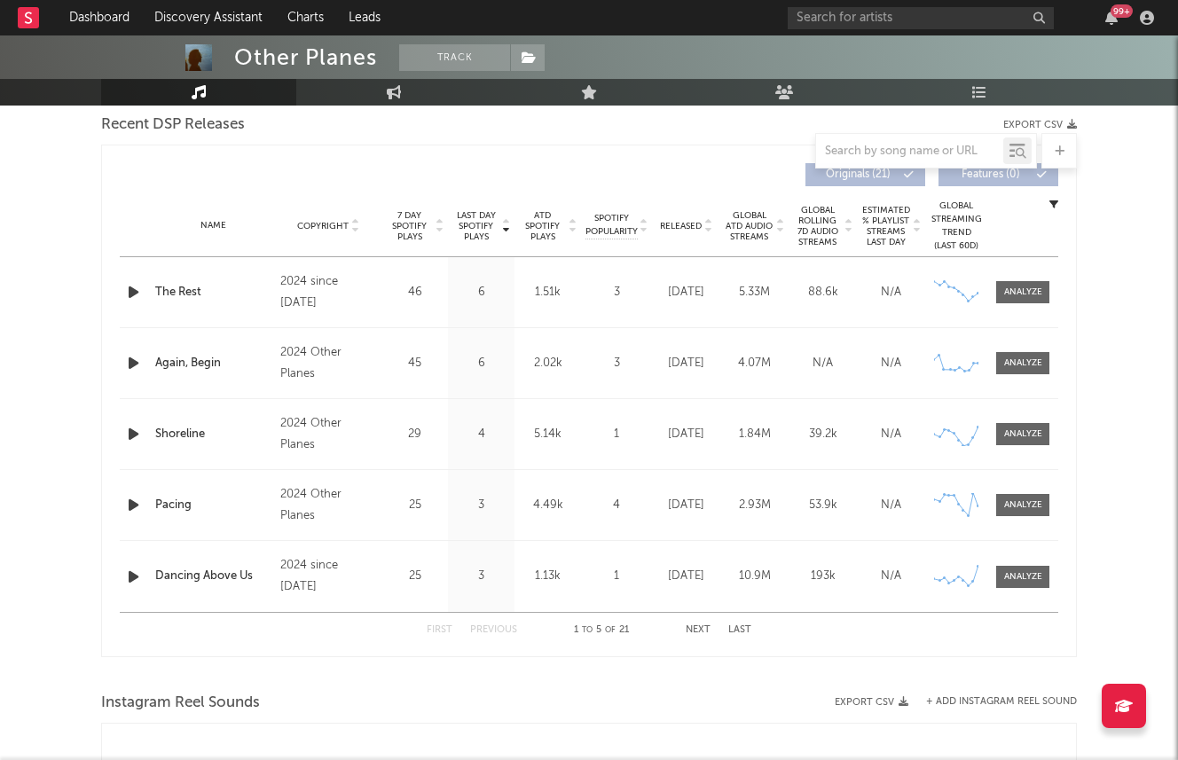
click at [311, 576] on div "2024 since [DATE]" at bounding box center [328, 576] width 97 height 43
click at [751, 214] on span "Global ATD Audio Streams" at bounding box center [748, 226] width 49 height 32
click at [674, 228] on span "Released" at bounding box center [681, 226] width 42 height 11
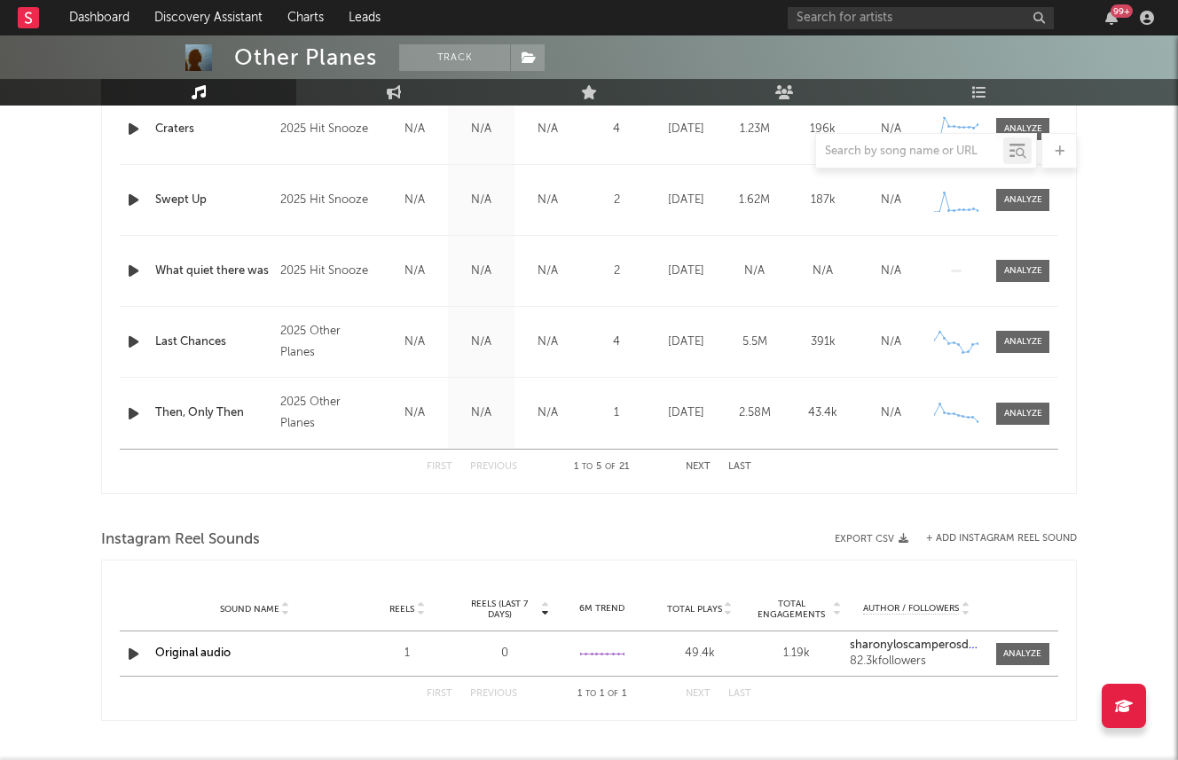
scroll to position [837, 0]
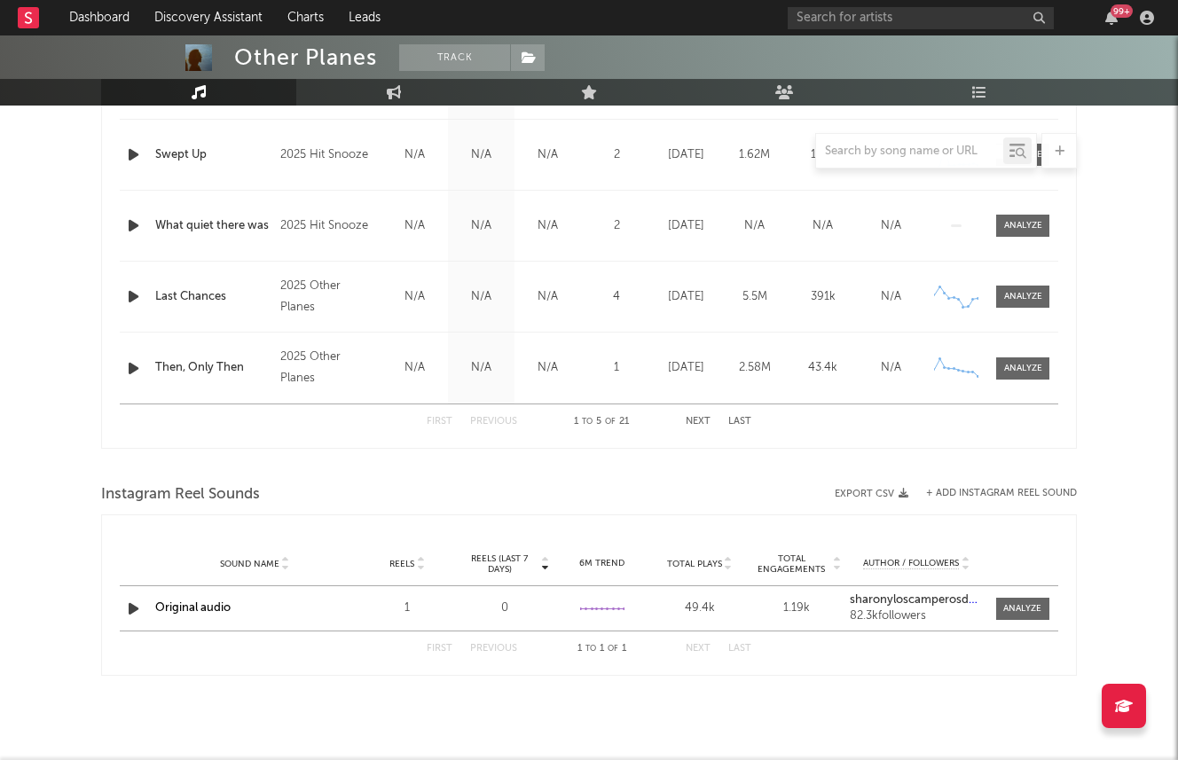
click at [911, 599] on strong "sharonyloscamperosdelchamame" at bounding box center [940, 600] width 181 height 12
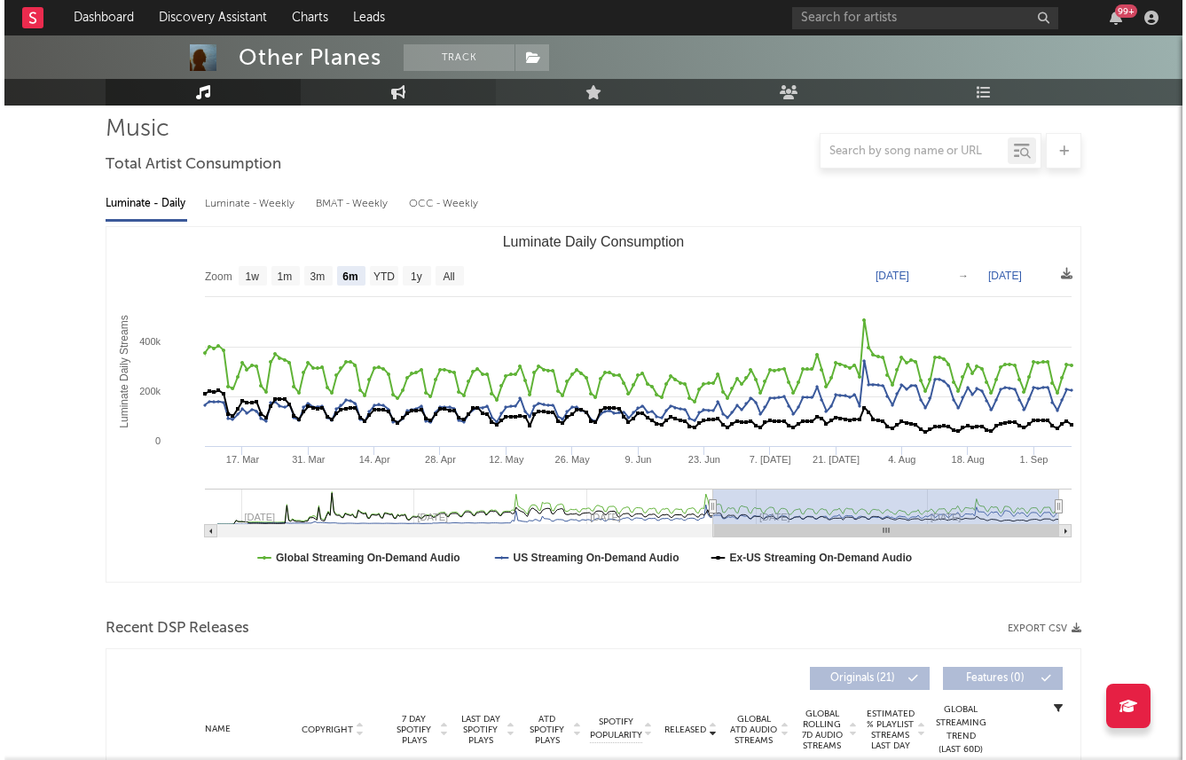
scroll to position [0, 0]
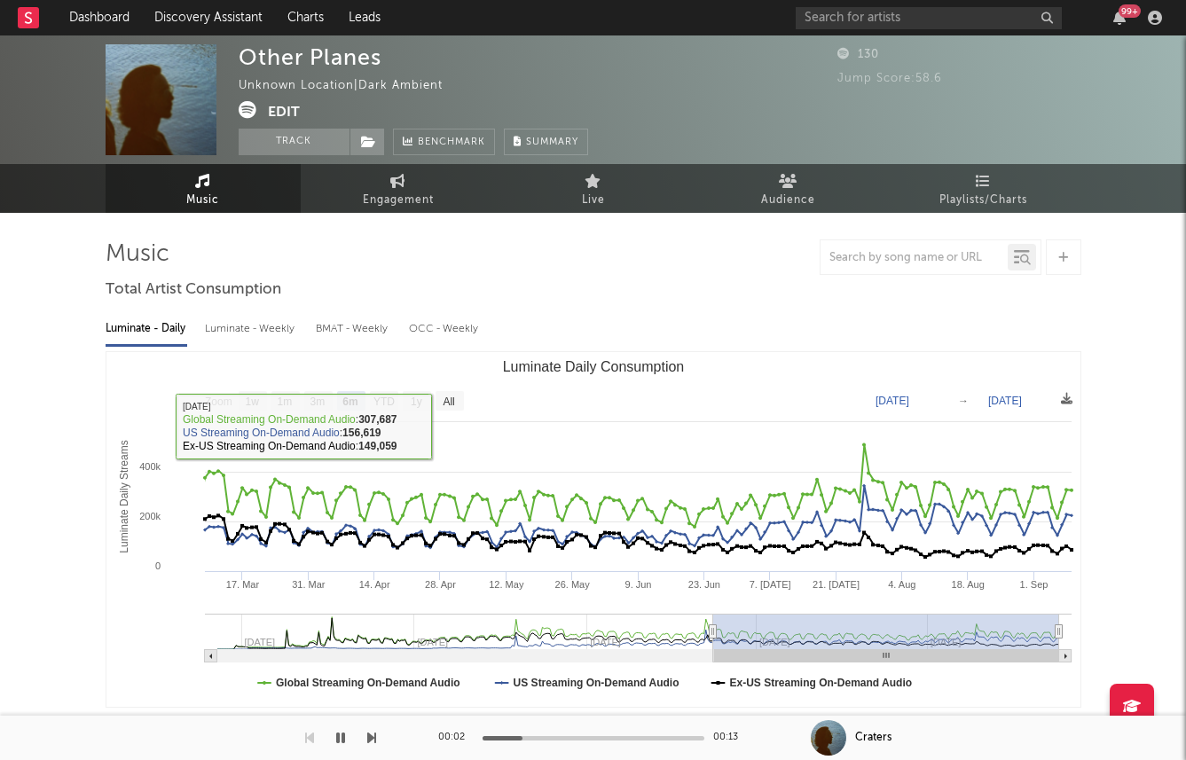
click at [230, 313] on div "Luminate - Daily Luminate - Weekly BMAT - Weekly OCC - Weekly Zoom 1w 1m 3m 6m …" at bounding box center [593, 508] width 975 height 407
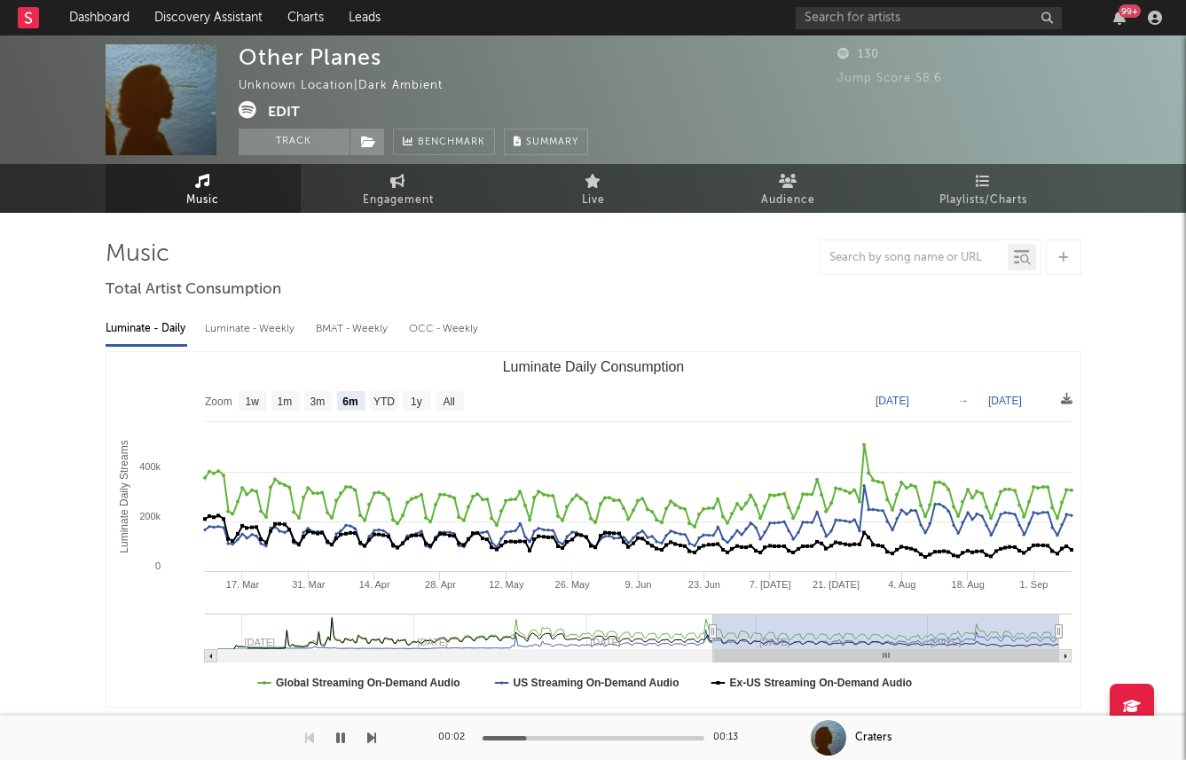
click at [230, 330] on div "Luminate - Weekly" at bounding box center [251, 329] width 93 height 30
select select "1w"
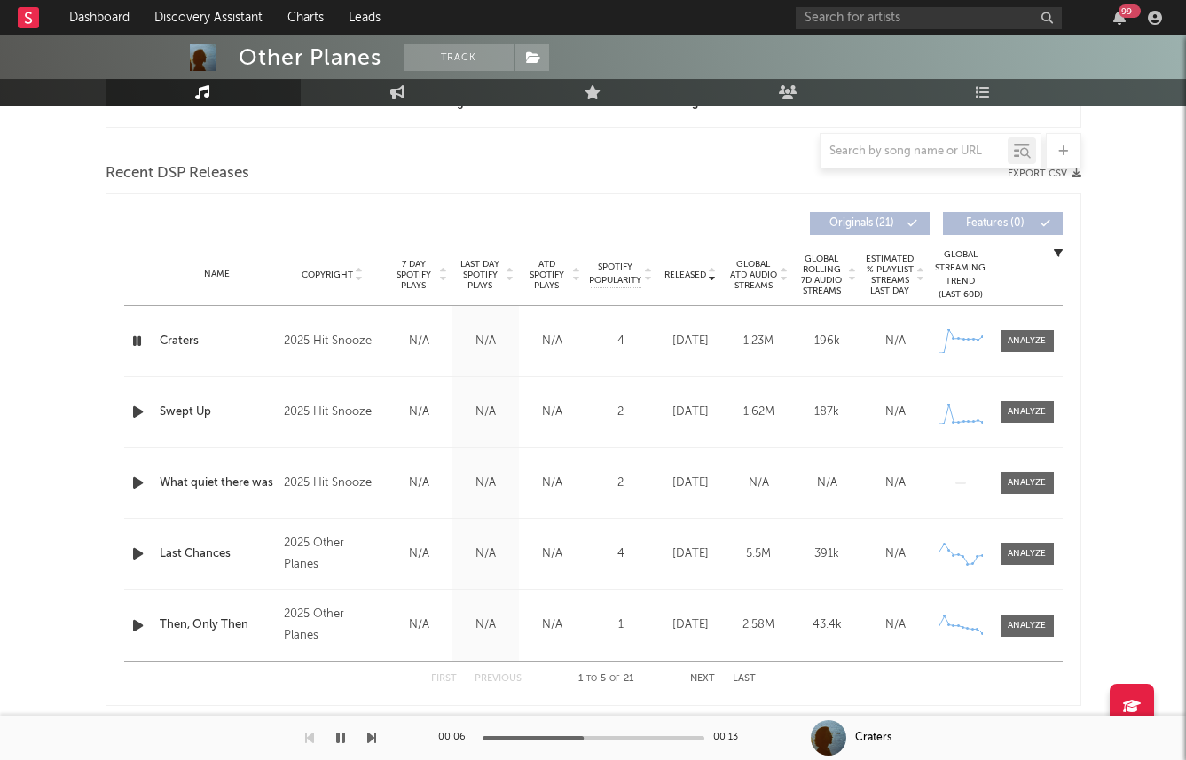
scroll to position [713, 0]
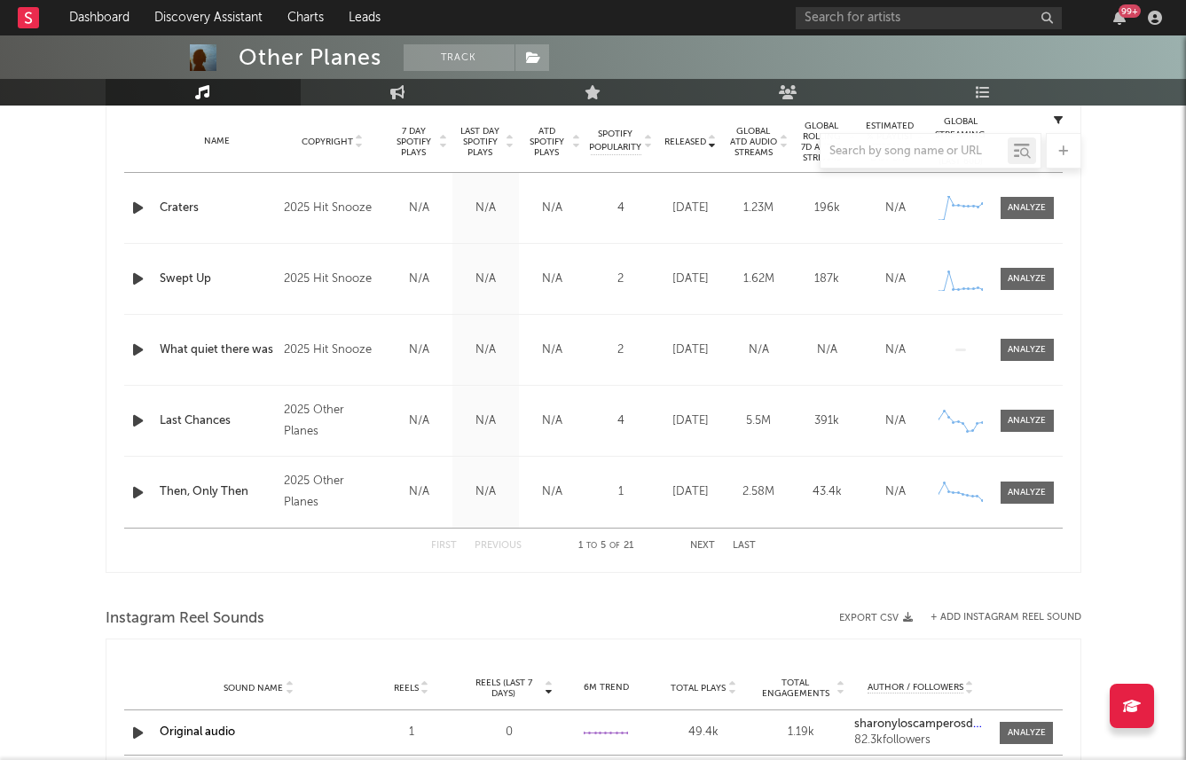
click at [497, 153] on div at bounding box center [593, 150] width 975 height 35
click at [475, 148] on div at bounding box center [593, 150] width 975 height 35
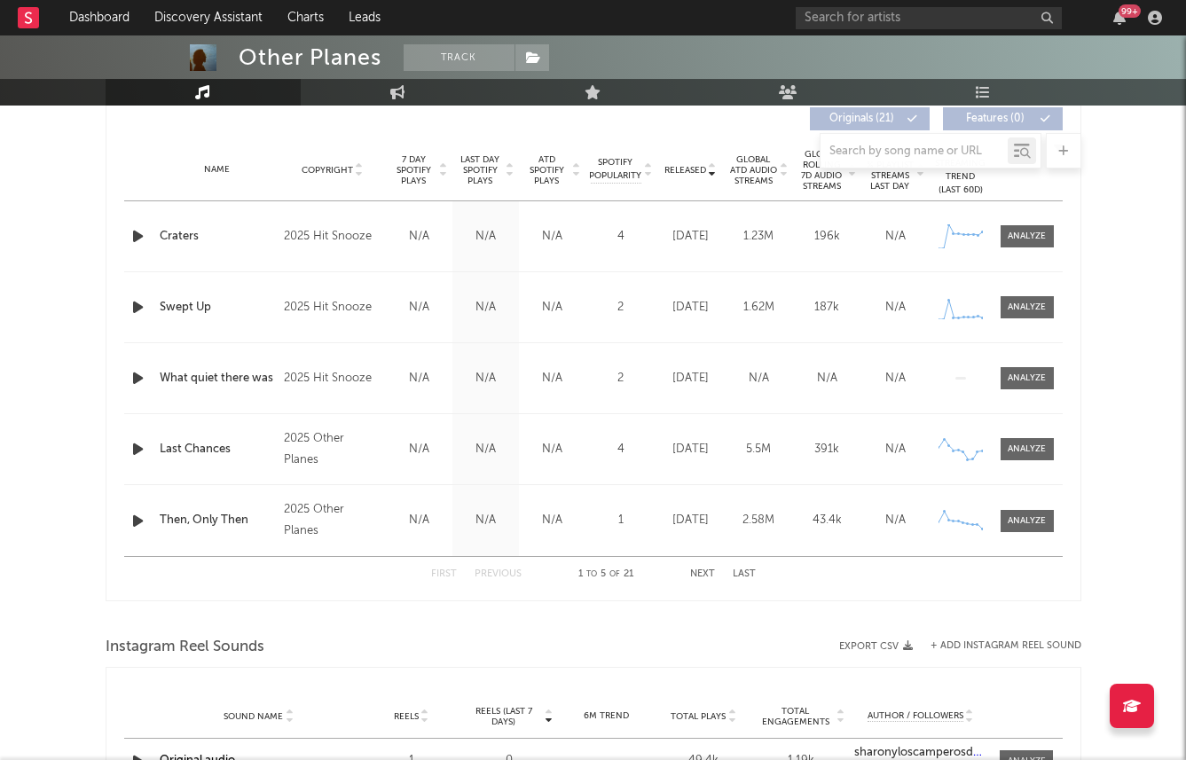
click at [480, 160] on div at bounding box center [593, 150] width 975 height 35
click at [476, 170] on span "Last Day Spotify Plays" at bounding box center [480, 170] width 47 height 32
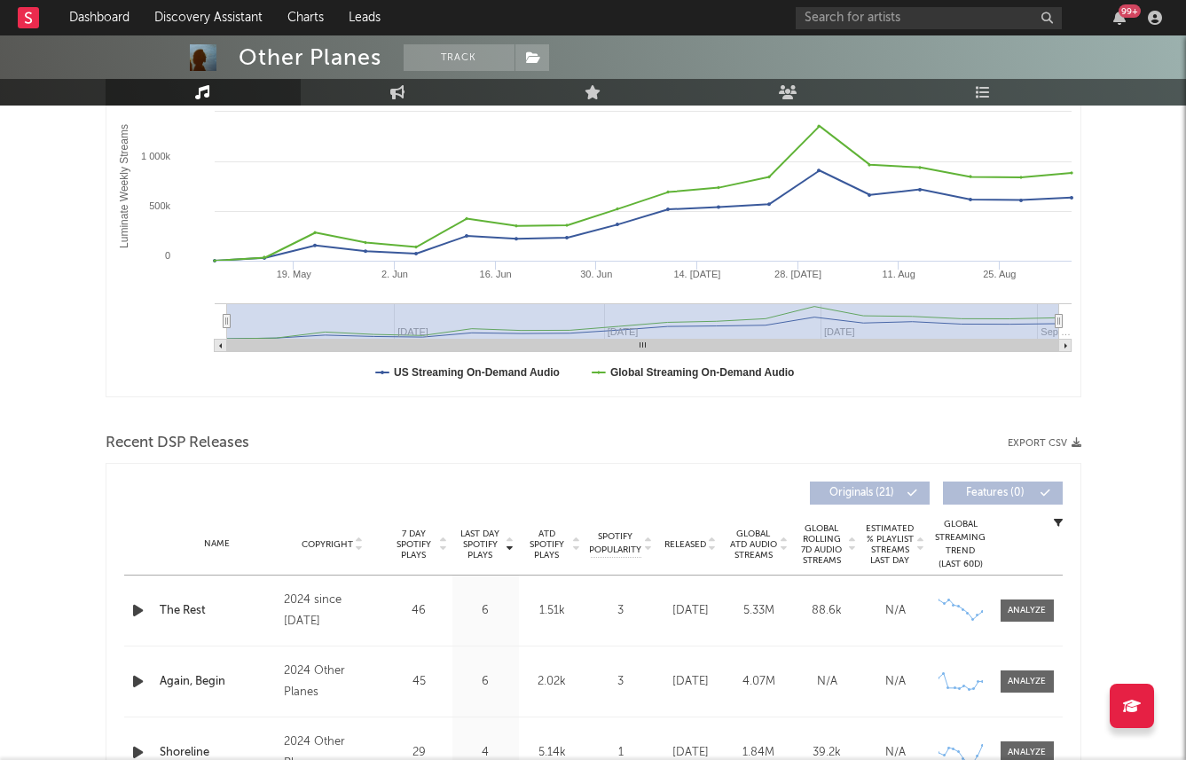
scroll to position [436, 0]
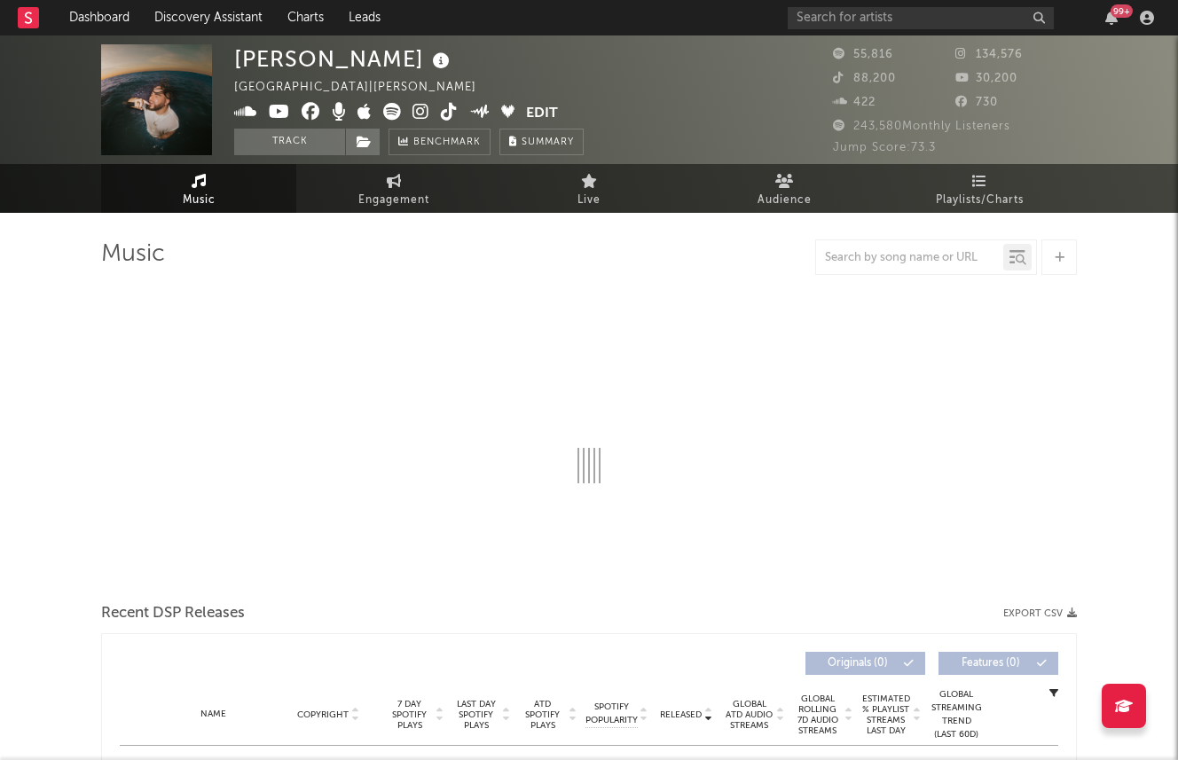
select select "6m"
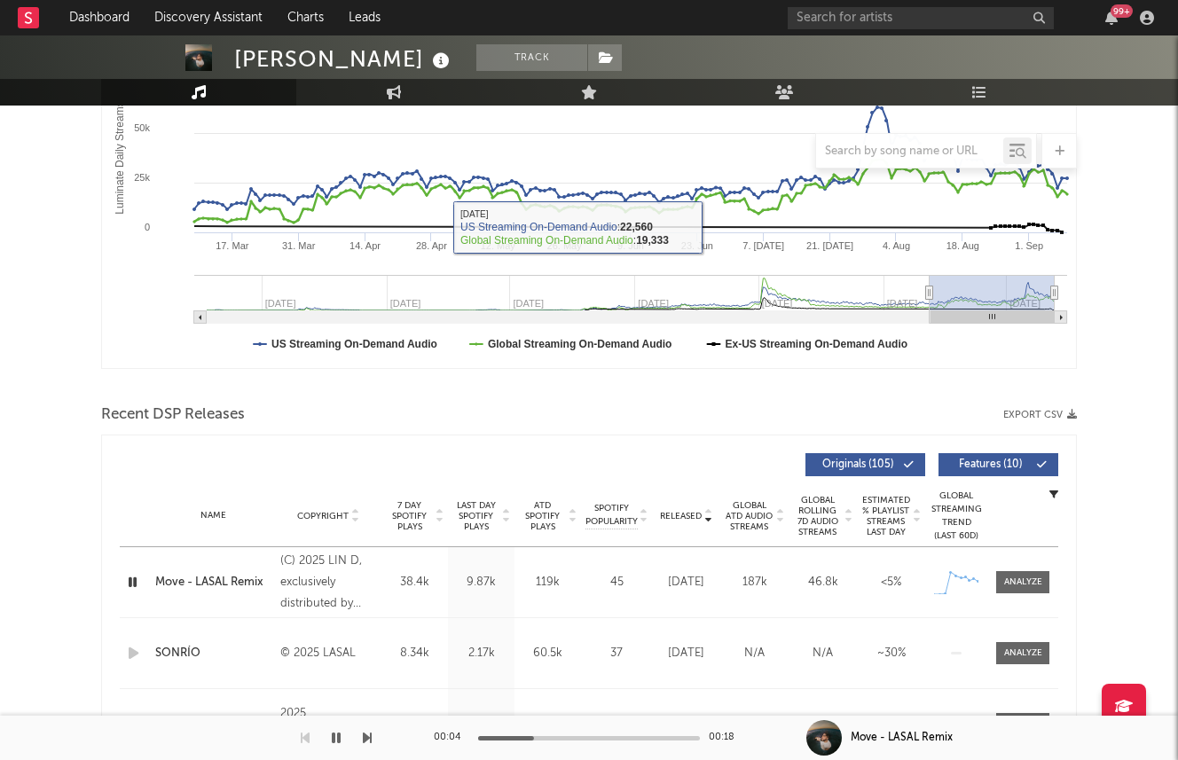
scroll to position [417, 0]
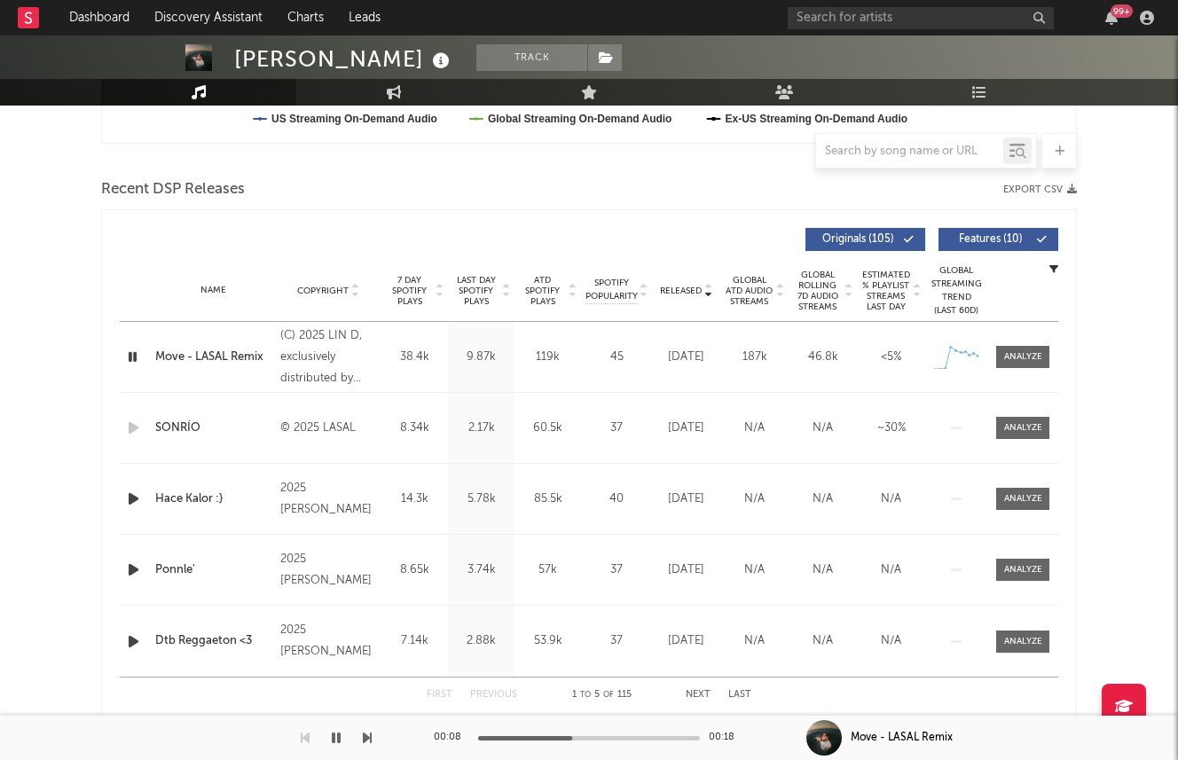
click at [135, 501] on icon "button" at bounding box center [133, 499] width 19 height 22
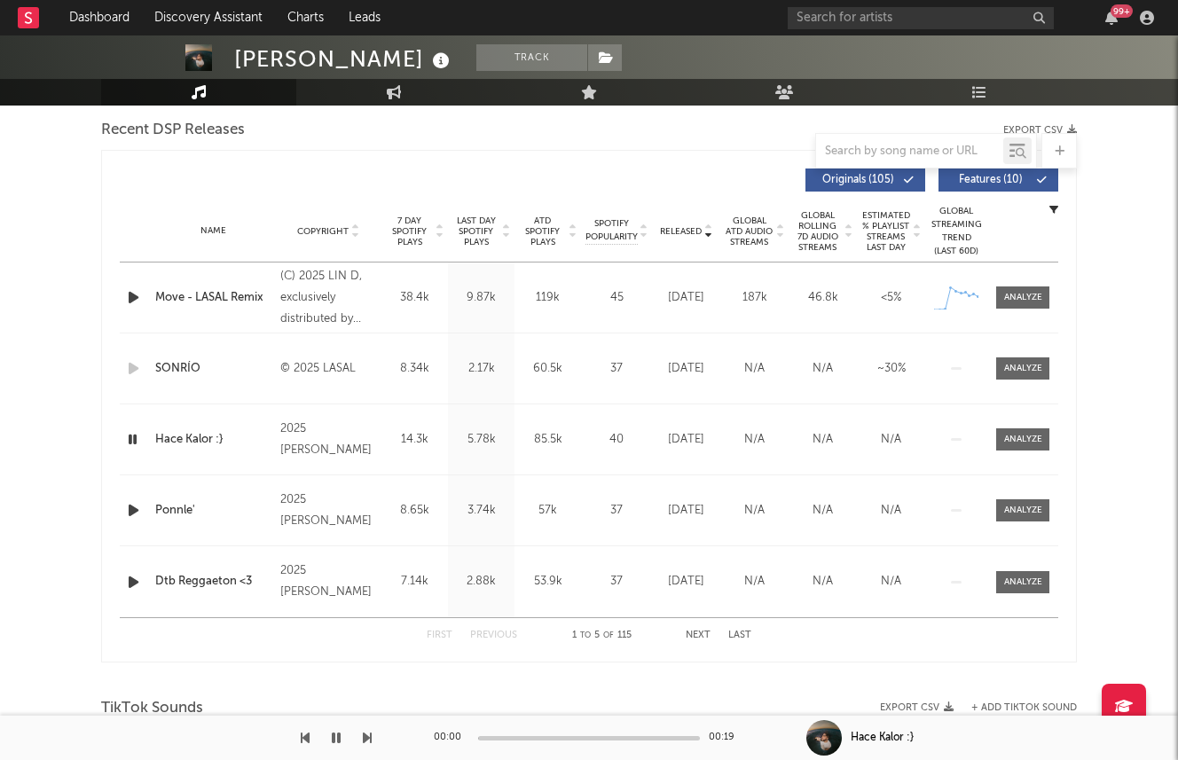
scroll to position [625, 0]
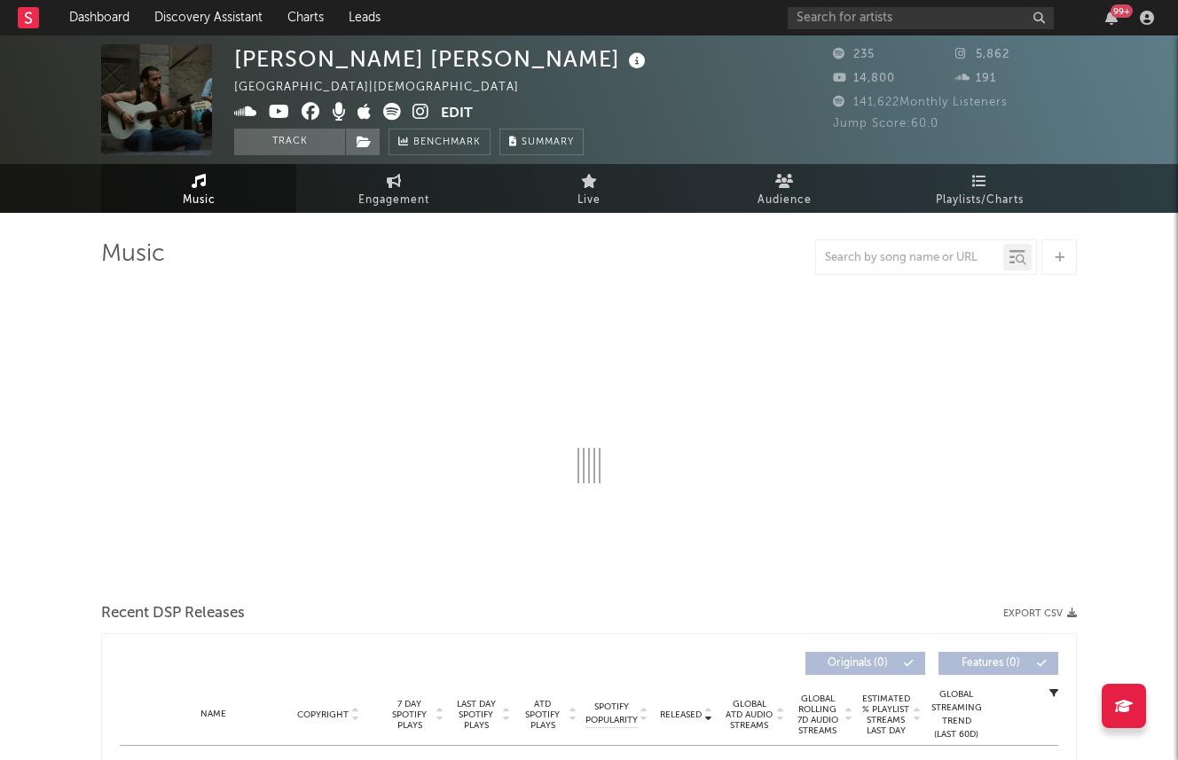
select select "6m"
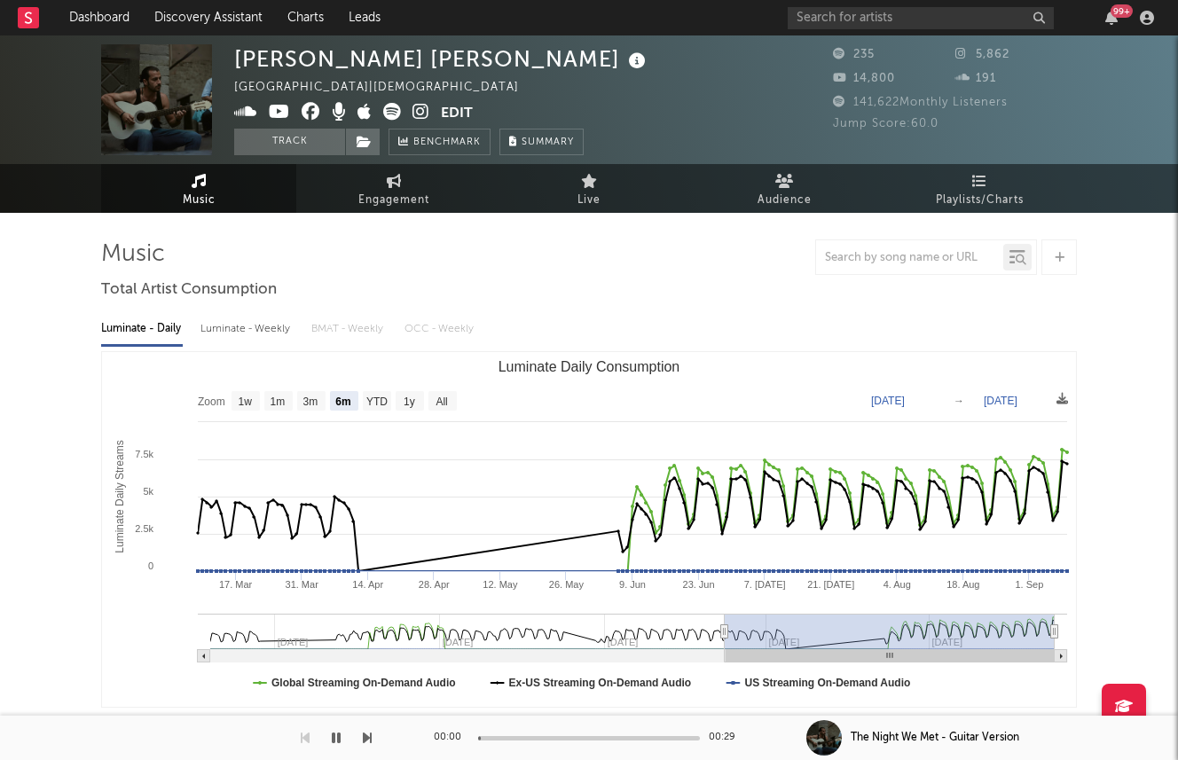
click at [218, 333] on div "Luminate - Weekly" at bounding box center [246, 329] width 93 height 30
select select "6m"
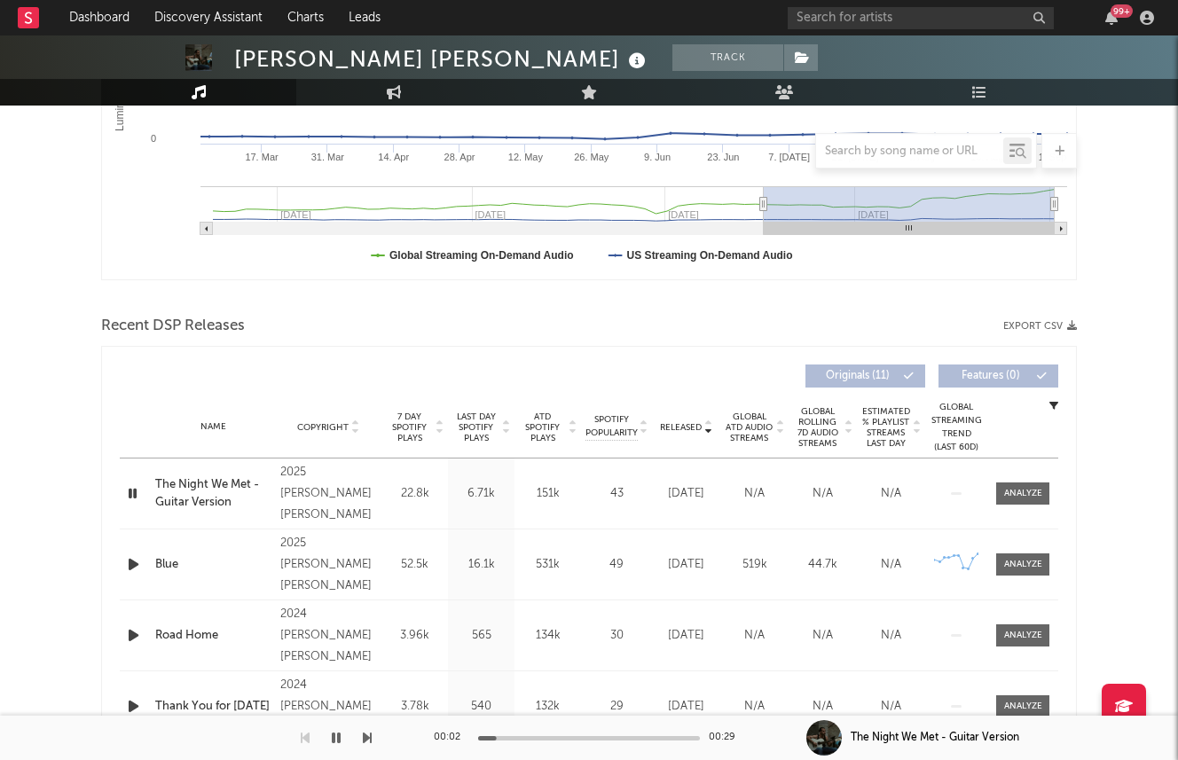
scroll to position [579, 0]
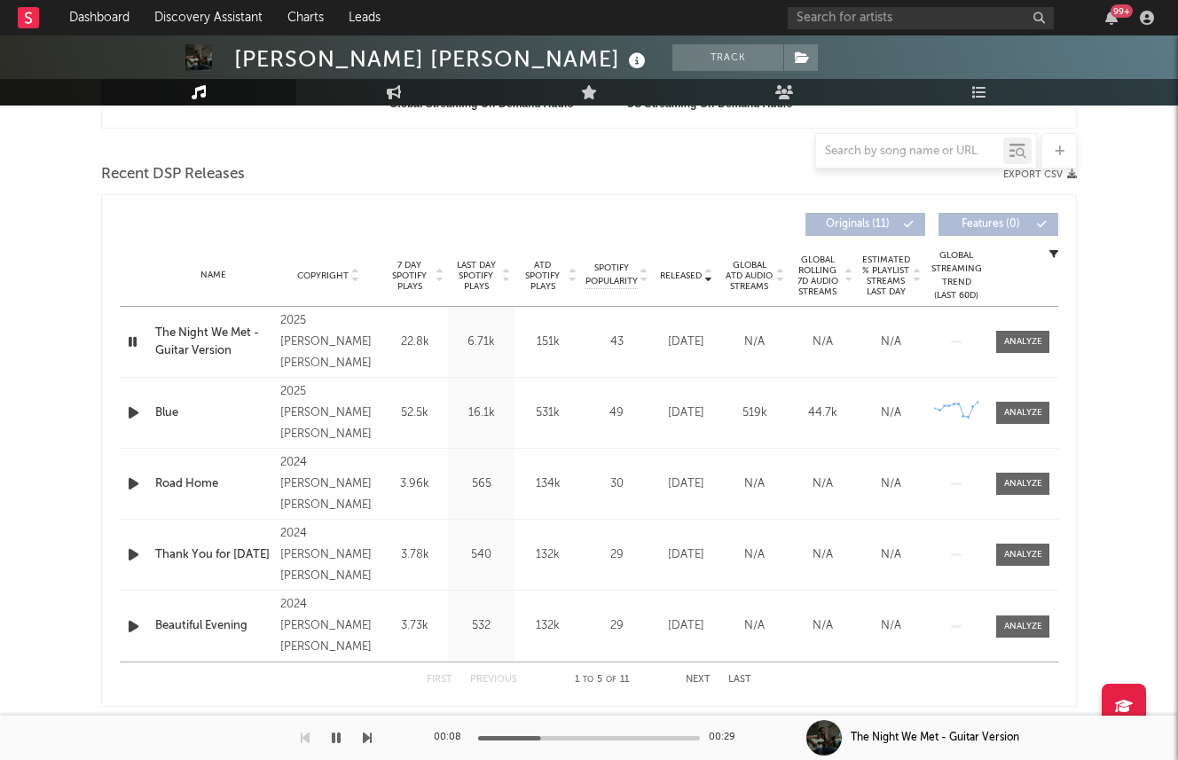
drag, startPoint x: 135, startPoint y: 476, endPoint x: 278, endPoint y: 432, distance: 149.5
click at [277, 432] on div "Name The Night We Met - Guitar Version Copyright 2025 Juan Gabriel Santiago Lab…" at bounding box center [589, 484] width 938 height 355
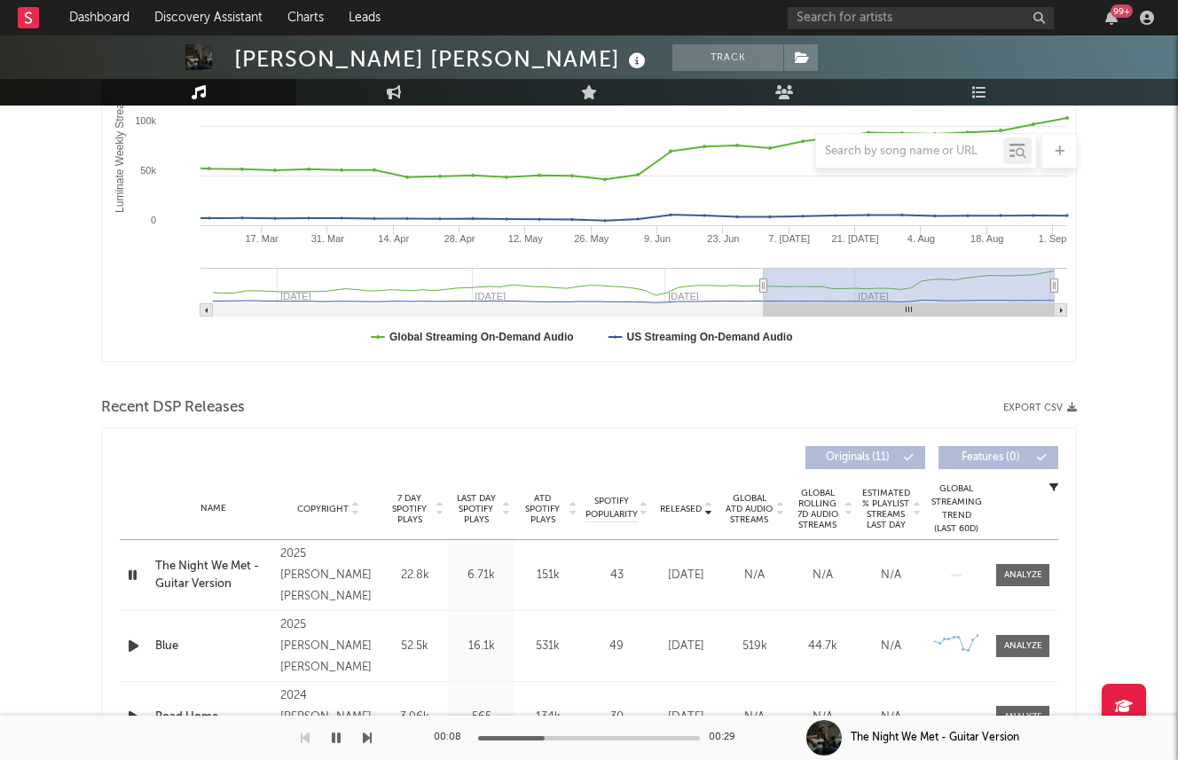
scroll to position [0, 0]
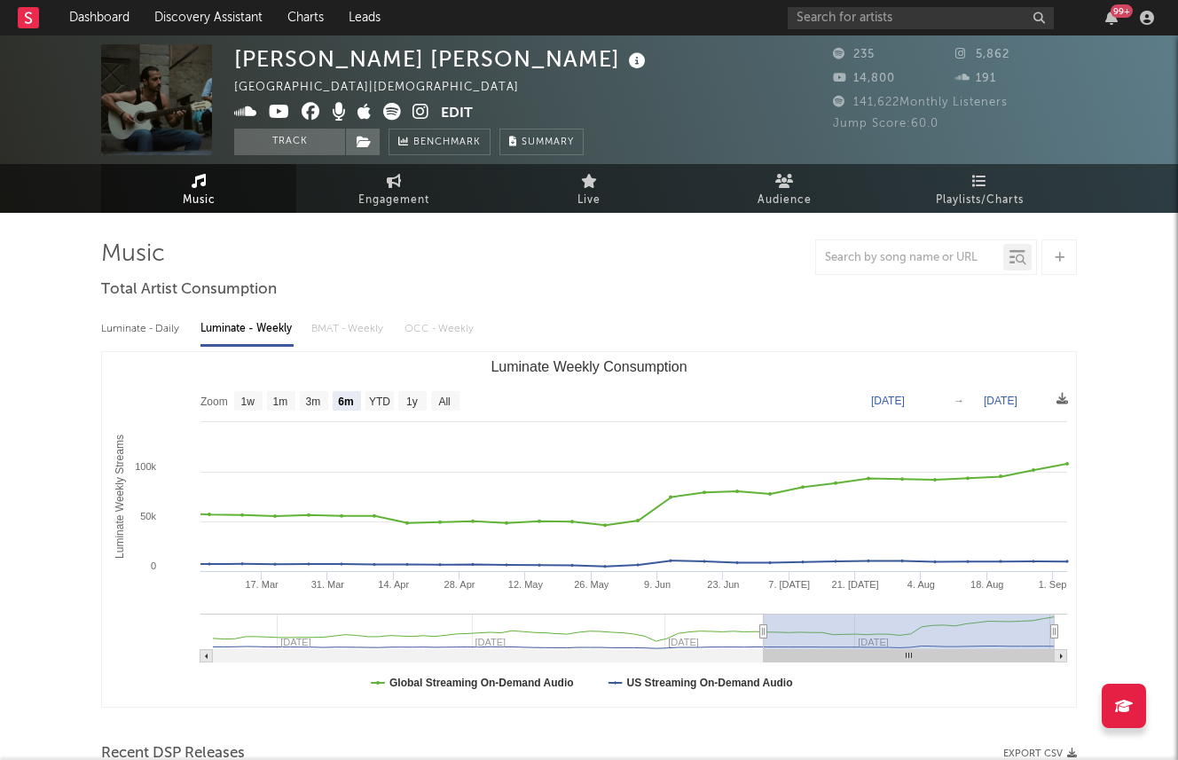
click at [395, 116] on icon at bounding box center [392, 112] width 18 height 18
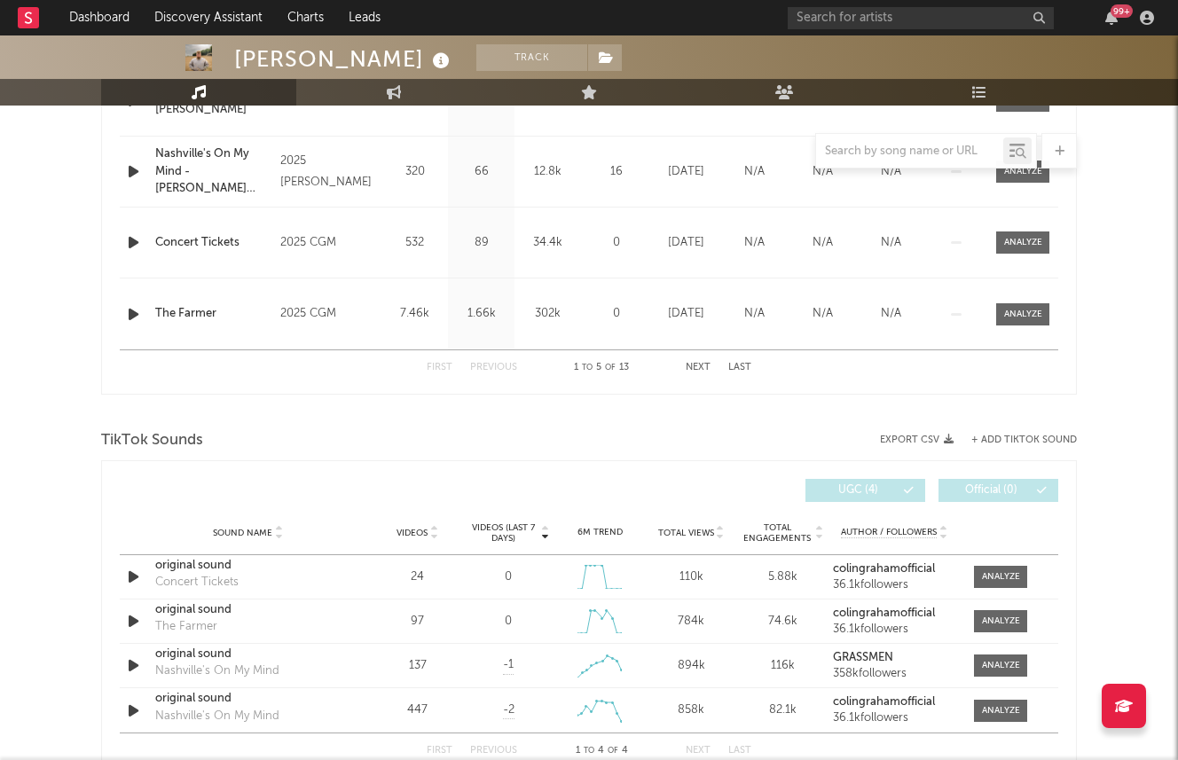
select select "6m"
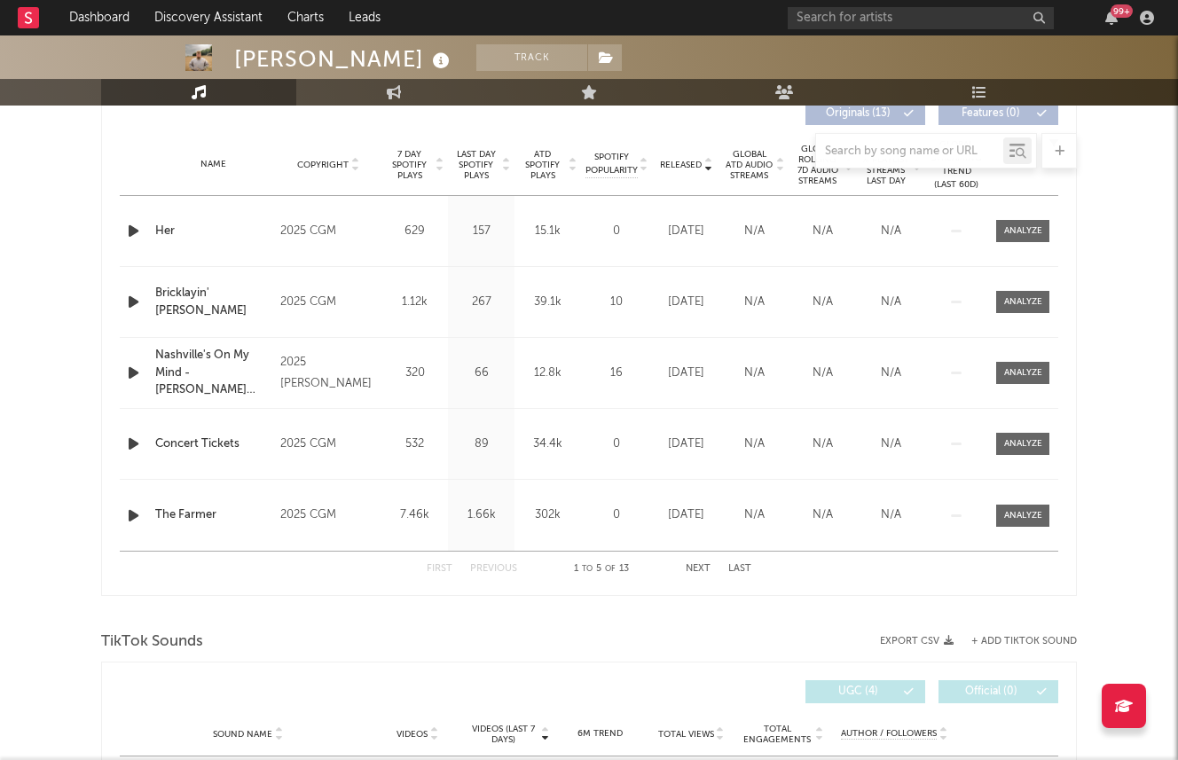
scroll to position [648, 0]
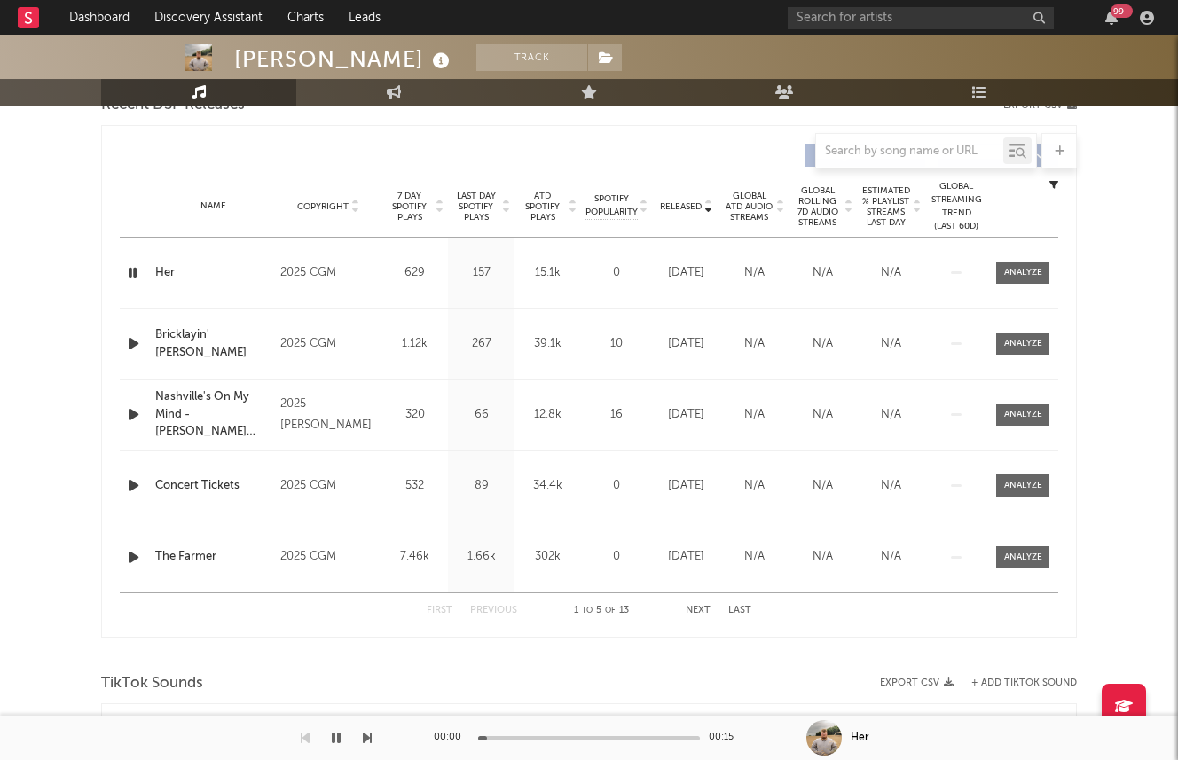
click at [472, 205] on span "Last Day Spotify Plays" at bounding box center [475, 207] width 47 height 32
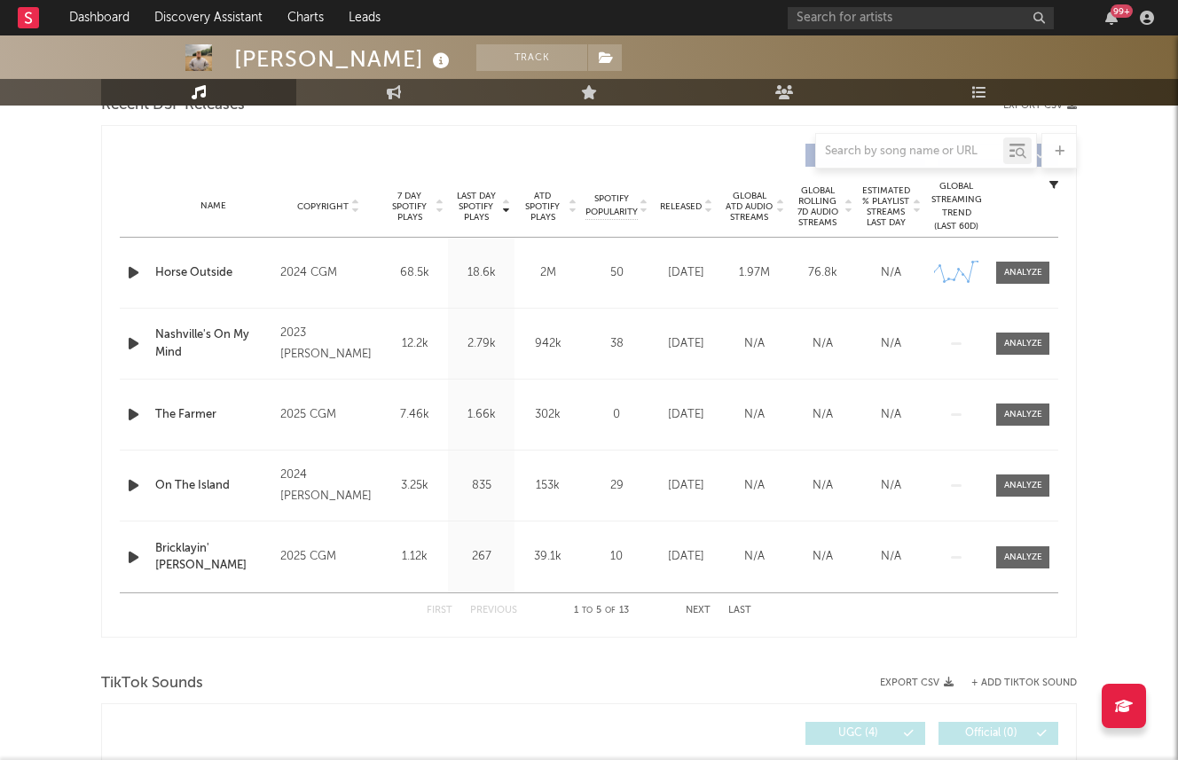
click at [153, 278] on div "Name Horse Outside" at bounding box center [213, 273] width 125 height 18
click at [143, 270] on div at bounding box center [135, 273] width 22 height 22
click at [131, 334] on icon "button" at bounding box center [133, 344] width 19 height 22
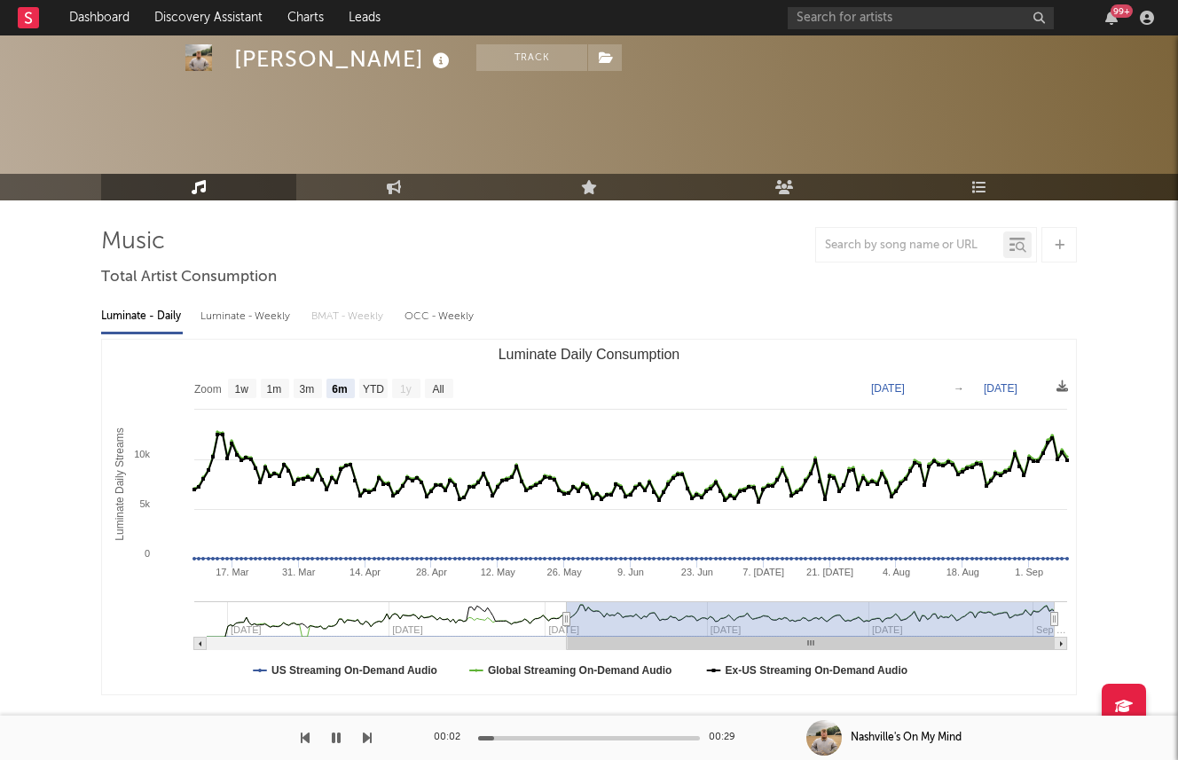
scroll to position [0, 0]
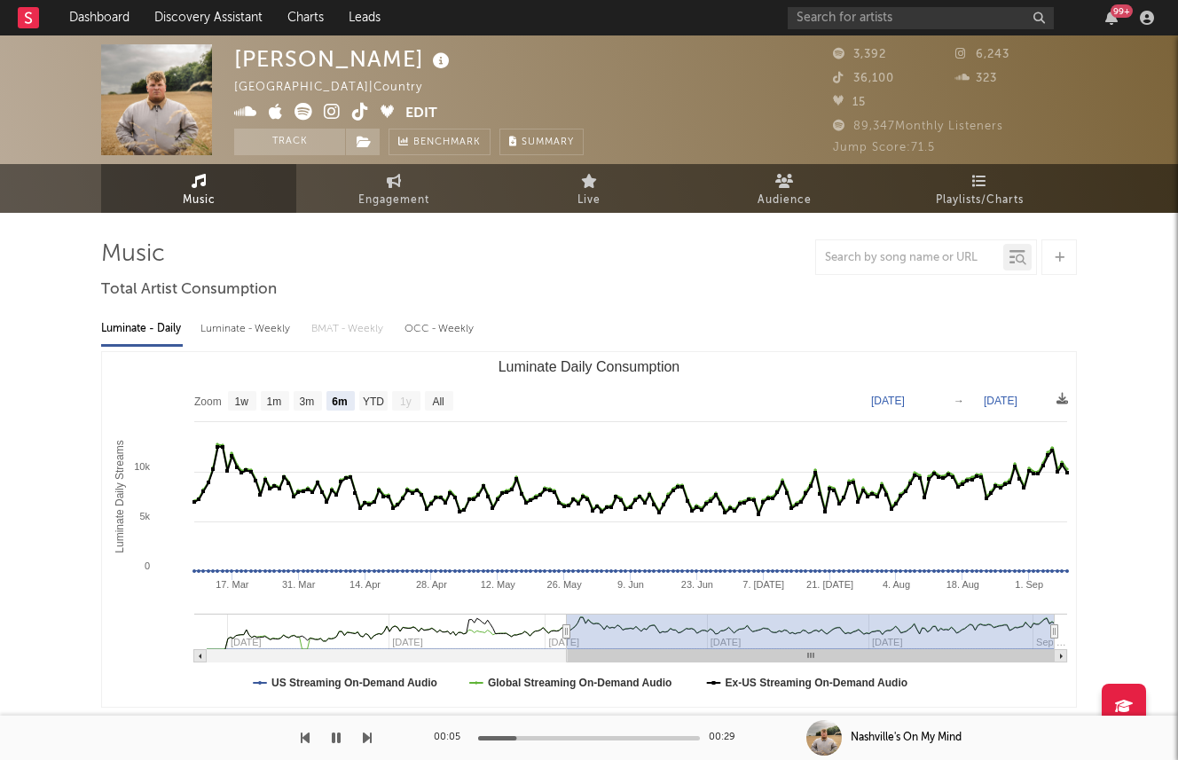
click at [331, 109] on icon at bounding box center [332, 112] width 17 height 18
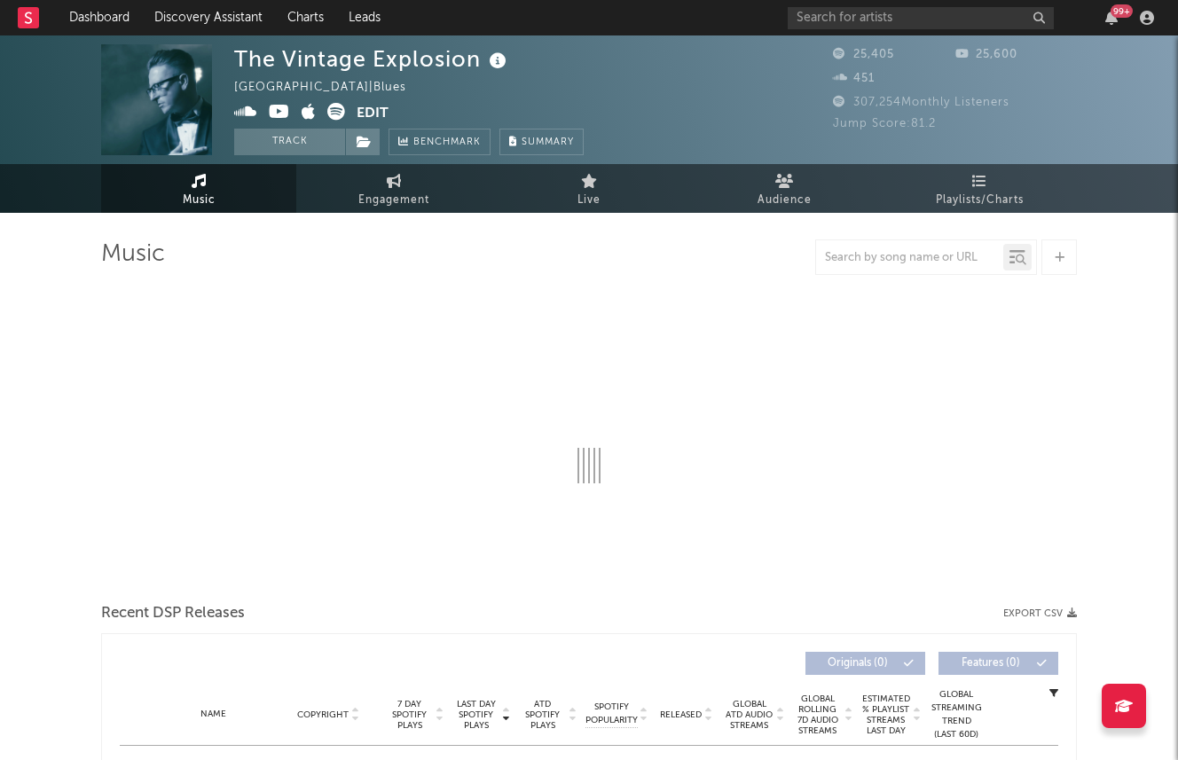
select select "6m"
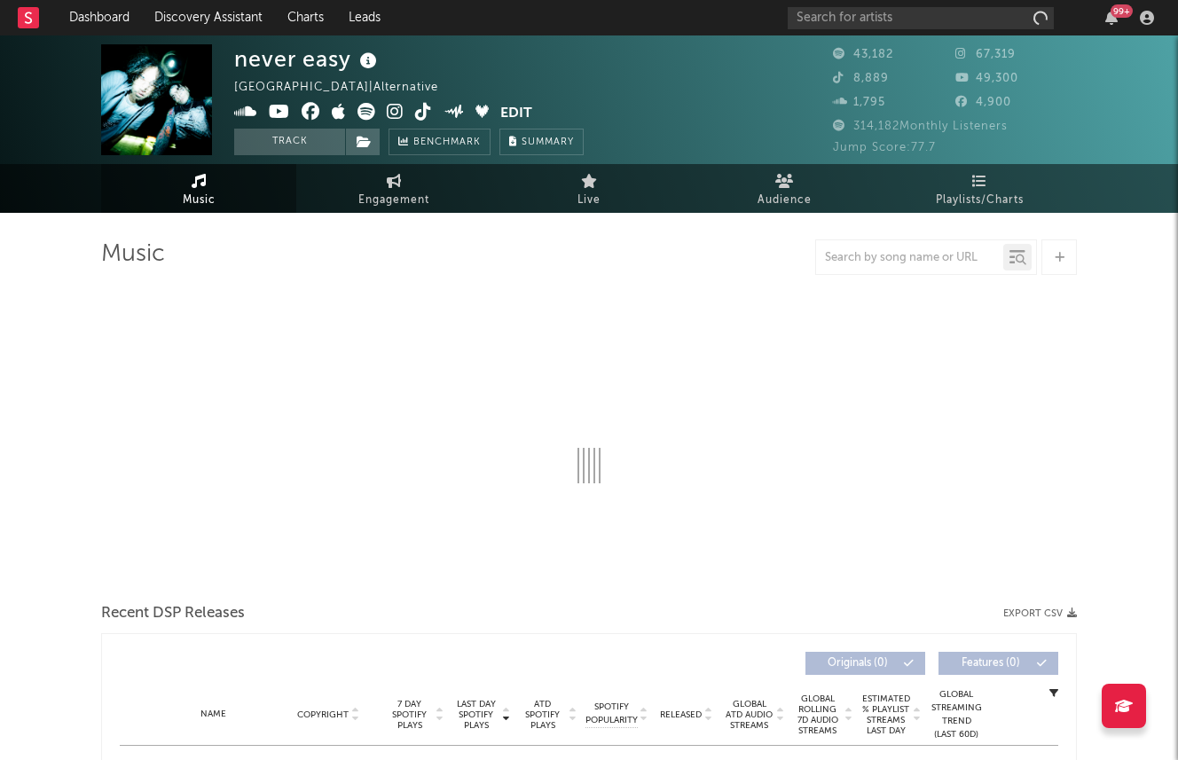
select select "6m"
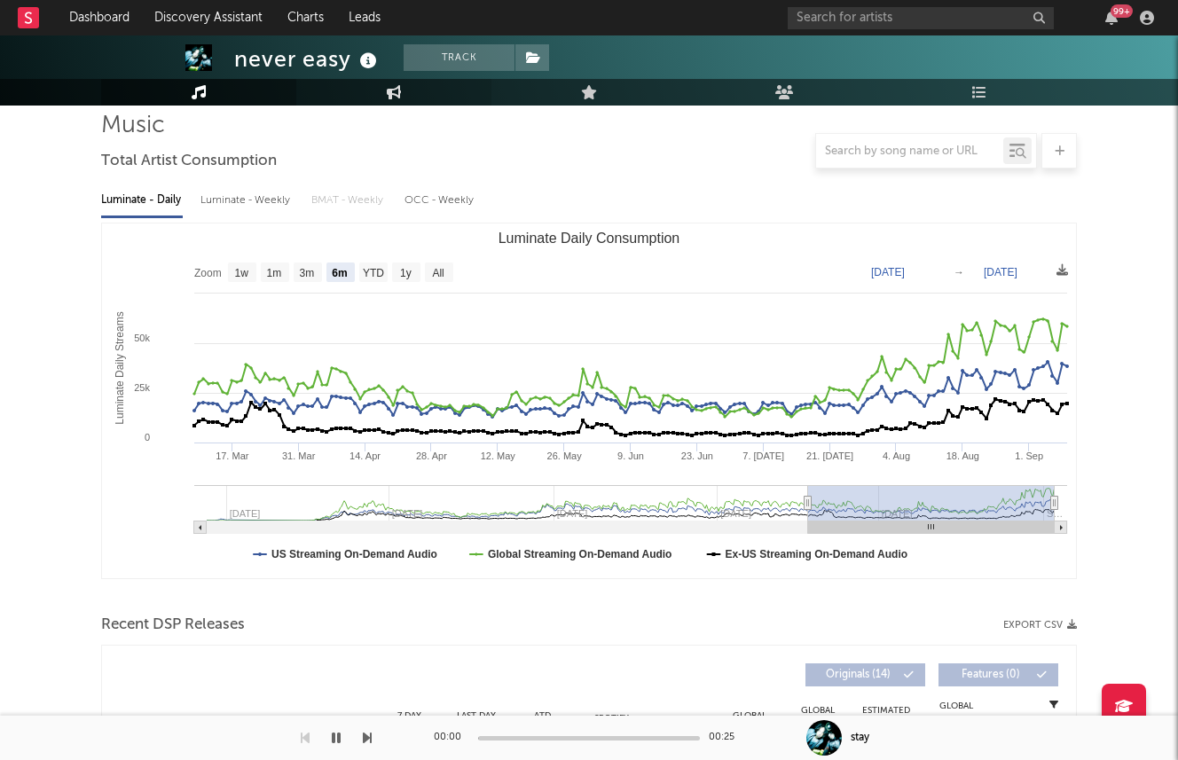
scroll to position [660, 0]
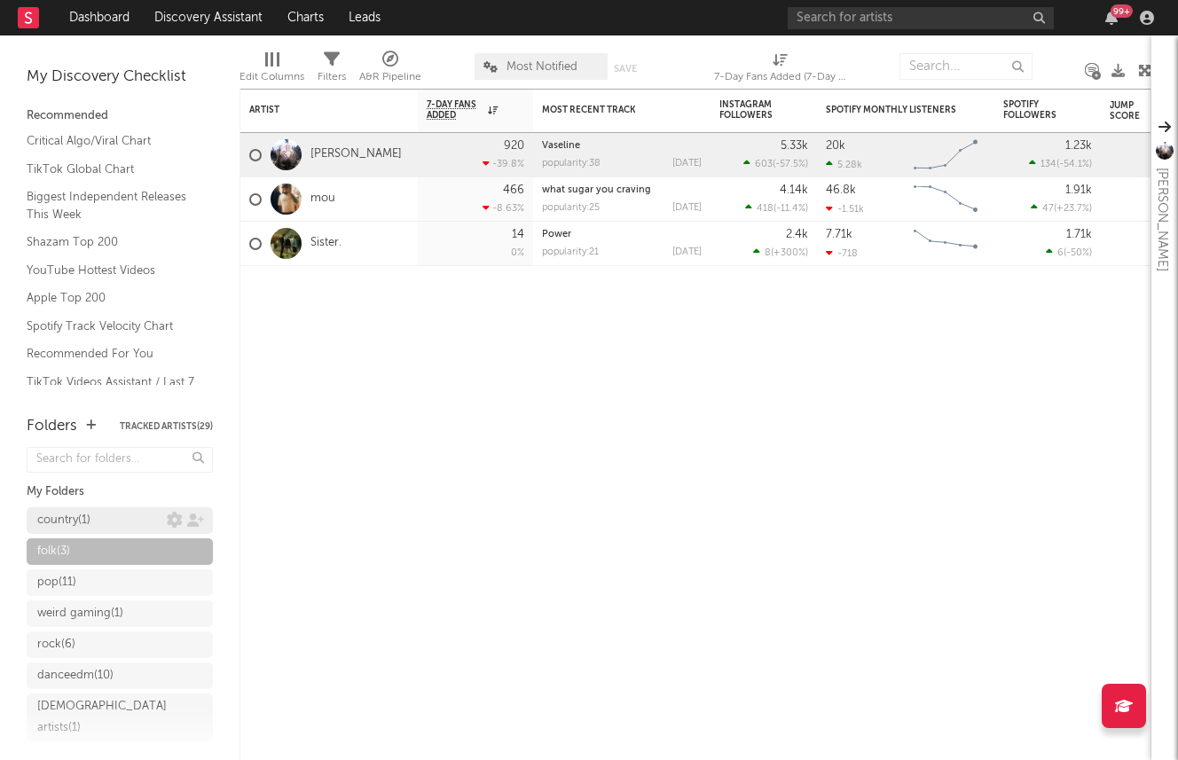
click at [106, 521] on div "country ( 1 )" at bounding box center [101, 520] width 129 height 21
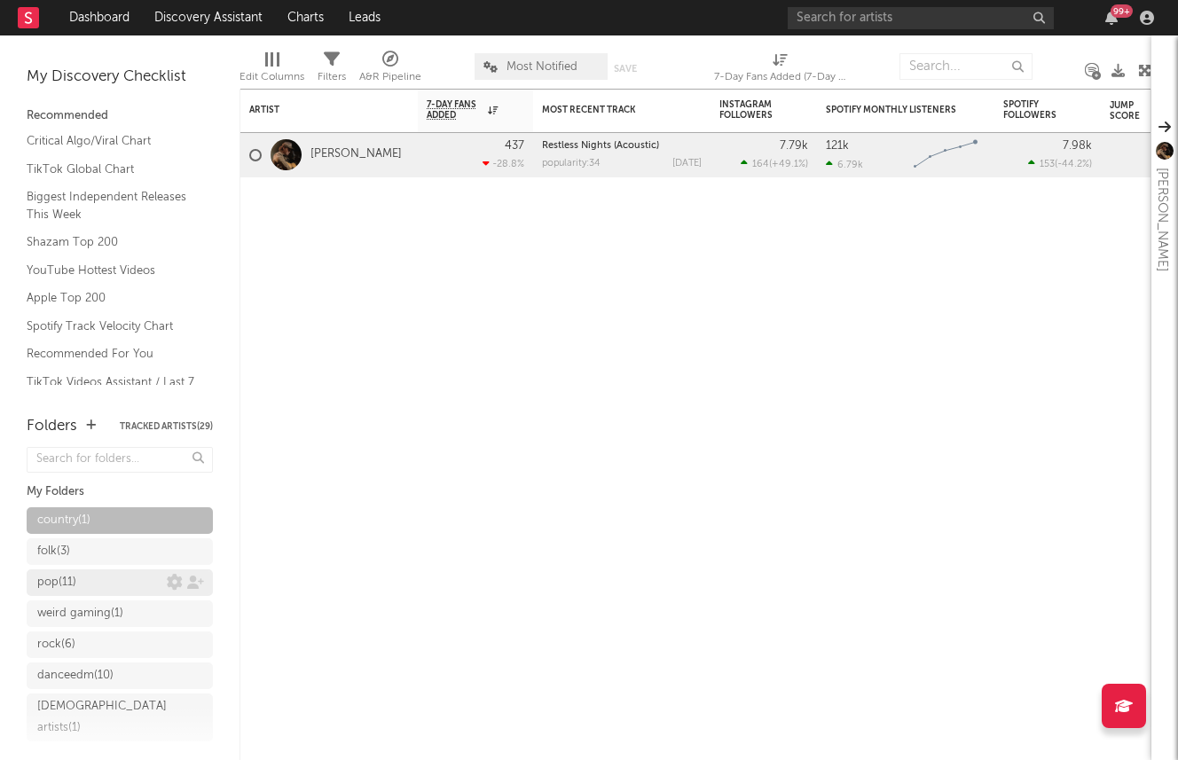
click at [96, 569] on link "pop ( 11 )" at bounding box center [120, 582] width 186 height 27
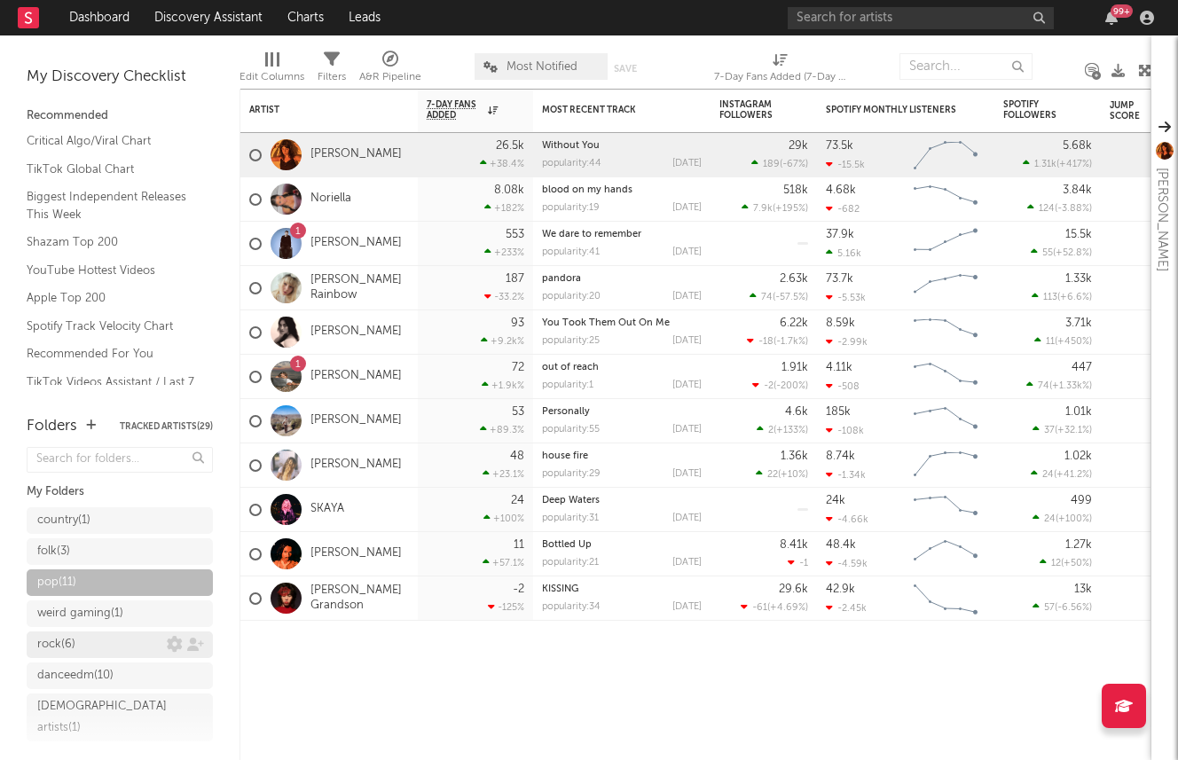
click at [82, 638] on div "rock ( 6 )" at bounding box center [101, 644] width 129 height 21
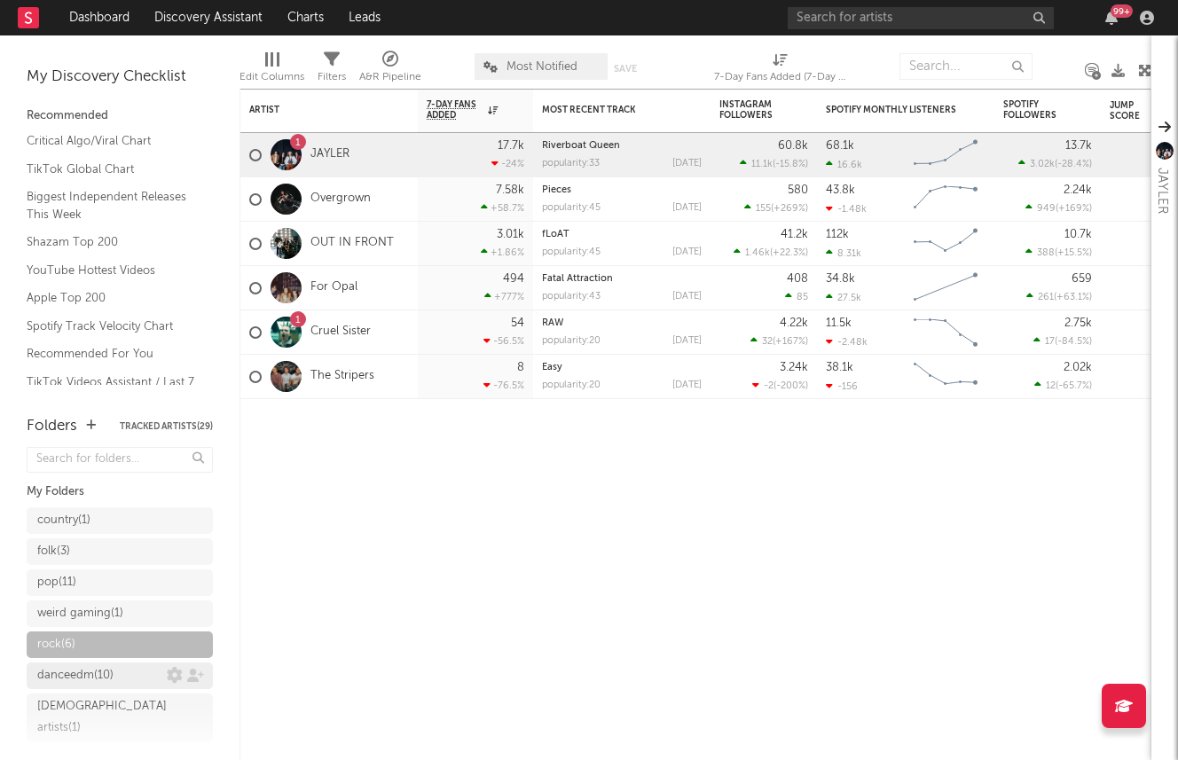
click at [124, 671] on div "danceedm ( 10 )" at bounding box center [101, 675] width 129 height 21
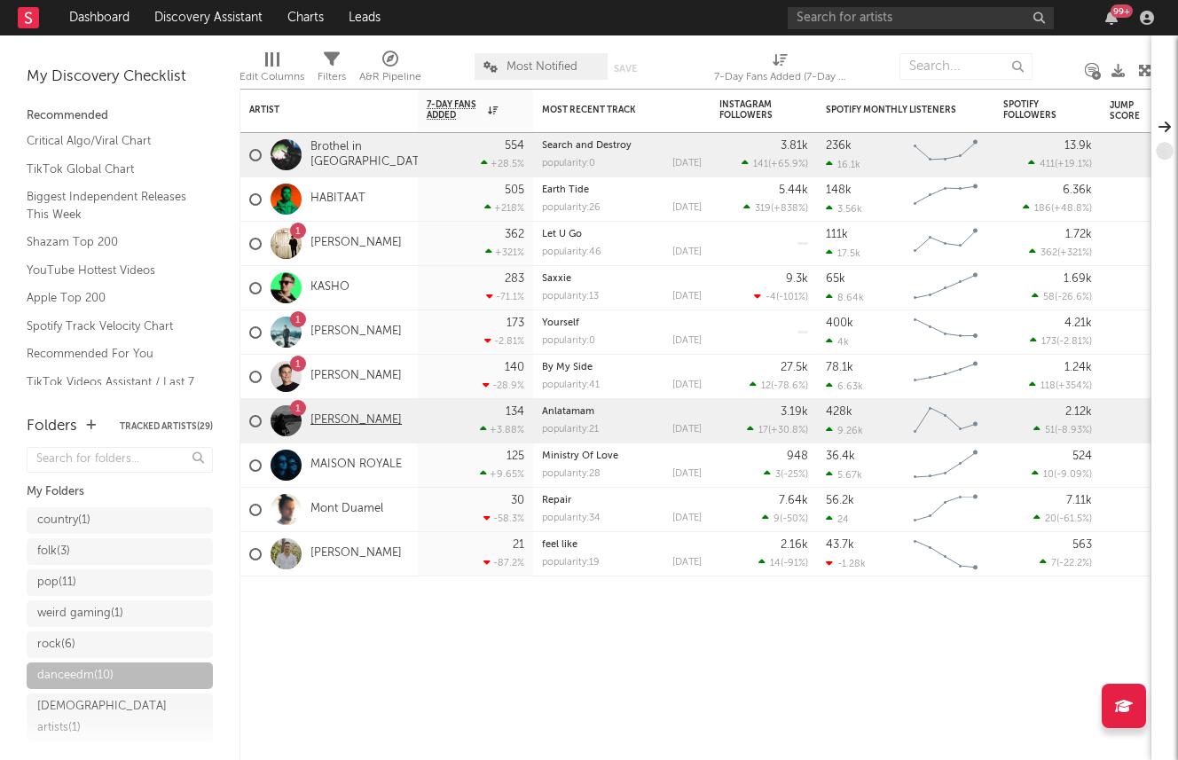
click at [343, 414] on link "[PERSON_NAME]" at bounding box center [355, 420] width 91 height 15
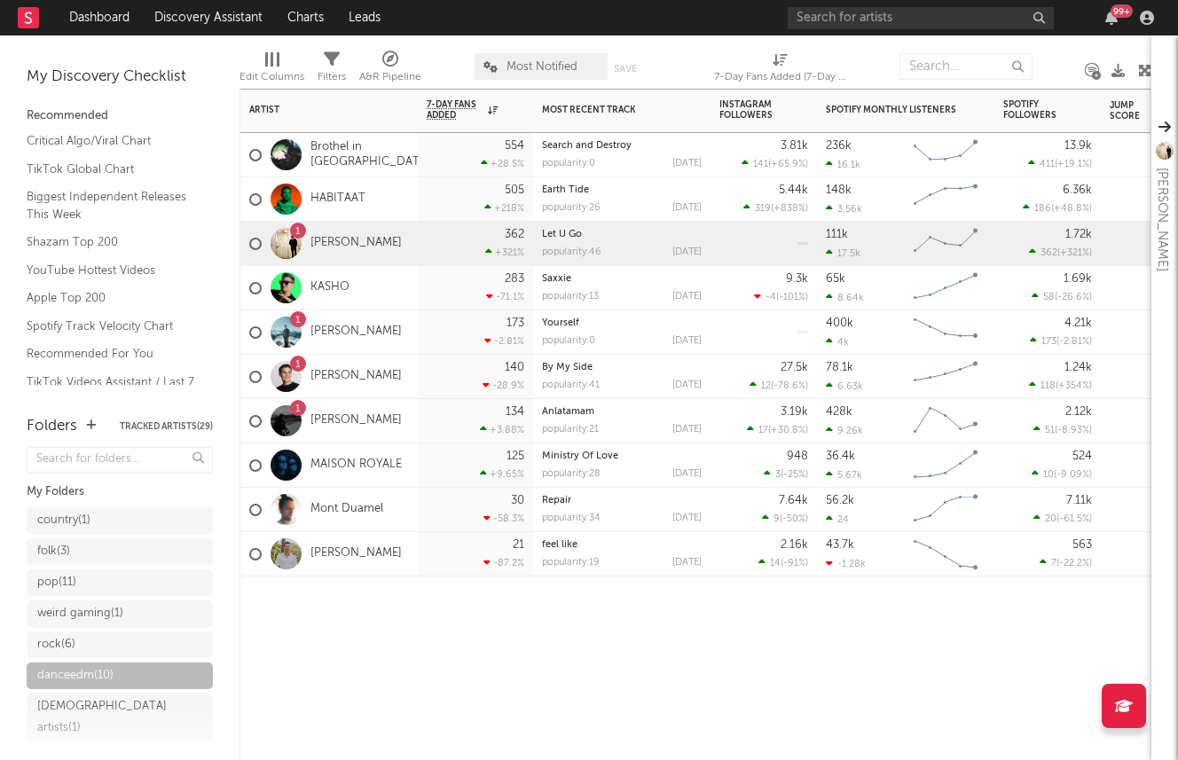
click at [395, 236] on div "1 Mike Crook" at bounding box center [328, 244] width 177 height 44
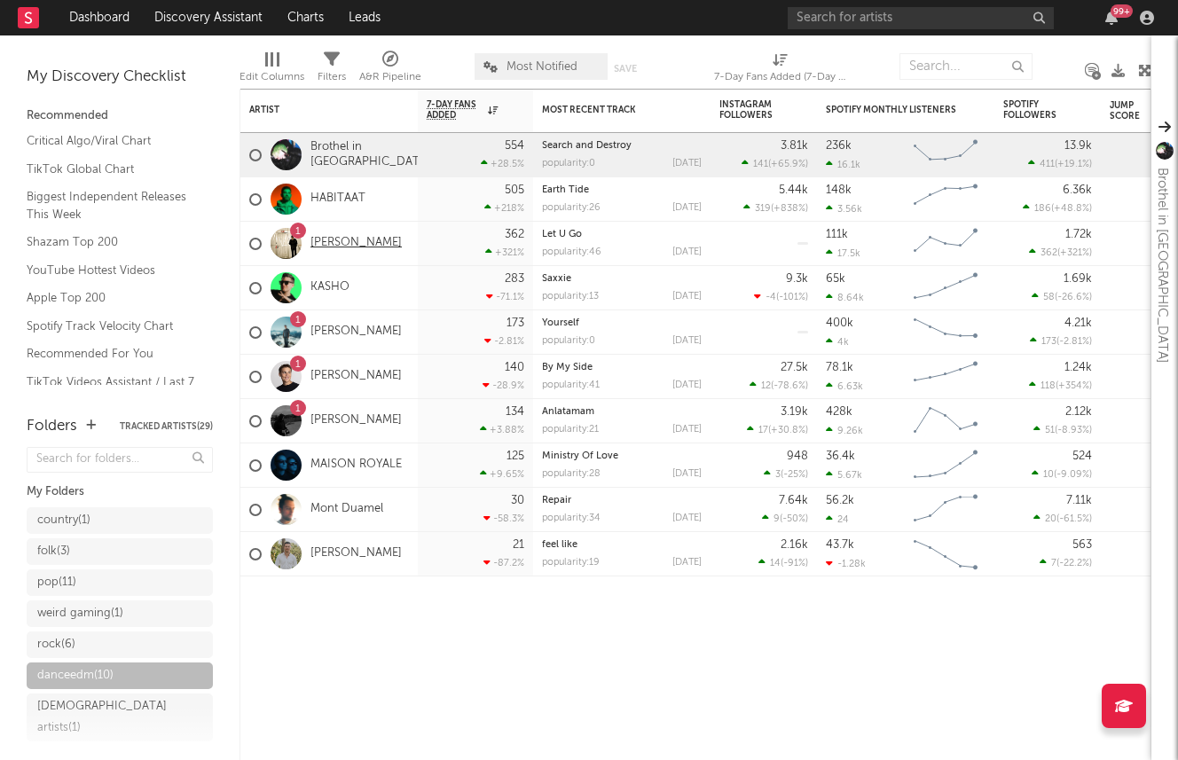
click at [365, 239] on link "[PERSON_NAME]" at bounding box center [355, 243] width 91 height 15
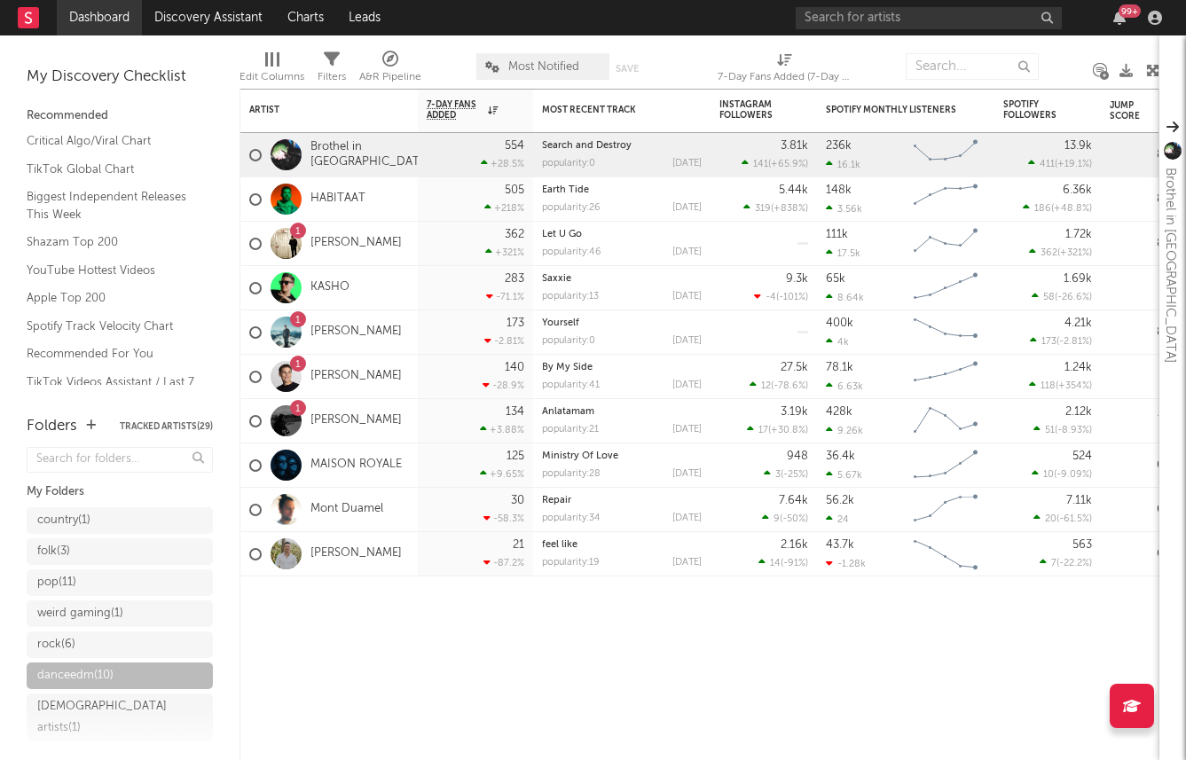
click at [81, 10] on link "Dashboard" at bounding box center [99, 17] width 85 height 35
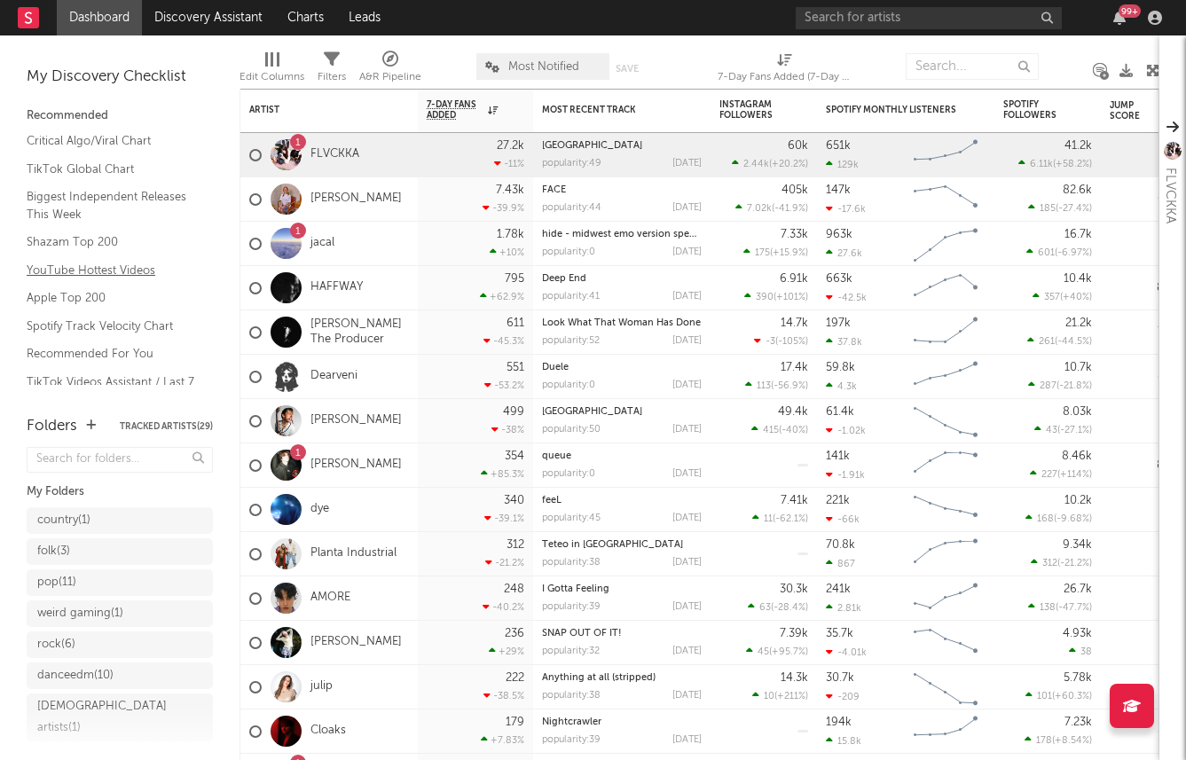
click at [69, 264] on link "YouTube Hottest Videos" at bounding box center [111, 271] width 168 height 20
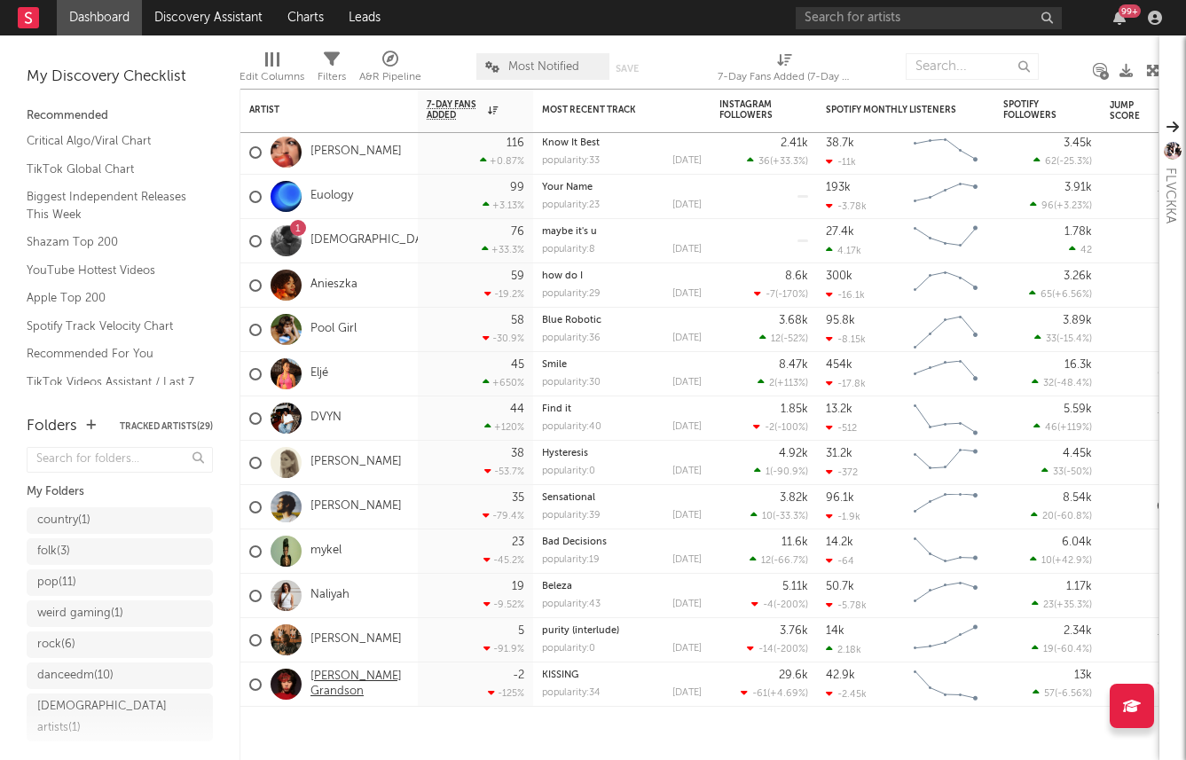
click at [327, 676] on link "Gordon's Grandson" at bounding box center [359, 684] width 98 height 30
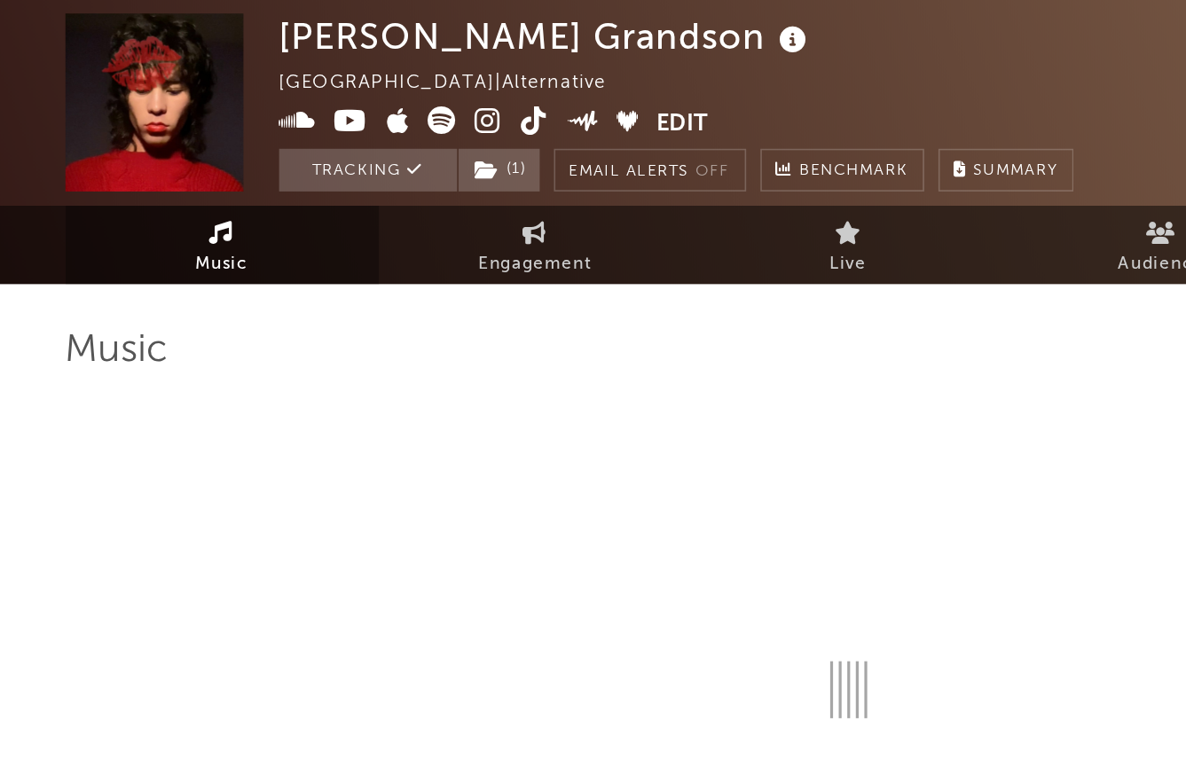
select select "6m"
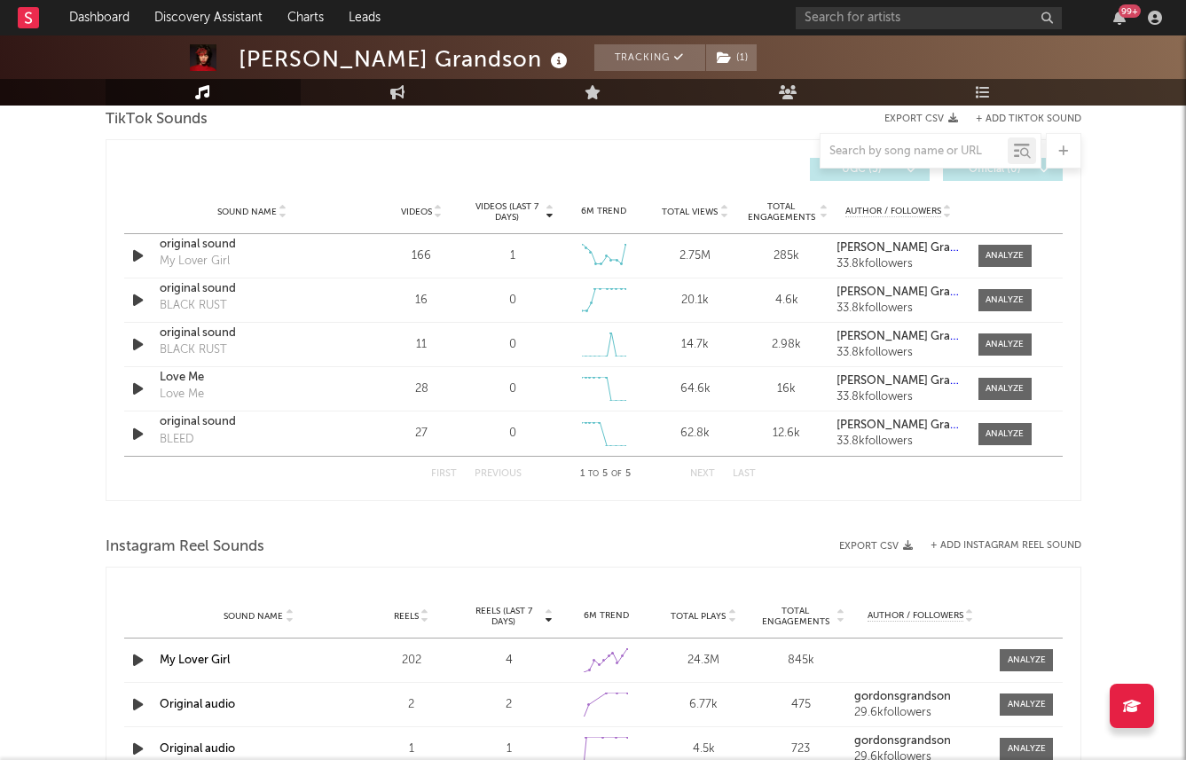
scroll to position [1184, 0]
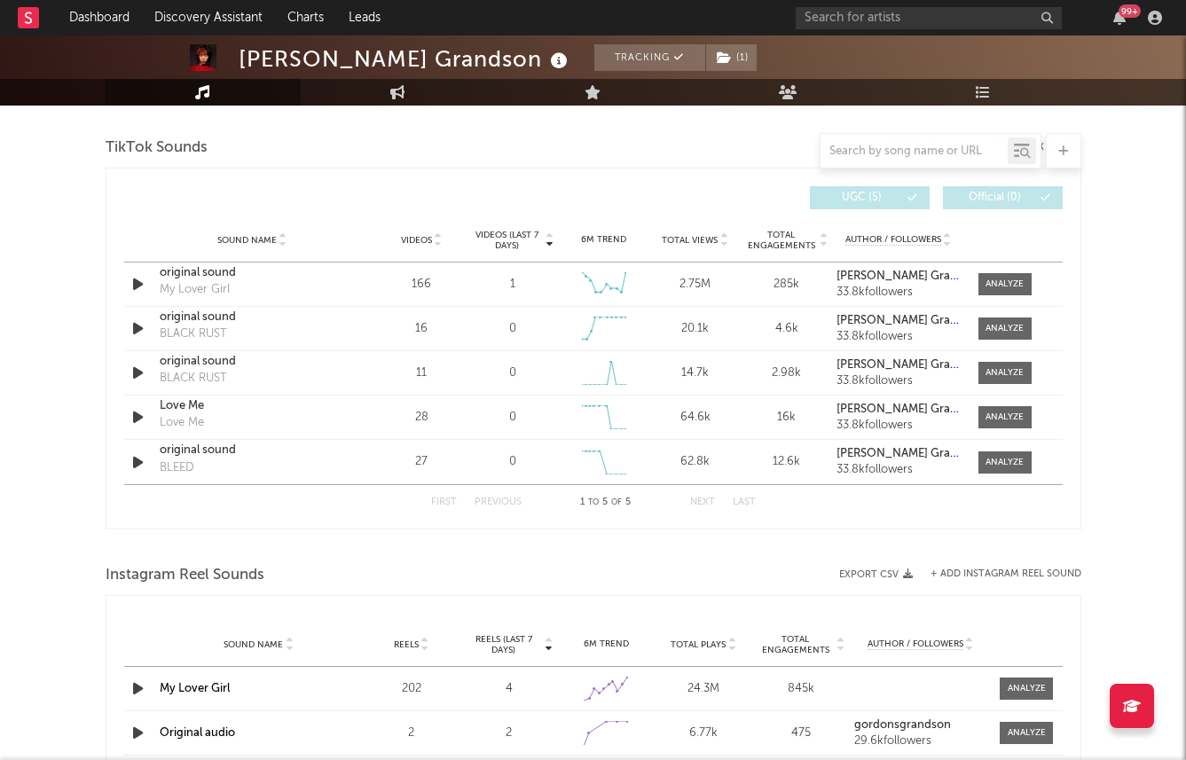
click at [873, 33] on div "99 +" at bounding box center [981, 17] width 372 height 35
click at [856, 24] on input "text" at bounding box center [928, 18] width 266 height 22
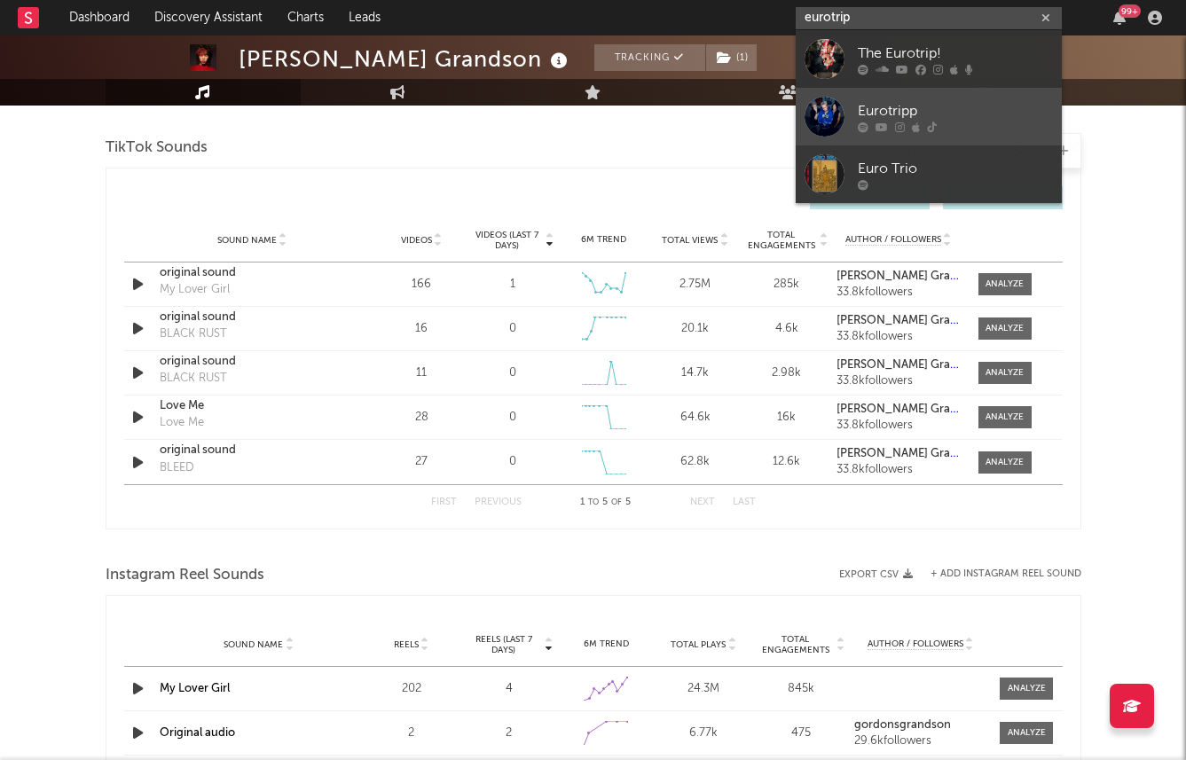
type input "eurotrip"
click at [920, 108] on div "Eurotripp" at bounding box center [954, 110] width 195 height 21
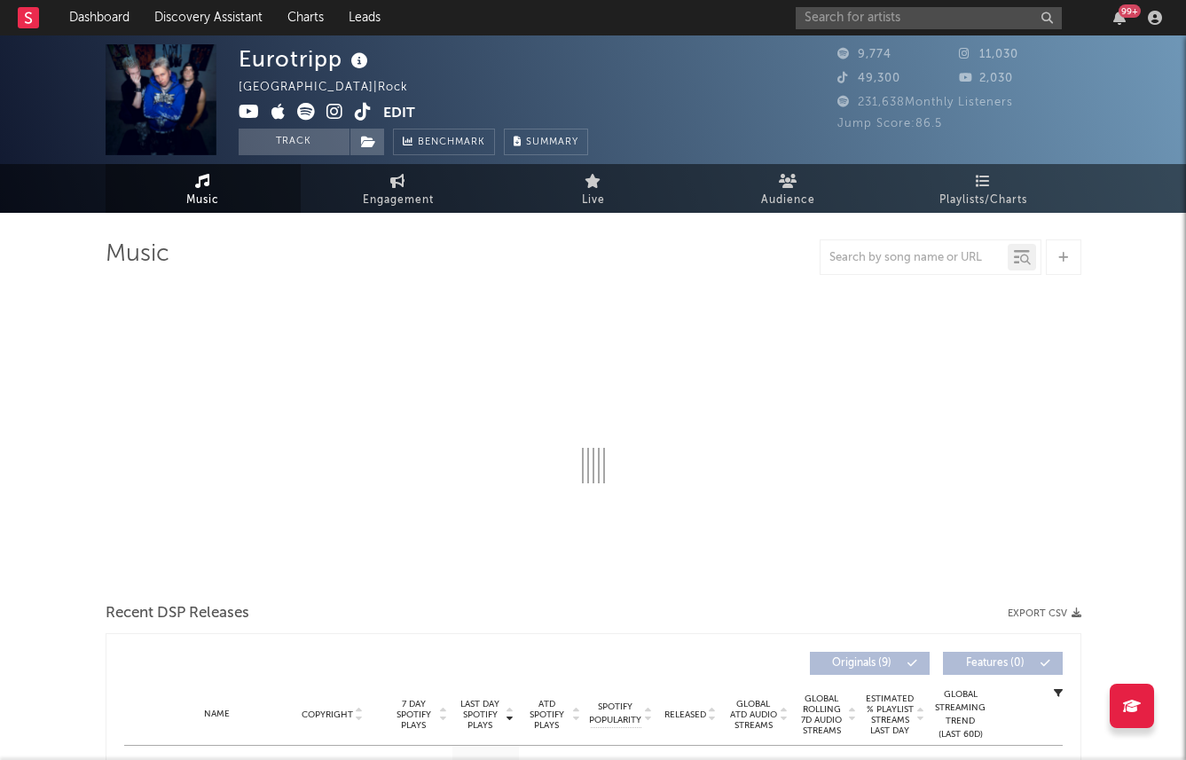
select select "1w"
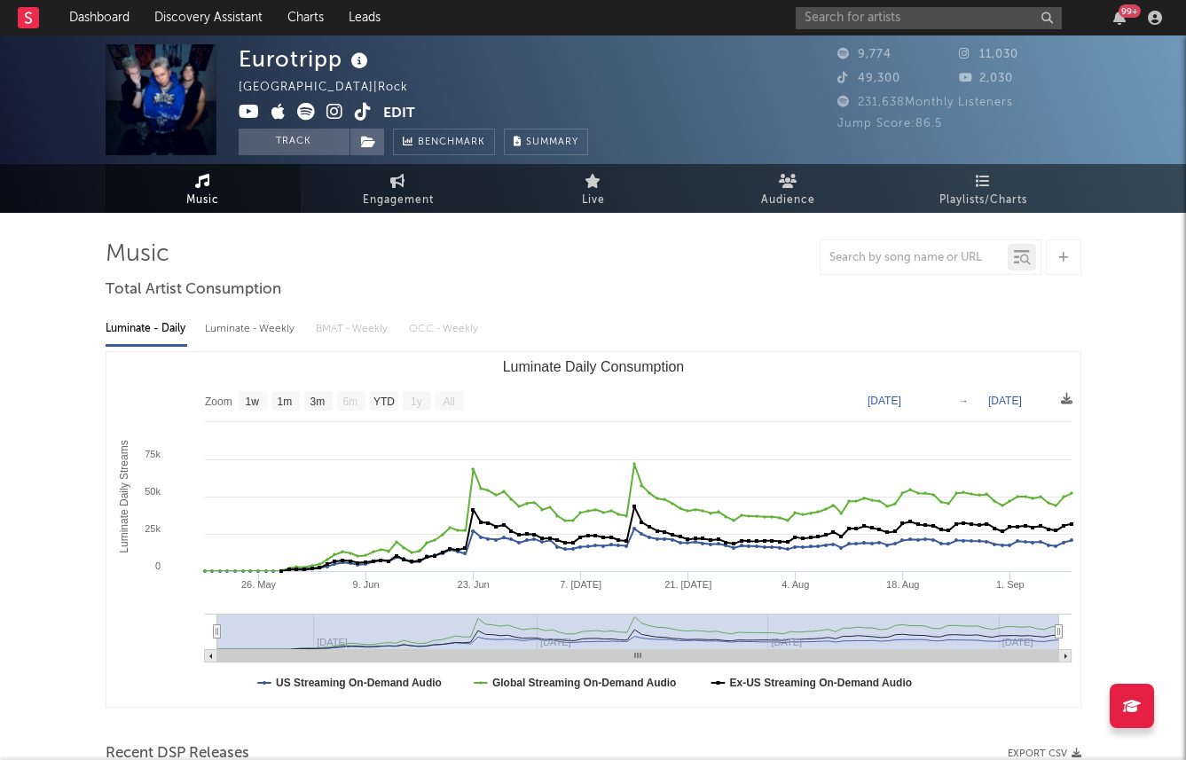
click at [273, 334] on div "Luminate - Weekly" at bounding box center [251, 329] width 93 height 30
select select "6m"
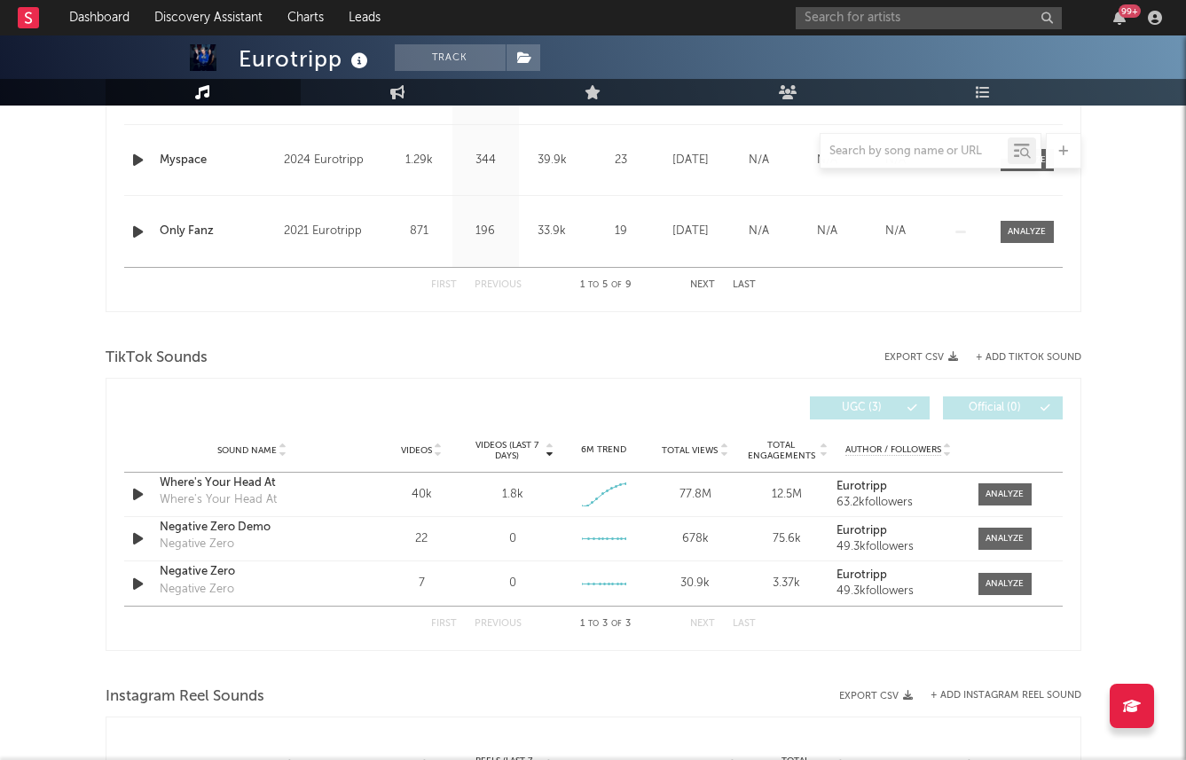
scroll to position [990, 0]
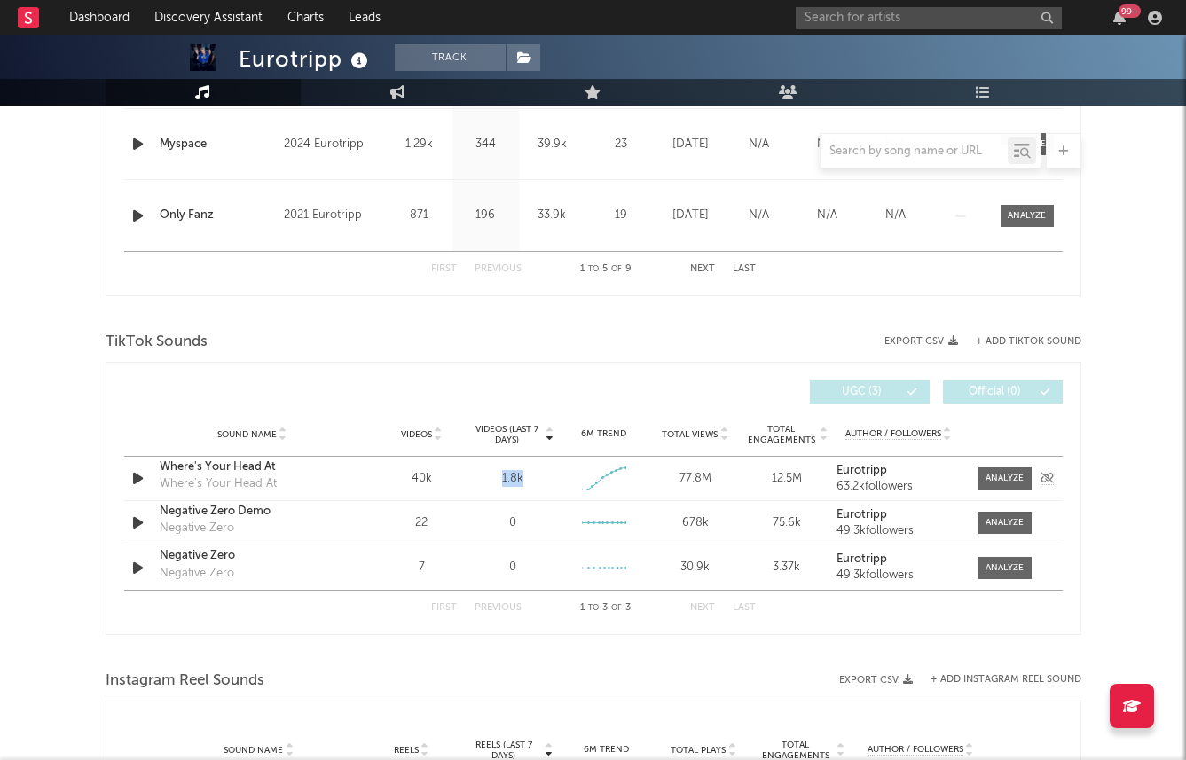
drag, startPoint x: 503, startPoint y: 478, endPoint x: 533, endPoint y: 478, distance: 30.1
click at [533, 478] on div "1.8k" at bounding box center [512, 479] width 82 height 18
click at [504, 483] on div "1.8k" at bounding box center [512, 479] width 21 height 18
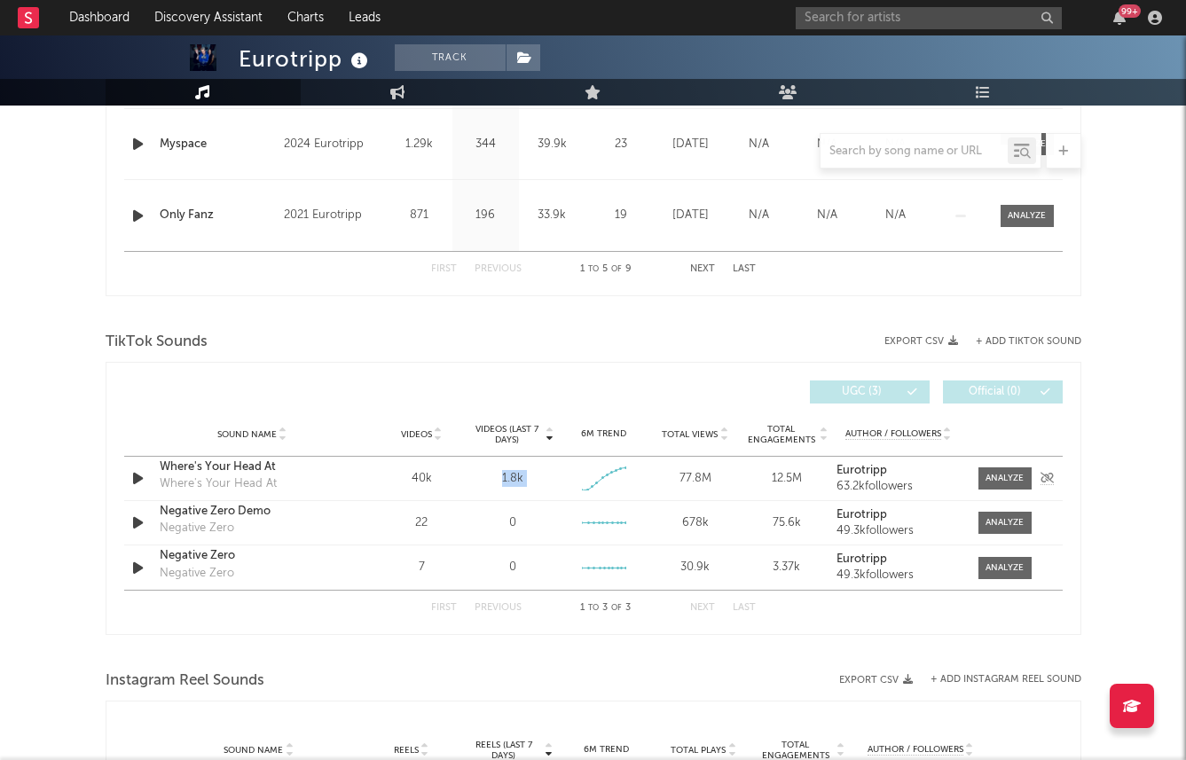
click at [506, 481] on div "1.8k" at bounding box center [512, 479] width 21 height 18
drag, startPoint x: 503, startPoint y: 479, endPoint x: 521, endPoint y: 479, distance: 17.7
click at [521, 479] on div "1.8k" at bounding box center [512, 479] width 21 height 18
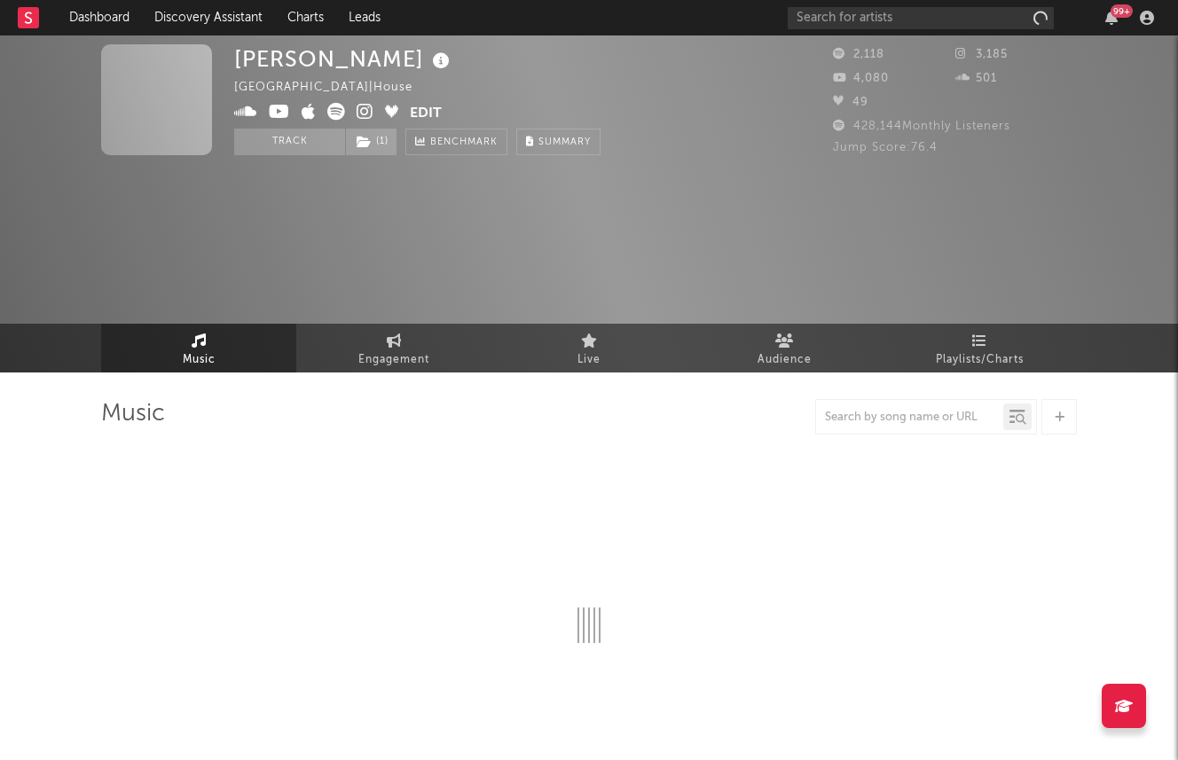
select select "6m"
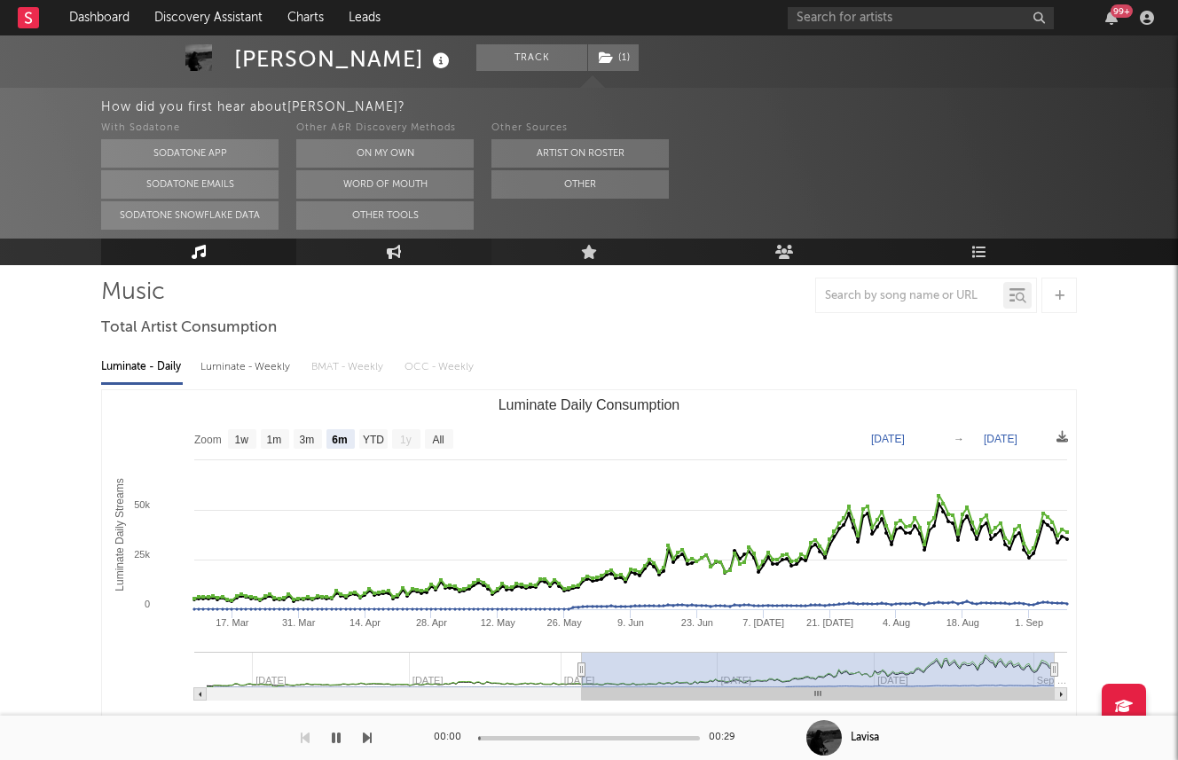
scroll to position [555, 0]
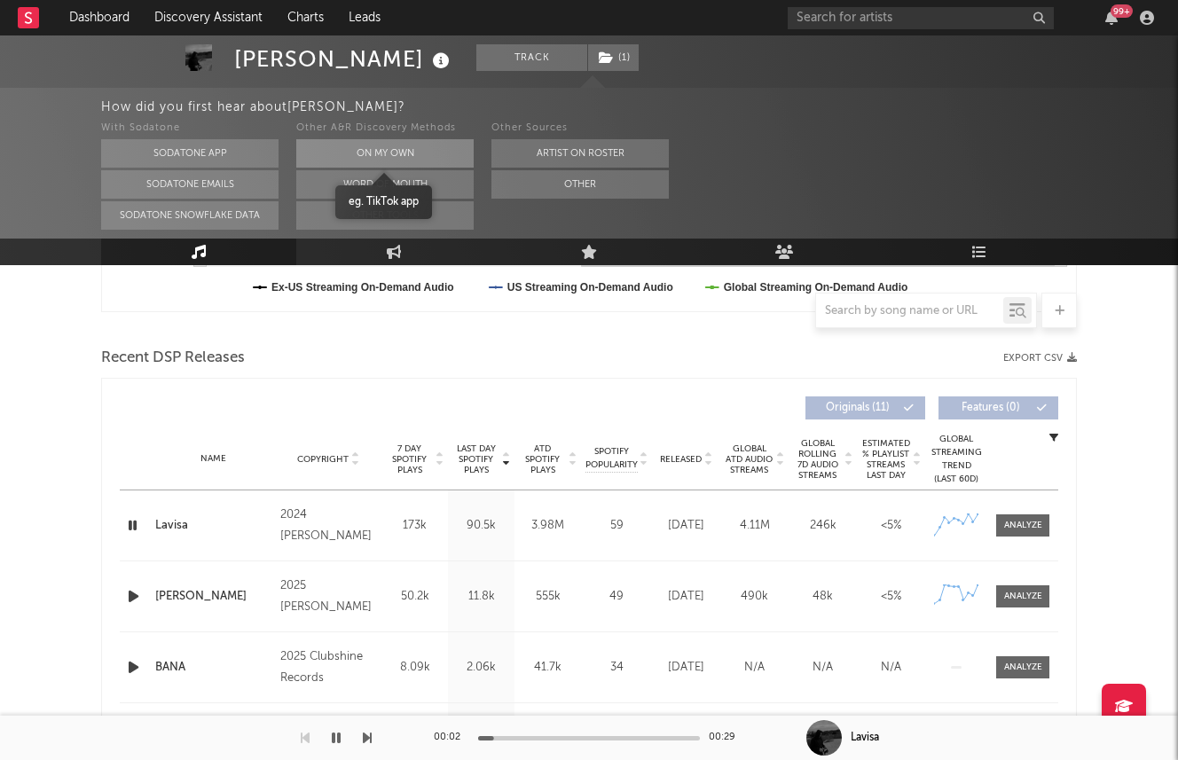
click at [328, 147] on button "On My Own" at bounding box center [384, 153] width 177 height 28
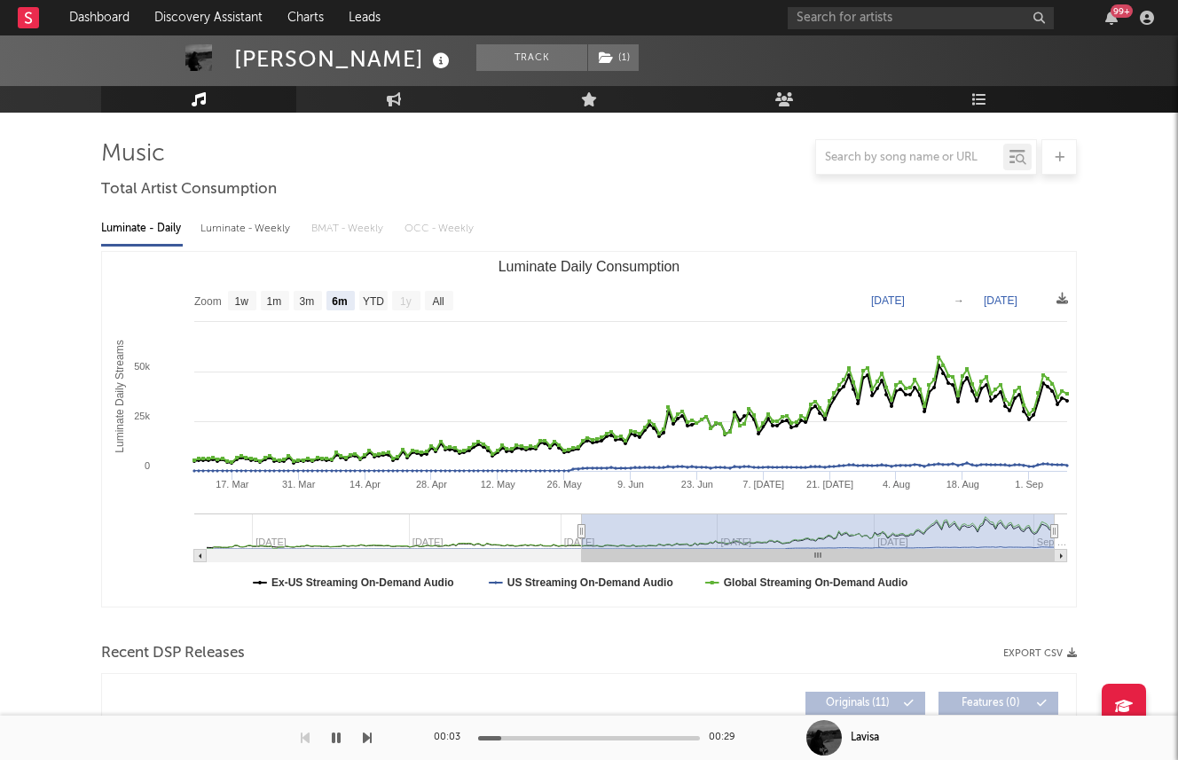
scroll to position [145, 0]
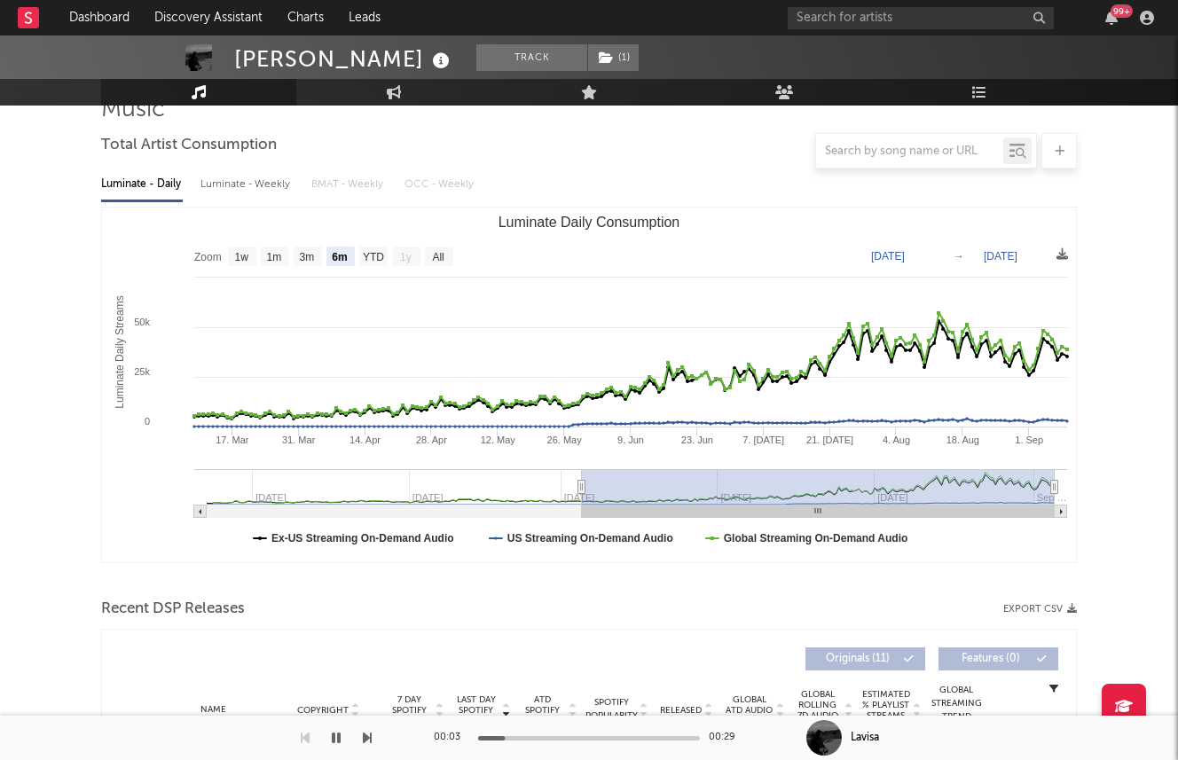
click at [247, 176] on div "Luminate - Weekly" at bounding box center [246, 184] width 93 height 30
select select "6m"
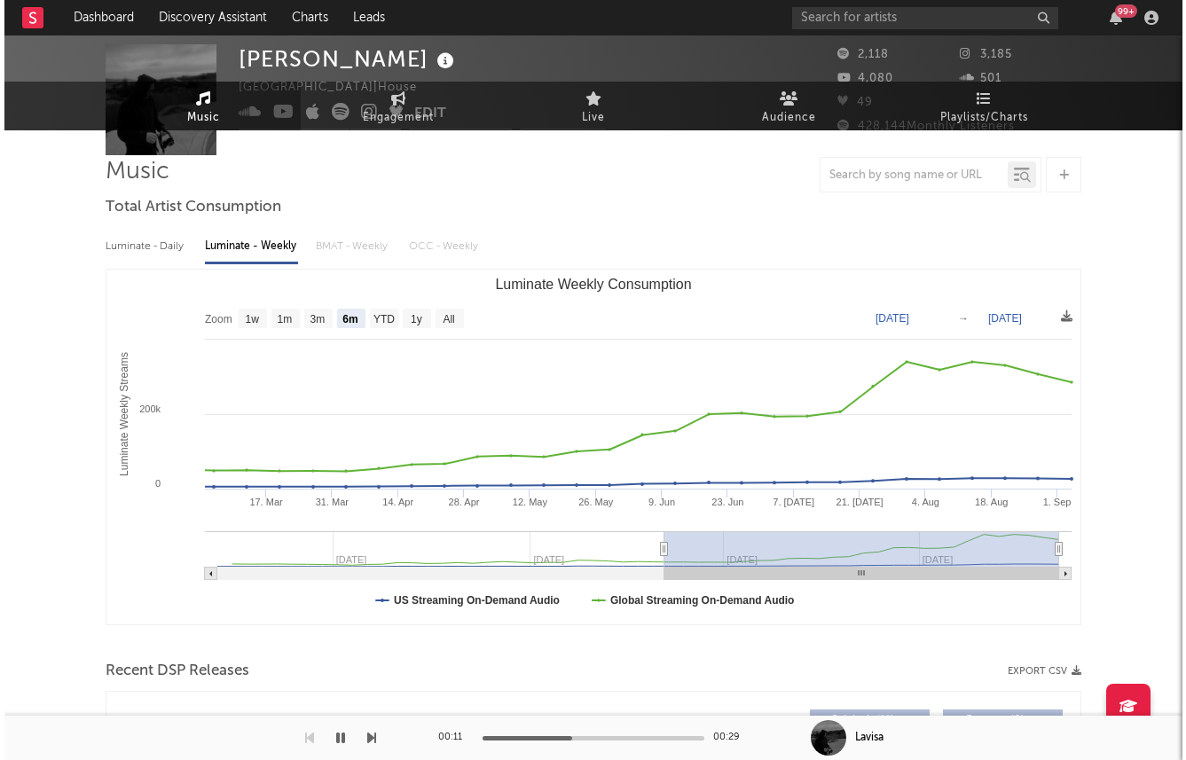
scroll to position [0, 0]
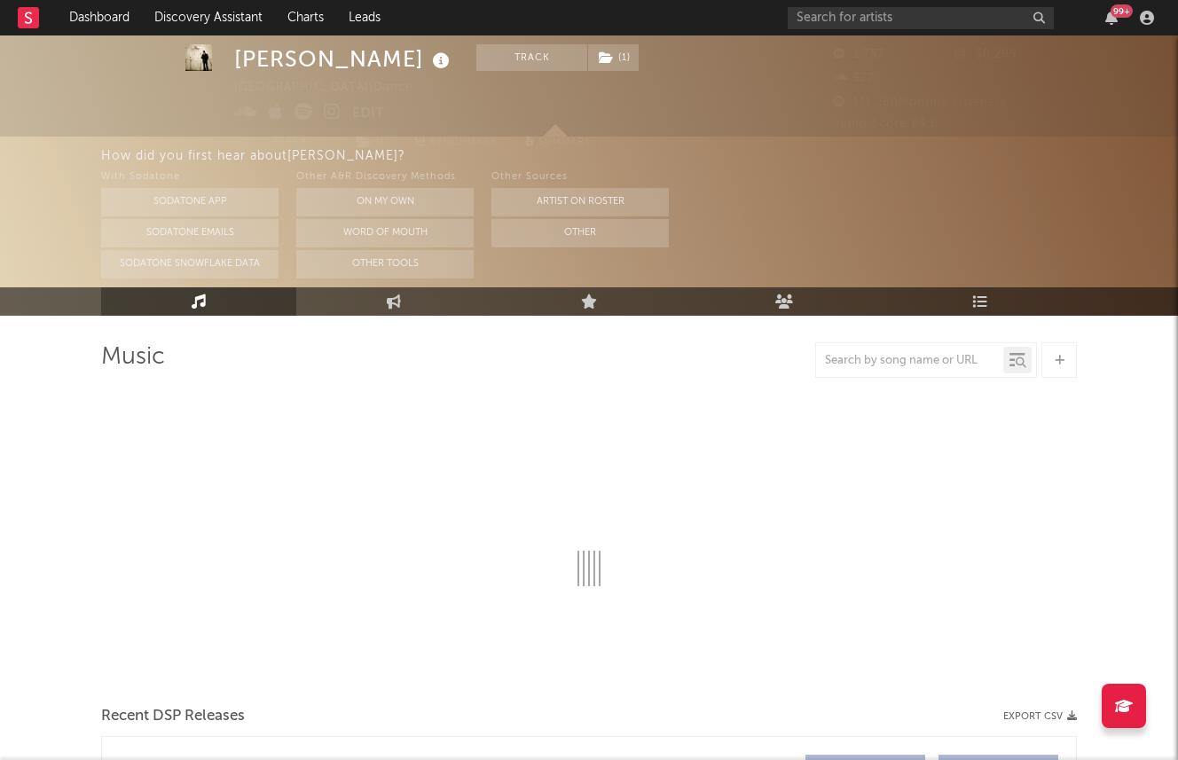
select select "1w"
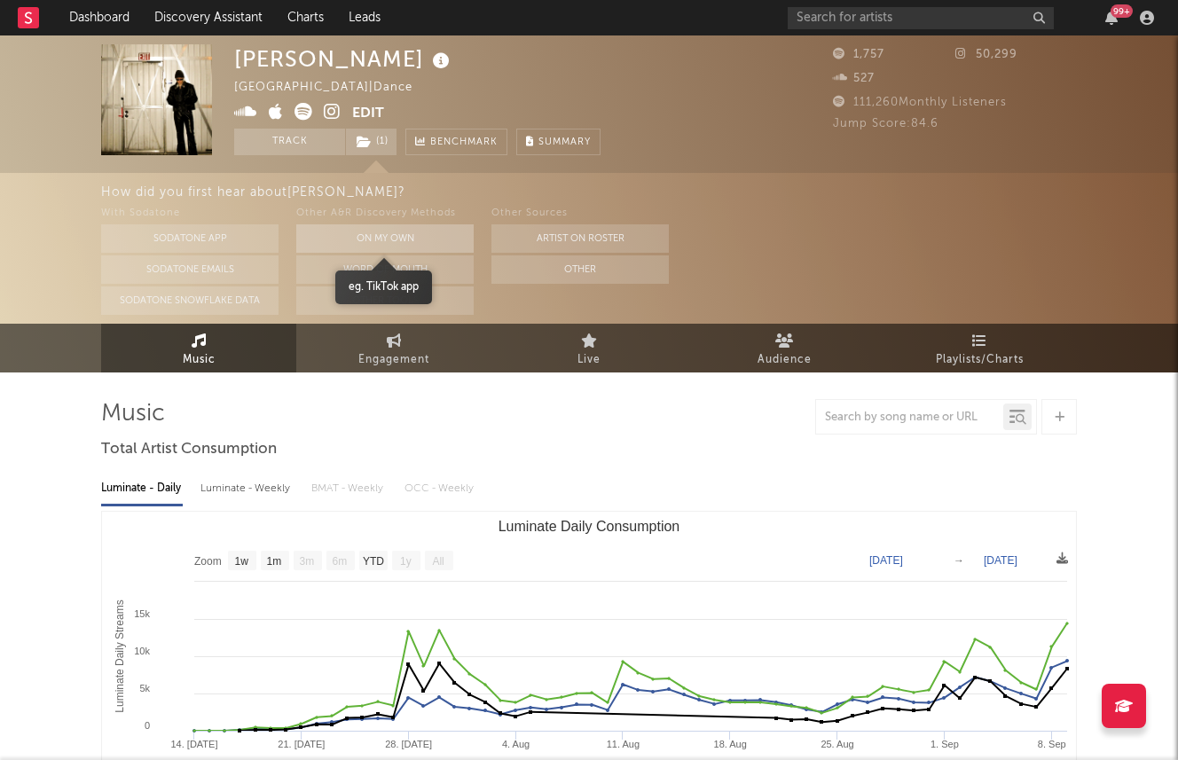
drag, startPoint x: 235, startPoint y: 229, endPoint x: 316, endPoint y: 225, distance: 80.8
click at [316, 225] on div "With Sodatone Sodatone App Sodatone Emails Sodatone Snowflake Data Other A&R Di…" at bounding box center [639, 259] width 1077 height 112
click at [316, 225] on button "On My Own" at bounding box center [384, 238] width 177 height 28
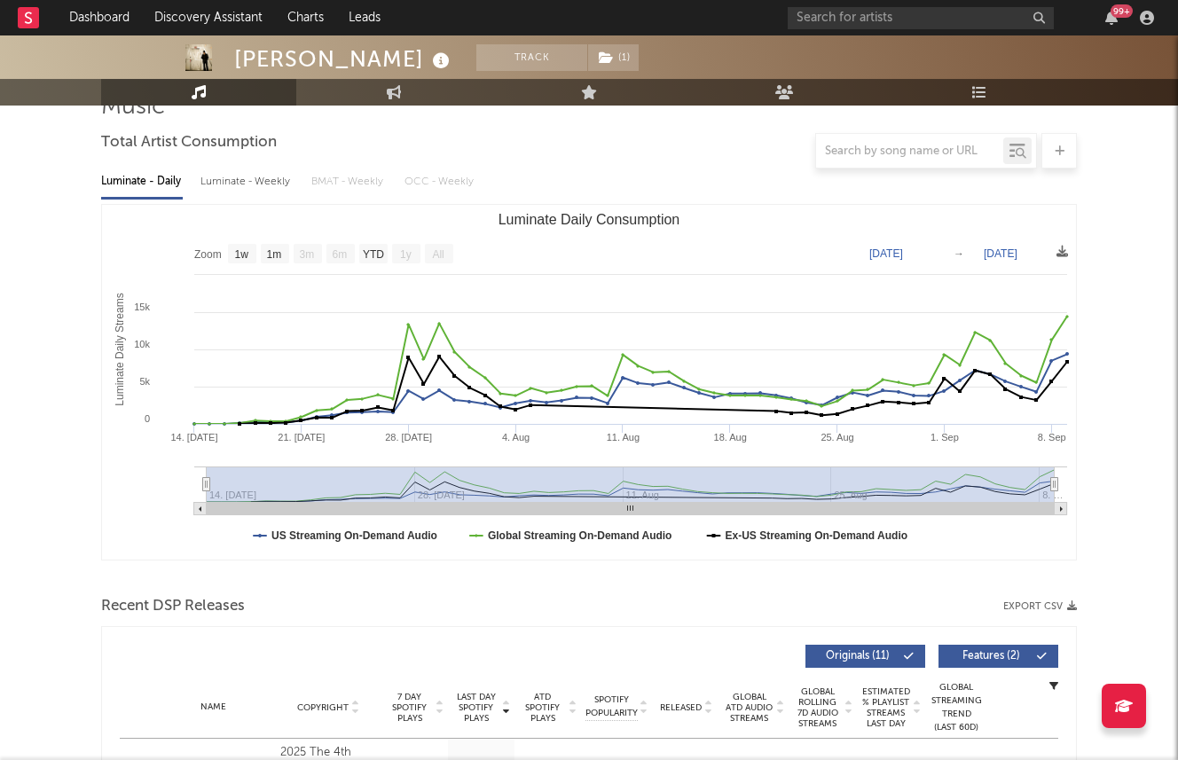
scroll to position [156, 0]
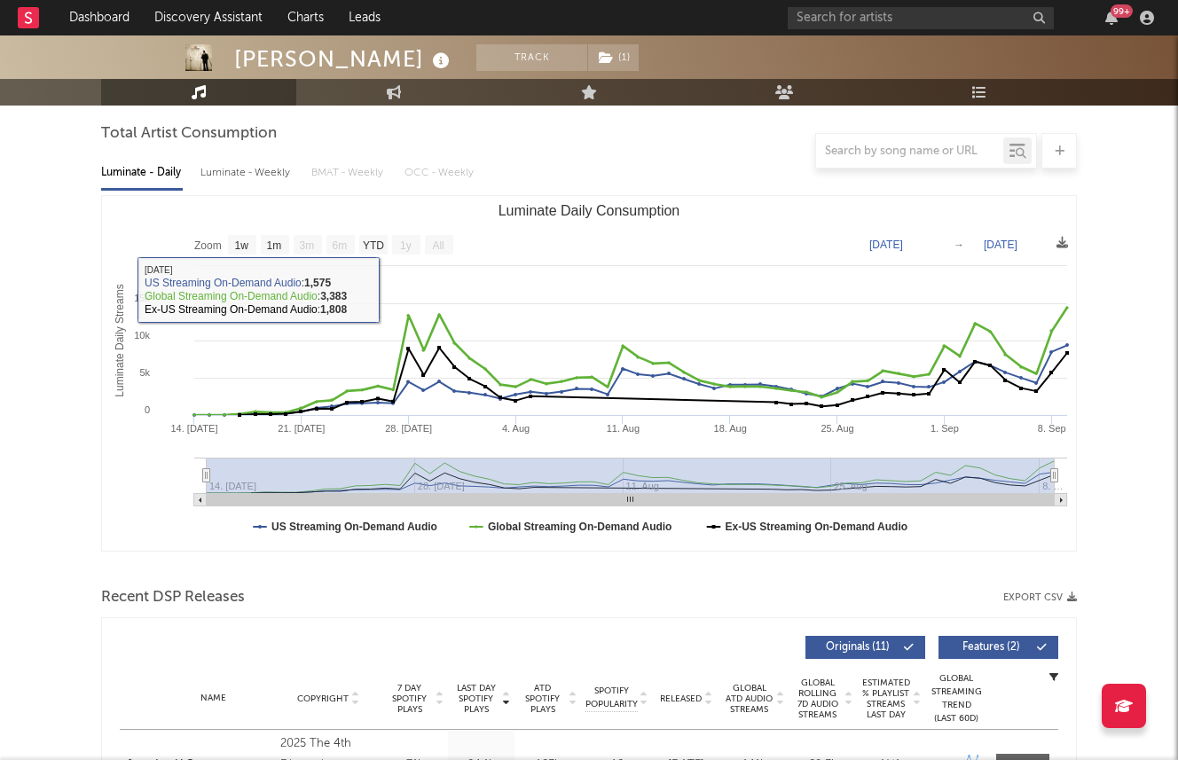
click at [249, 184] on div "Luminate - Weekly" at bounding box center [246, 173] width 93 height 30
select select "1w"
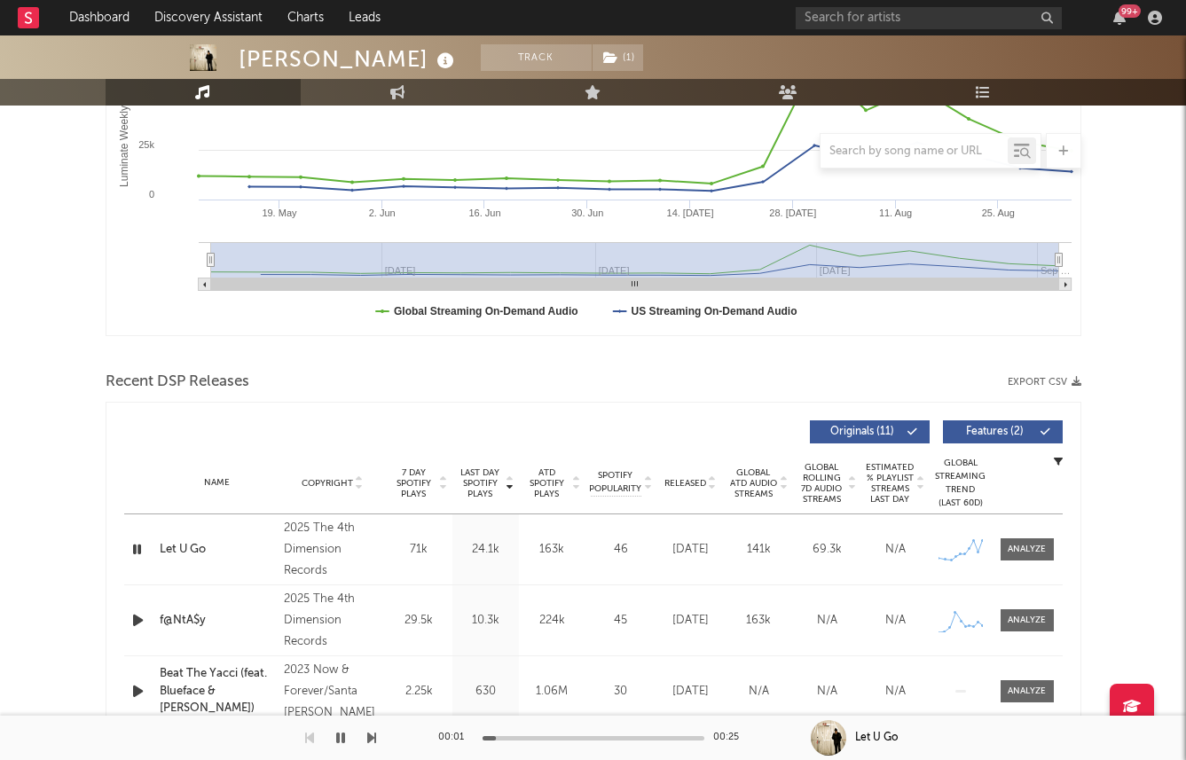
scroll to position [402, 0]
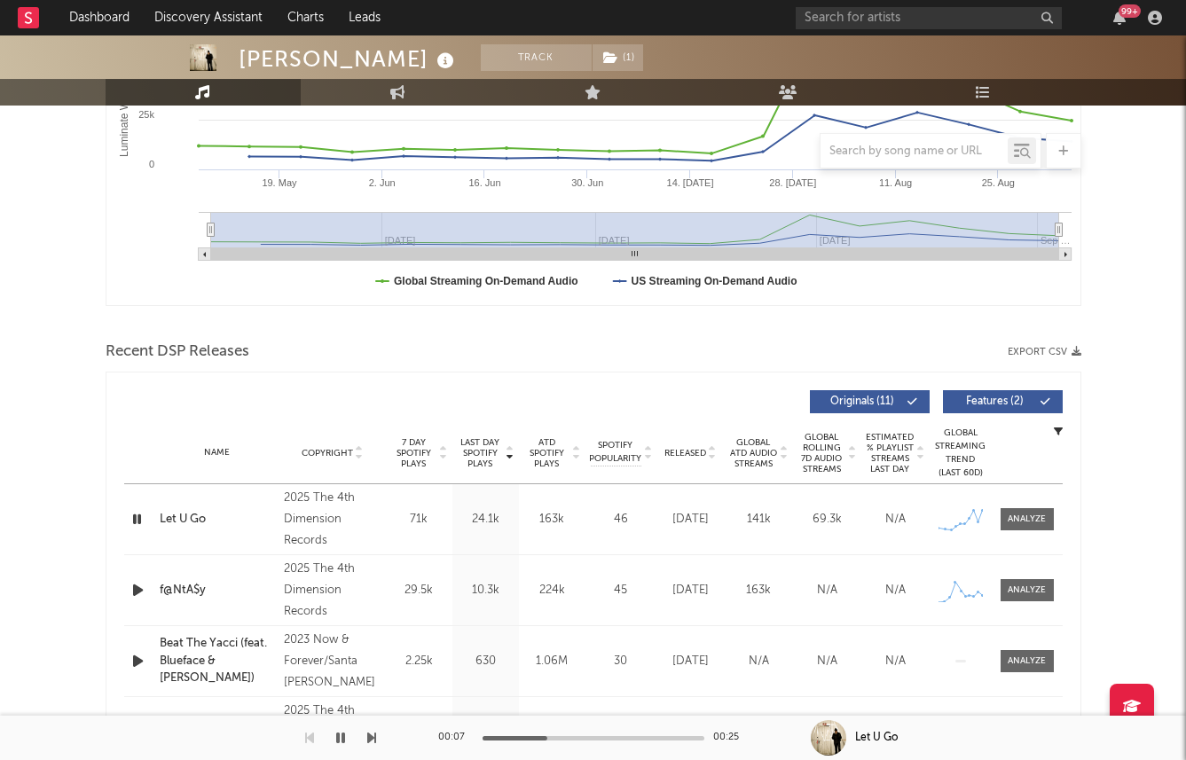
drag, startPoint x: 542, startPoint y: 737, endPoint x: 631, endPoint y: 735, distance: 89.6
click at [631, 736] on div at bounding box center [593, 738] width 222 height 4
click at [137, 587] on icon "button" at bounding box center [138, 590] width 19 height 22
click at [136, 666] on icon "button" at bounding box center [138, 661] width 19 height 22
